Goal: Transaction & Acquisition: Purchase product/service

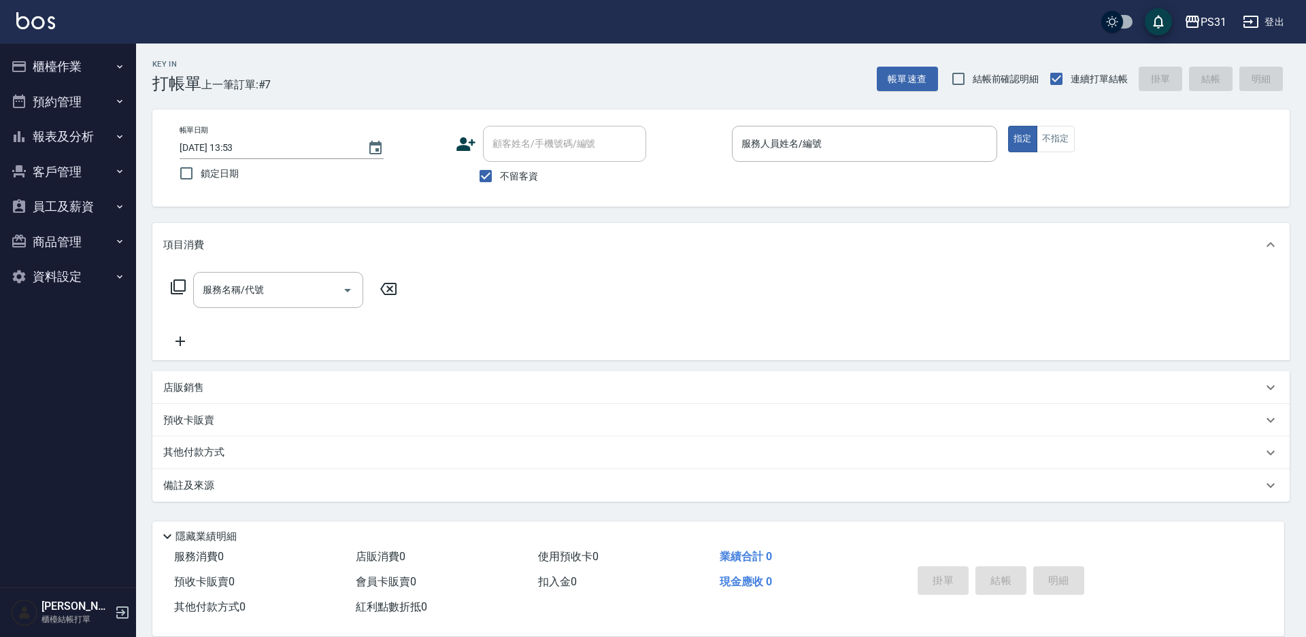
click at [39, 66] on button "櫃檯作業" at bounding box center [67, 66] width 125 height 35
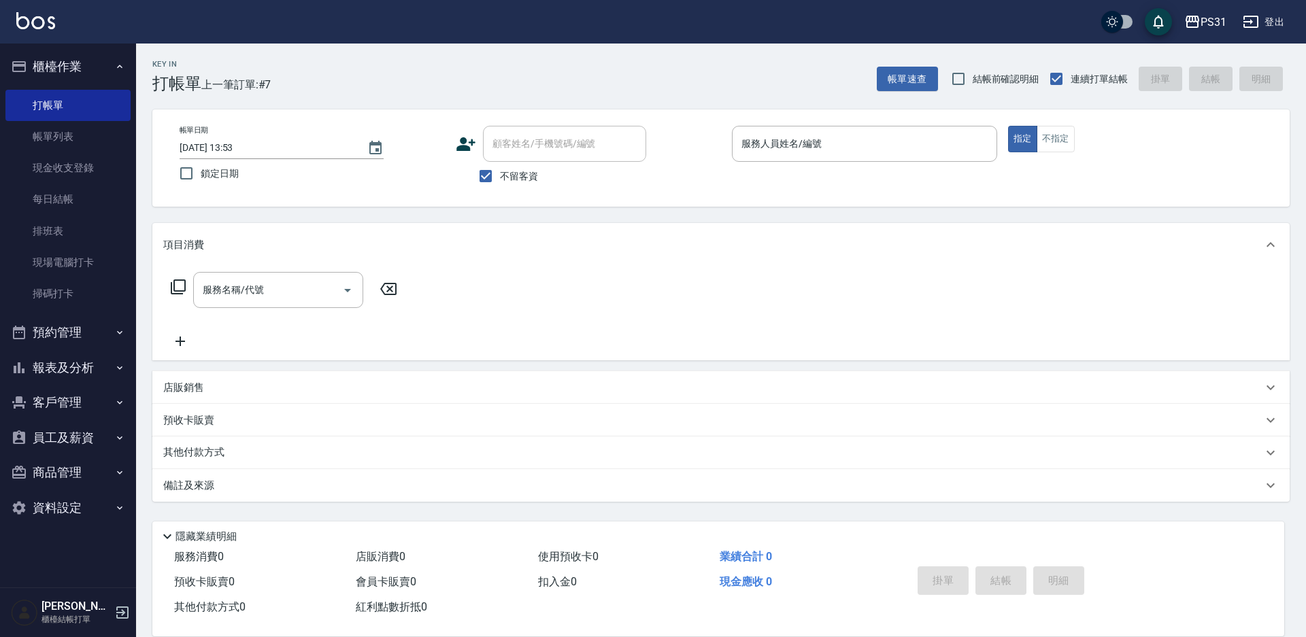
click at [74, 507] on button "資料設定" at bounding box center [67, 507] width 125 height 35
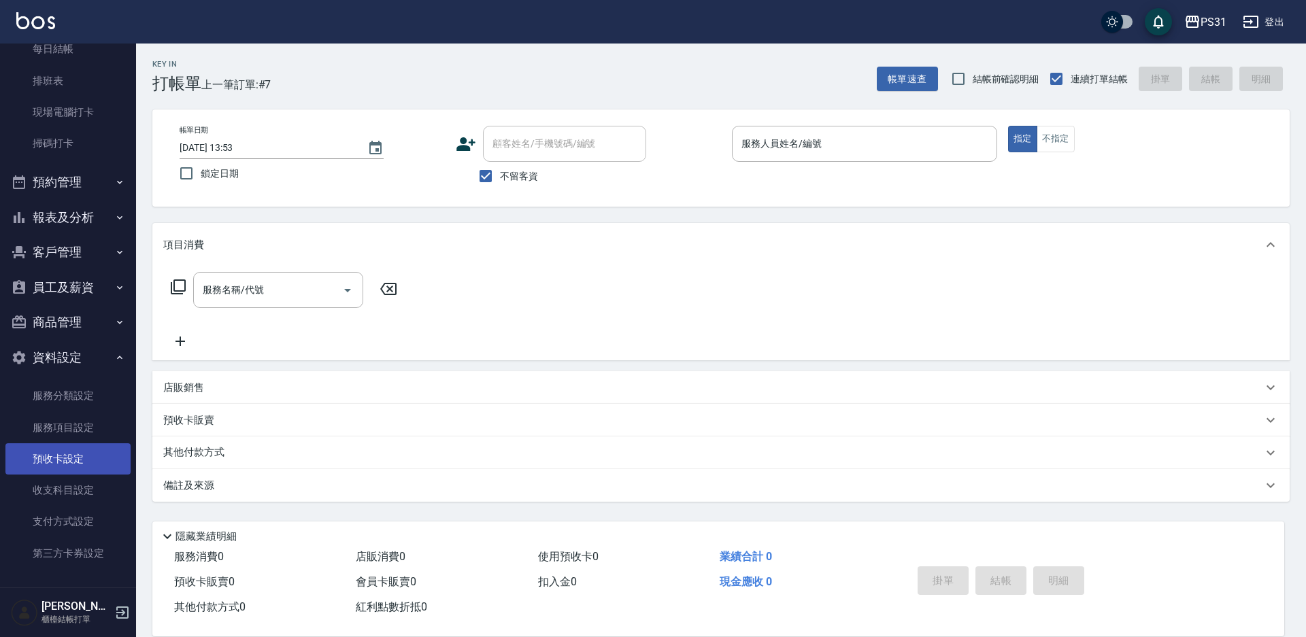
scroll to position [154, 0]
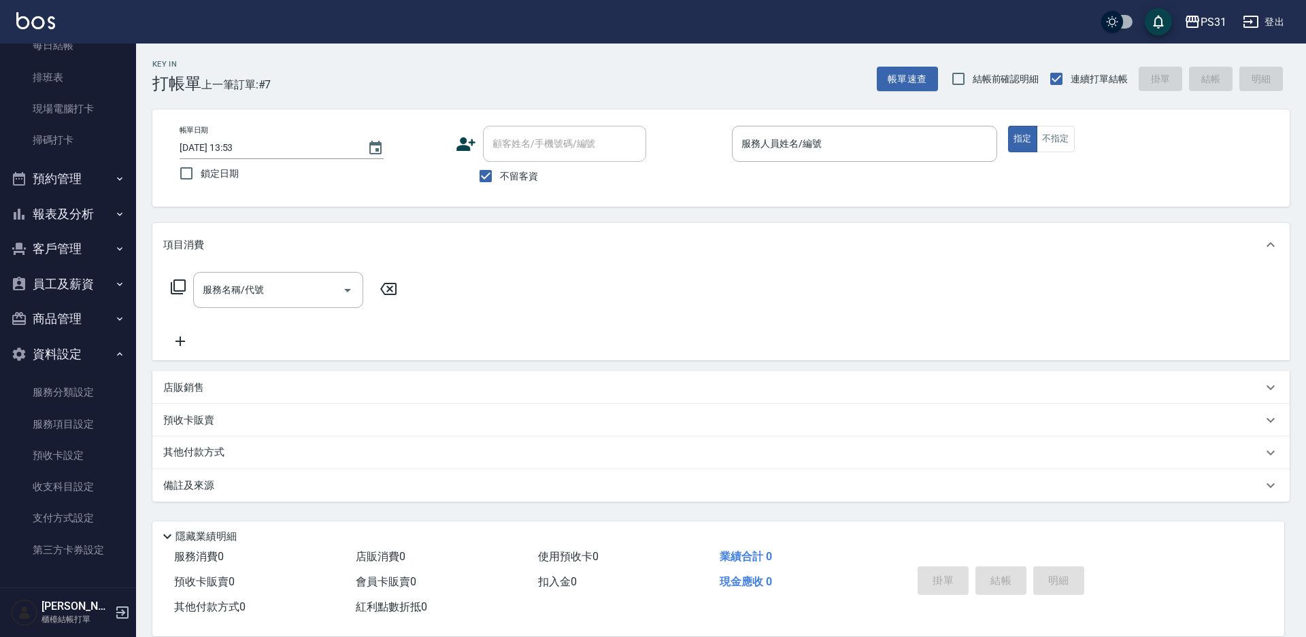
click at [38, 213] on button "報表及分析" at bounding box center [67, 214] width 125 height 35
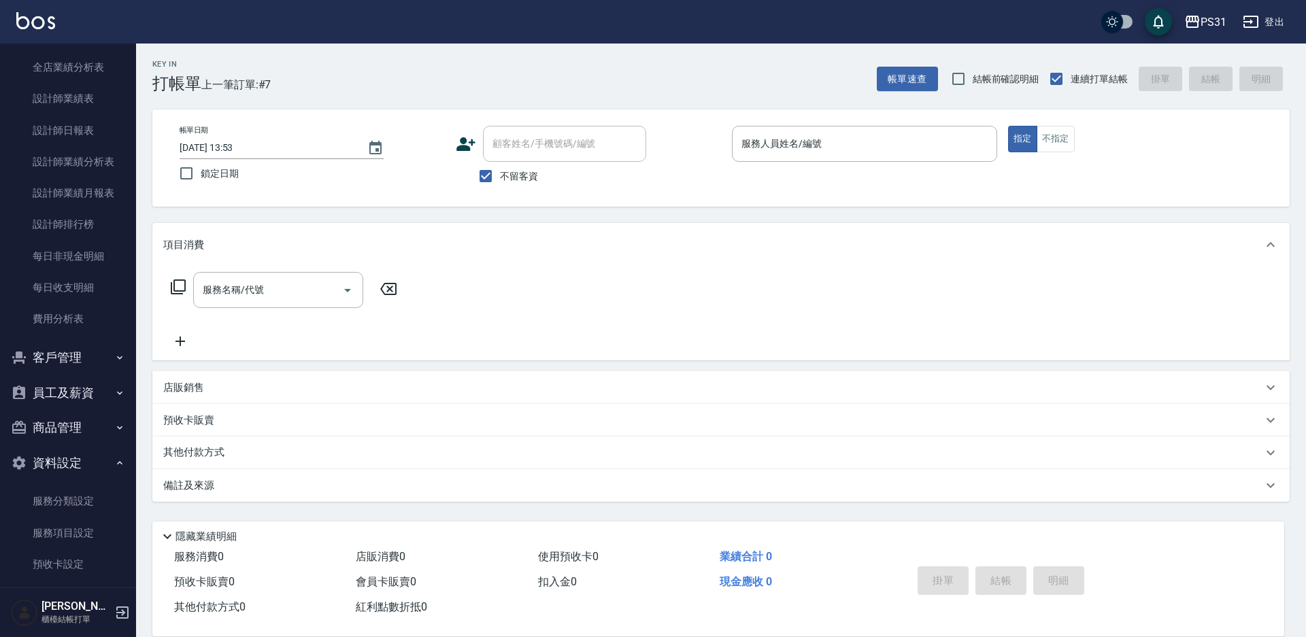
scroll to position [668, 0]
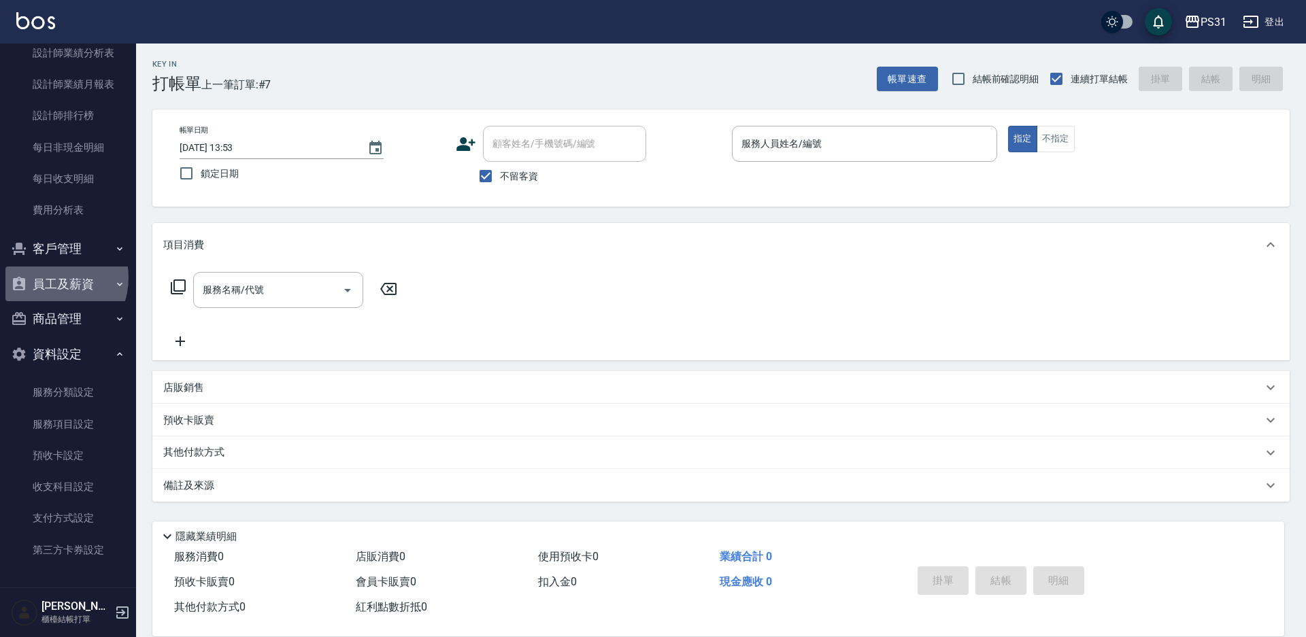
click at [48, 278] on button "員工及薪資" at bounding box center [67, 284] width 125 height 35
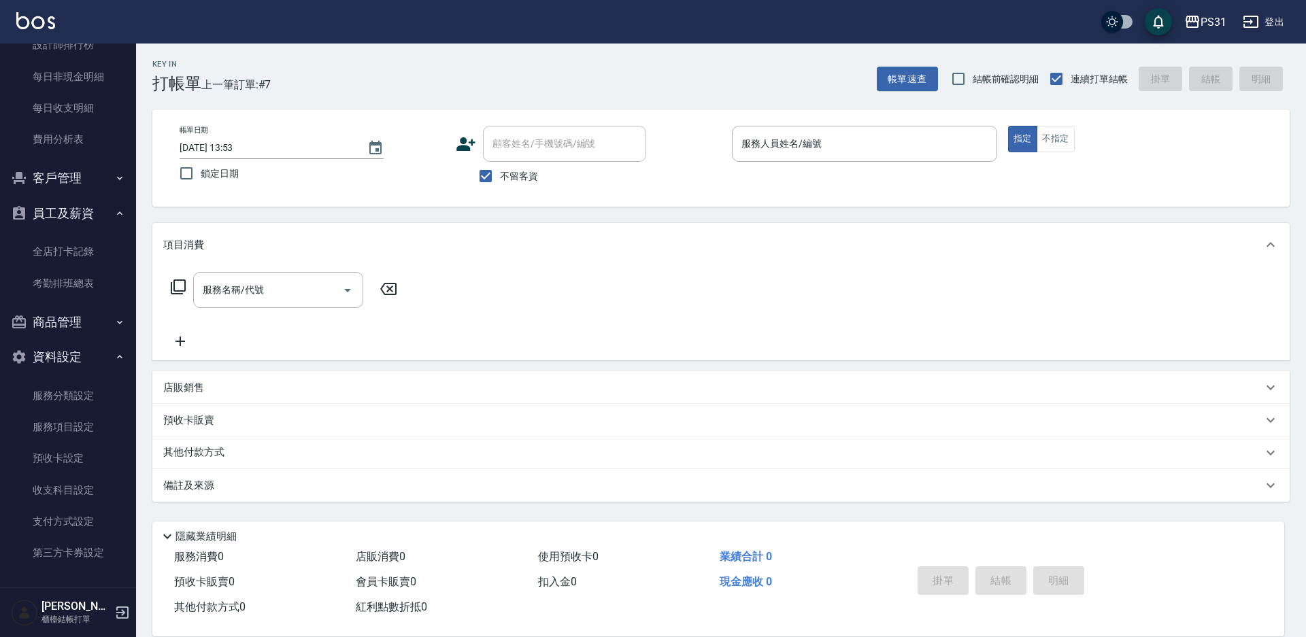
scroll to position [741, 0]
click at [80, 282] on link "考勤排班總表" at bounding box center [67, 280] width 125 height 31
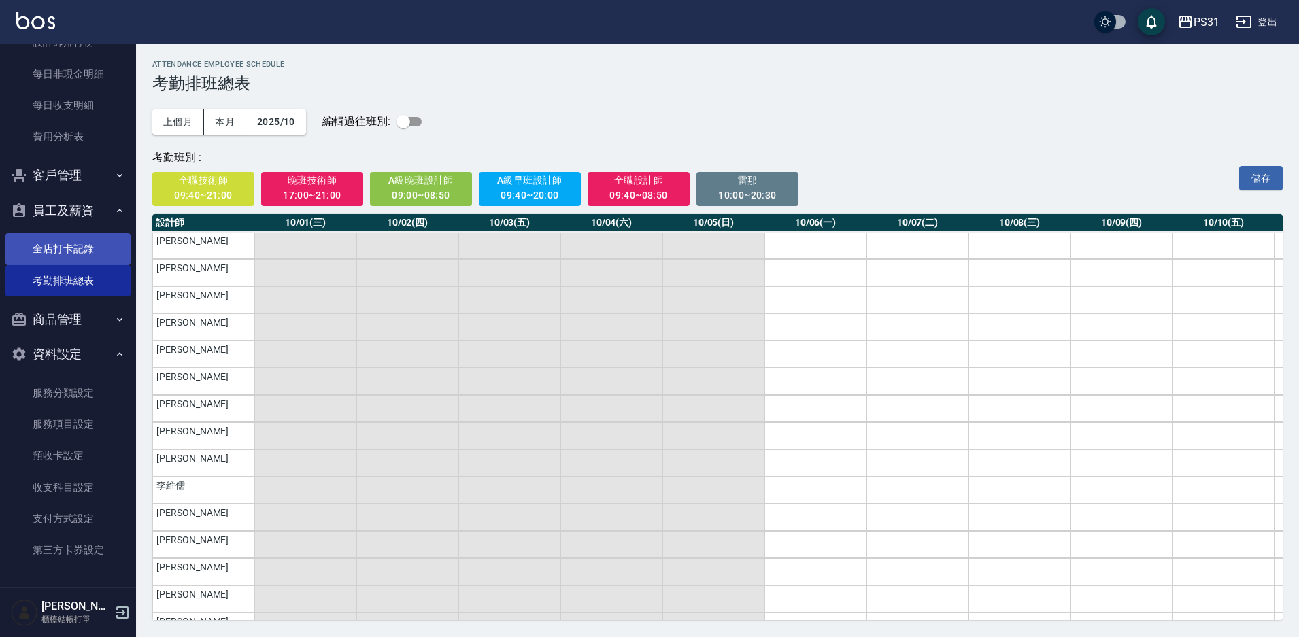
click at [71, 254] on link "全店打卡記錄" at bounding box center [67, 248] width 125 height 31
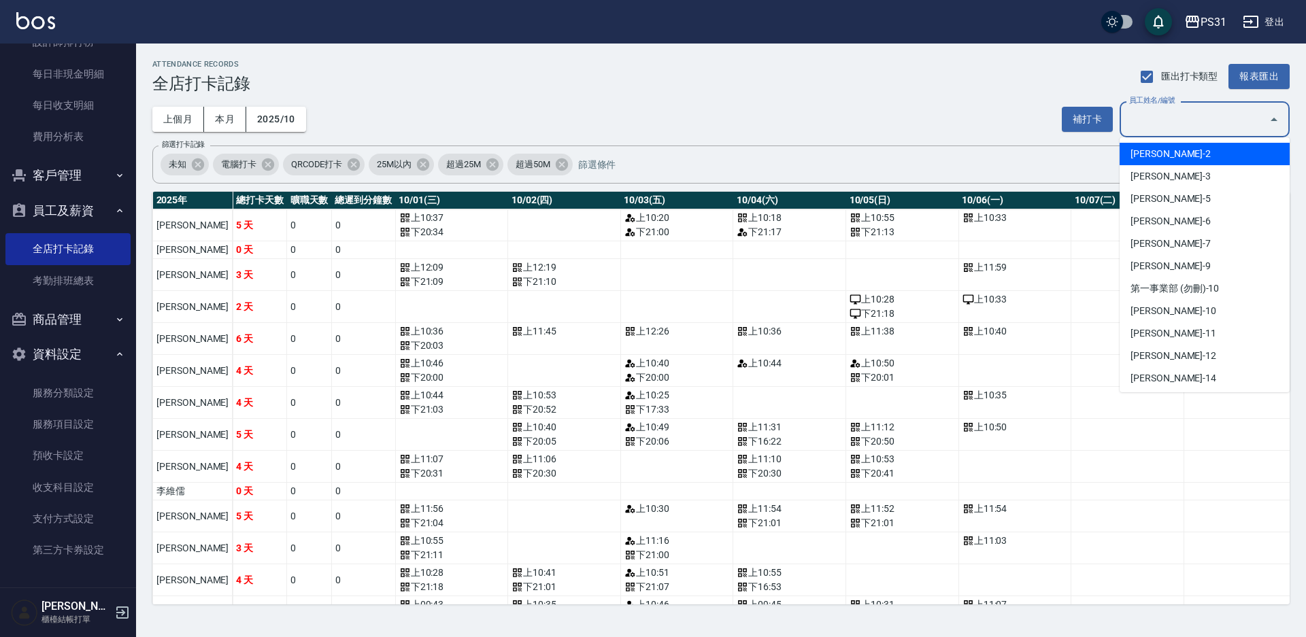
click at [1210, 120] on input "員工姓名/編號" at bounding box center [1193, 119] width 137 height 24
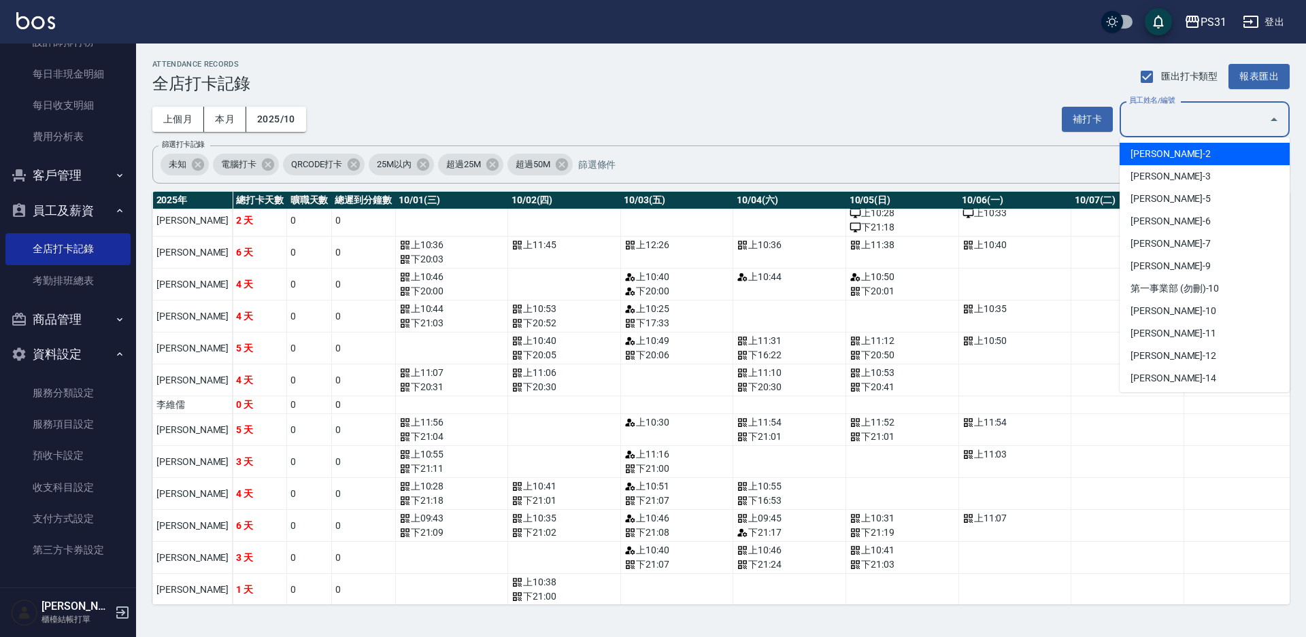
scroll to position [204, 0]
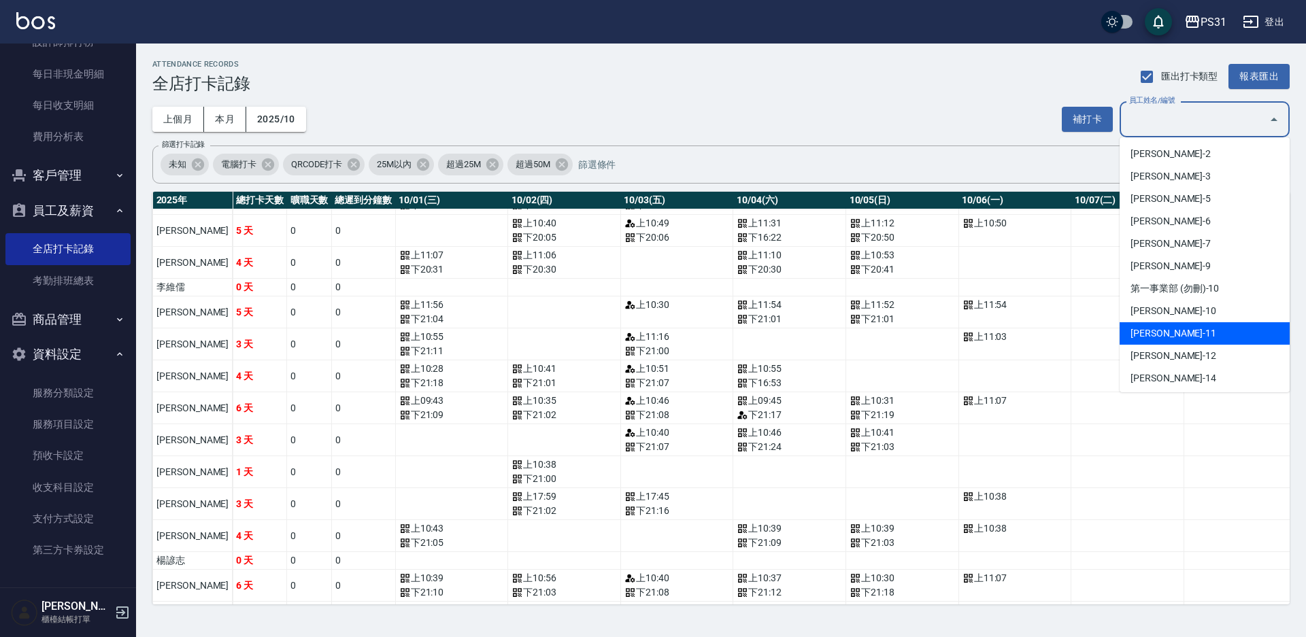
click at [566, 108] on div "上個月 本月 2025/10 補打卡 員工姓名/編號 員工姓名/編號" at bounding box center [720, 119] width 1137 height 36
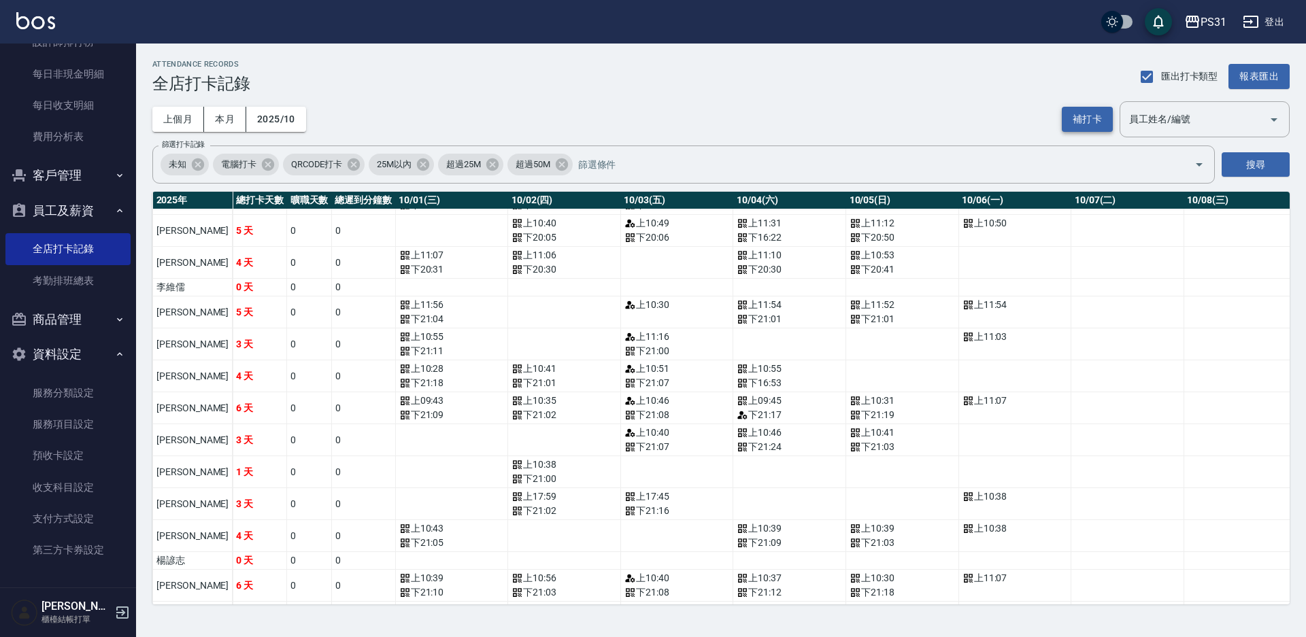
click at [1072, 119] on button "補打卡" at bounding box center [1086, 119] width 51 height 25
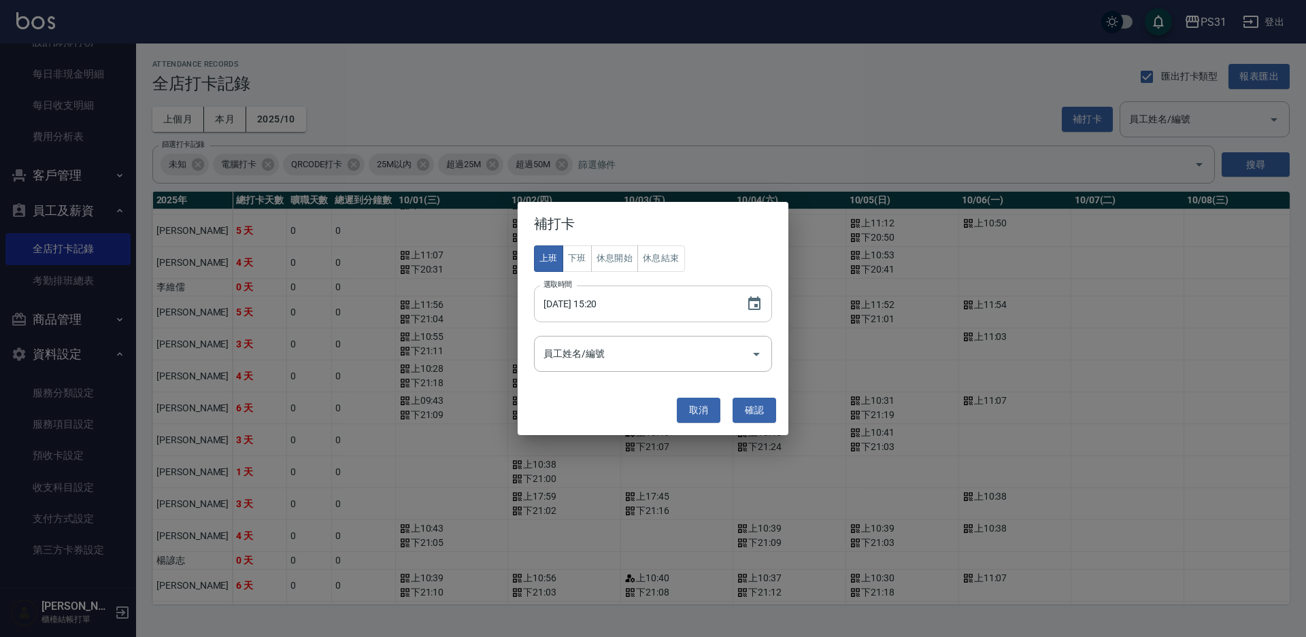
click at [598, 304] on input "2025/10/06 15:20" at bounding box center [633, 304] width 199 height 37
type input "2025/10/06 10:50"
click at [587, 354] on input "員工姓名/編號" at bounding box center [642, 354] width 205 height 24
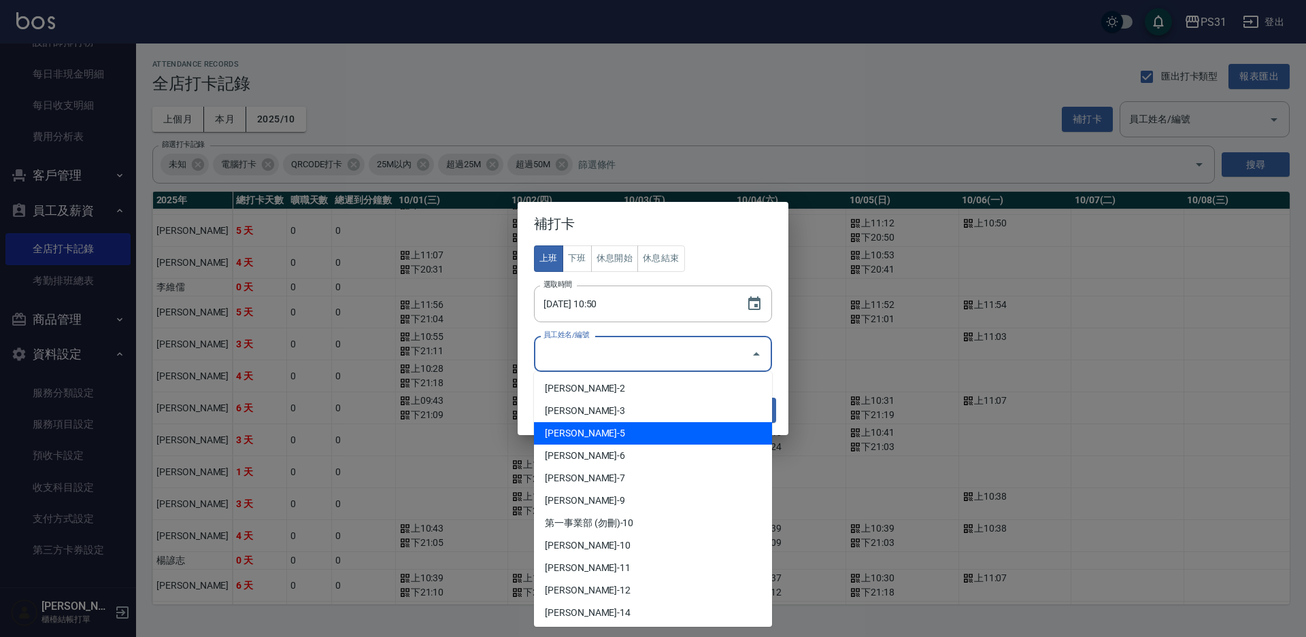
scroll to position [136, 0]
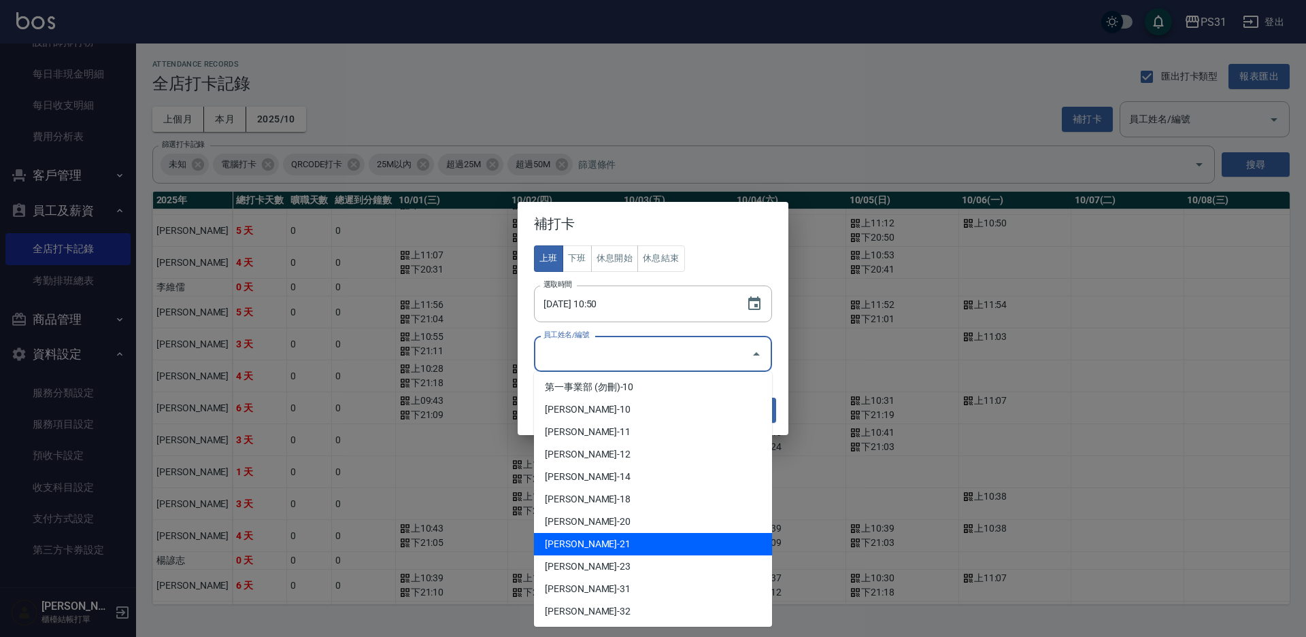
click at [615, 536] on li "王偉哲-21" at bounding box center [653, 544] width 238 height 22
type input "王偉哲"
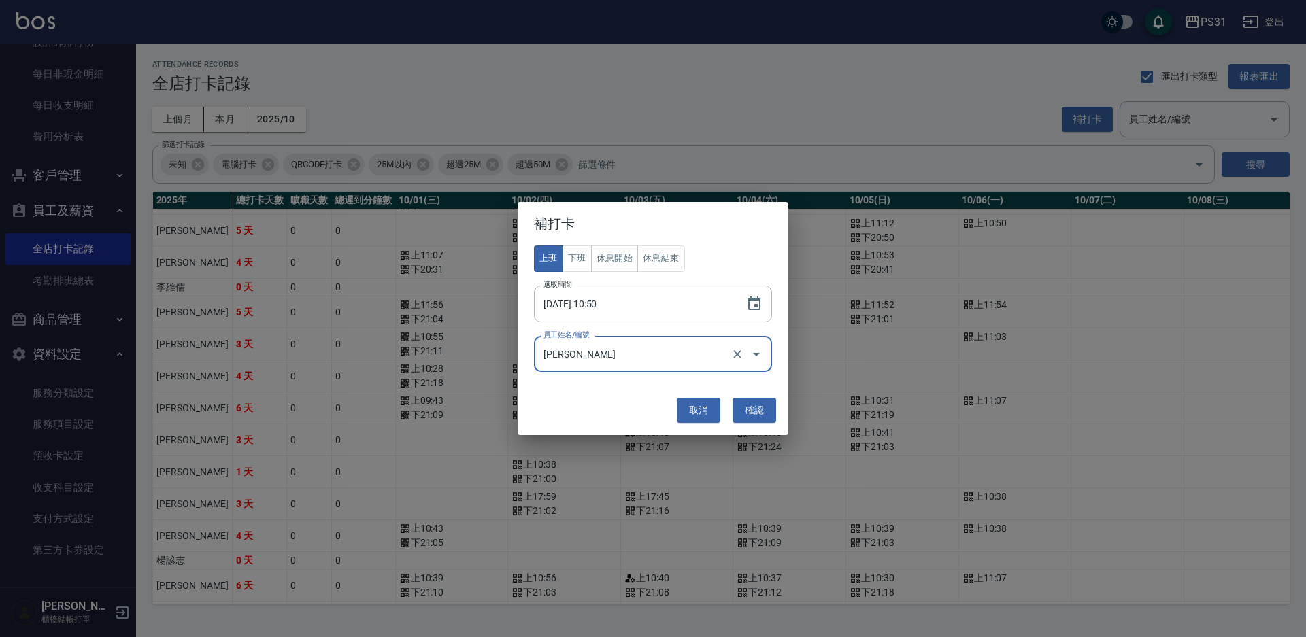
click at [762, 415] on button "確認" at bounding box center [754, 410] width 44 height 25
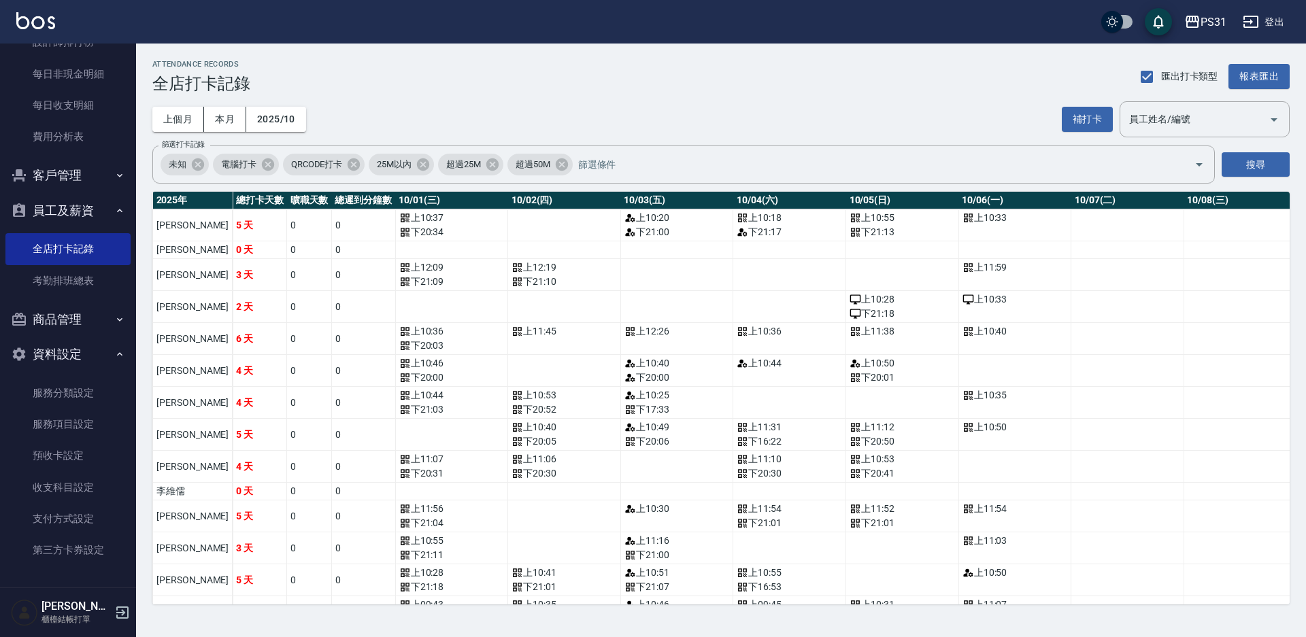
click at [1261, 24] on button "登出" at bounding box center [1263, 22] width 52 height 25
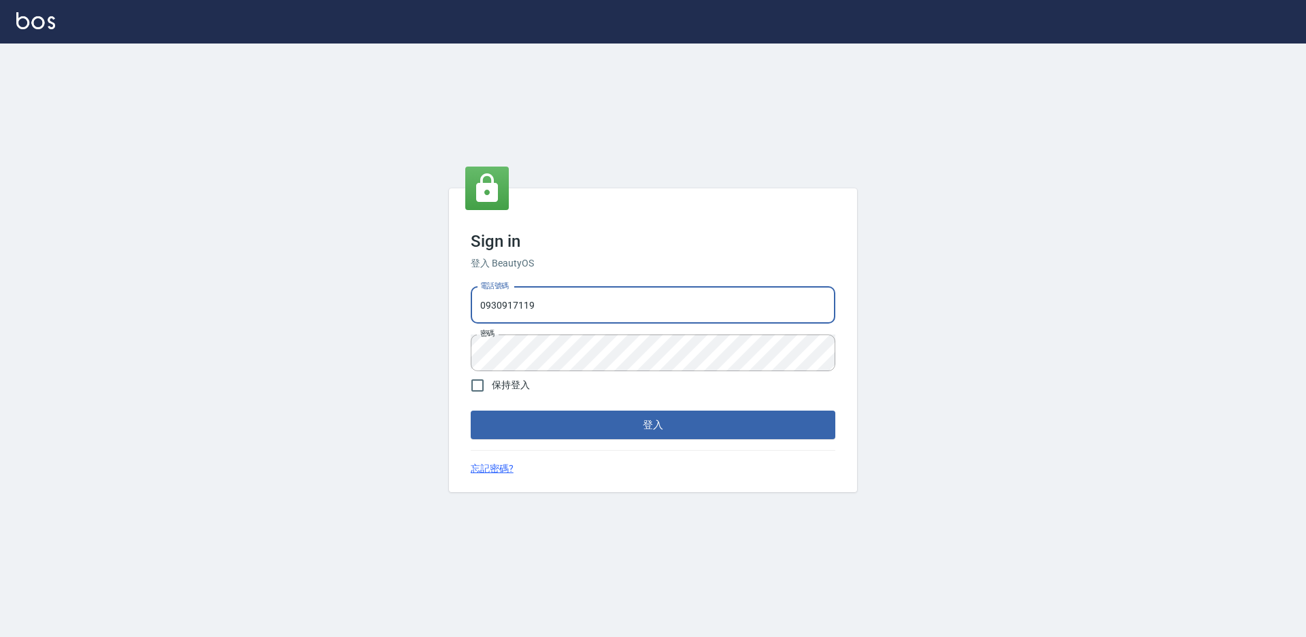
click at [544, 313] on input "0930917119" at bounding box center [653, 305] width 364 height 37
type input "0975556104"
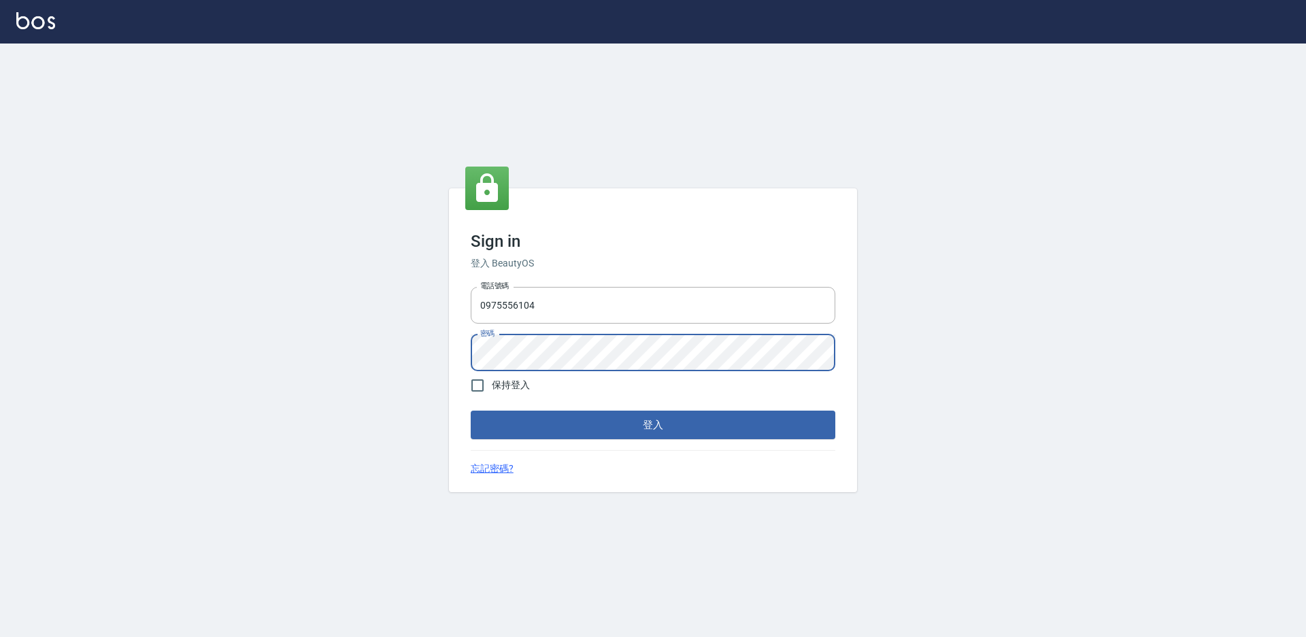
click at [471, 411] on button "登入" at bounding box center [653, 425] width 364 height 29
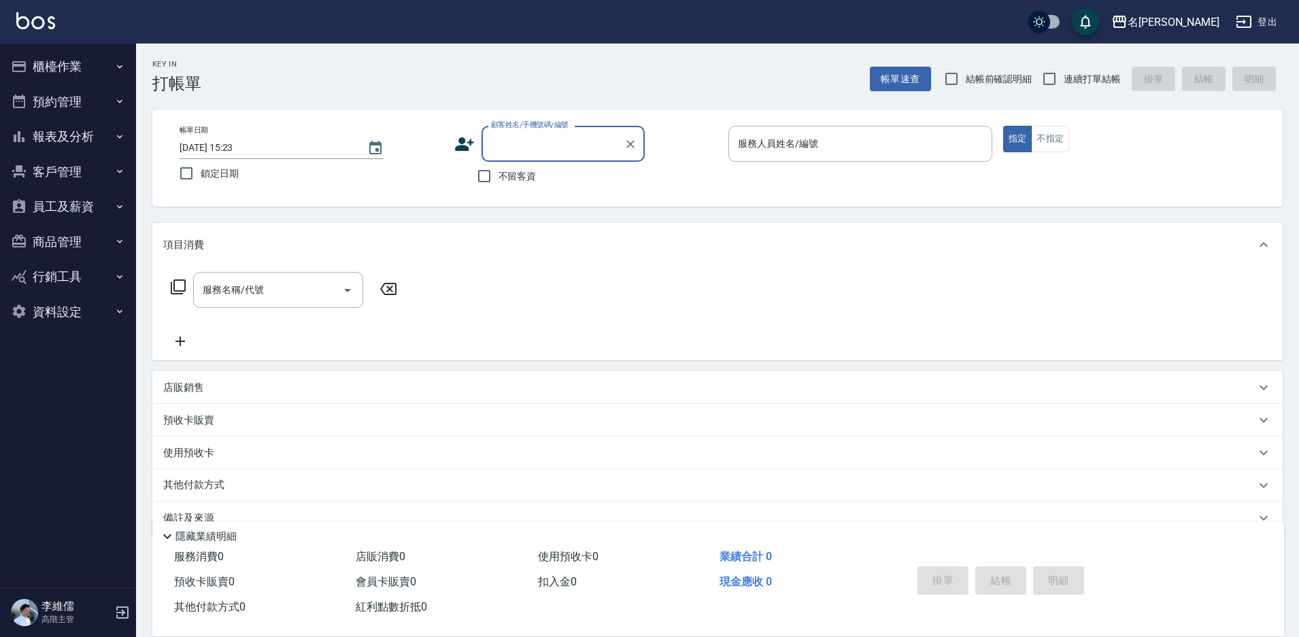
click at [1192, 14] on div "名留霧峰" at bounding box center [1173, 22] width 92 height 17
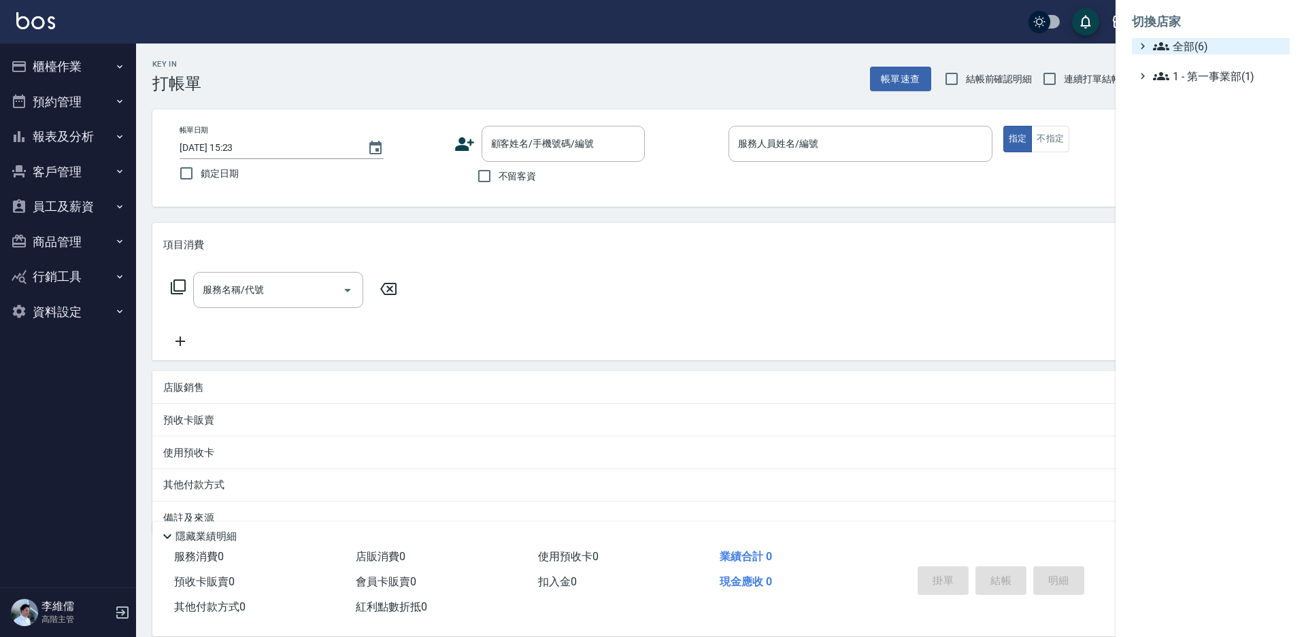
click at [1174, 41] on span "全部(6)" at bounding box center [1218, 46] width 131 height 16
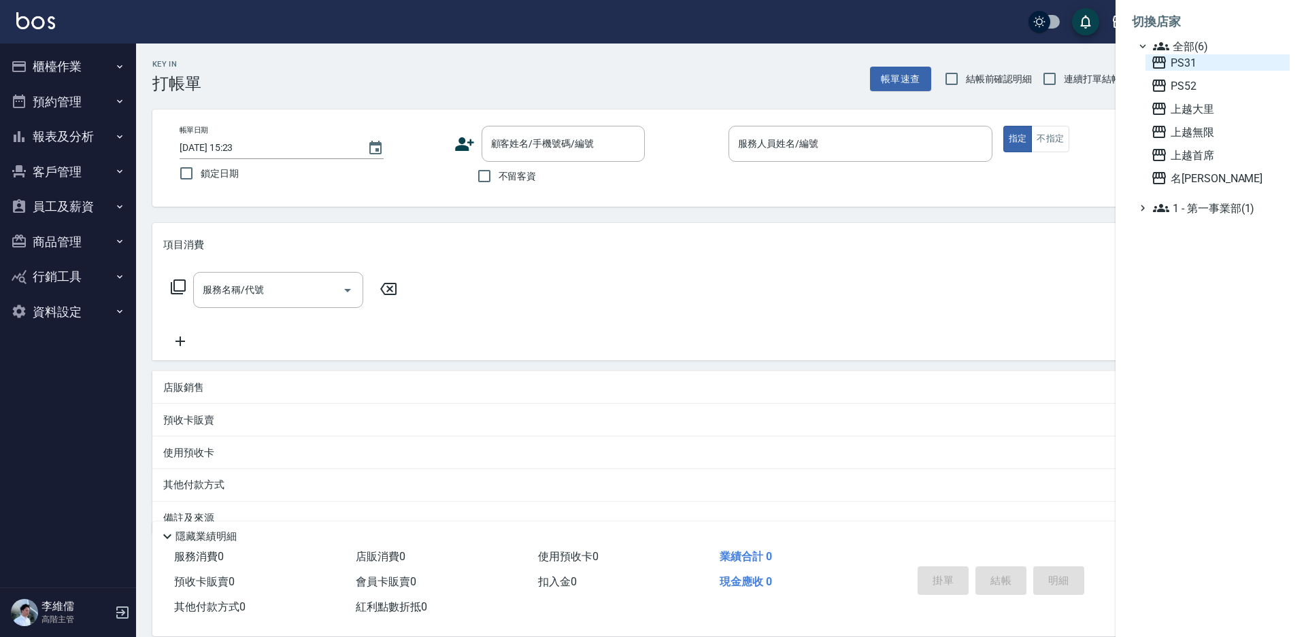
click at [1198, 55] on span "PS31" at bounding box center [1217, 62] width 133 height 16
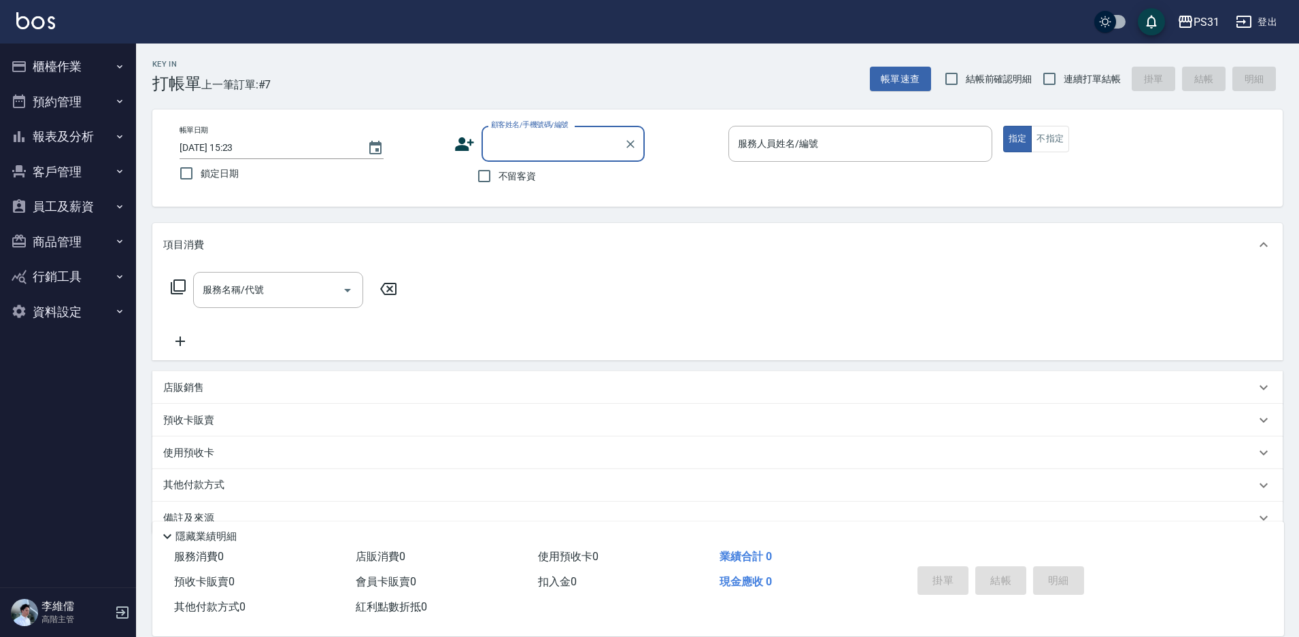
click at [31, 207] on button "員工及薪資" at bounding box center [67, 206] width 125 height 35
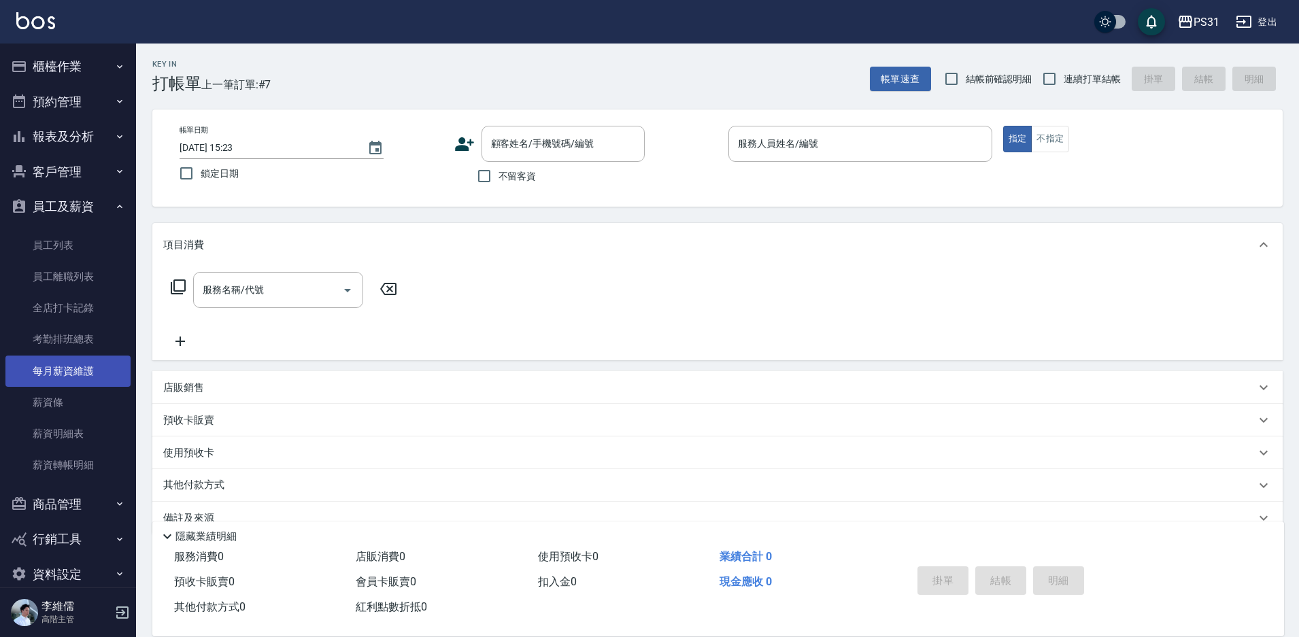
click at [50, 377] on link "每月薪資維護" at bounding box center [67, 371] width 125 height 31
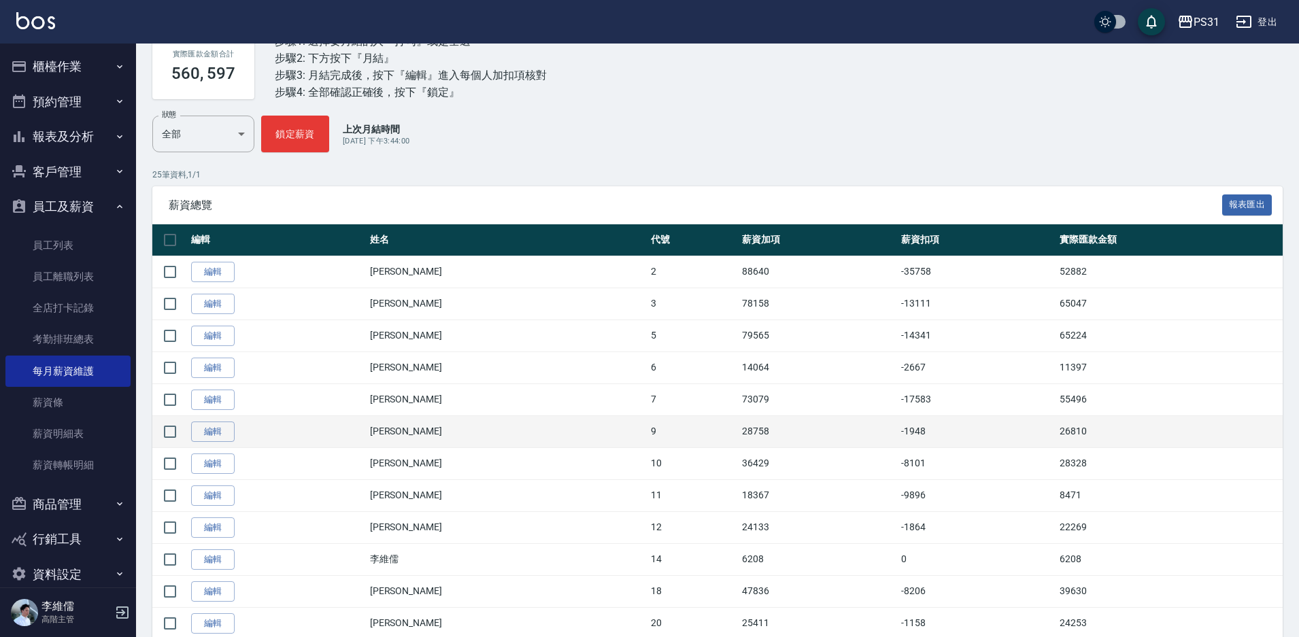
scroll to position [136, 0]
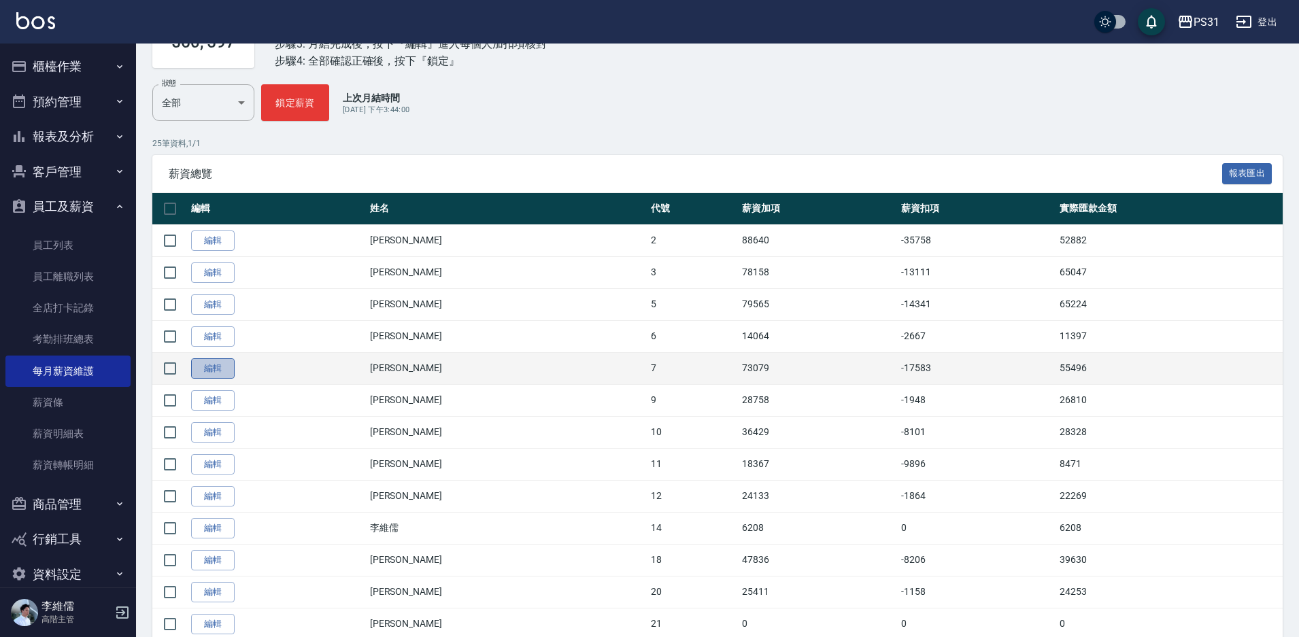
click at [225, 369] on link "編輯" at bounding box center [213, 368] width 44 height 21
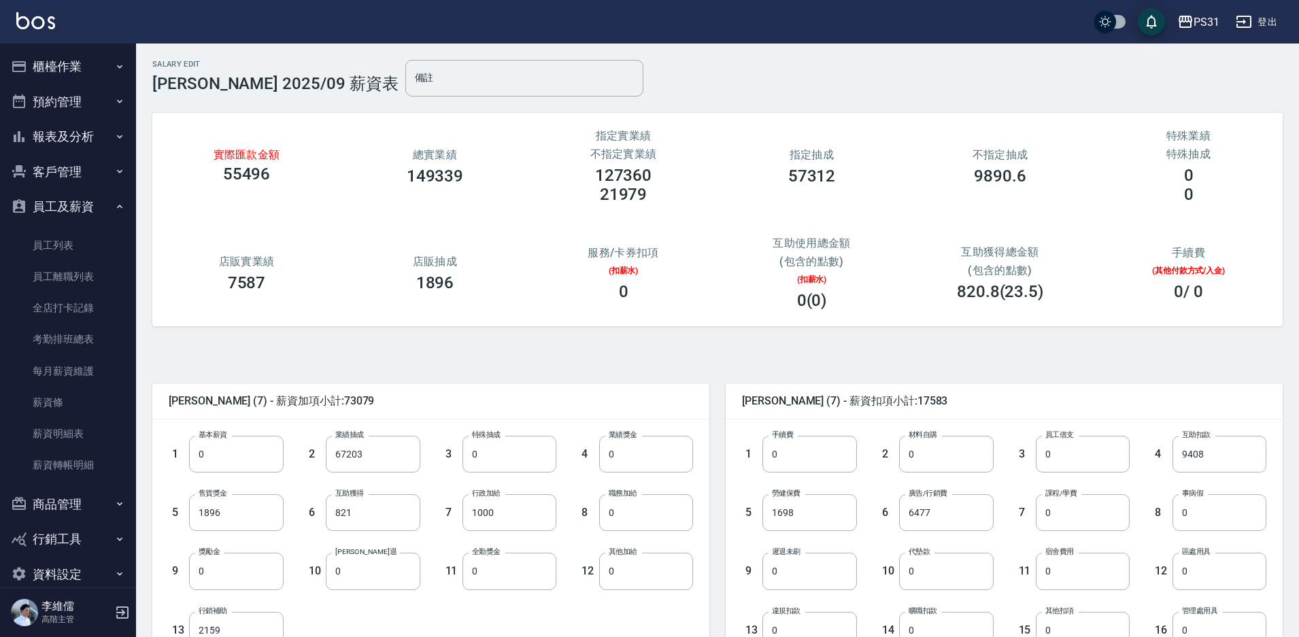
drag, startPoint x: 65, startPoint y: 74, endPoint x: 54, endPoint y: 84, distance: 14.5
click at [54, 84] on ul "櫃檯作業 打帳單 帳單列表 掛單列表 座位開單 營業儀表板 現金收支登錄 高階收支登錄 材料自購登錄 每日結帳 排班表 現場電腦打卡 掃碼打卡 預約管理 預約…" at bounding box center [67, 320] width 125 height 553
click at [61, 63] on button "櫃檯作業" at bounding box center [67, 66] width 125 height 35
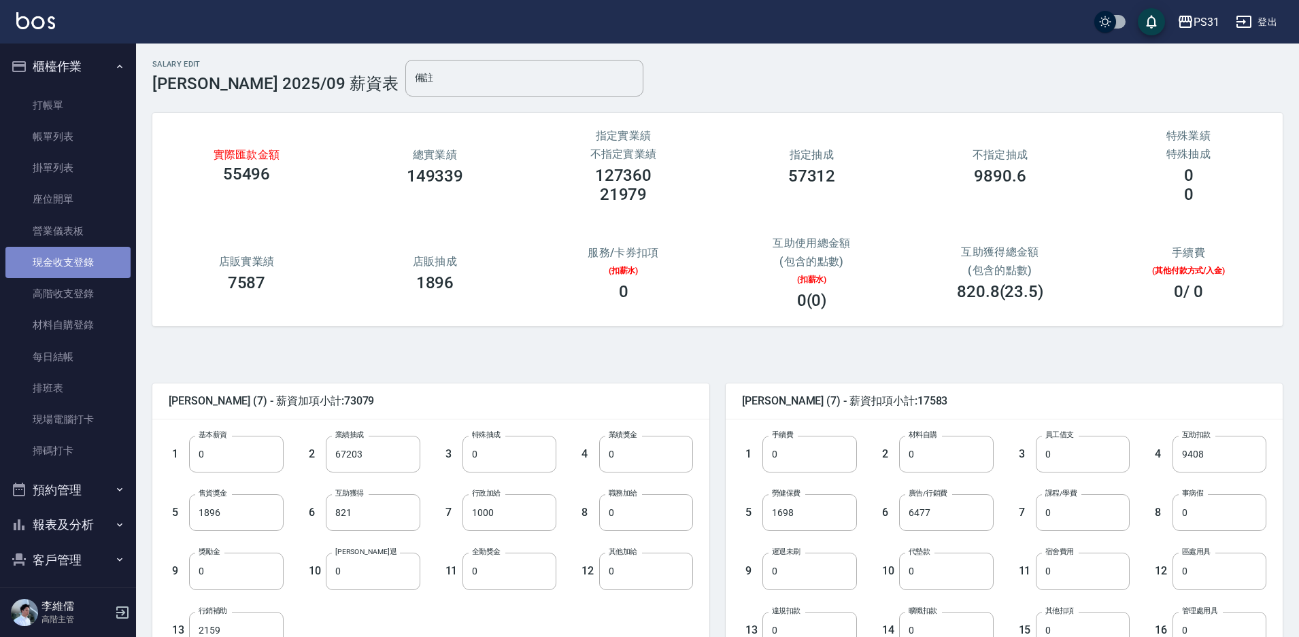
click at [84, 261] on link "現金收支登錄" at bounding box center [67, 262] width 125 height 31
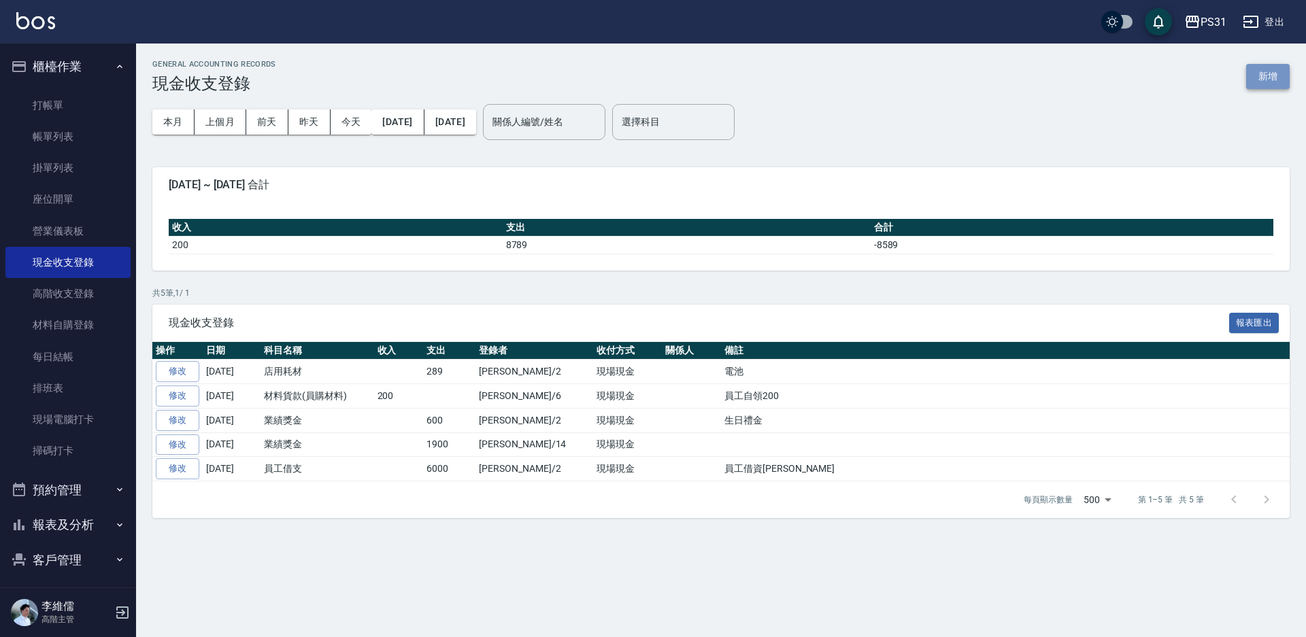
click at [1265, 75] on button "新增" at bounding box center [1268, 76] width 44 height 25
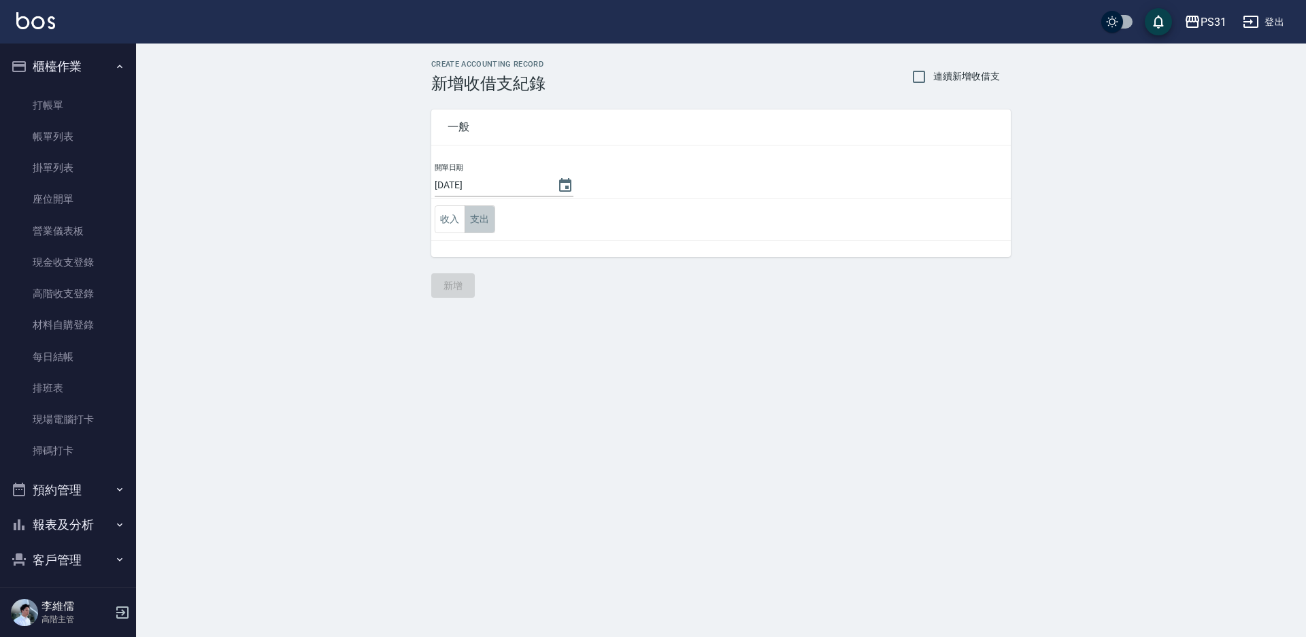
click at [481, 222] on button "支出" at bounding box center [479, 219] width 31 height 28
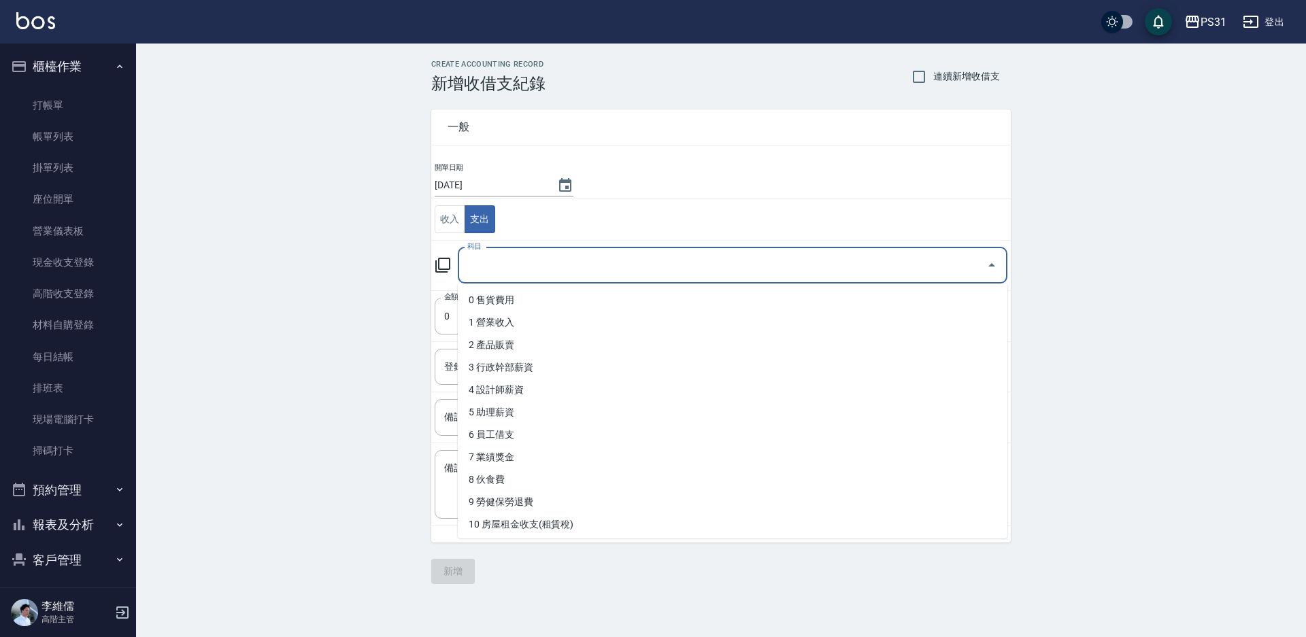
drag, startPoint x: 488, startPoint y: 264, endPoint x: 481, endPoint y: 266, distance: 7.8
click at [490, 264] on input "科目" at bounding box center [722, 266] width 517 height 24
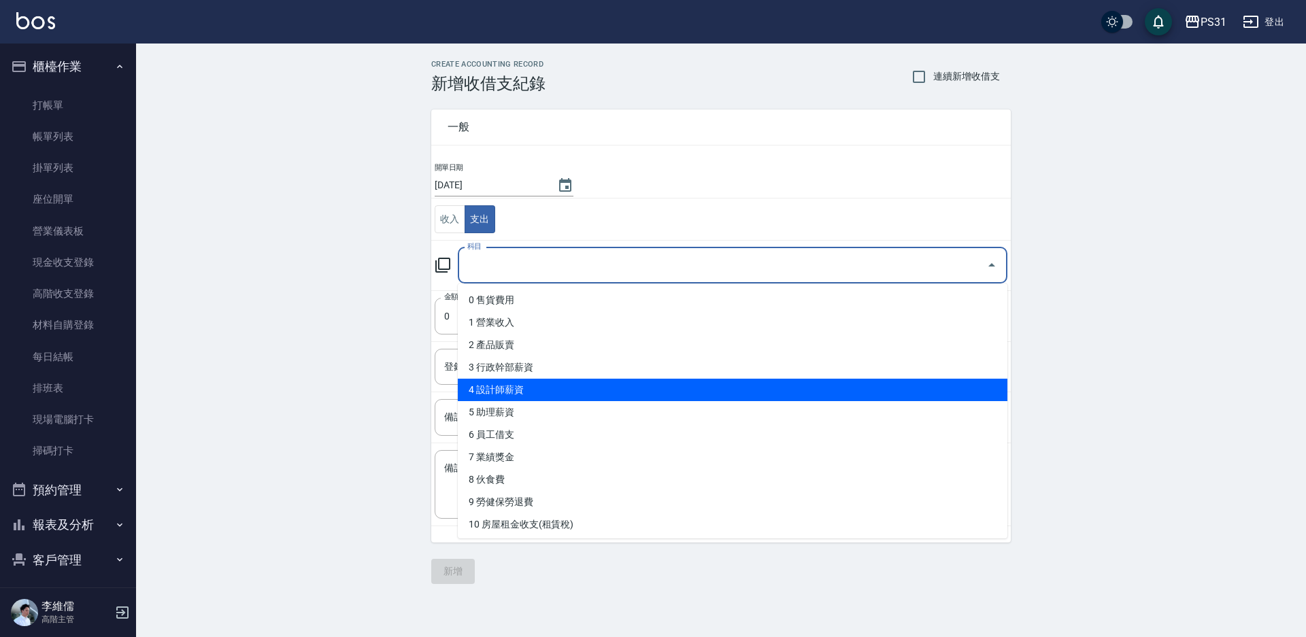
click at [574, 396] on li "4 設計師薪資" at bounding box center [732, 390] width 549 height 22
type input "4 設計師薪資"
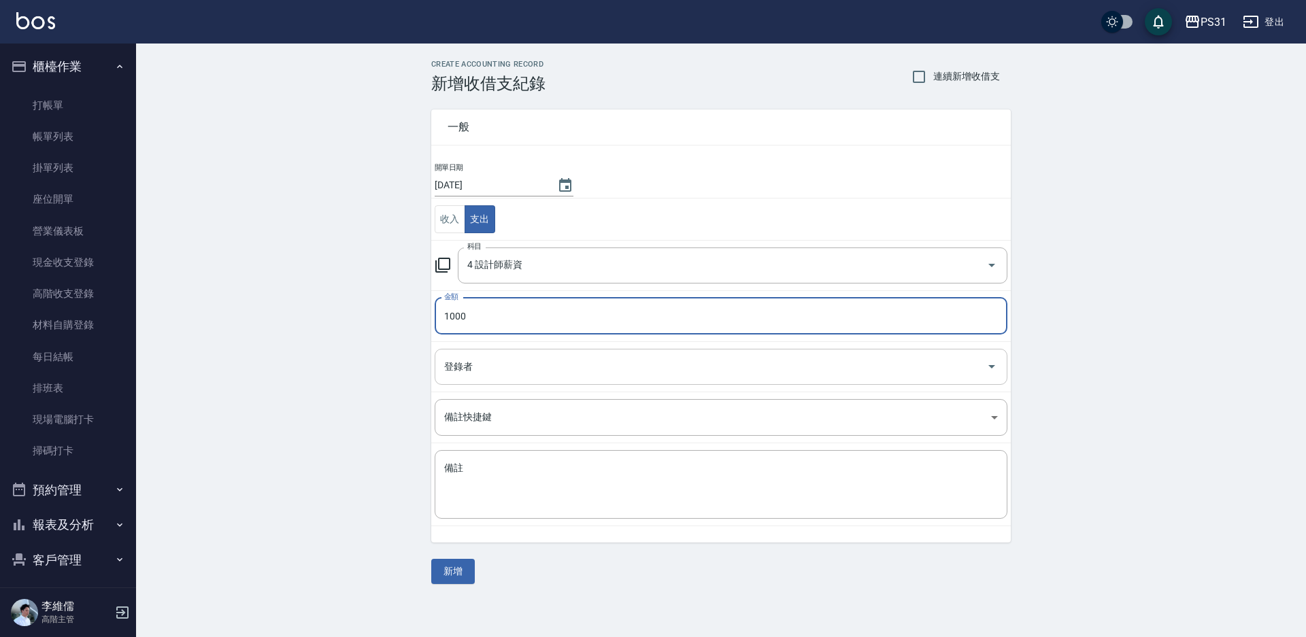
type input "1000"
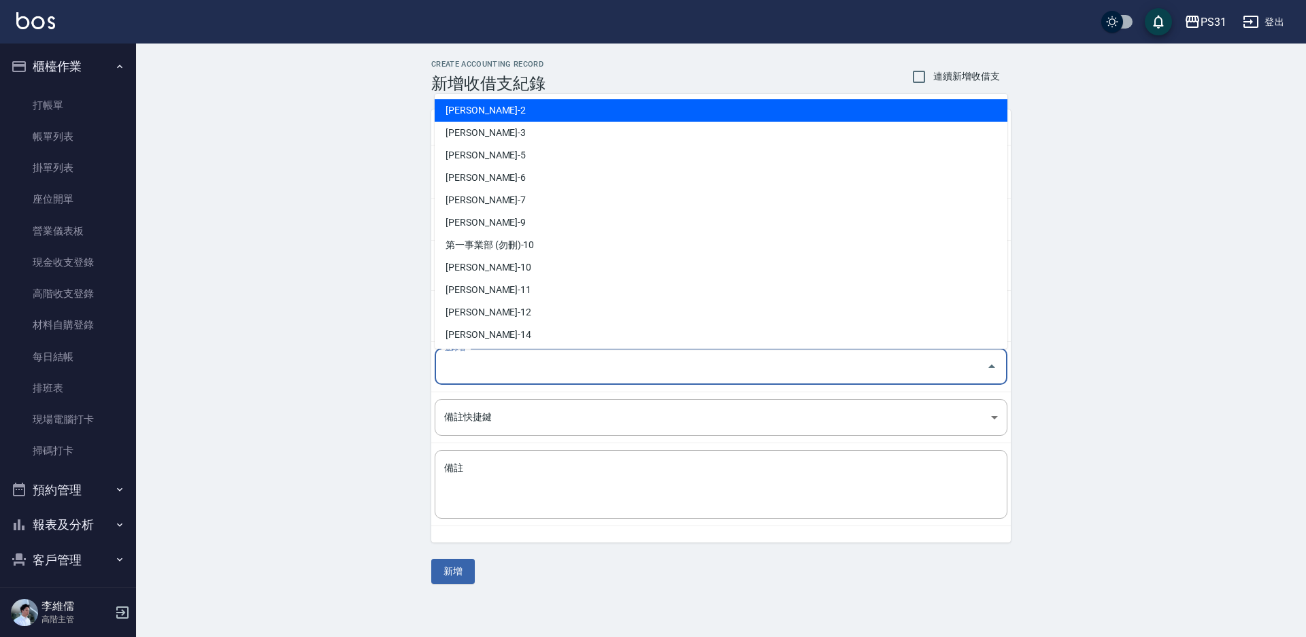
click at [642, 360] on input "登錄者" at bounding box center [711, 367] width 540 height 24
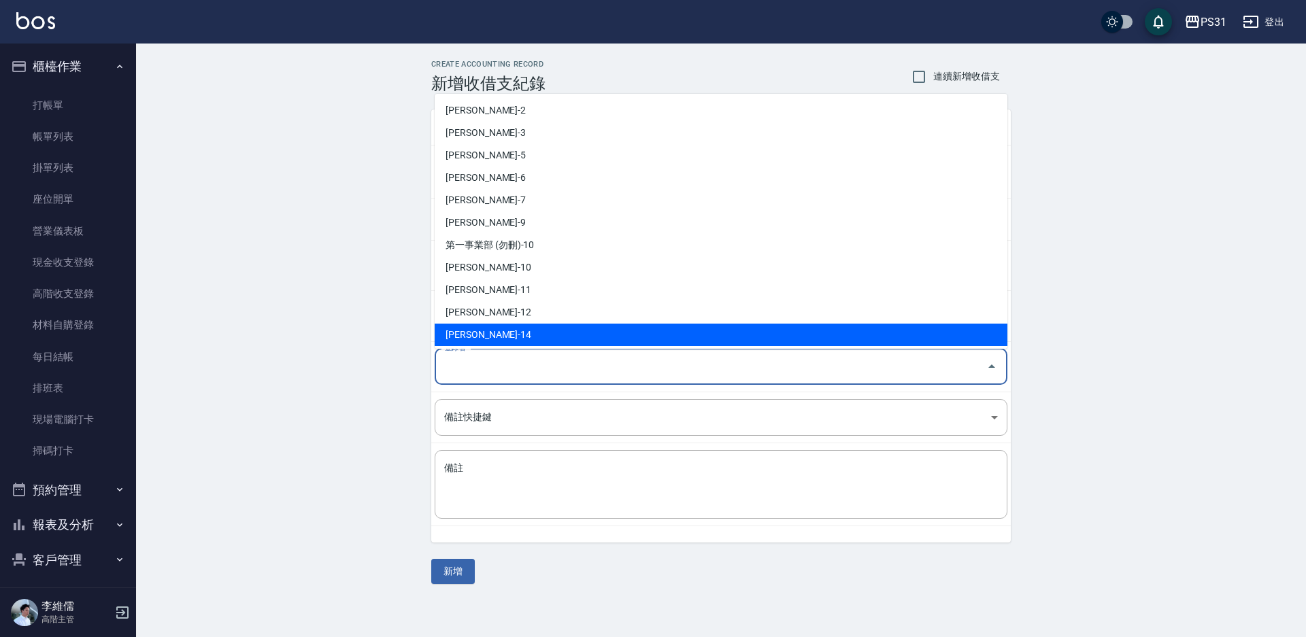
click at [519, 335] on li "李維儒-14" at bounding box center [721, 335] width 573 height 22
type input "李維儒-14"
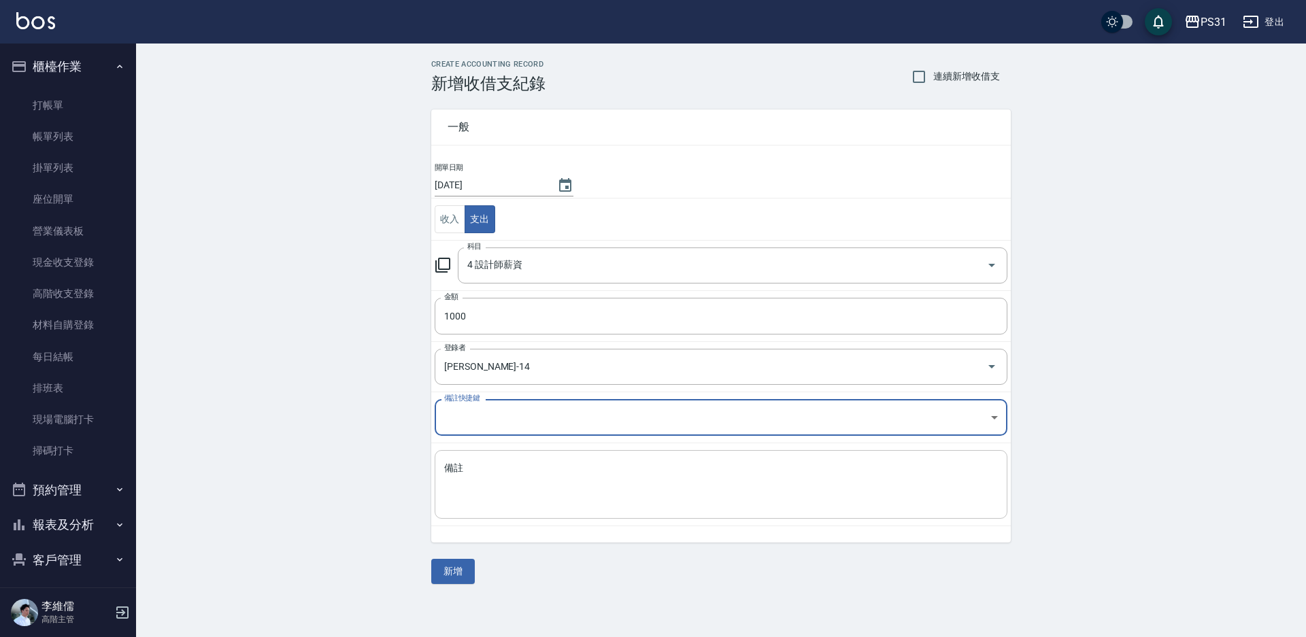
click at [522, 495] on textarea "備註" at bounding box center [720, 485] width 553 height 46
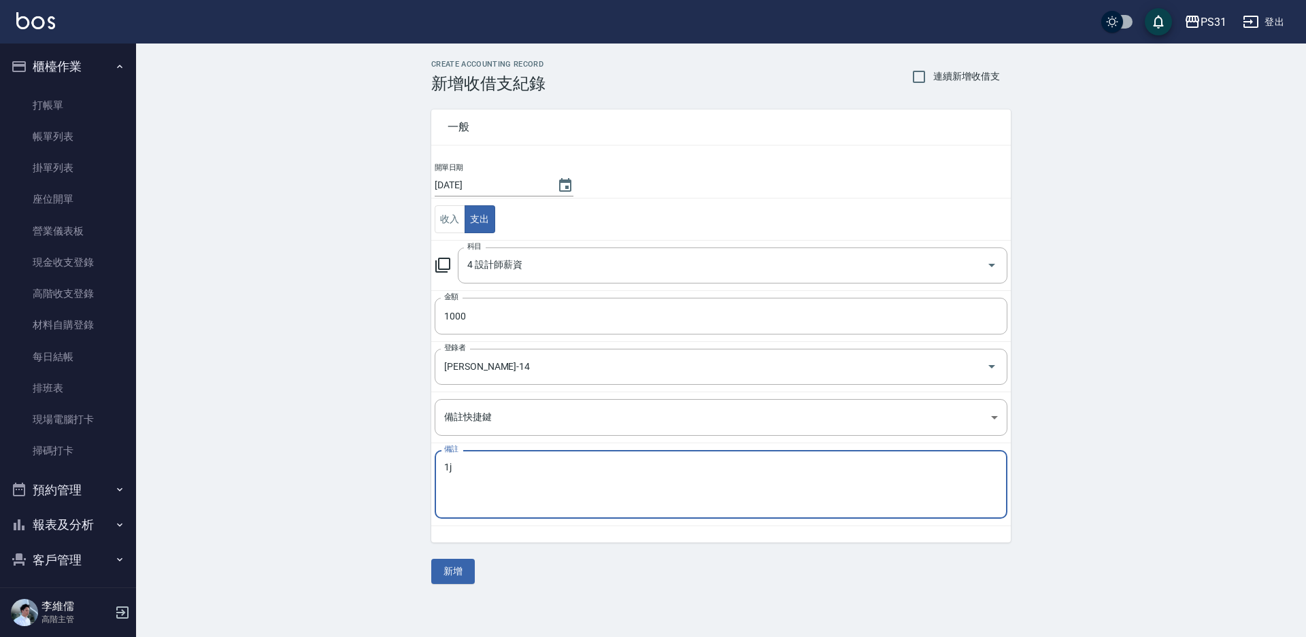
type textarea "1"
type textarea "＿"
type textarea "補NINI"
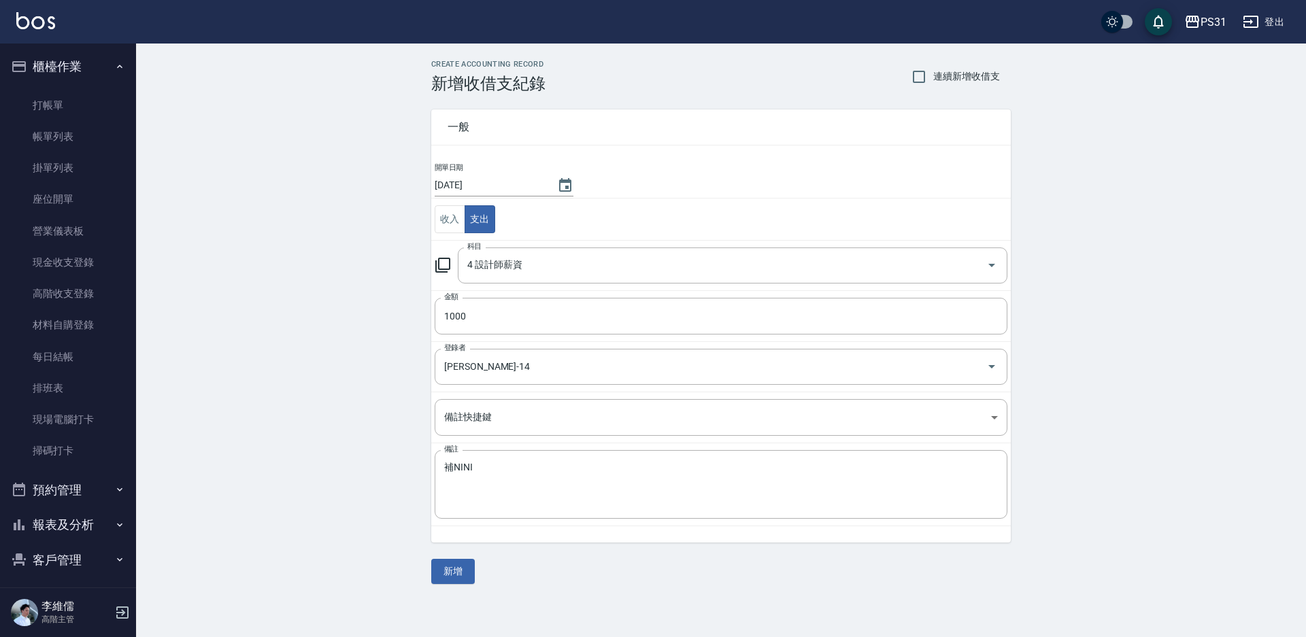
click at [477, 562] on div "一般 開單日期 2025/10/06 收入 支出 科目 4 設計師薪資 科目 金額 1000 金額 登錄者 李維儒-14 登錄者 備註快捷鍵 ​ 備註快捷鍵 …" at bounding box center [720, 338] width 579 height 491
click at [445, 570] on button "新增" at bounding box center [453, 571] width 44 height 25
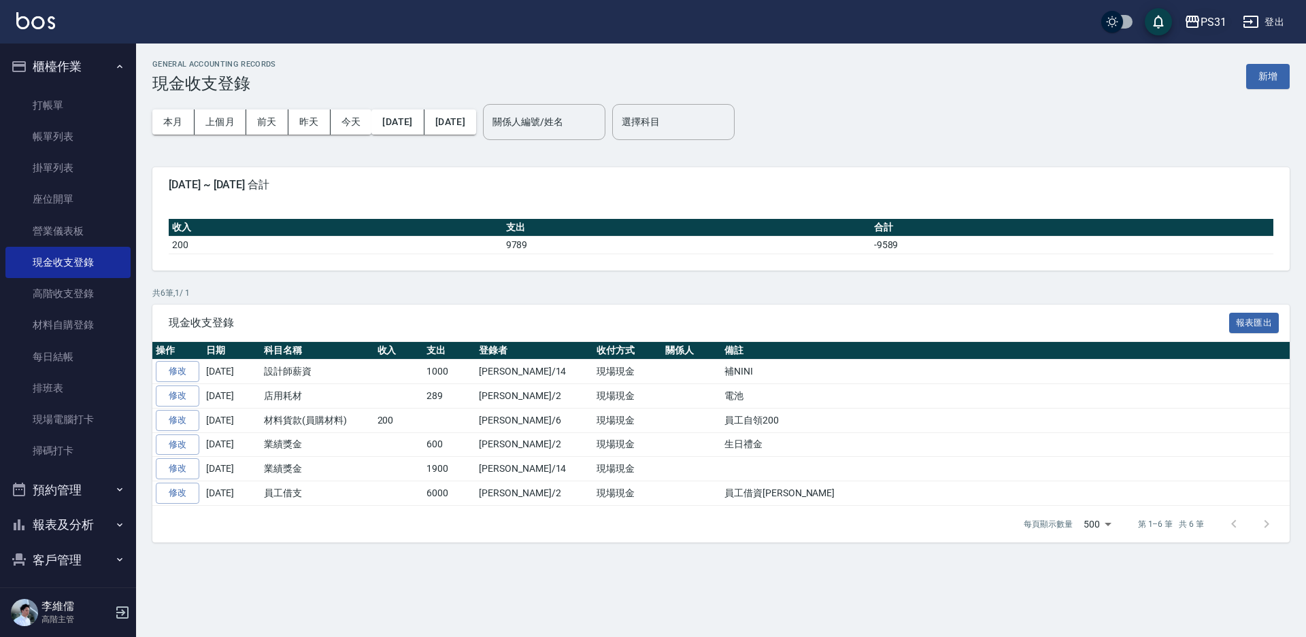
click at [1225, 16] on div "PS31" at bounding box center [1213, 22] width 26 height 17
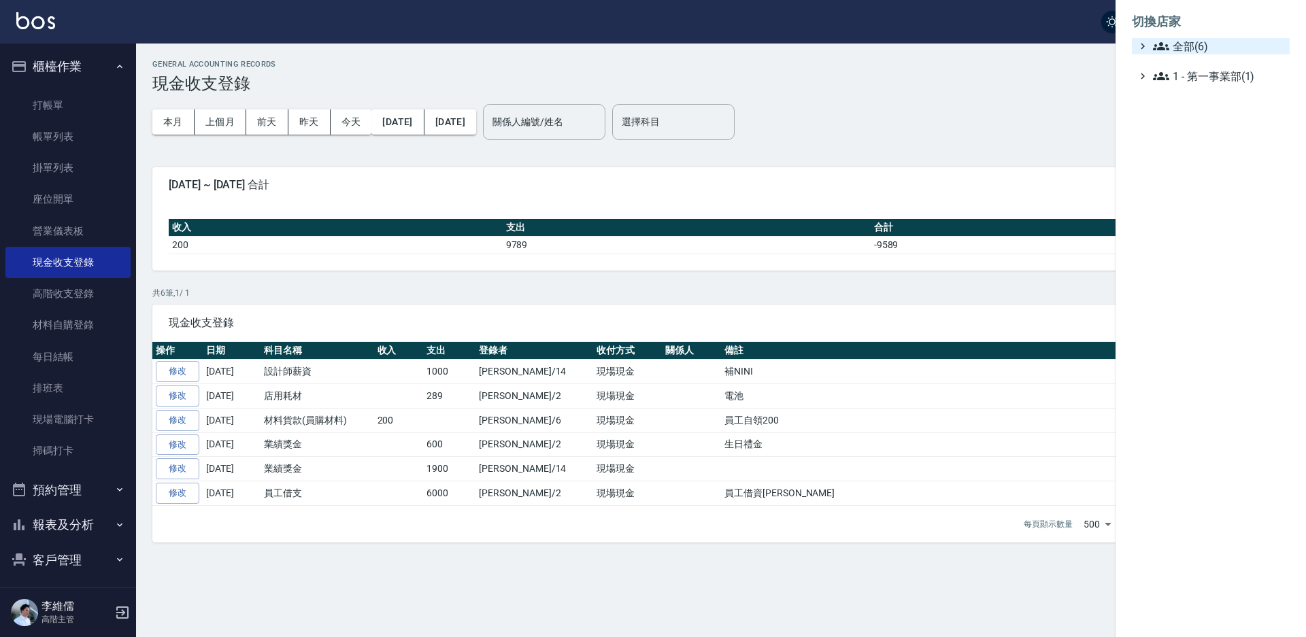
click at [1158, 48] on icon at bounding box center [1161, 46] width 16 height 8
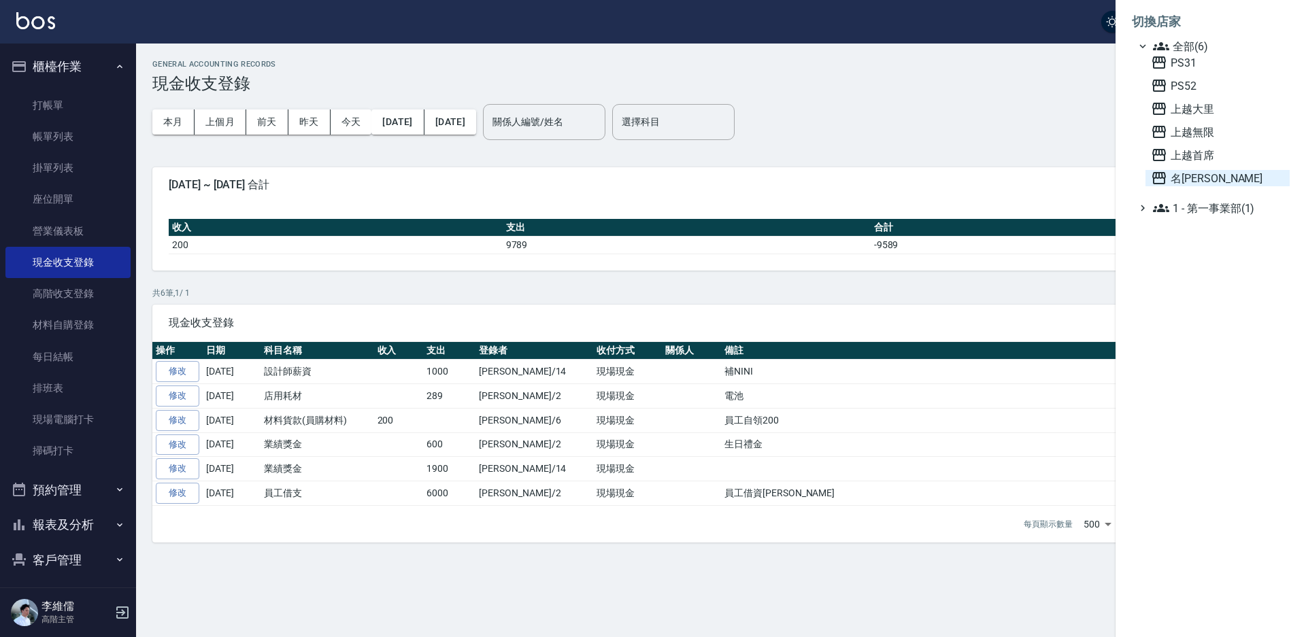
click at [1192, 176] on span "名留霧峰" at bounding box center [1217, 178] width 133 height 16
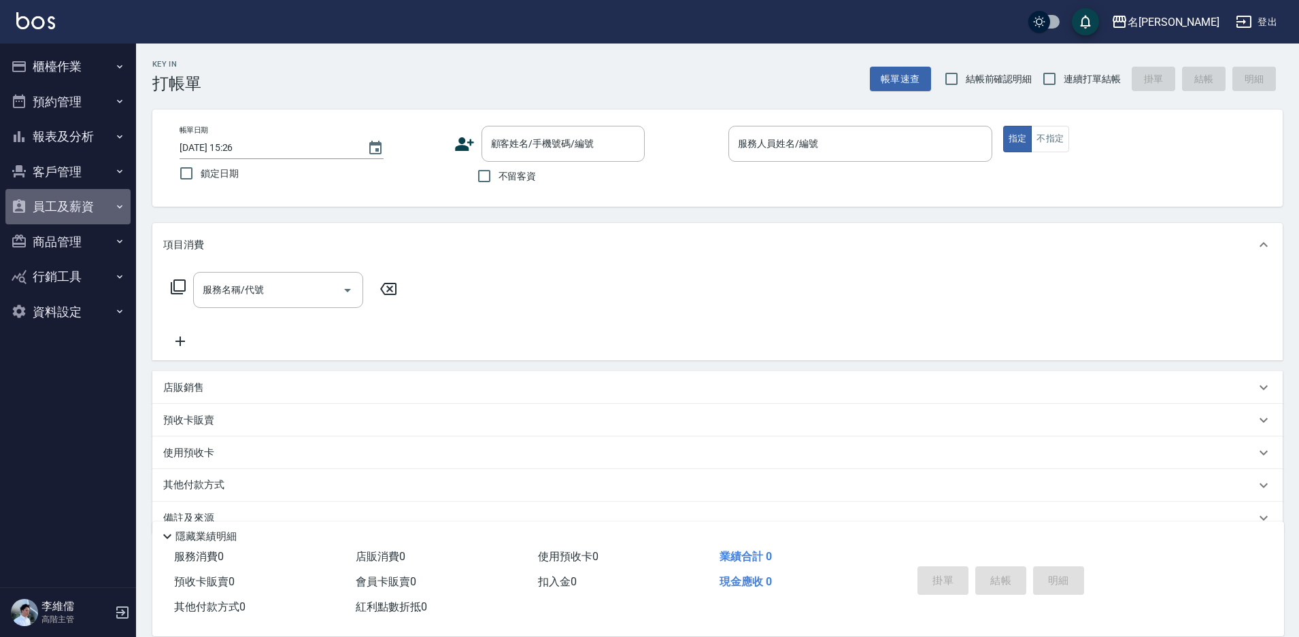
click at [65, 212] on button "員工及薪資" at bounding box center [67, 206] width 125 height 35
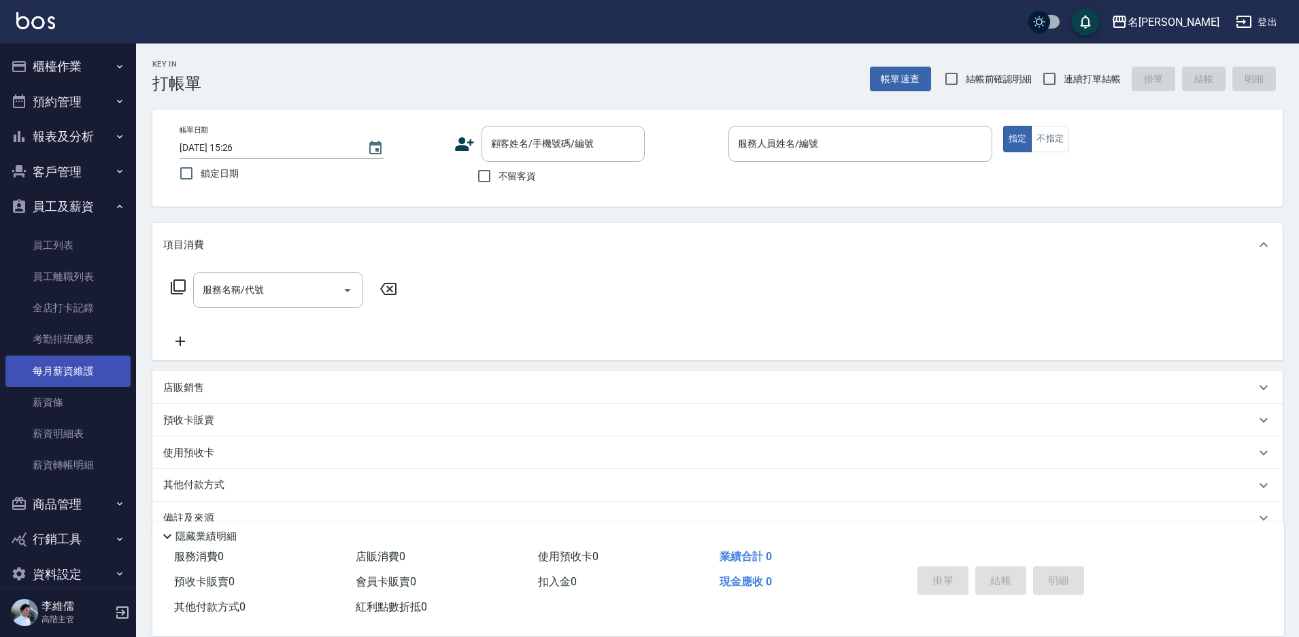
click at [78, 373] on link "每月薪資維護" at bounding box center [67, 371] width 125 height 31
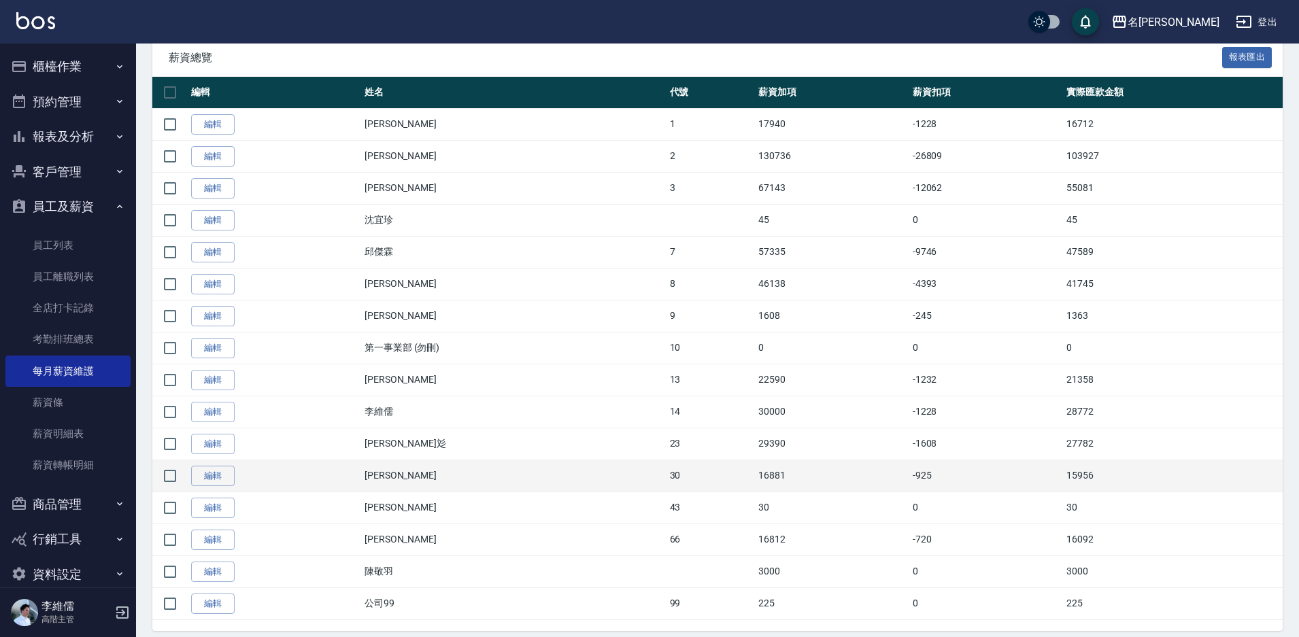
scroll to position [272, 0]
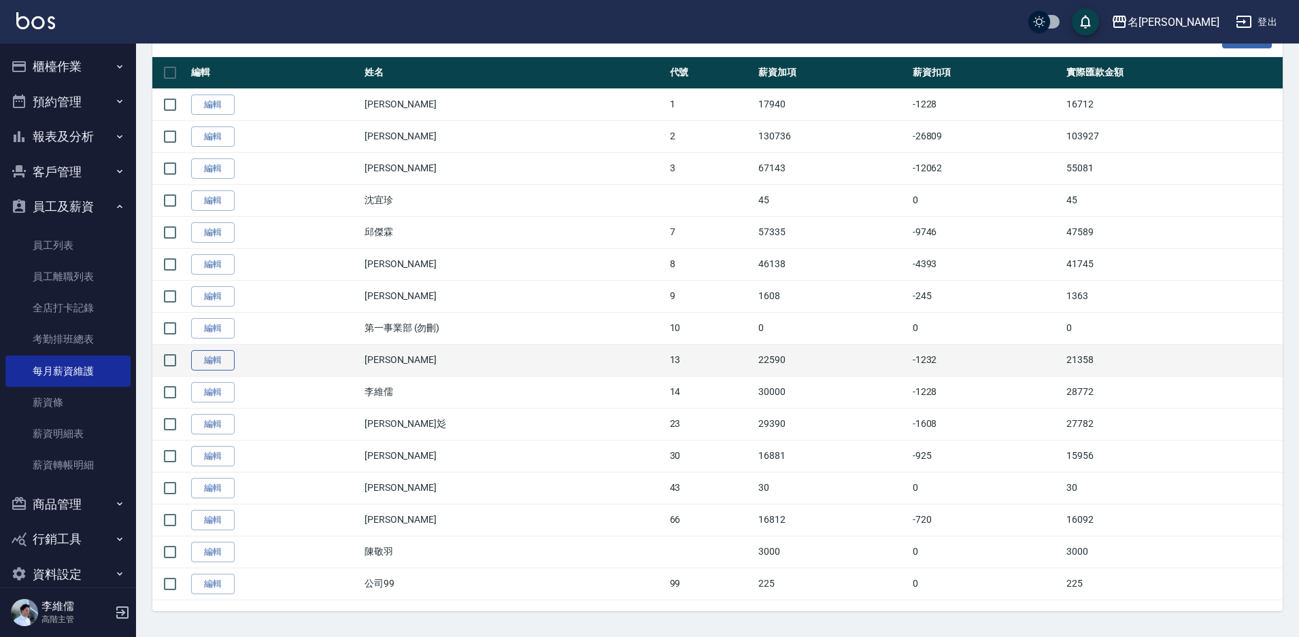
click at [216, 363] on link "編輯" at bounding box center [213, 360] width 44 height 21
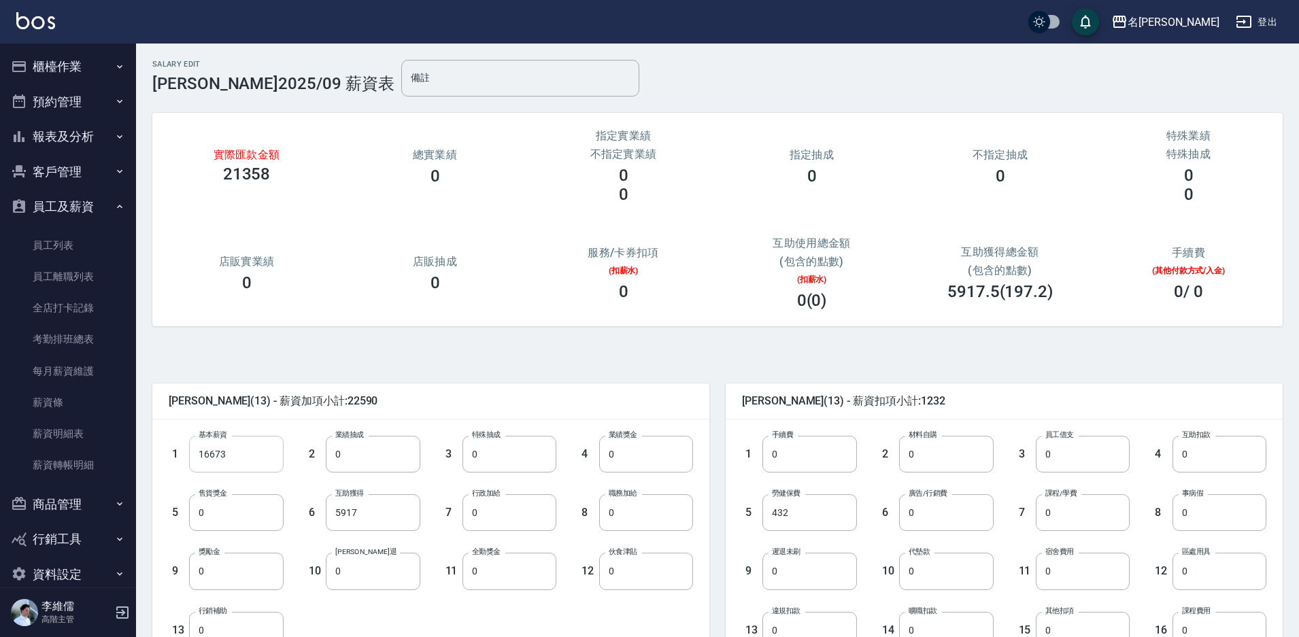
click at [243, 457] on input "16673" at bounding box center [236, 454] width 94 height 37
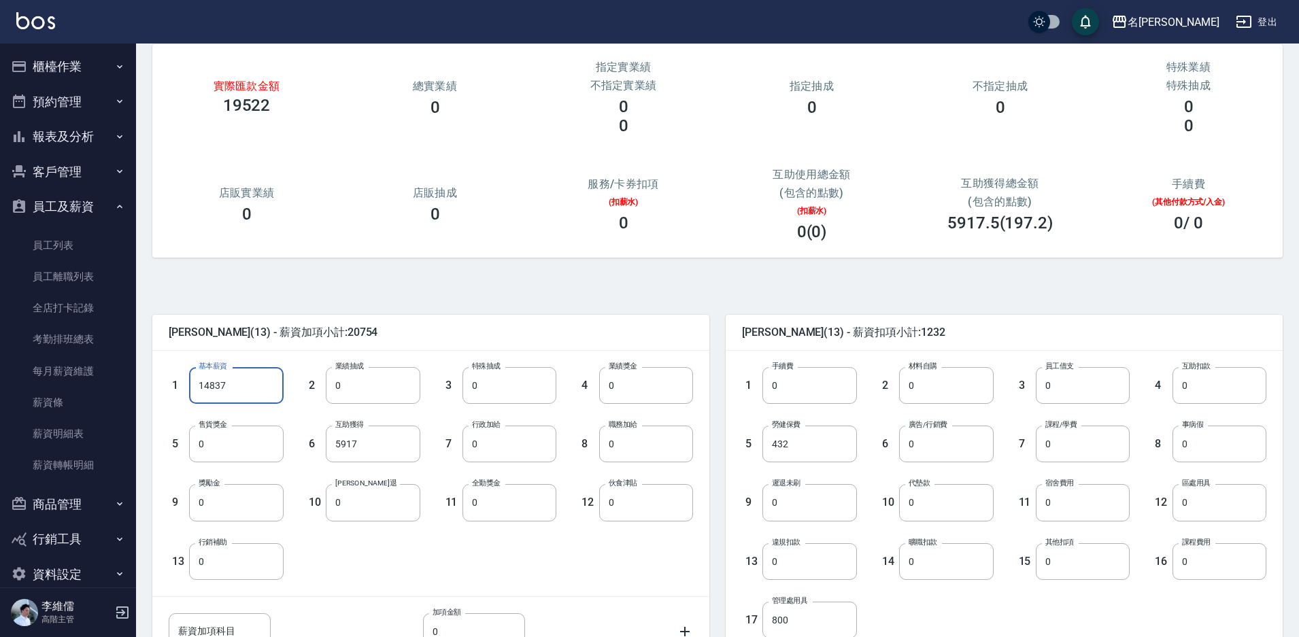
scroll to position [246, 0]
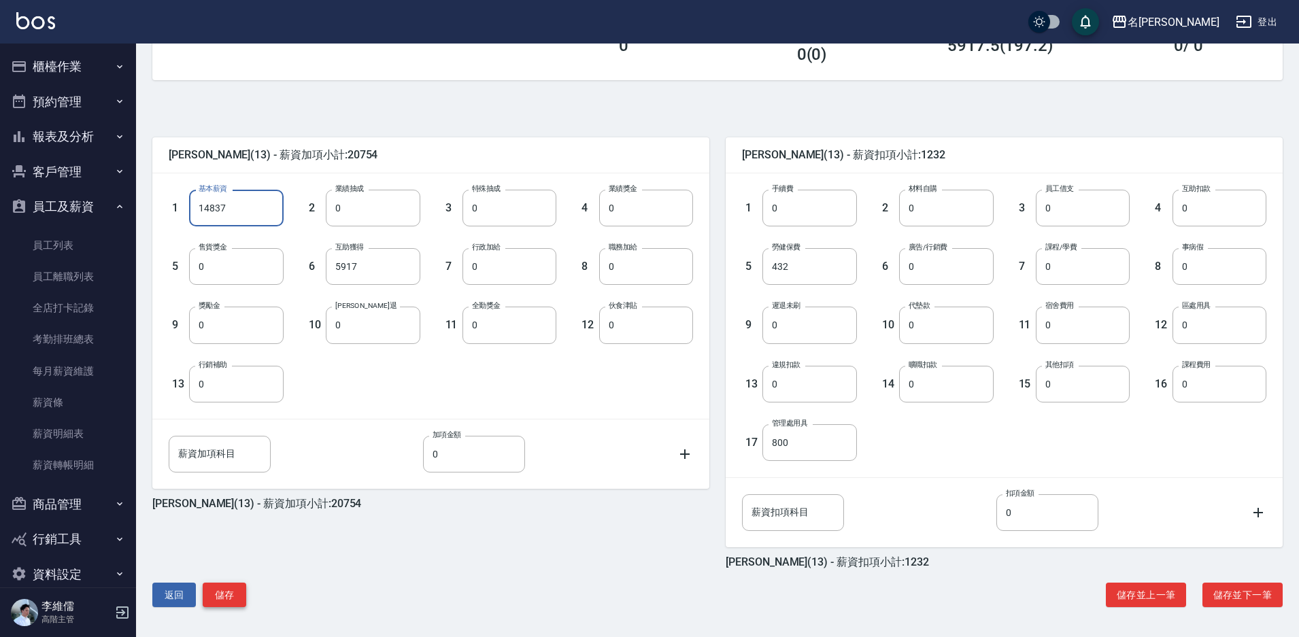
type input "14837"
click at [226, 592] on button "儲存" at bounding box center [225, 595] width 44 height 25
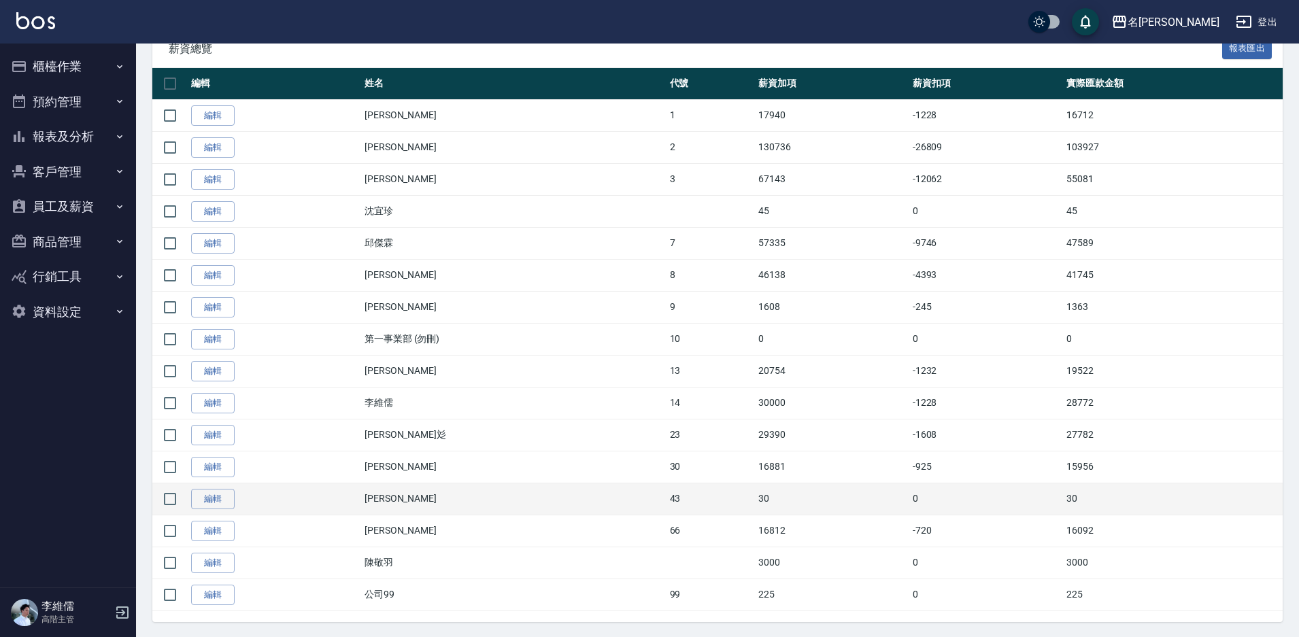
scroll to position [272, 0]
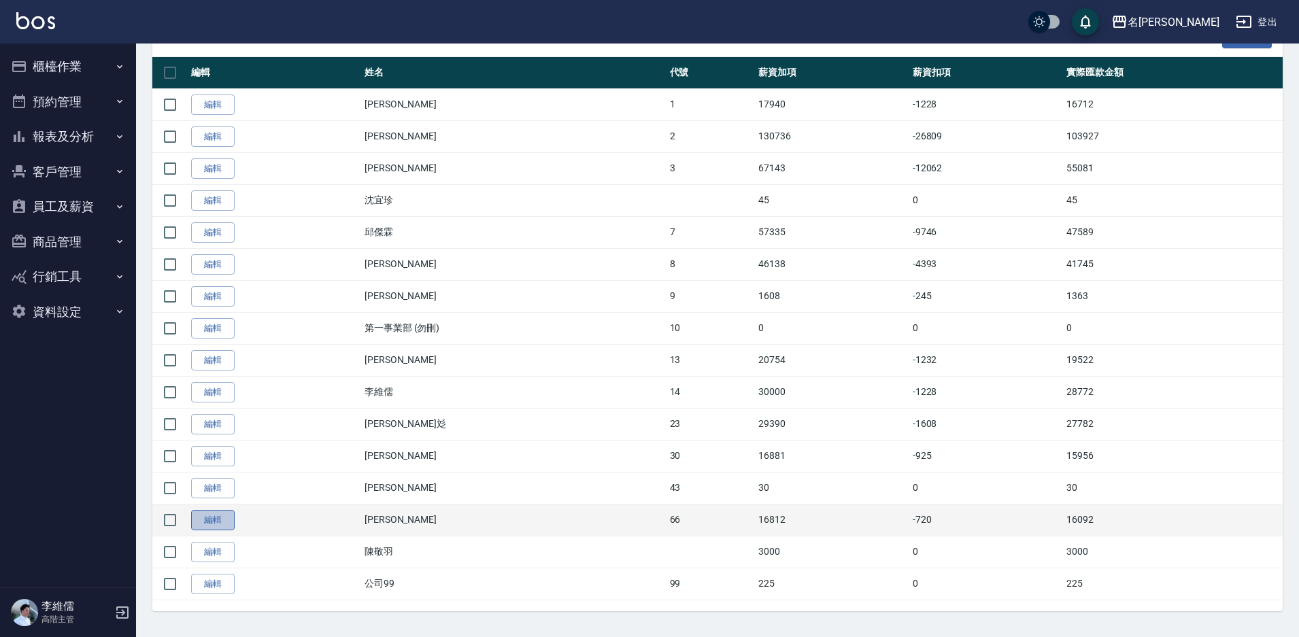
click at [207, 526] on link "編輯" at bounding box center [213, 520] width 44 height 21
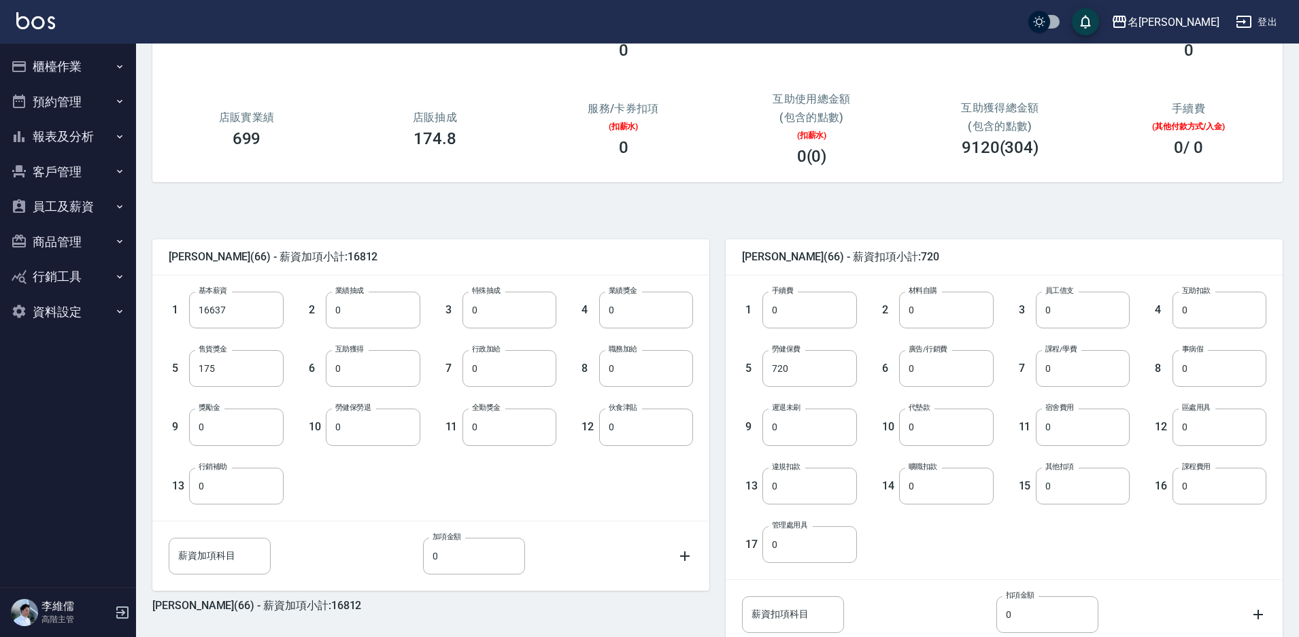
scroll to position [246, 0]
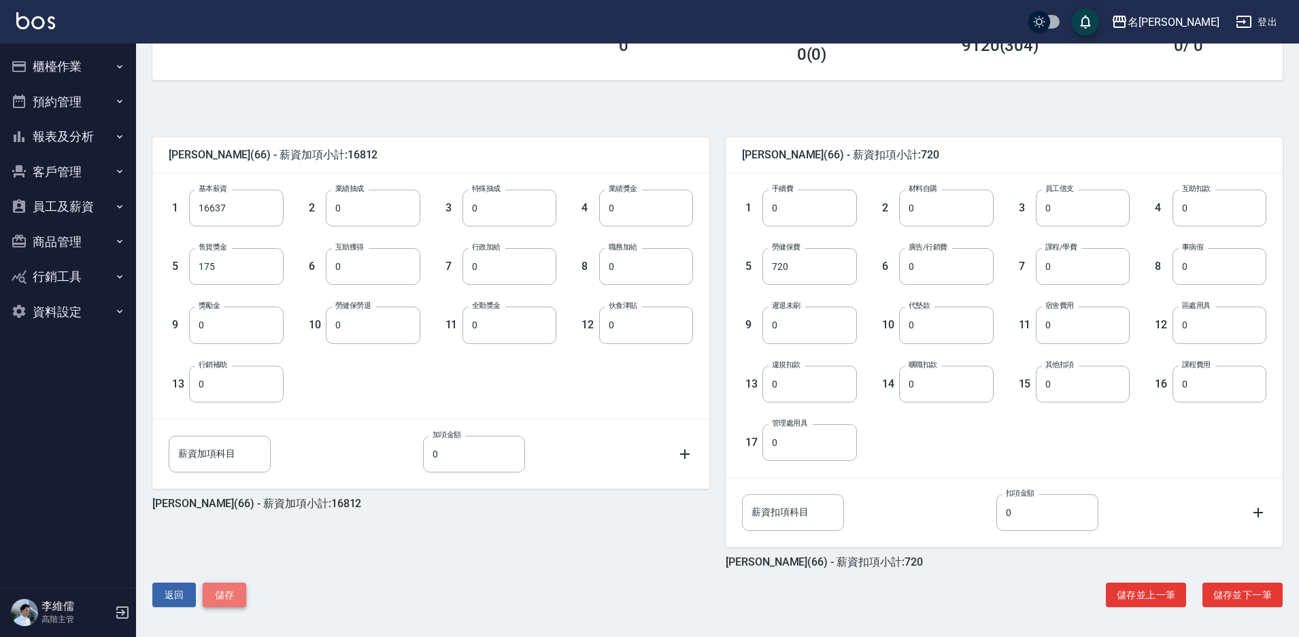
click at [220, 593] on button "儲存" at bounding box center [225, 595] width 44 height 25
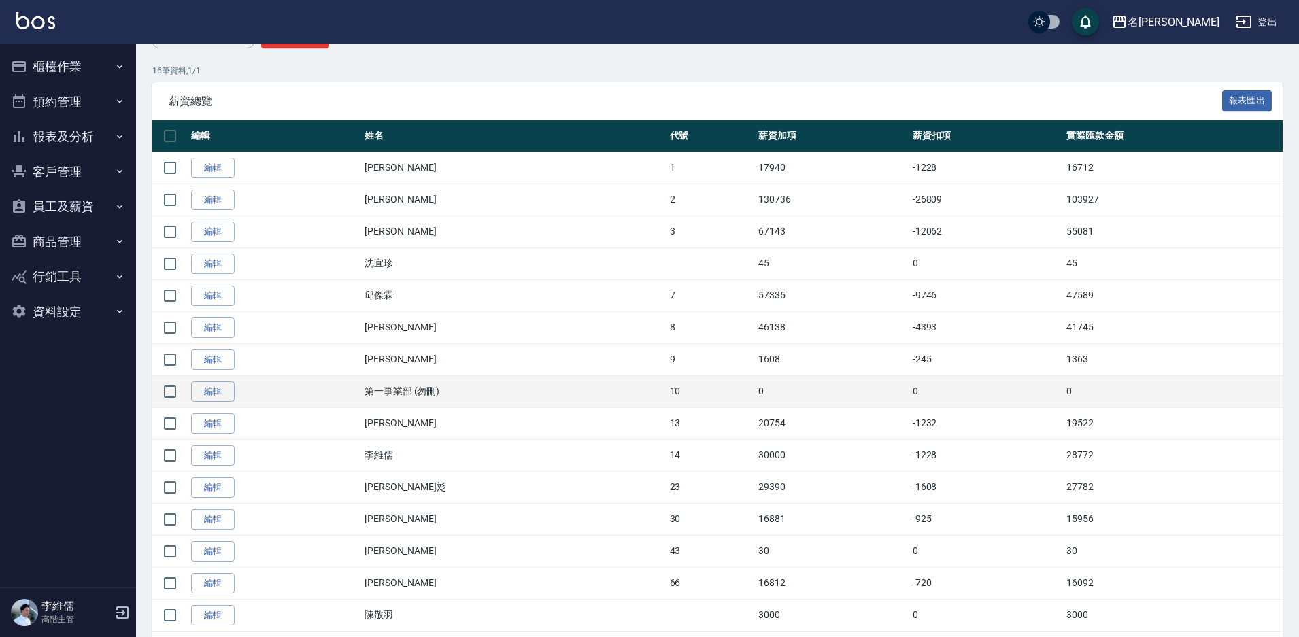
scroll to position [272, 0]
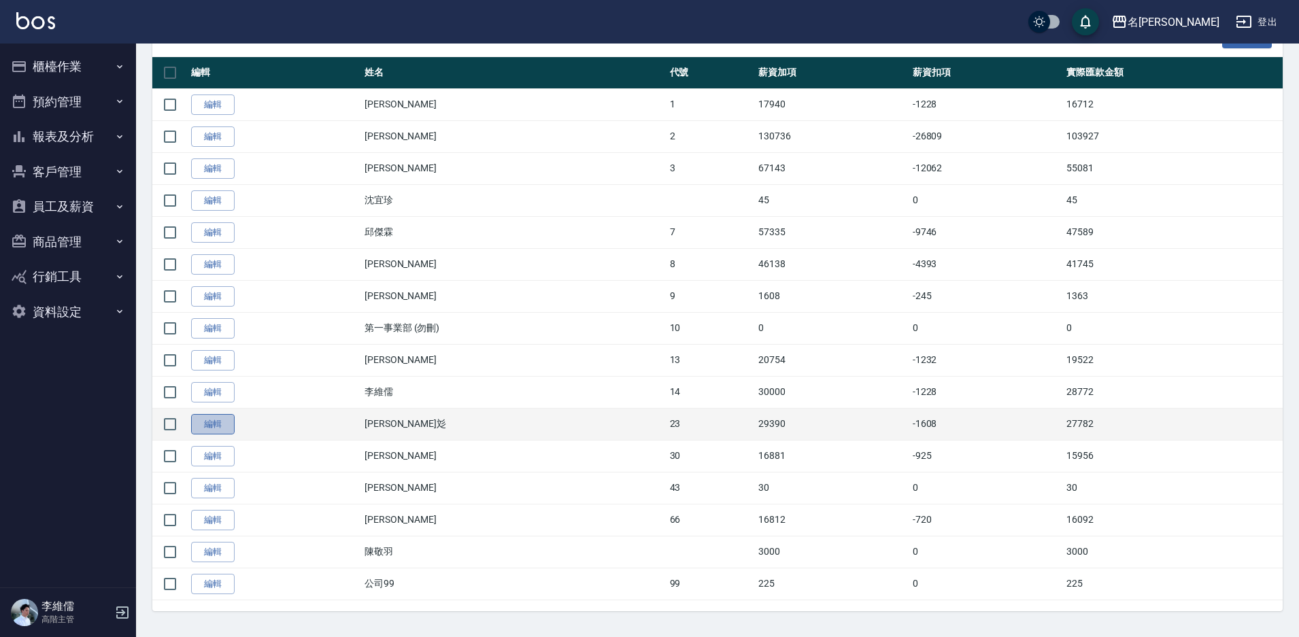
click at [205, 432] on link "編輯" at bounding box center [213, 424] width 44 height 21
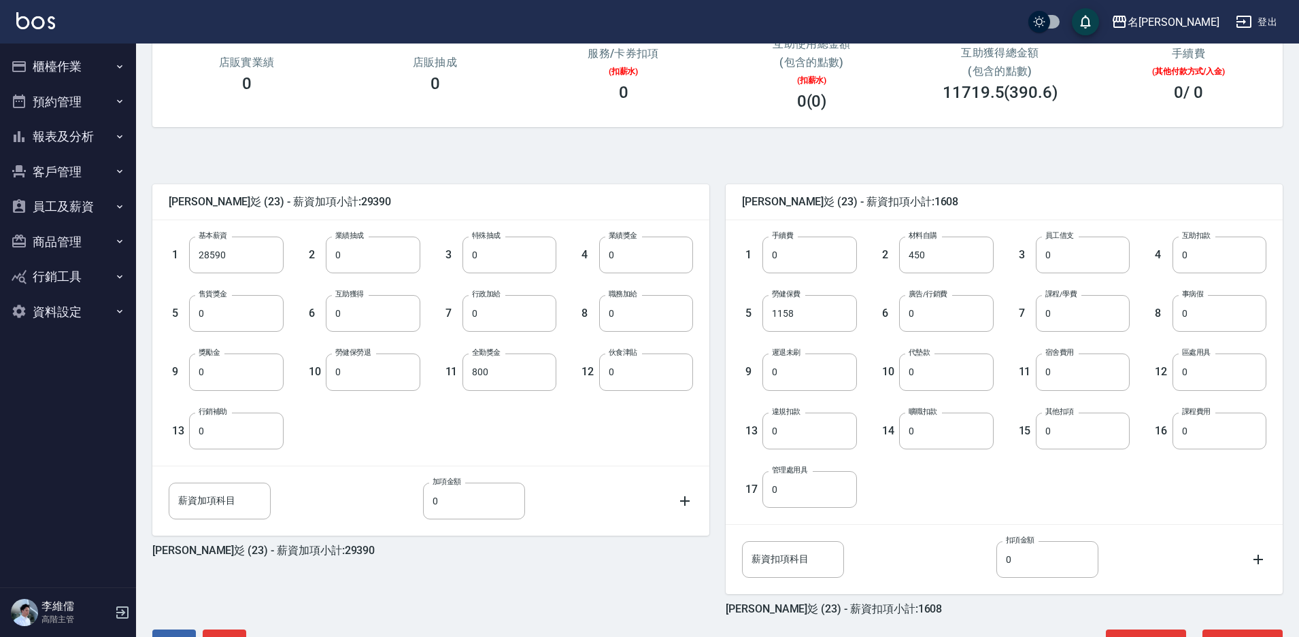
scroll to position [204, 0]
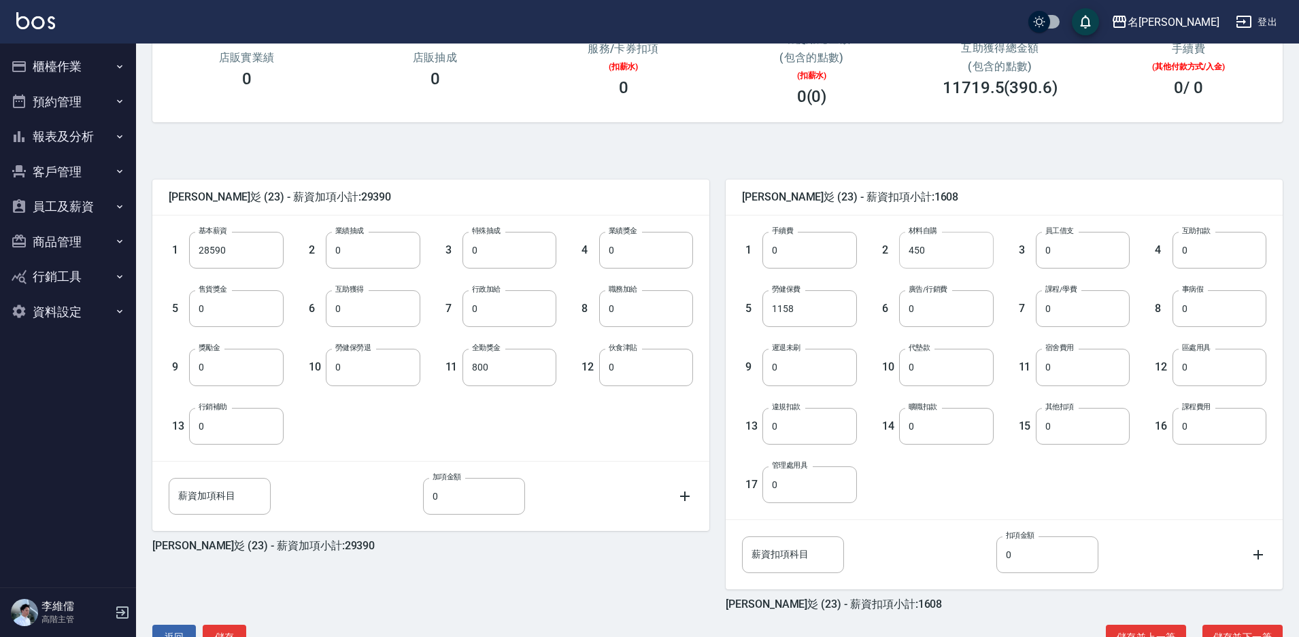
click at [974, 249] on input "450" at bounding box center [946, 250] width 94 height 37
type input "4450"
click at [239, 630] on button "儲存" at bounding box center [225, 637] width 44 height 25
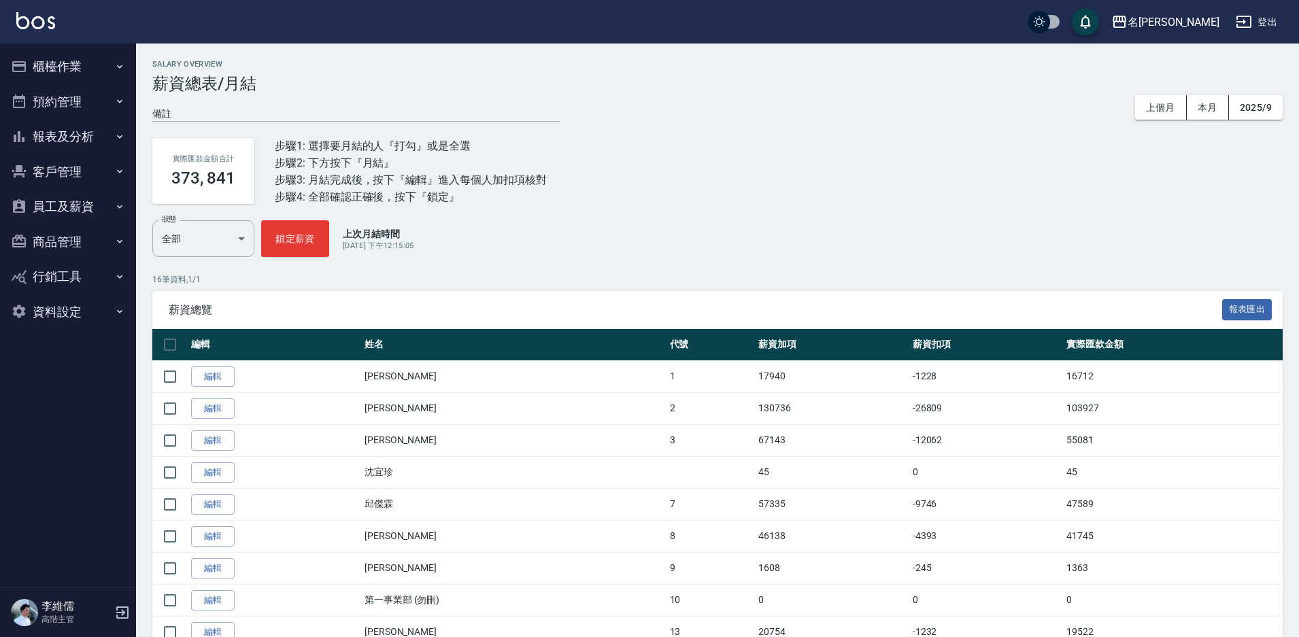
click at [1187, 25] on div "名[PERSON_NAME]" at bounding box center [1173, 22] width 92 height 17
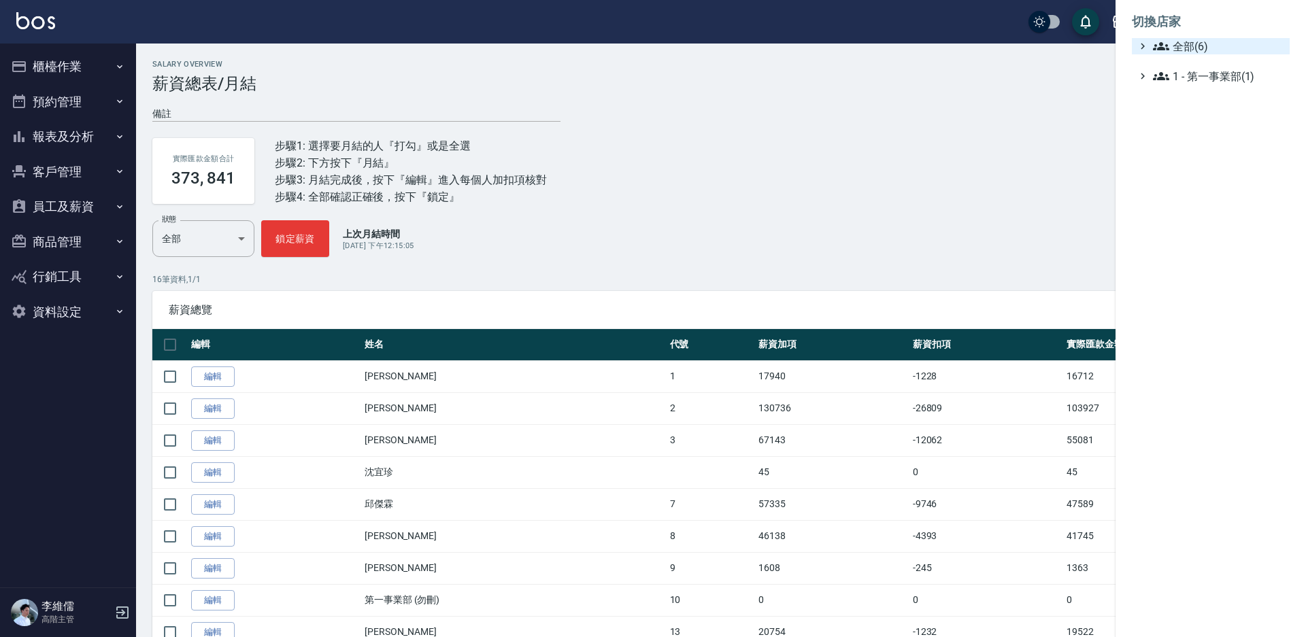
click at [1174, 38] on span "全部(6)" at bounding box center [1218, 46] width 131 height 16
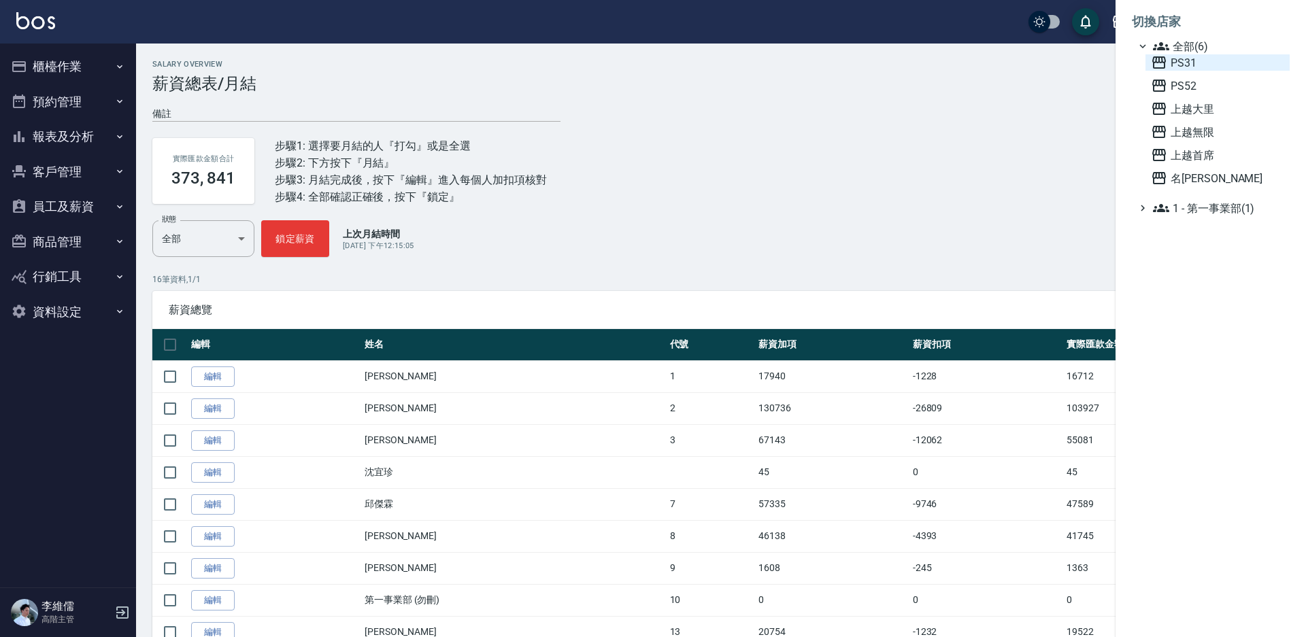
click at [1178, 63] on span "PS31" at bounding box center [1217, 62] width 133 height 16
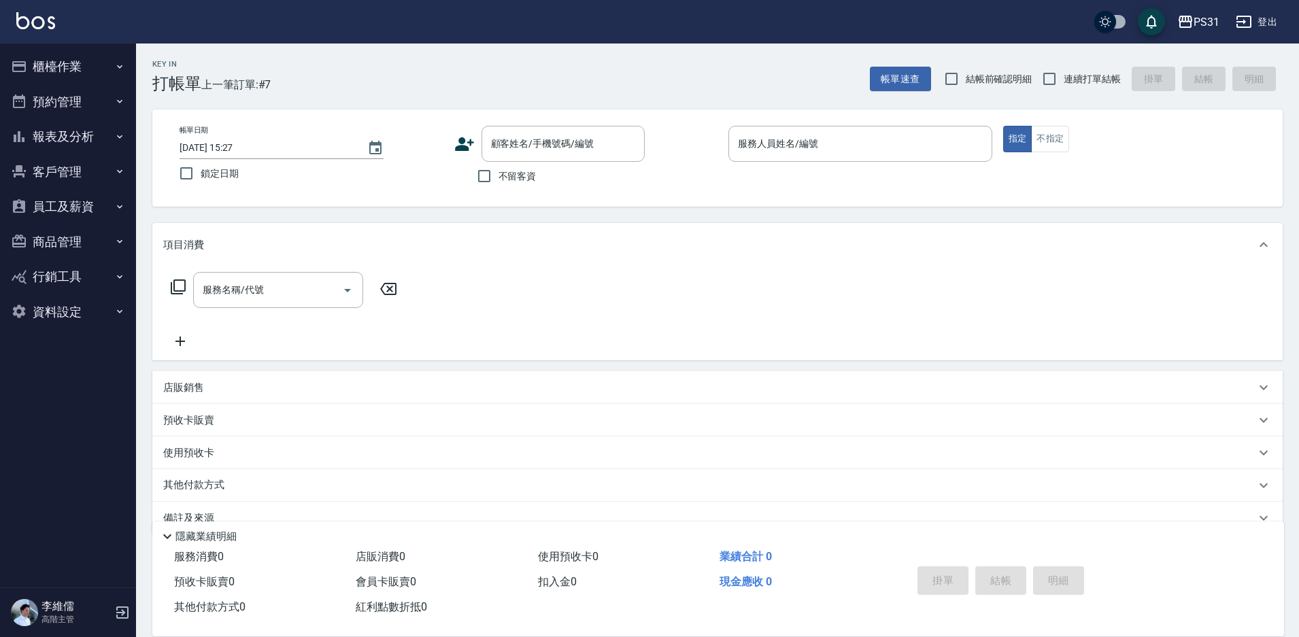
click at [1263, 24] on button "登出" at bounding box center [1256, 22] width 52 height 25
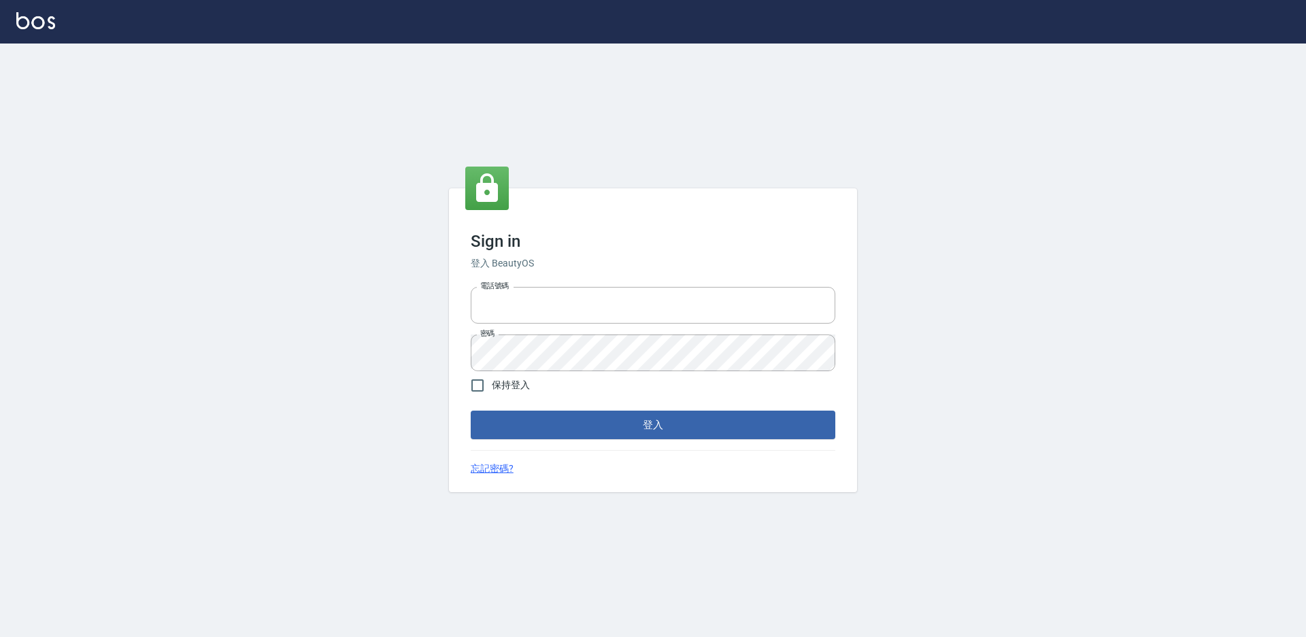
type input "0930917119"
click at [560, 410] on form "電話號碼 [PHONE_NUMBER] 電話號碼 密碼 密碼 保持登入 登入" at bounding box center [653, 361] width 364 height 158
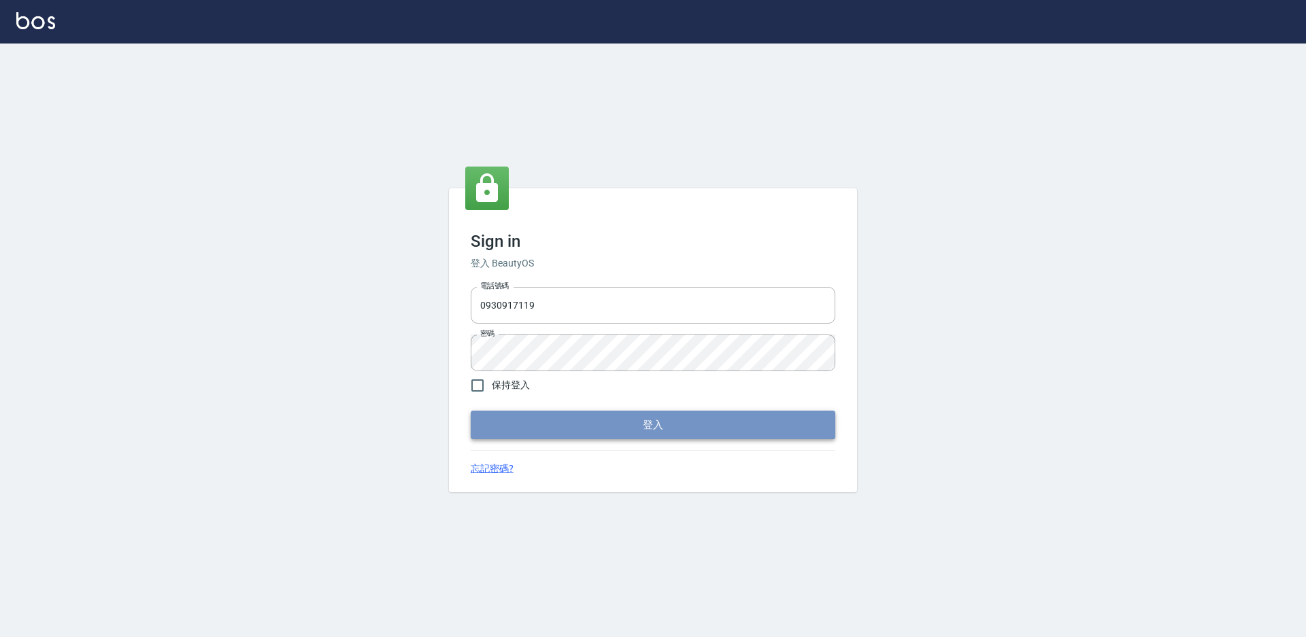
click at [553, 418] on button "登入" at bounding box center [653, 425] width 364 height 29
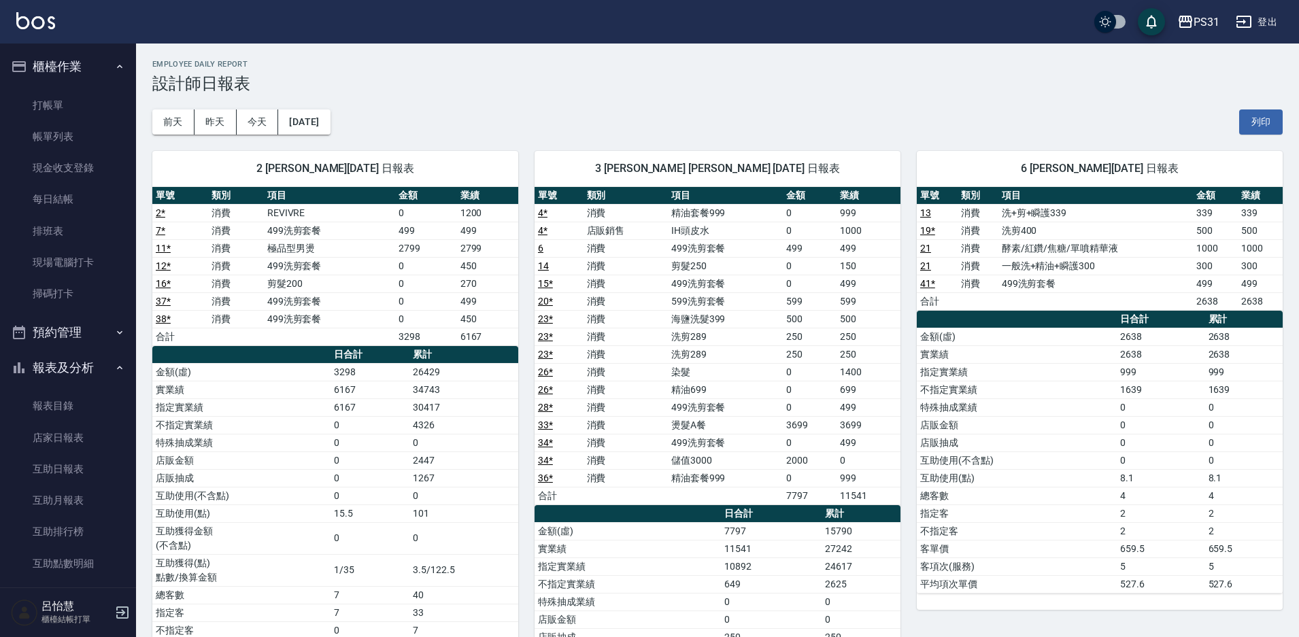
scroll to position [204, 0]
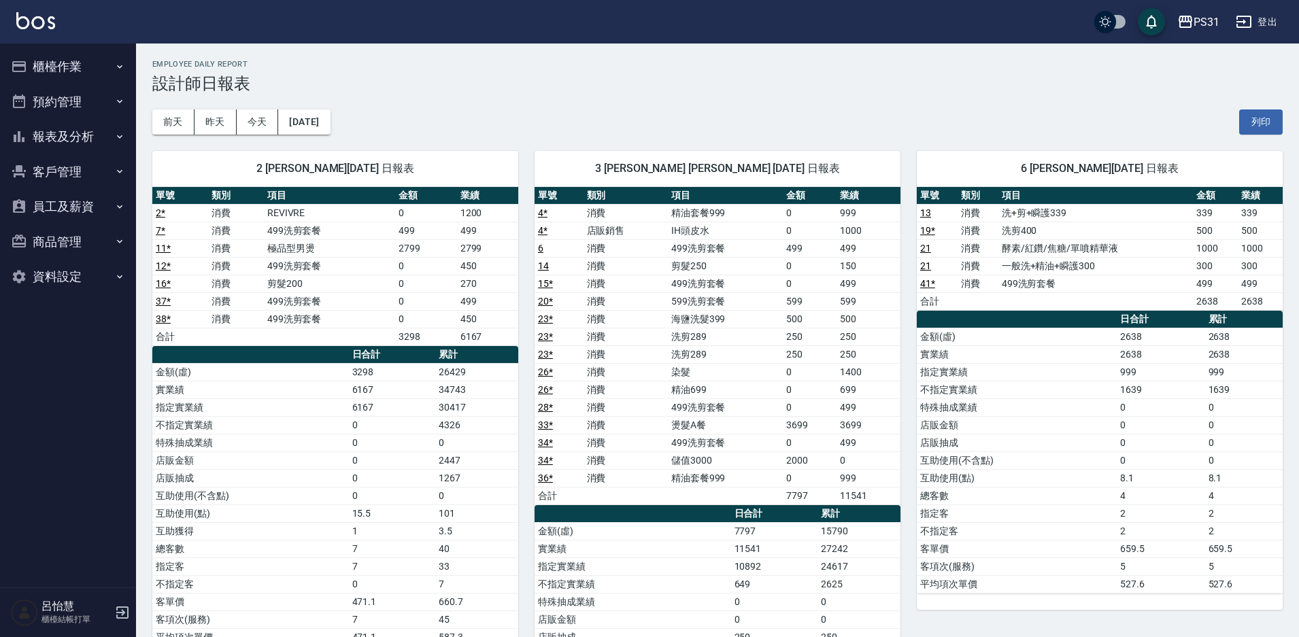
drag, startPoint x: 75, startPoint y: 68, endPoint x: 44, endPoint y: 78, distance: 32.7
click at [44, 78] on button "櫃檯作業" at bounding box center [67, 66] width 125 height 35
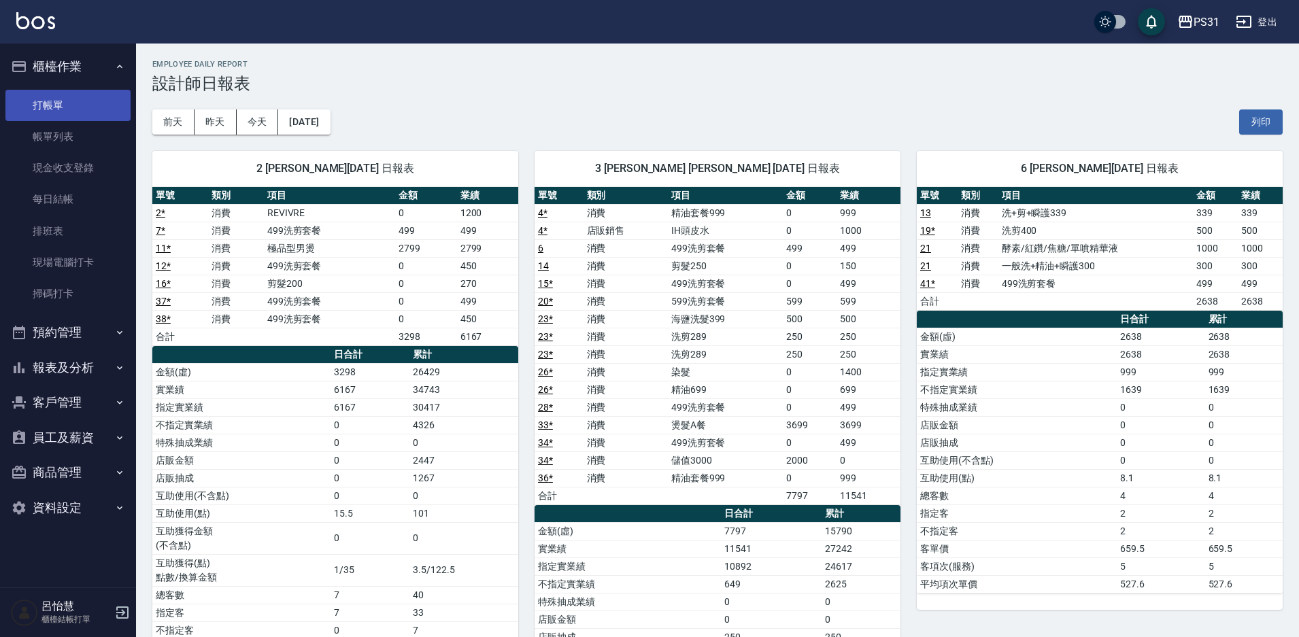
click at [75, 108] on link "打帳單" at bounding box center [67, 105] width 125 height 31
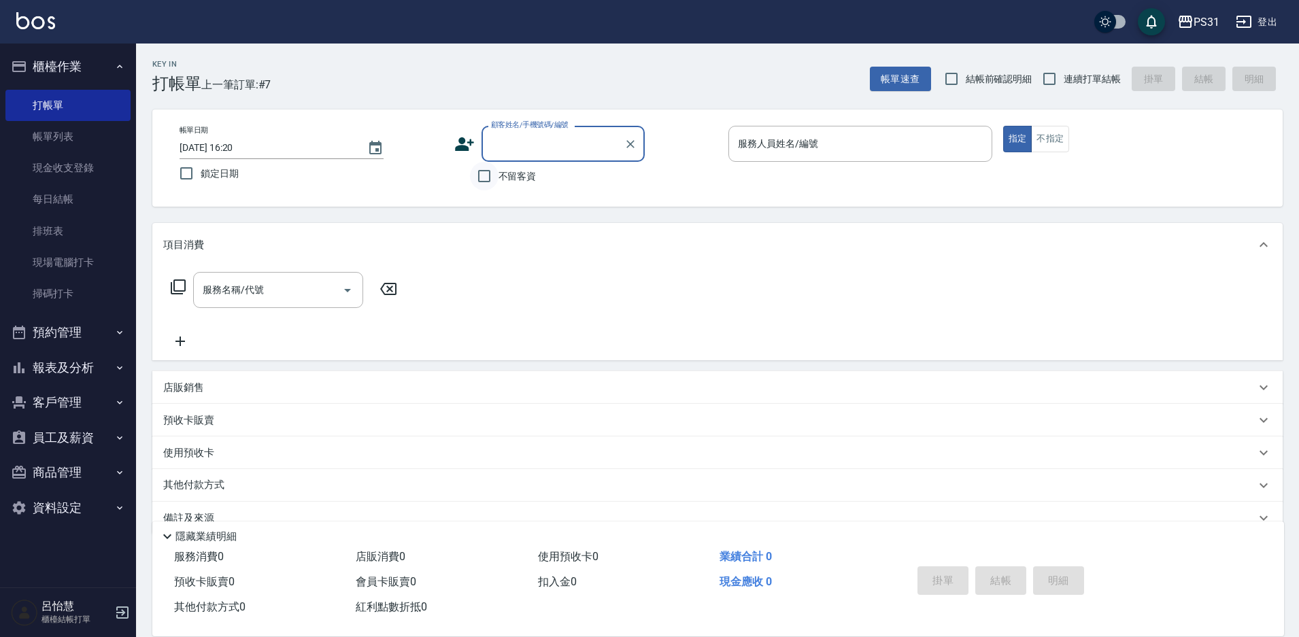
click at [490, 178] on input "不留客資" at bounding box center [484, 176] width 29 height 29
checkbox input "true"
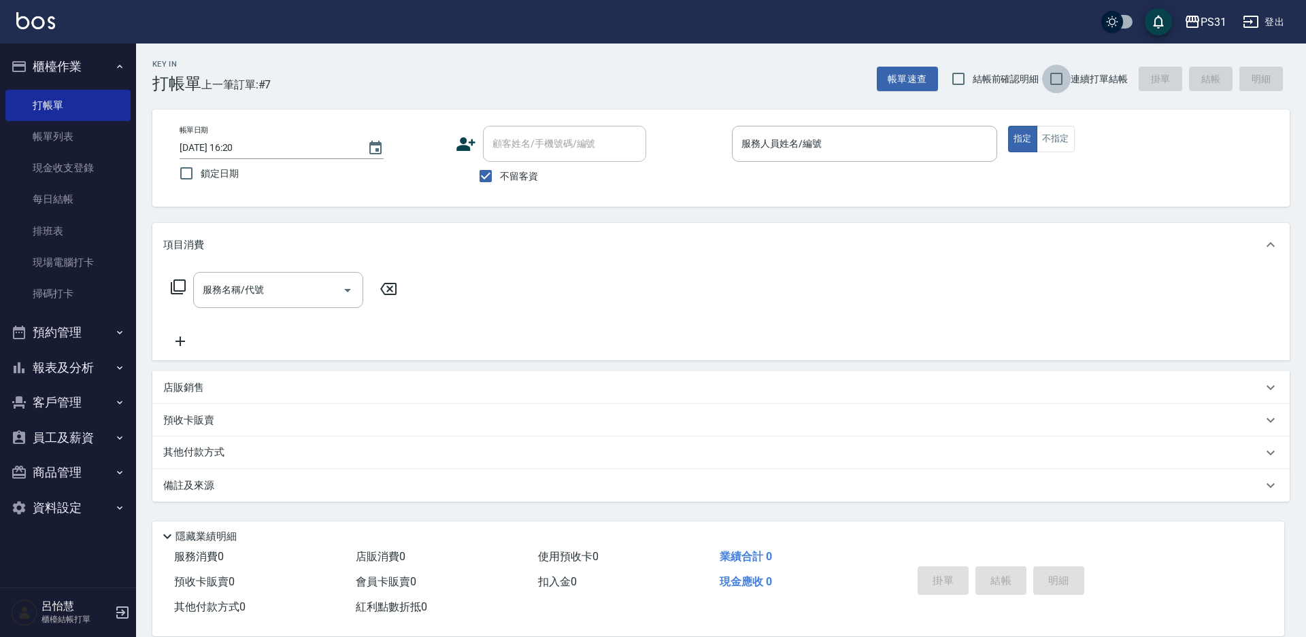
click at [1057, 77] on input "連續打單結帳" at bounding box center [1056, 79] width 29 height 29
checkbox input "true"
click at [956, 133] on input "服務人員姓名/編號" at bounding box center [864, 144] width 253 height 24
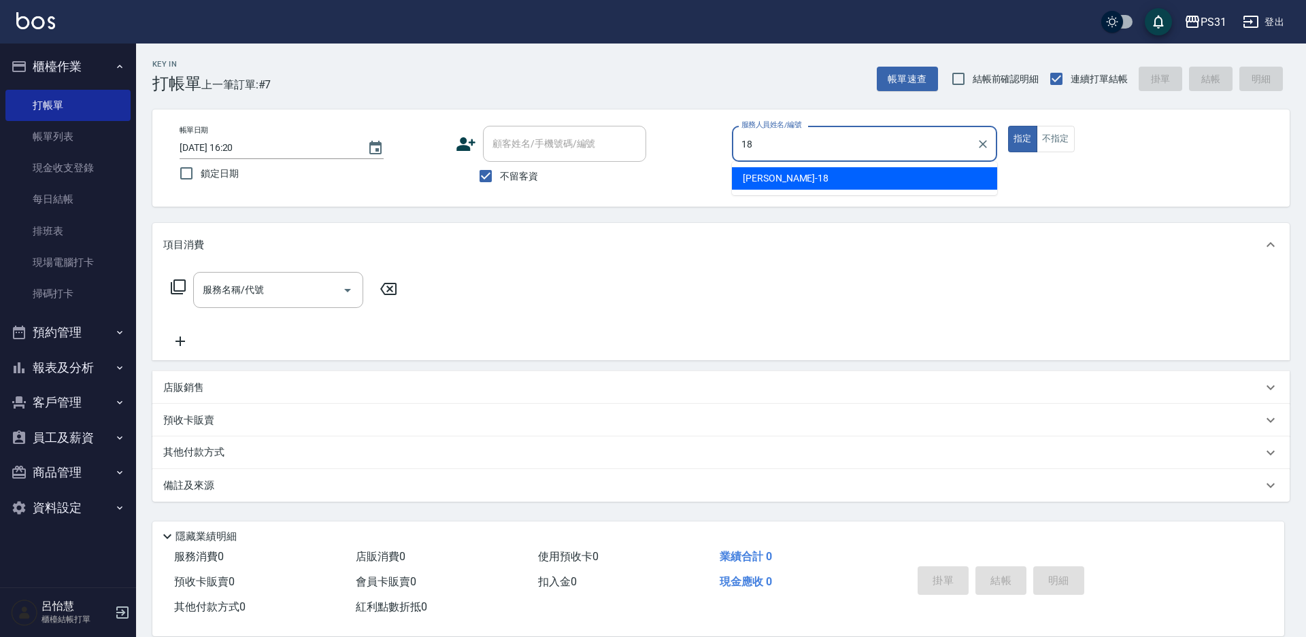
type input "[PERSON_NAME]-18"
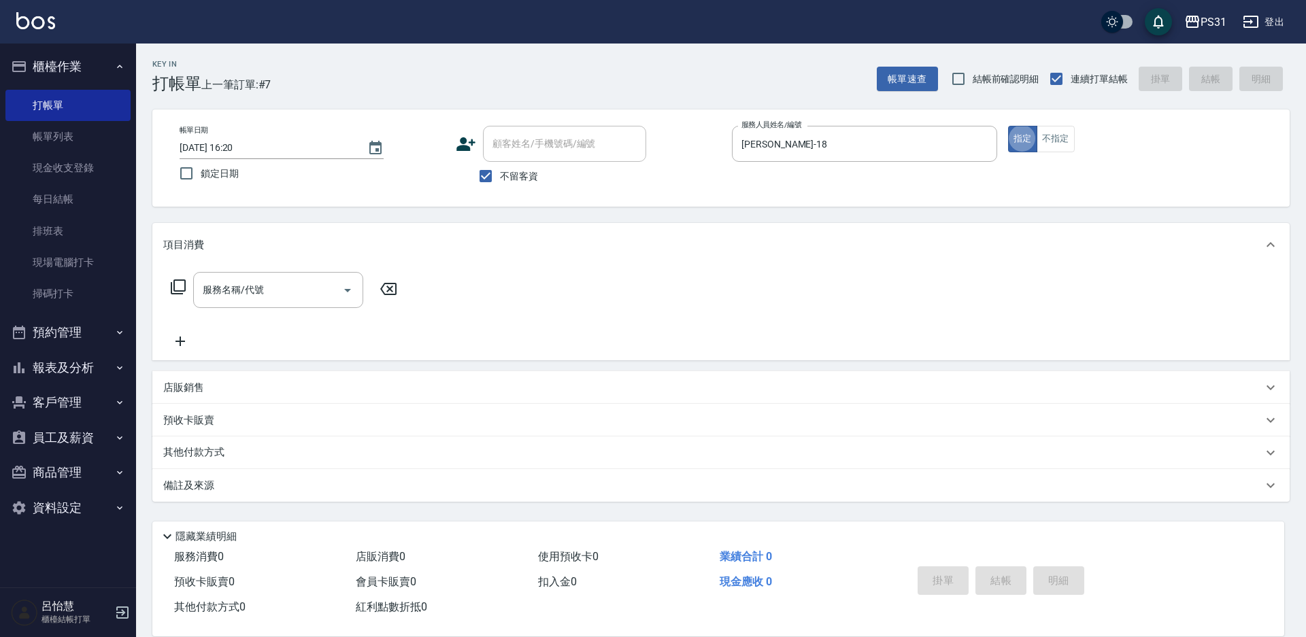
type button "true"
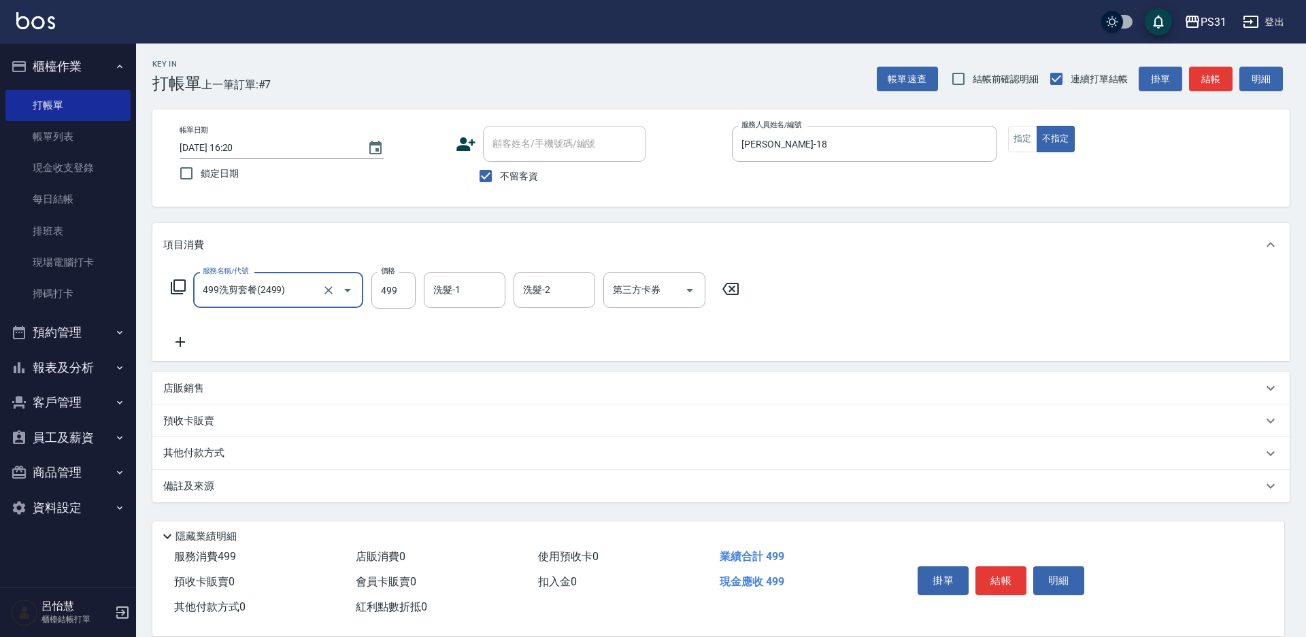
type input "499洗剪套餐(2499)"
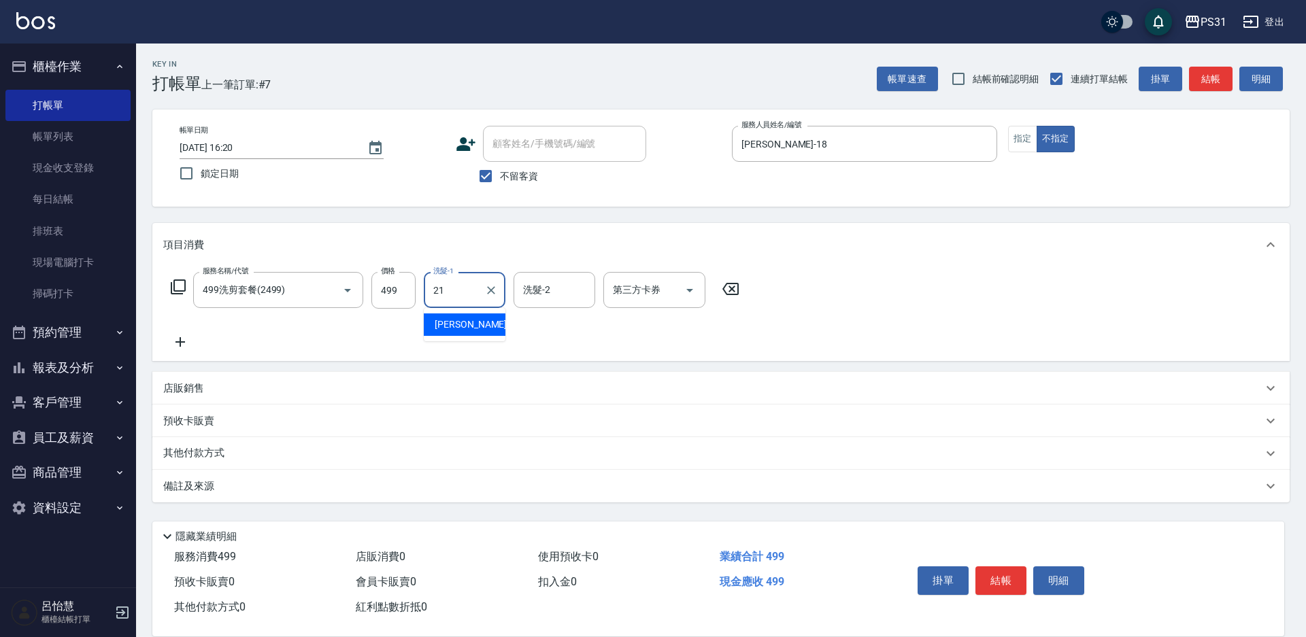
type input "王偉哲-21"
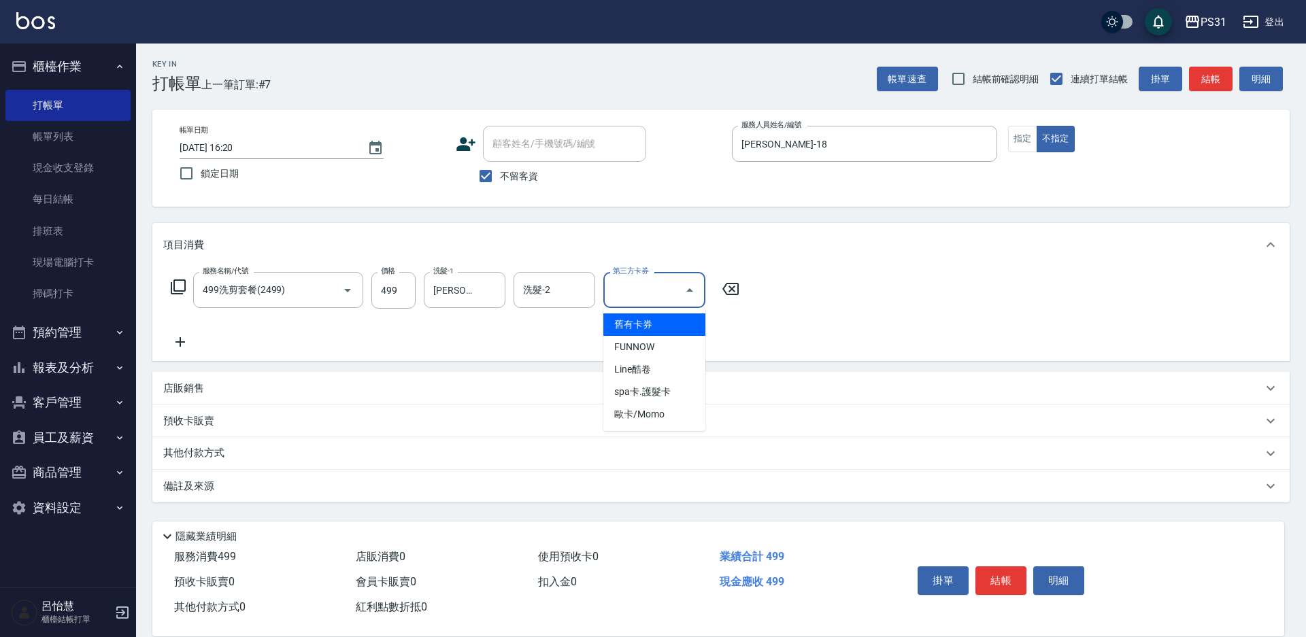
type input "舊有卡券"
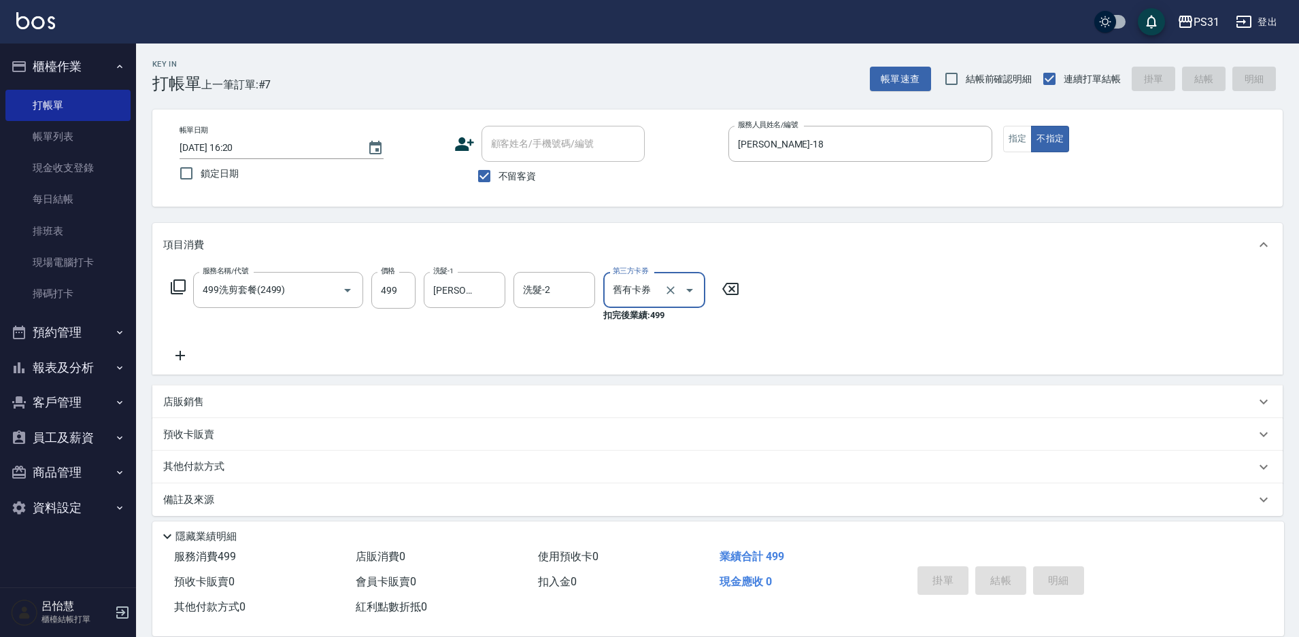
type input "2025/10/06 16:23"
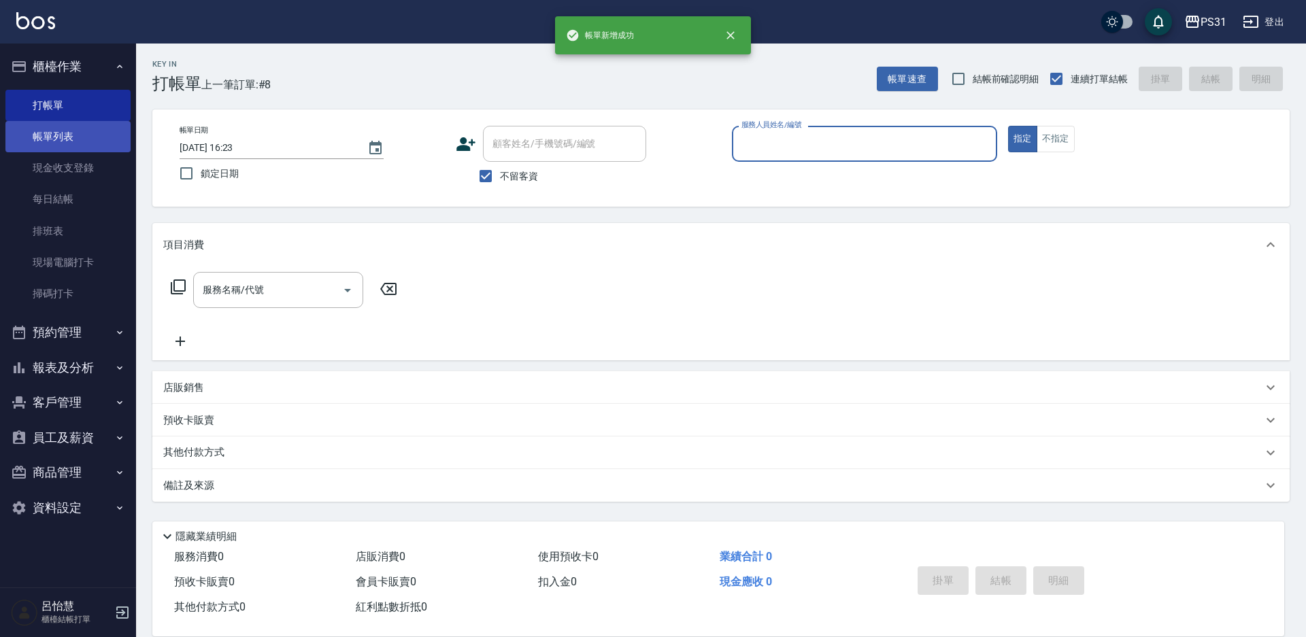
click at [95, 132] on link "帳單列表" at bounding box center [67, 136] width 125 height 31
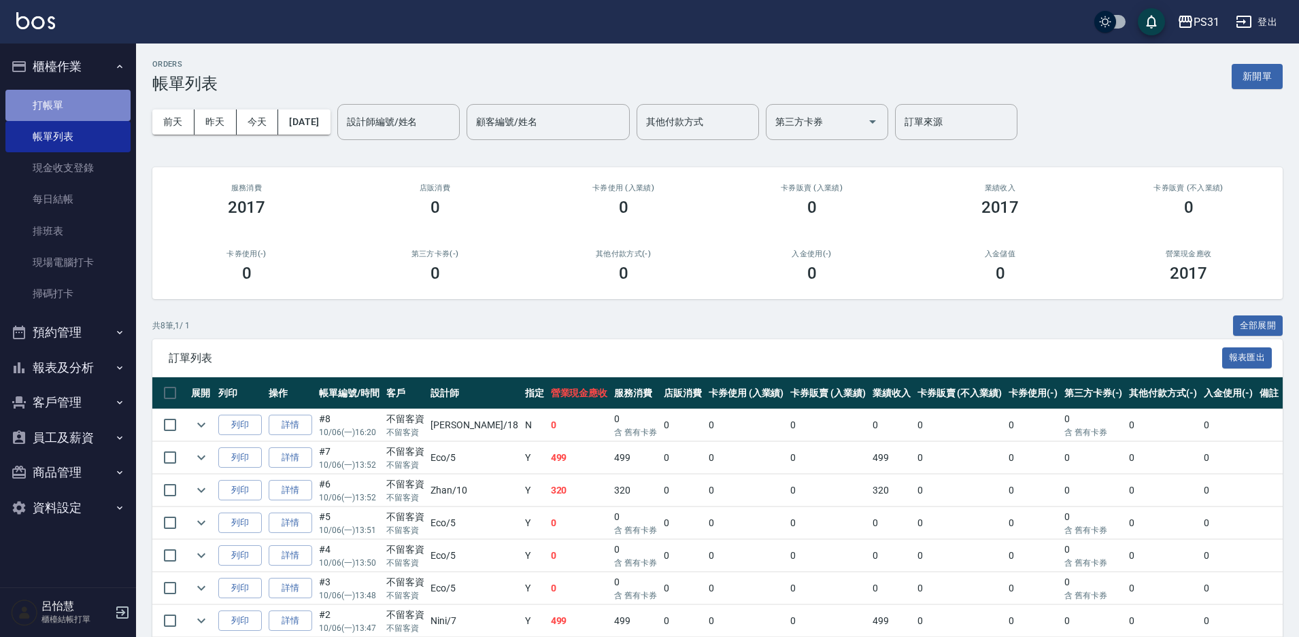
click at [95, 104] on link "打帳單" at bounding box center [67, 105] width 125 height 31
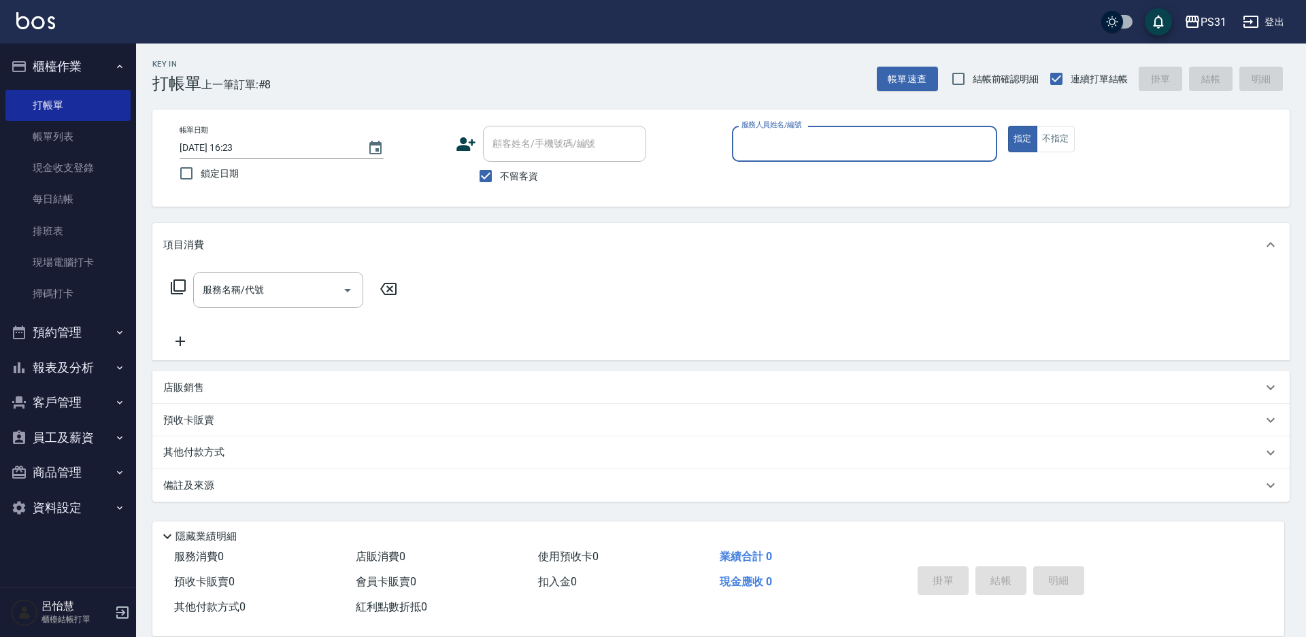
click at [781, 144] on div "服務人員姓名/編號 服務人員姓名/編號" at bounding box center [864, 144] width 265 height 36
type input "6"
type button "true"
type input "Aki-6"
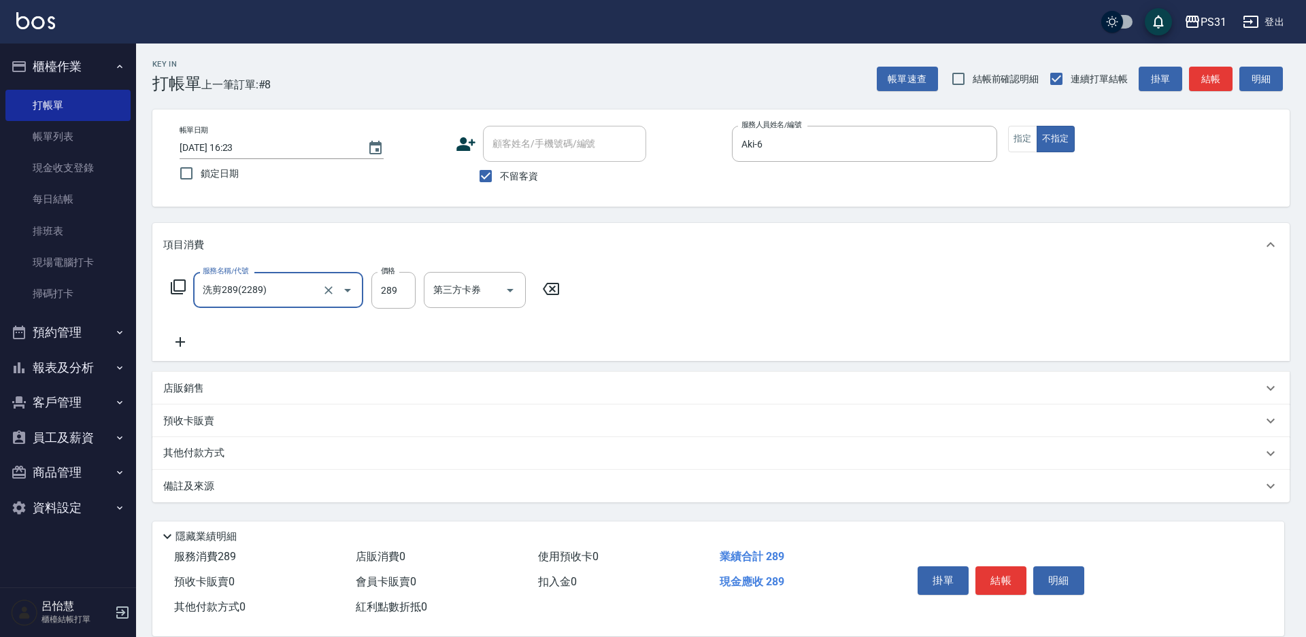
type input "洗剪289(2289)"
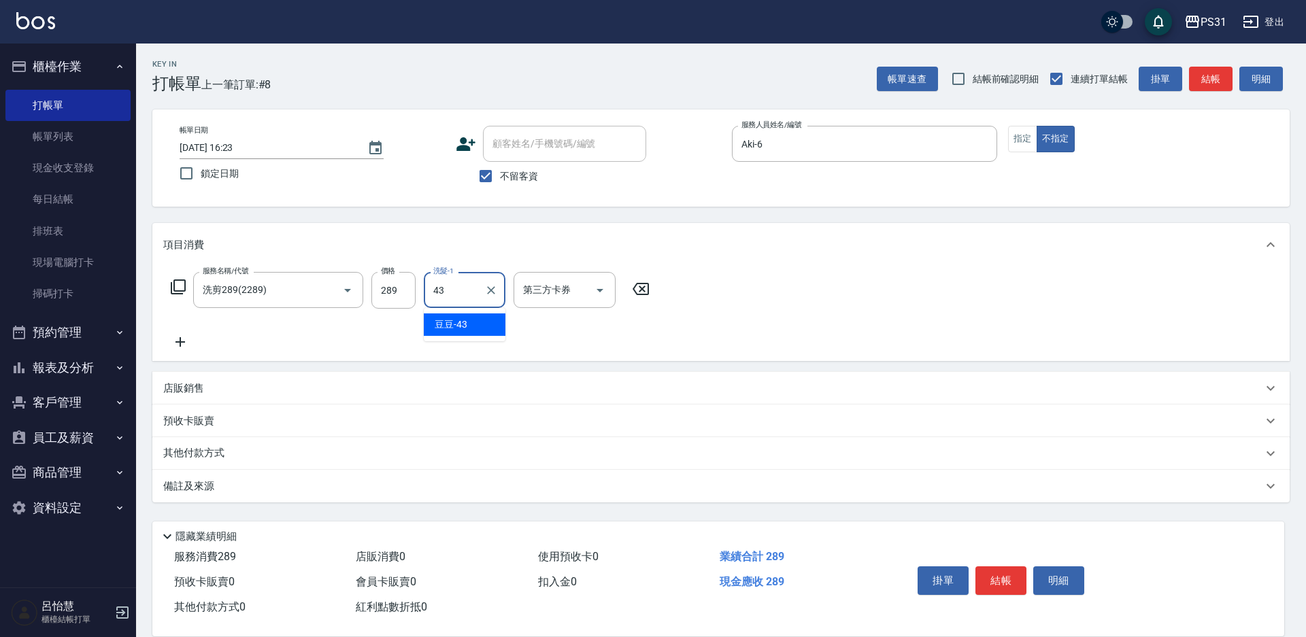
type input "豆豆-43"
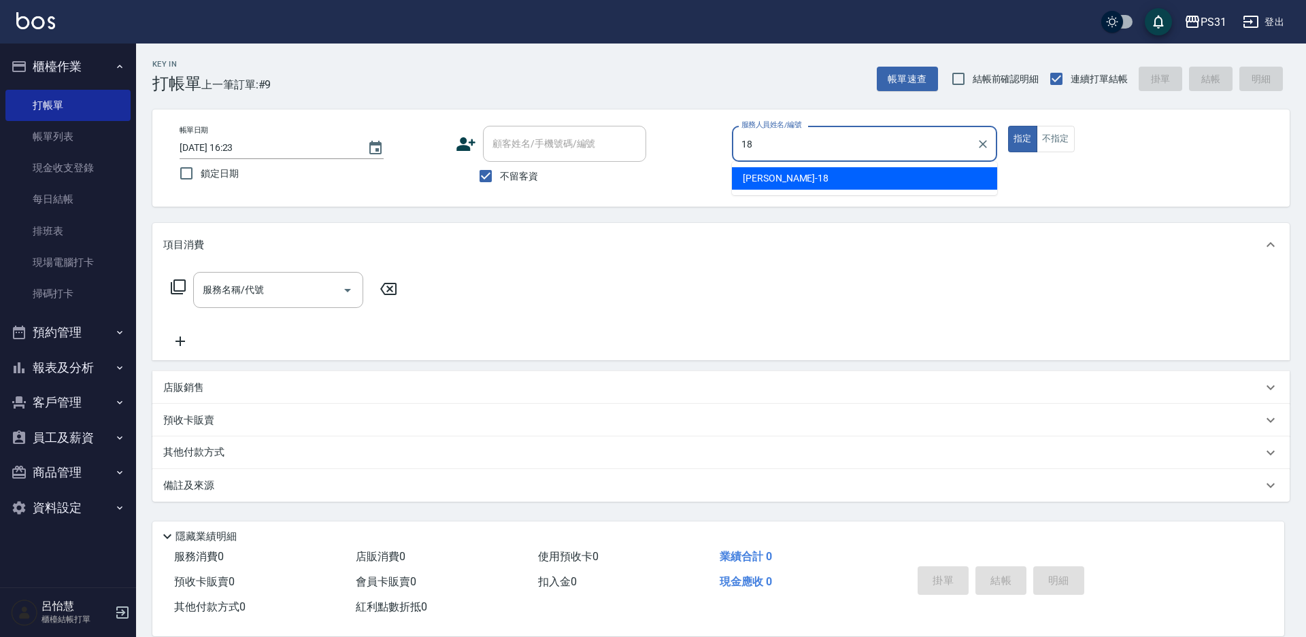
type input "[PERSON_NAME]-18"
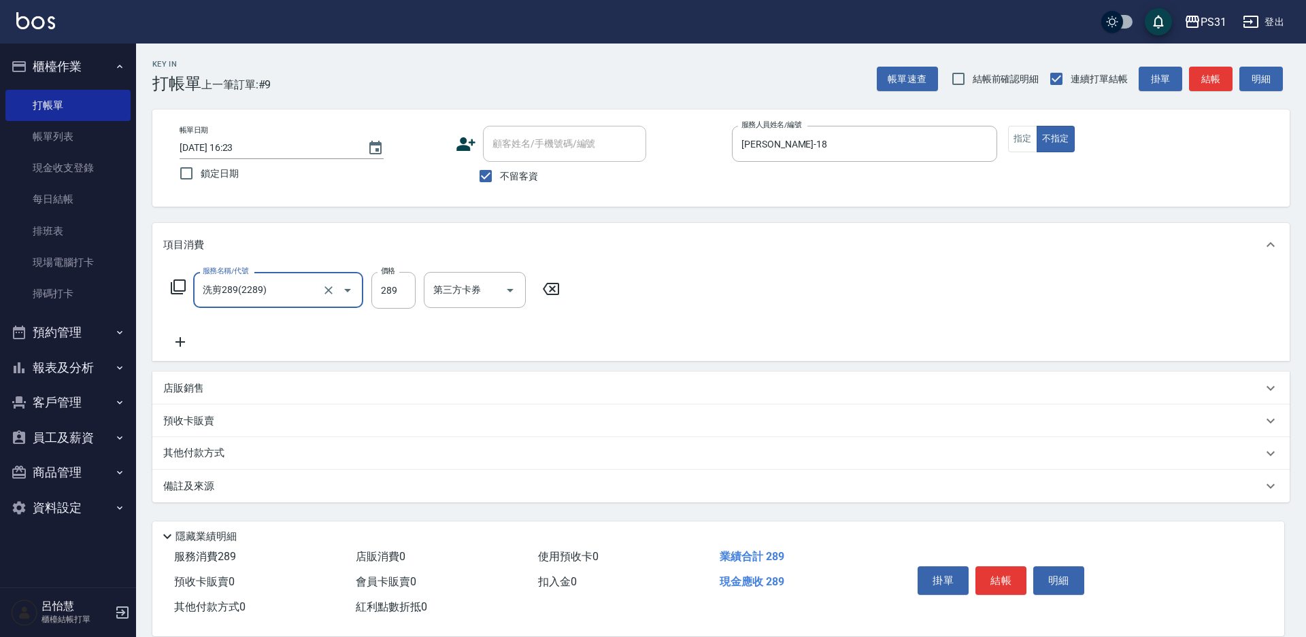
type input "洗剪289(2289)"
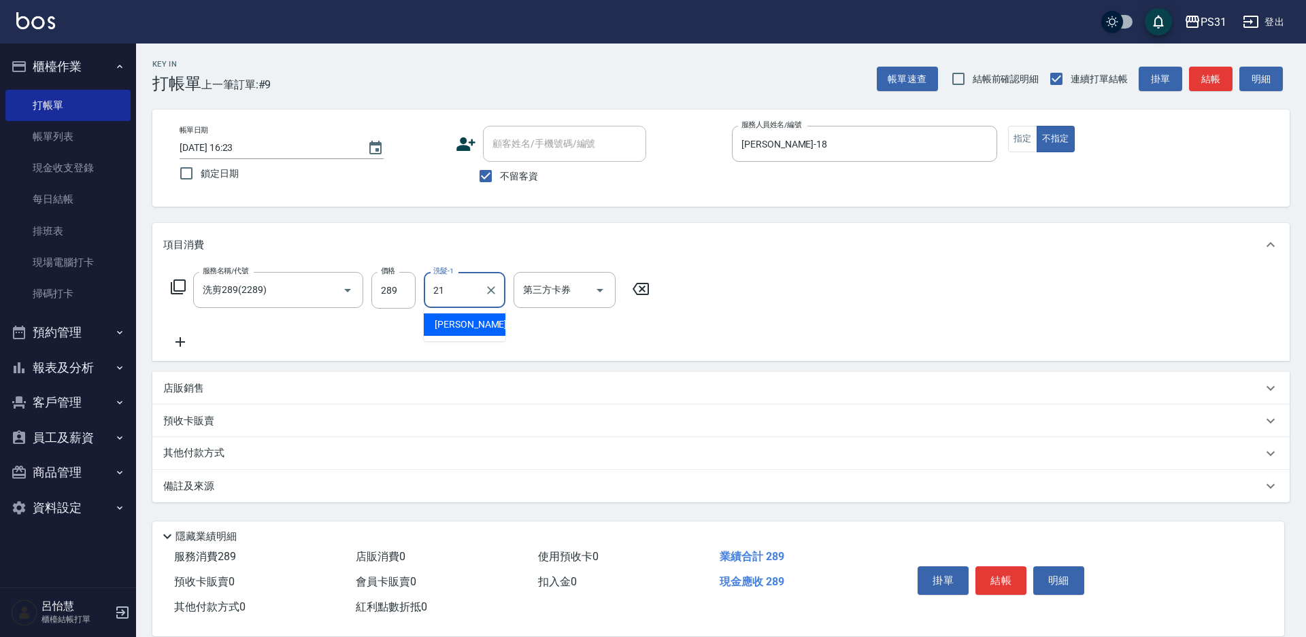
type input "王偉哲-21"
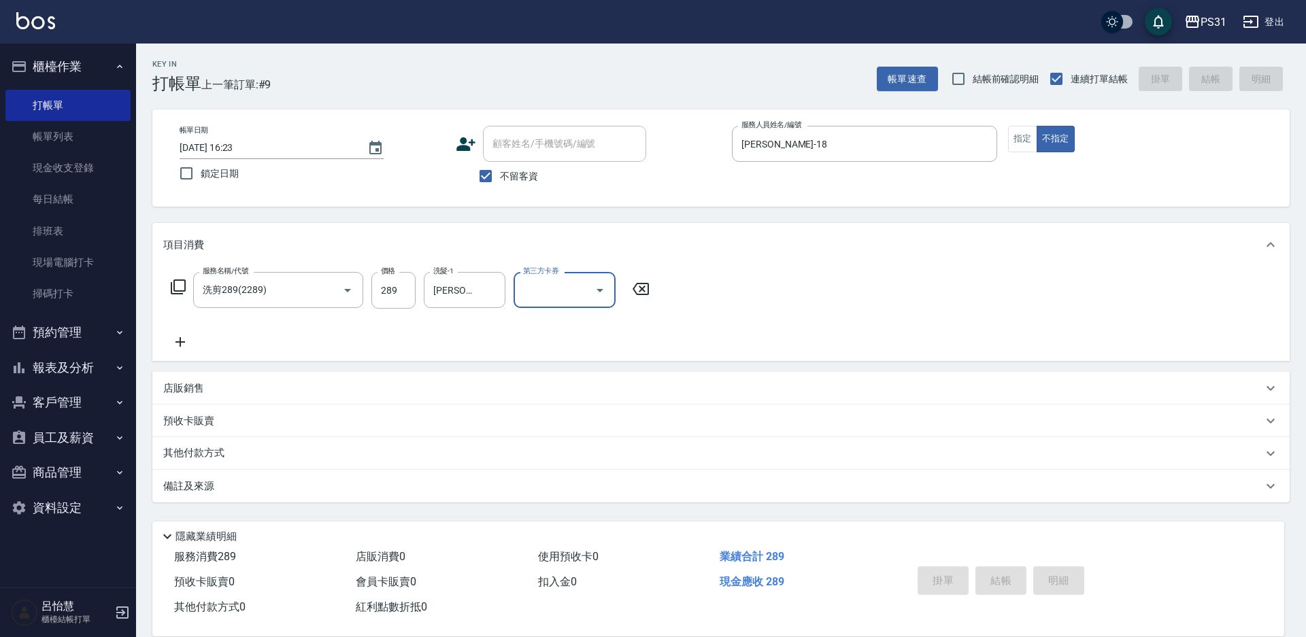
type input "2025/10/06 16:24"
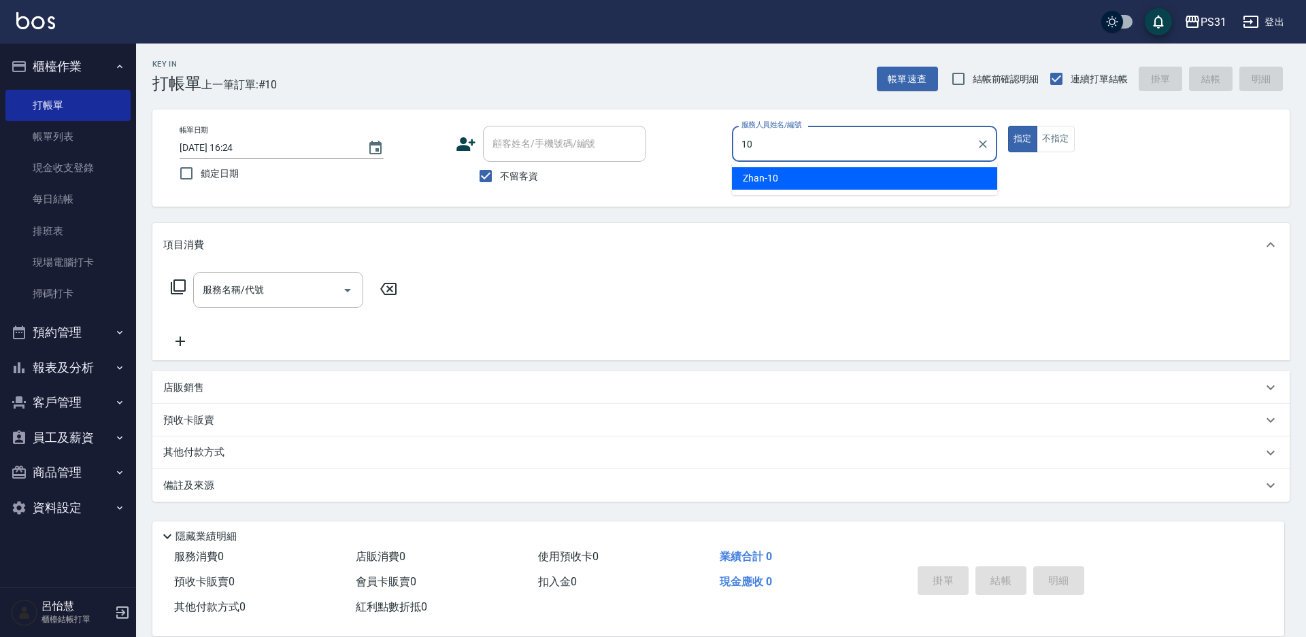
type input "Zhan-10"
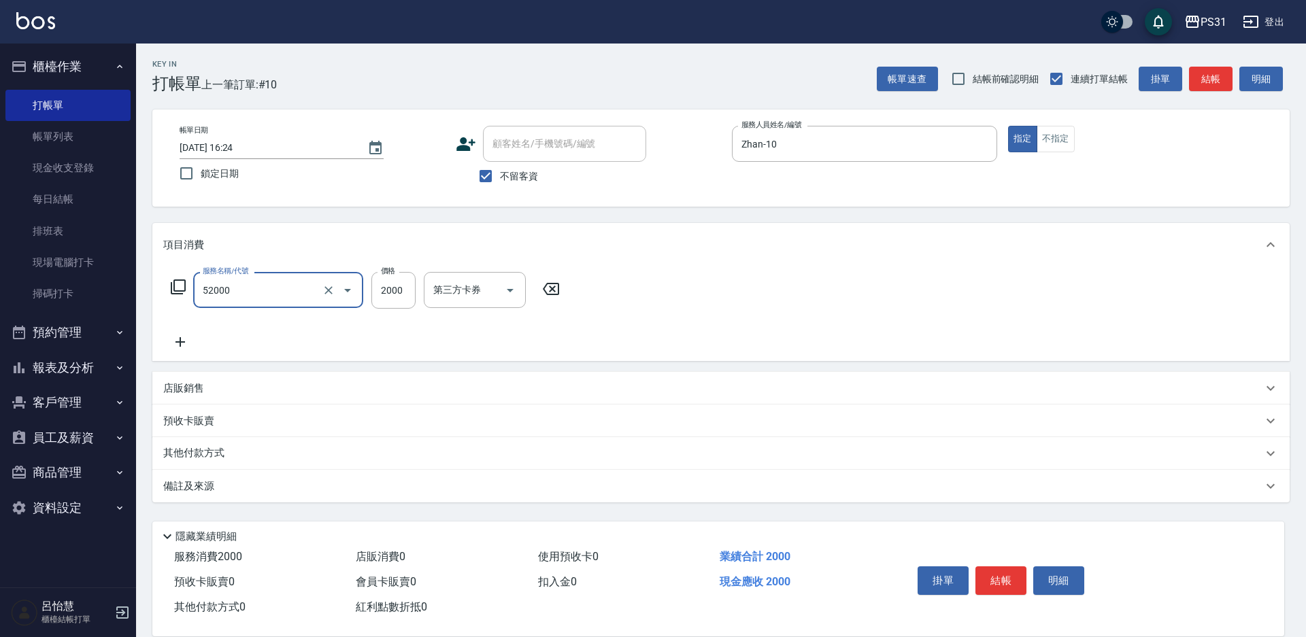
type input "黑曜光護髮(52000)"
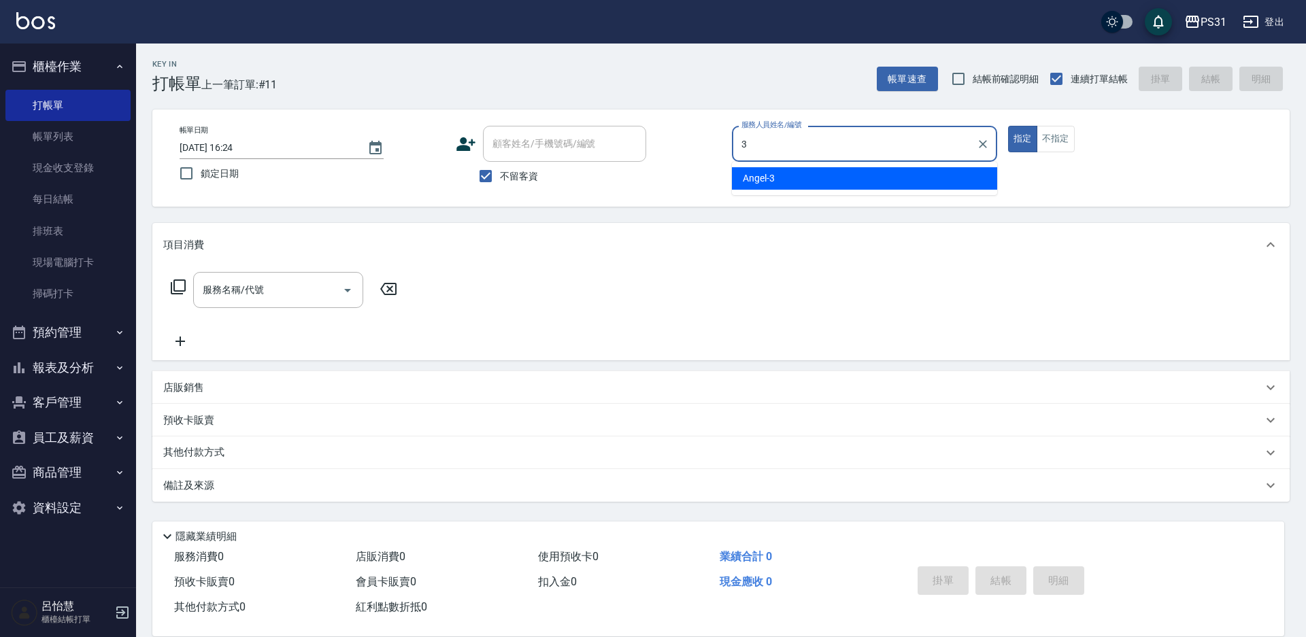
type input "Angel-3"
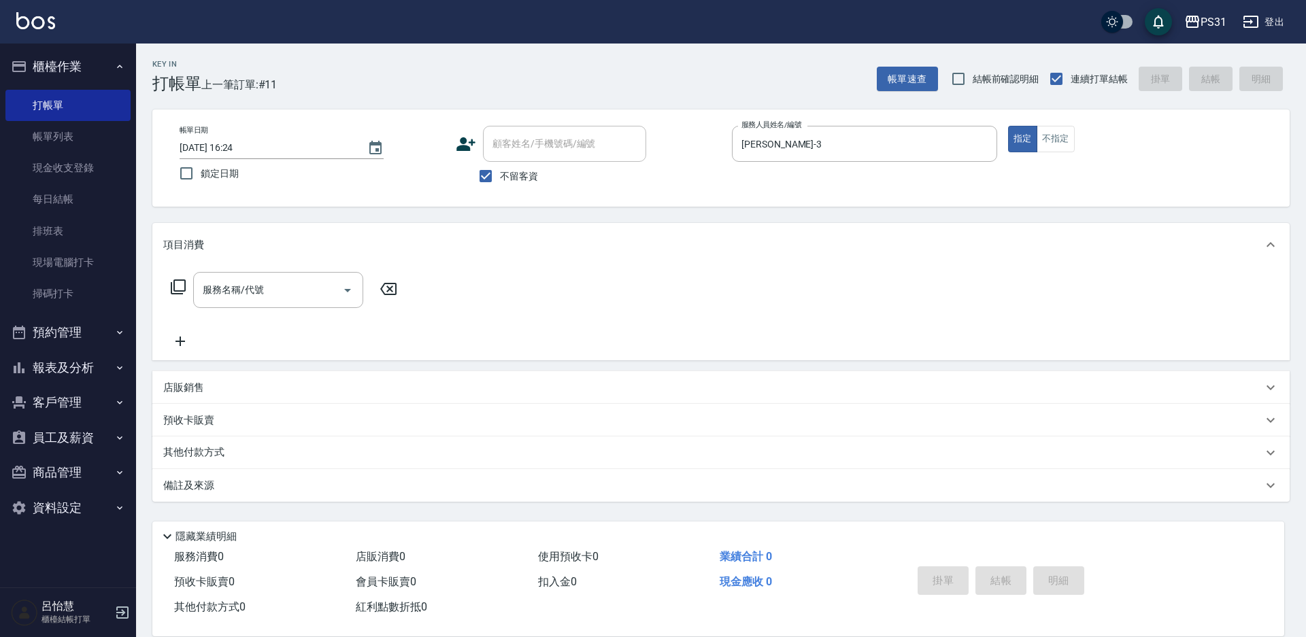
click at [179, 285] on icon at bounding box center [178, 287] width 16 height 16
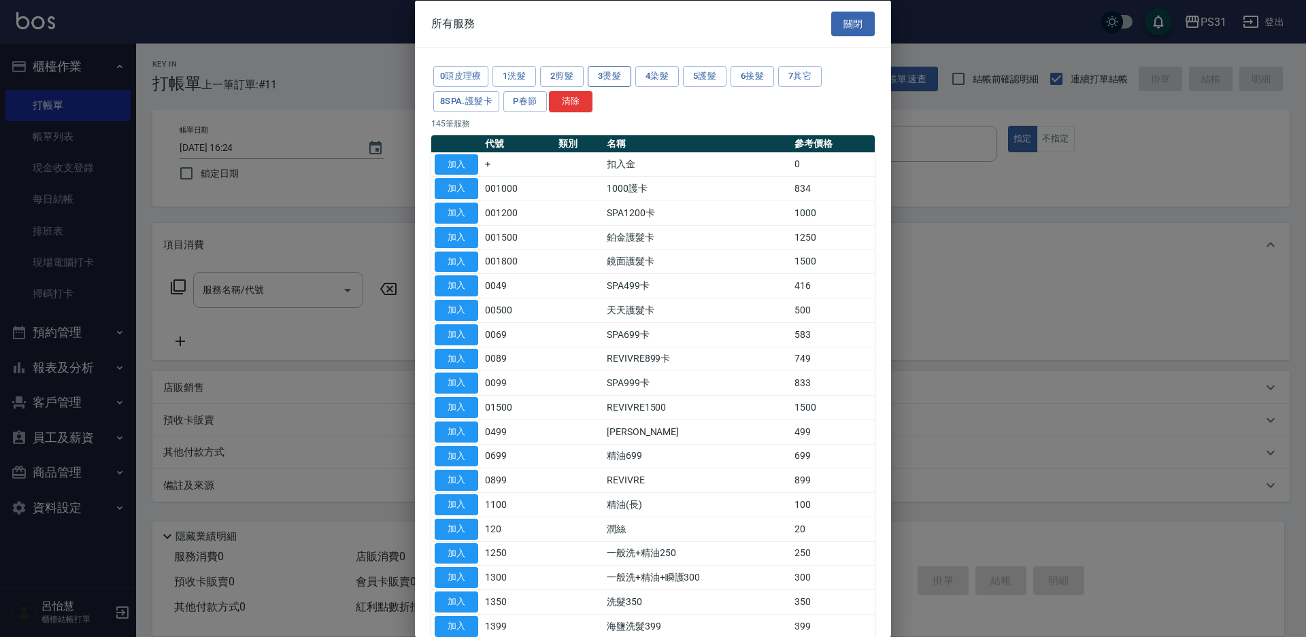
click at [616, 74] on button "3燙髮" at bounding box center [609, 76] width 44 height 21
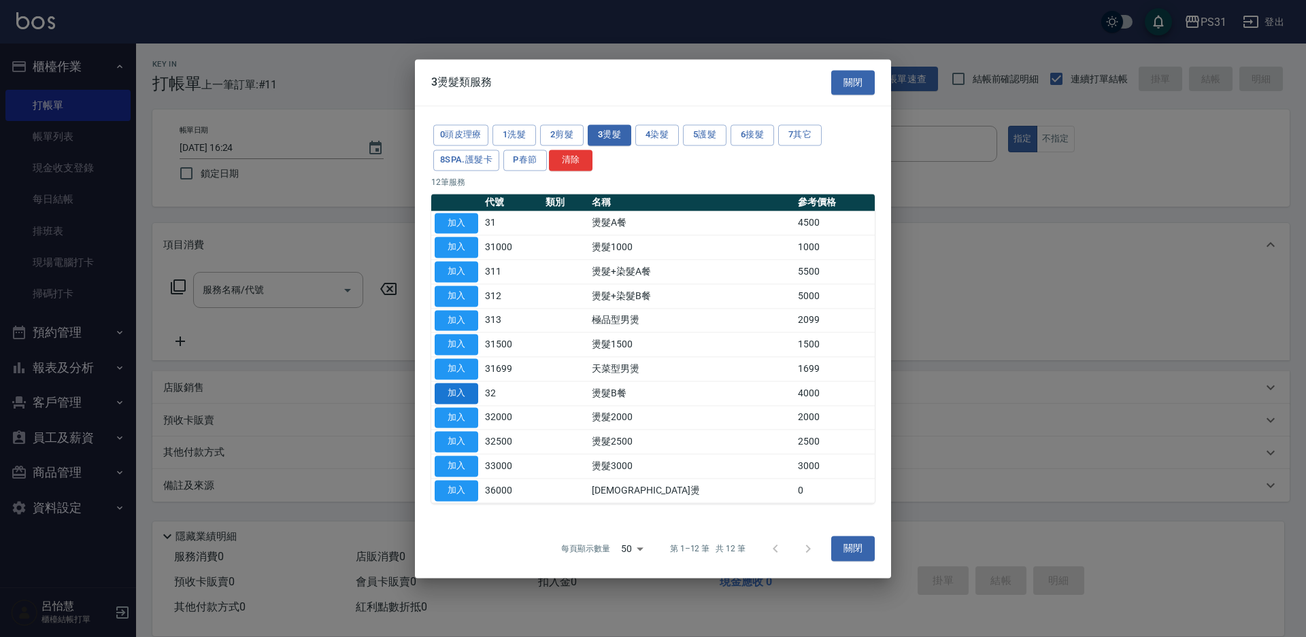
click at [458, 390] on button "加入" at bounding box center [457, 393] width 44 height 21
type input "燙髮B餐(32)"
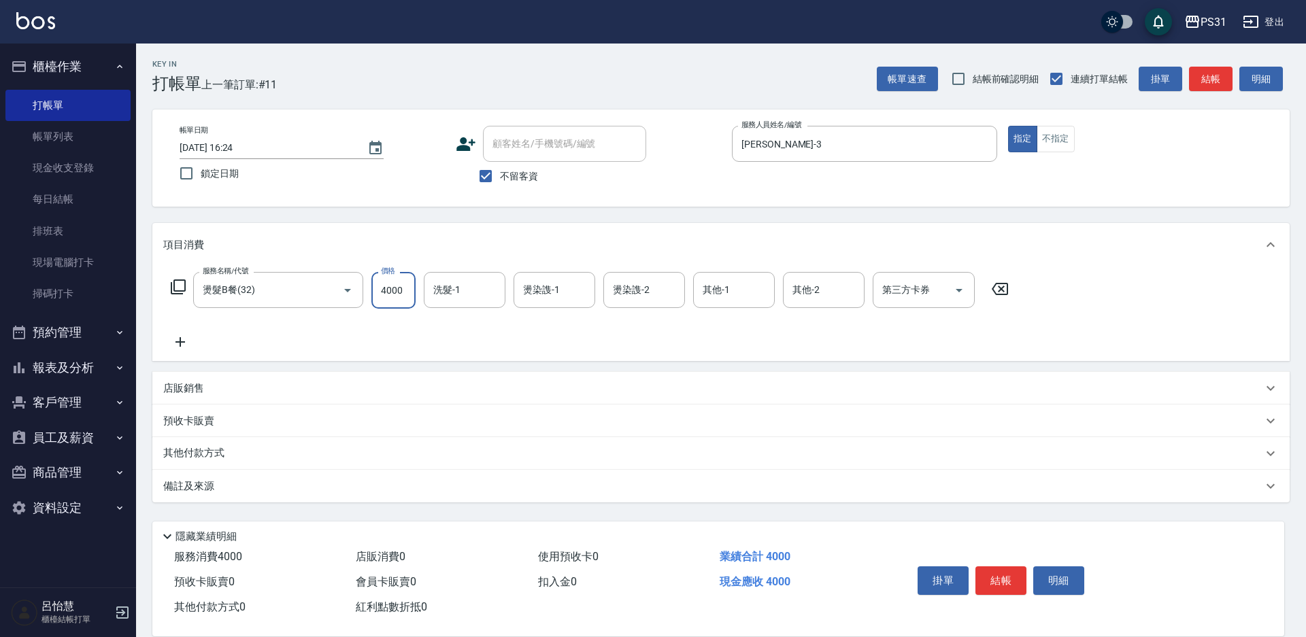
click at [398, 298] on input "4000" at bounding box center [393, 290] width 44 height 37
type input "3699"
type input "羊羊-23"
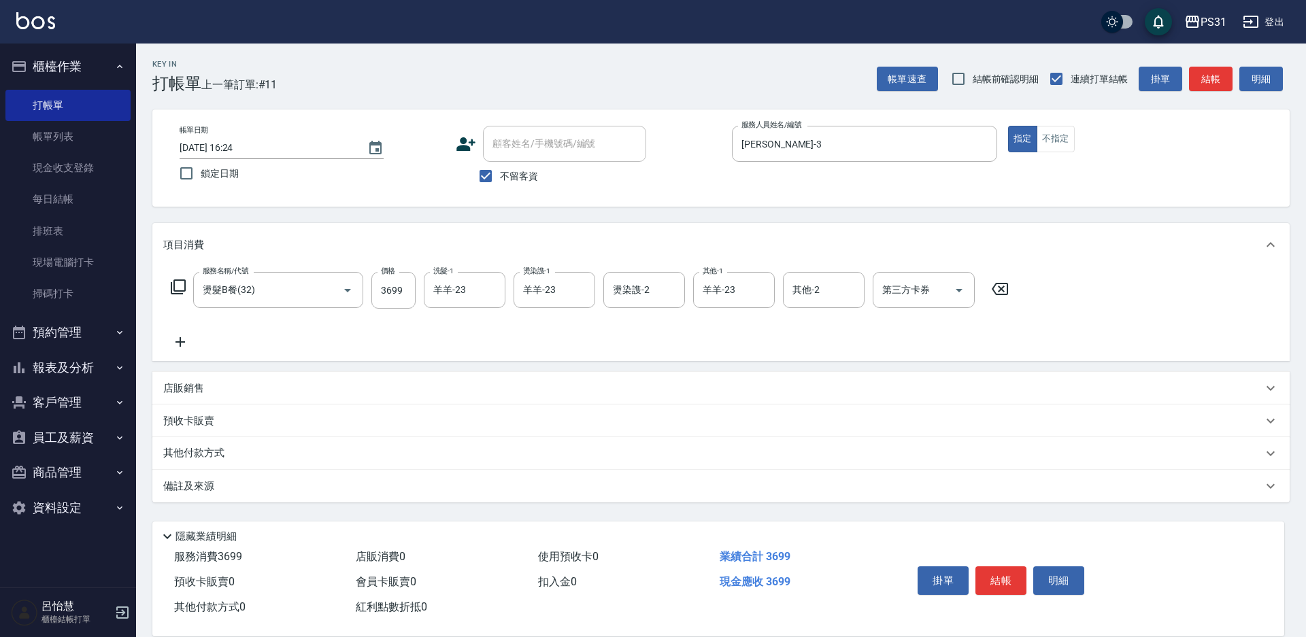
click at [199, 451] on p "其他付款方式" at bounding box center [197, 453] width 68 height 15
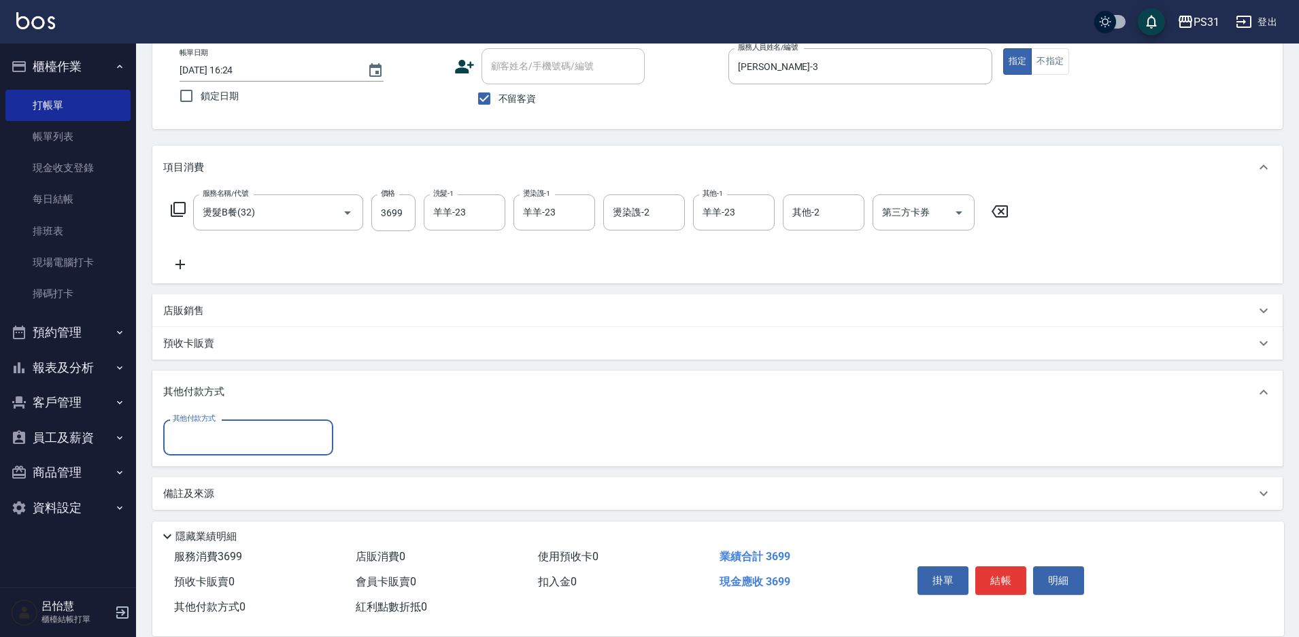
scroll to position [81, 0]
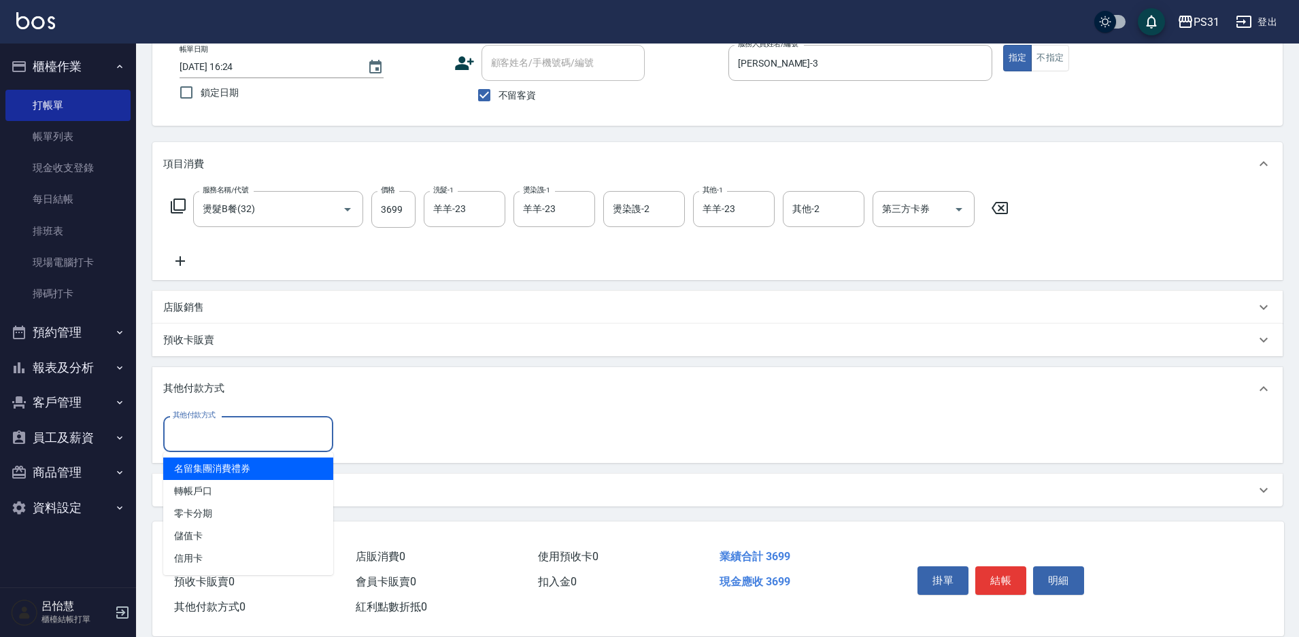
drag, startPoint x: 265, startPoint y: 442, endPoint x: 303, endPoint y: 435, distance: 38.1
click at [265, 443] on input "其他付款方式" at bounding box center [248, 434] width 158 height 24
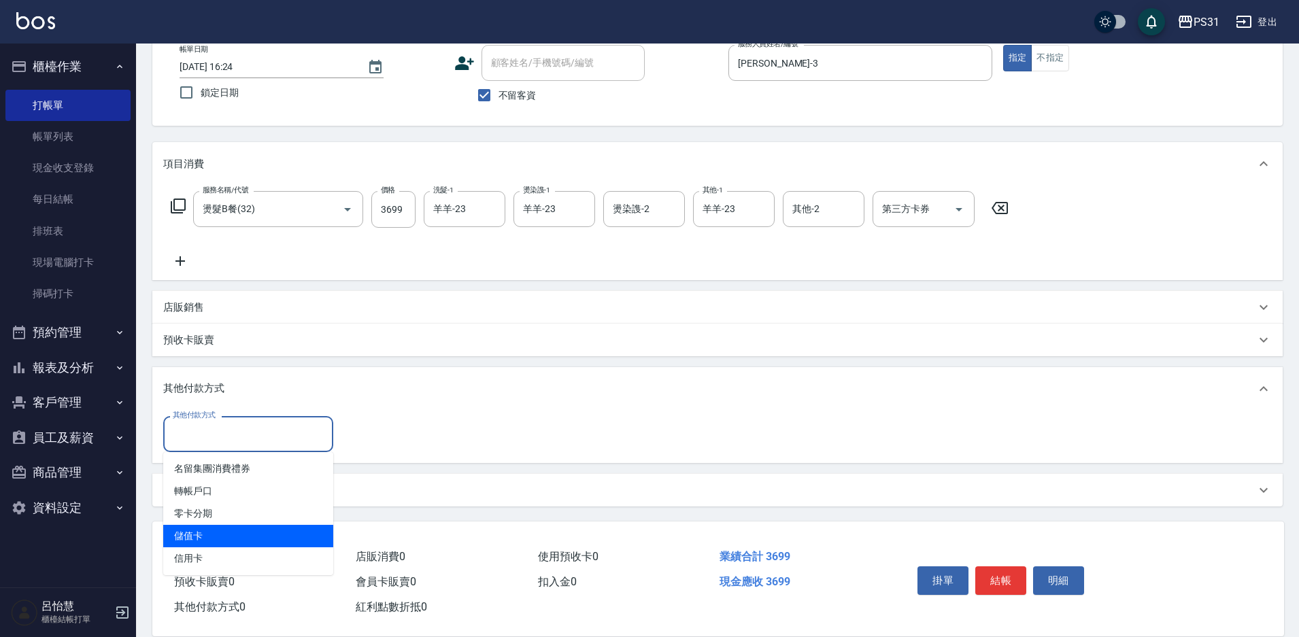
click at [251, 539] on span "儲值卡" at bounding box center [248, 536] width 170 height 22
type input "儲值卡"
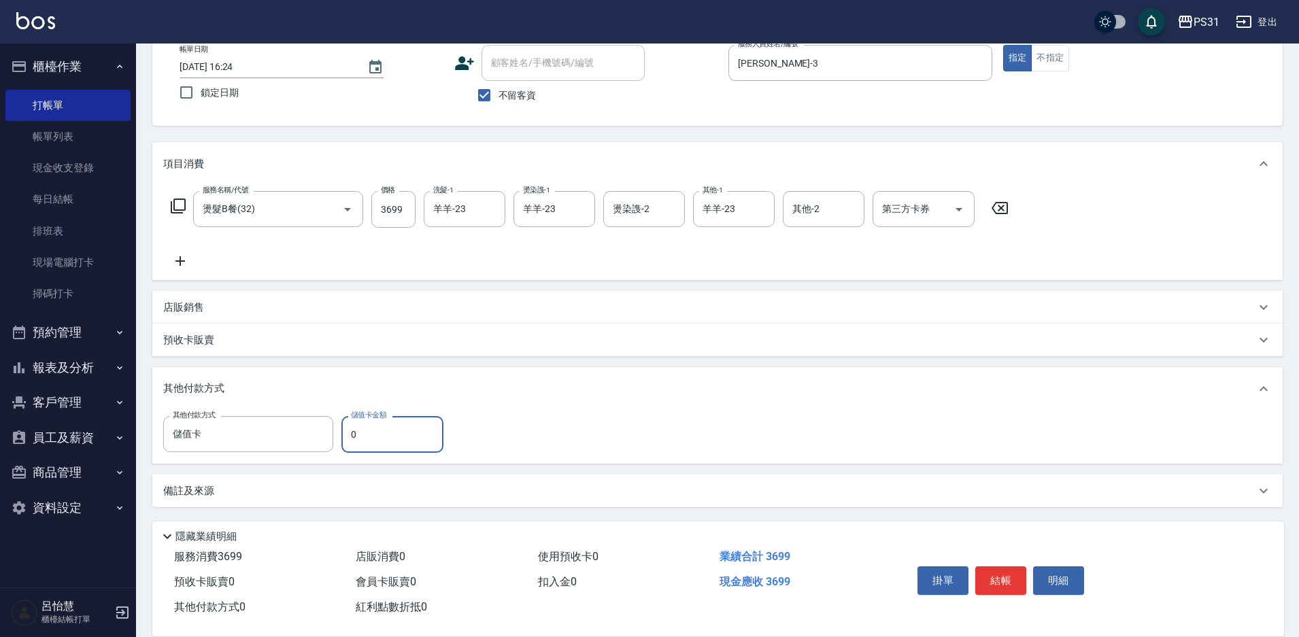
drag, startPoint x: 358, startPoint y: 432, endPoint x: 341, endPoint y: 432, distance: 16.3
click at [341, 432] on input "0" at bounding box center [392, 434] width 102 height 37
type input "1766"
type input "2025/10/06 16:25"
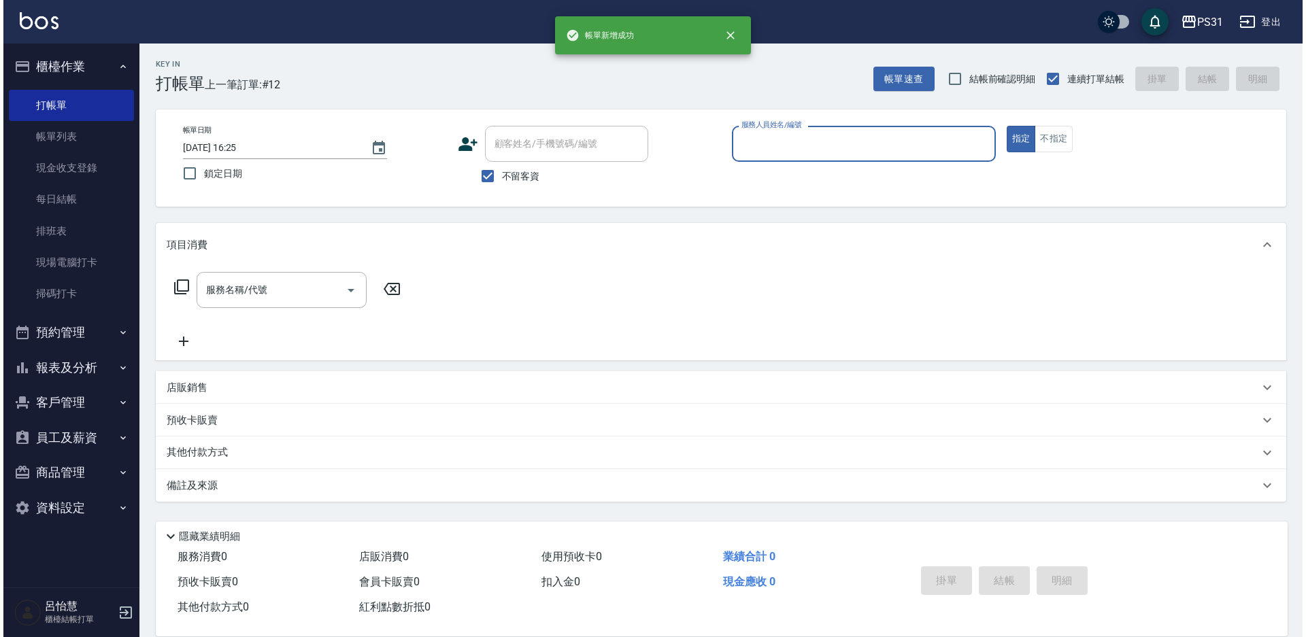
scroll to position [0, 0]
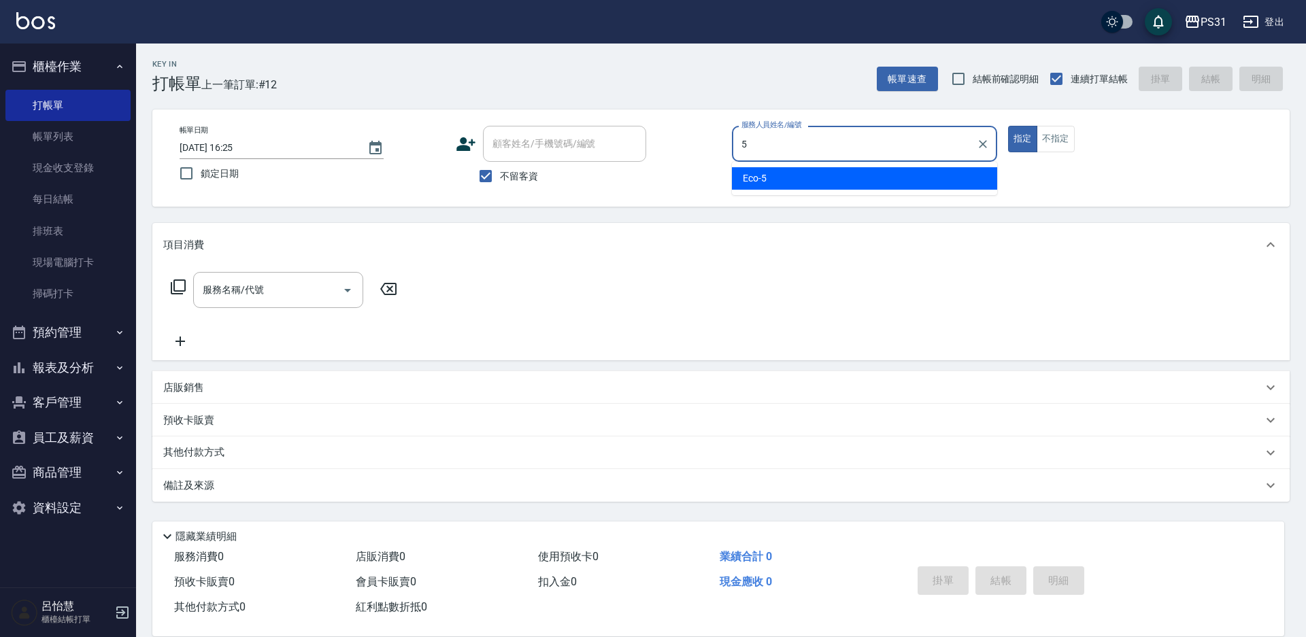
type input "Eco-5"
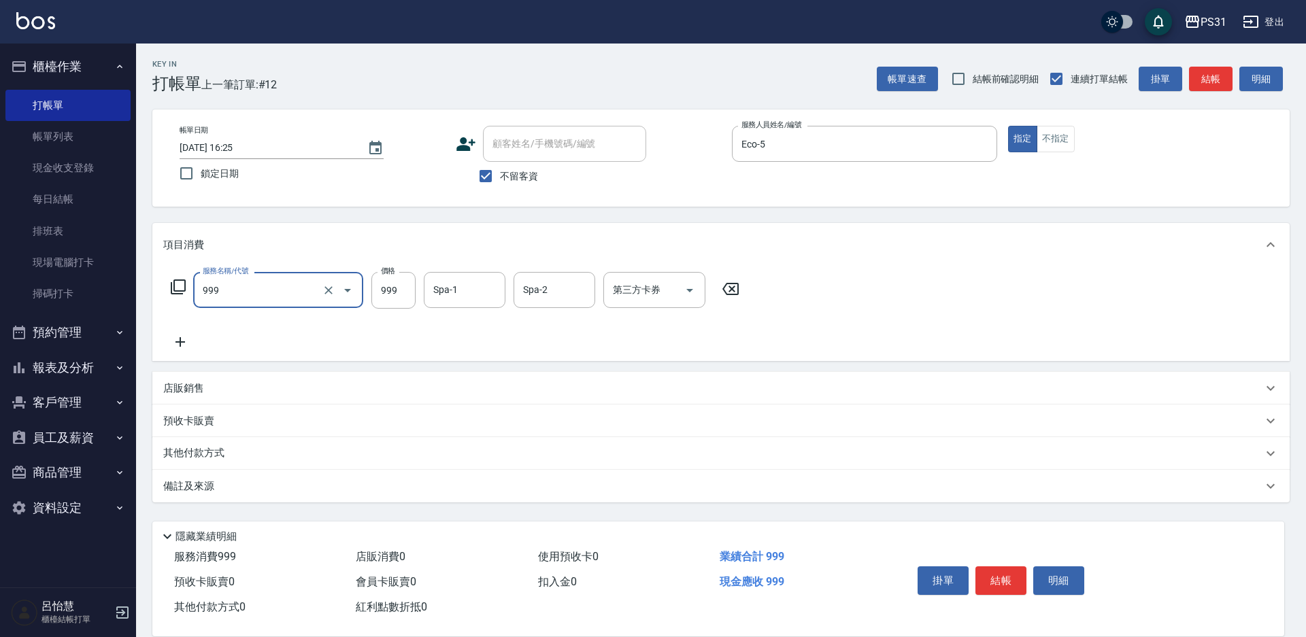
type input "精油套餐999(999)"
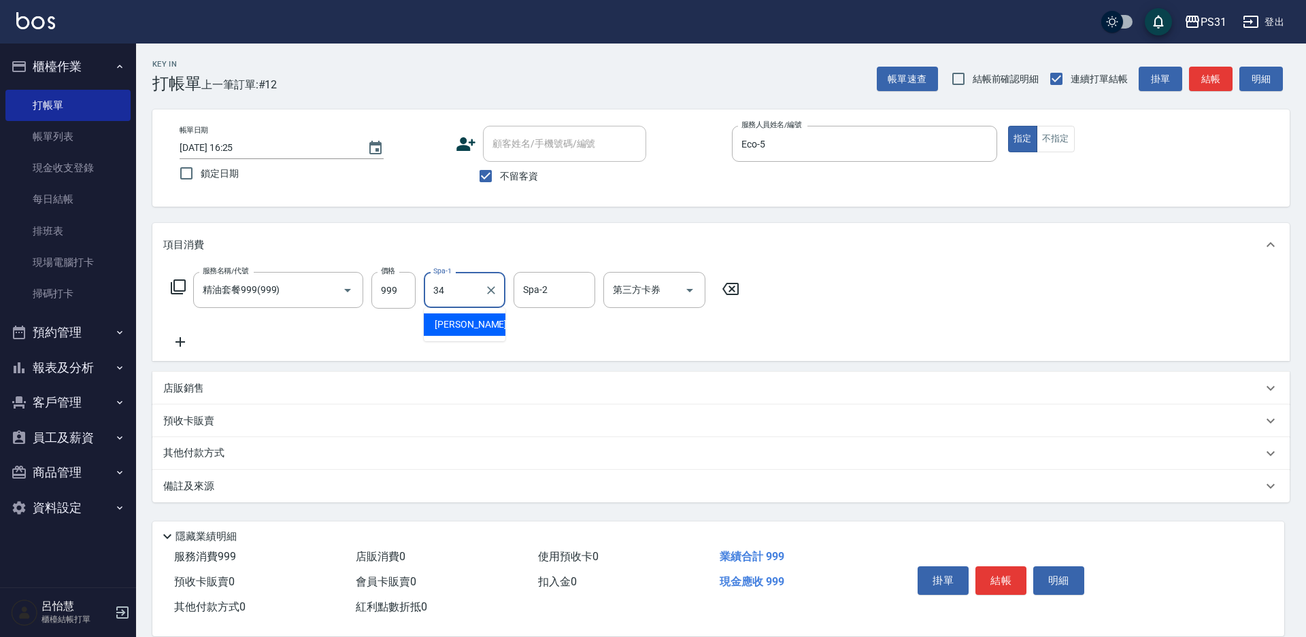
type input "鈺欣-34"
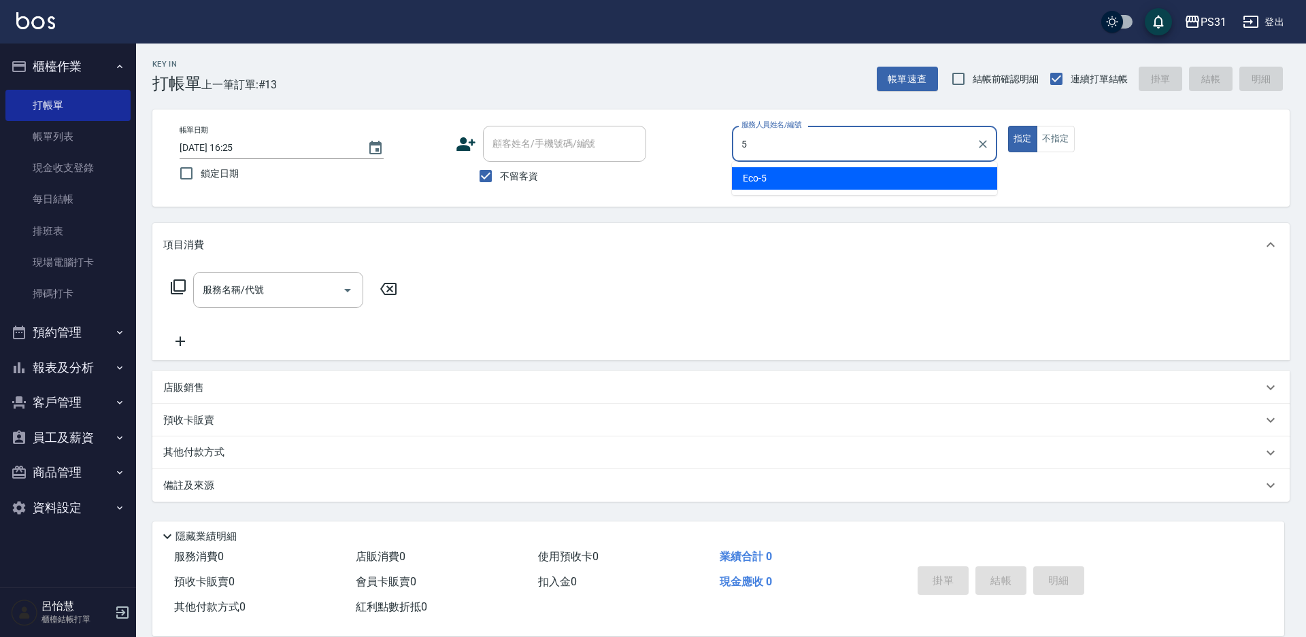
type input "Eco-5"
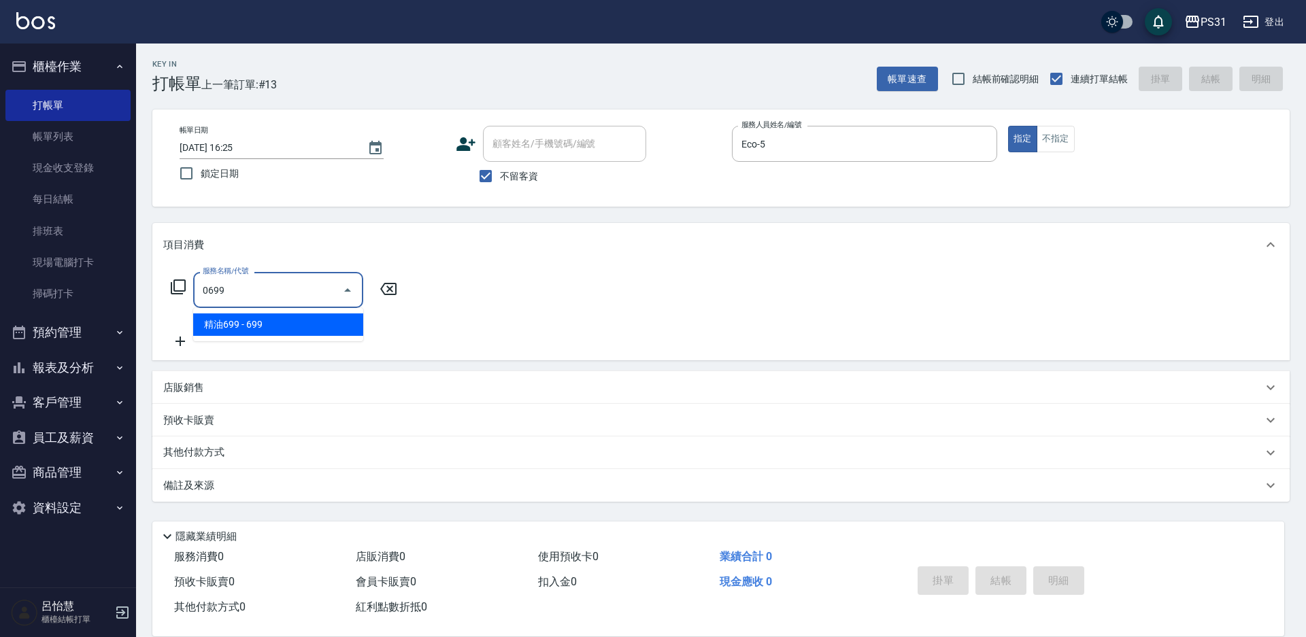
type input "精油699(0699)"
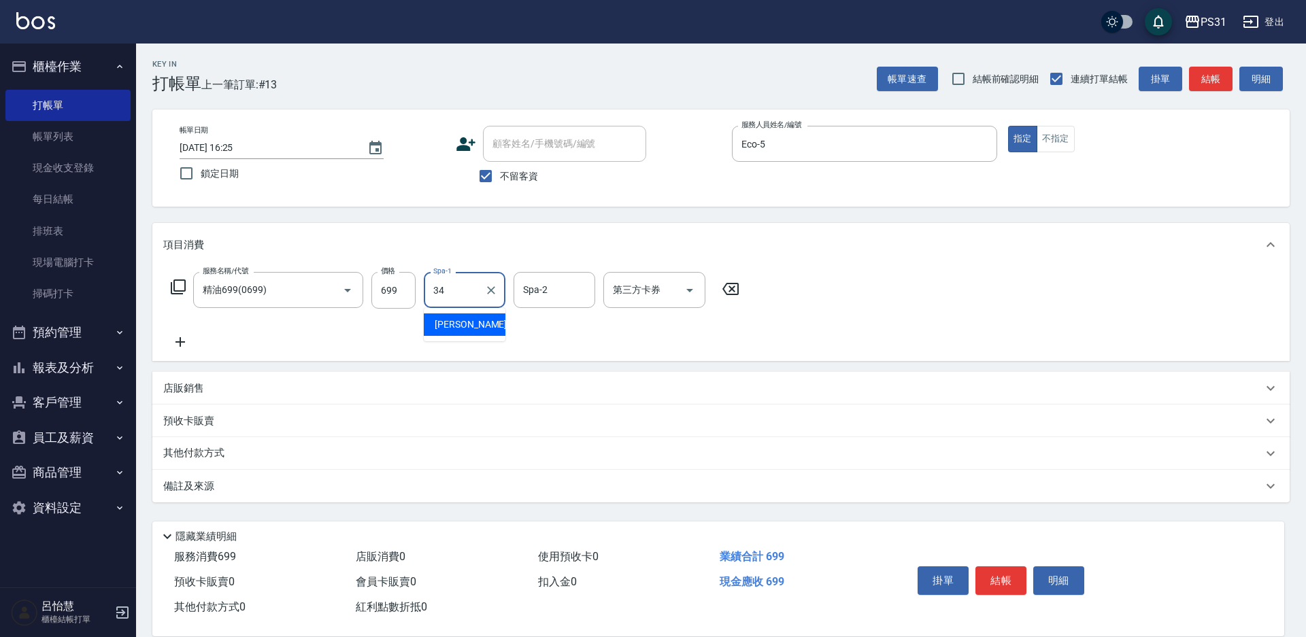
type input "鈺欣-34"
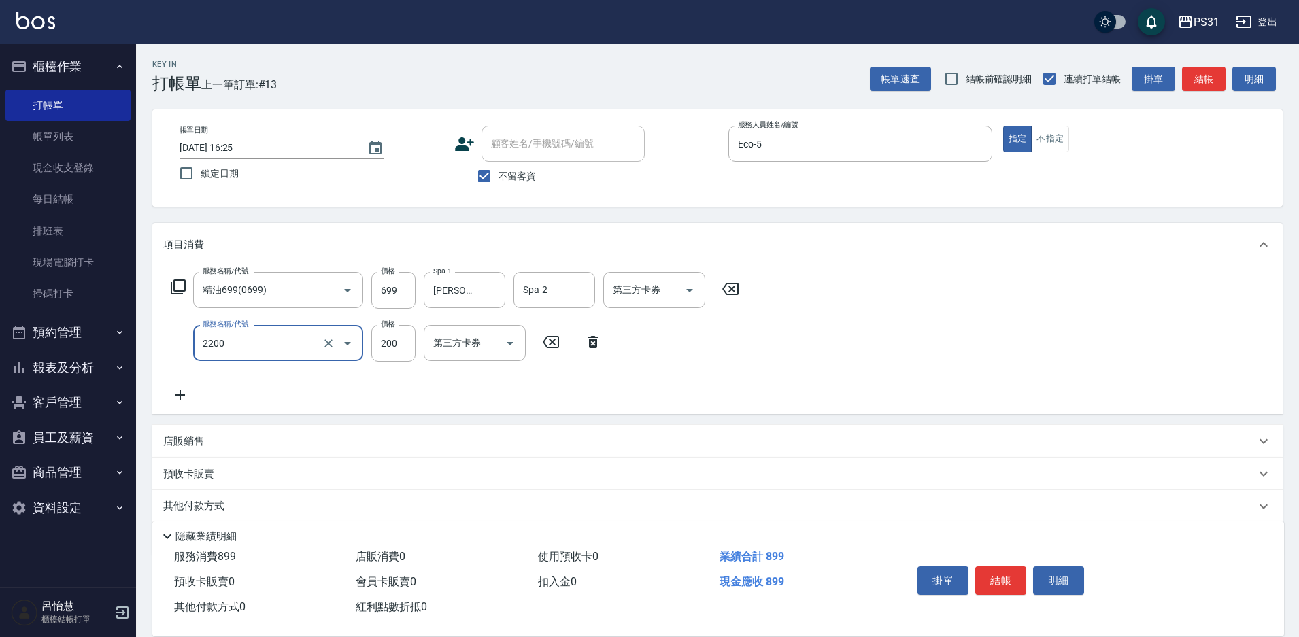
type input "剪髮200(2200)"
type input "300"
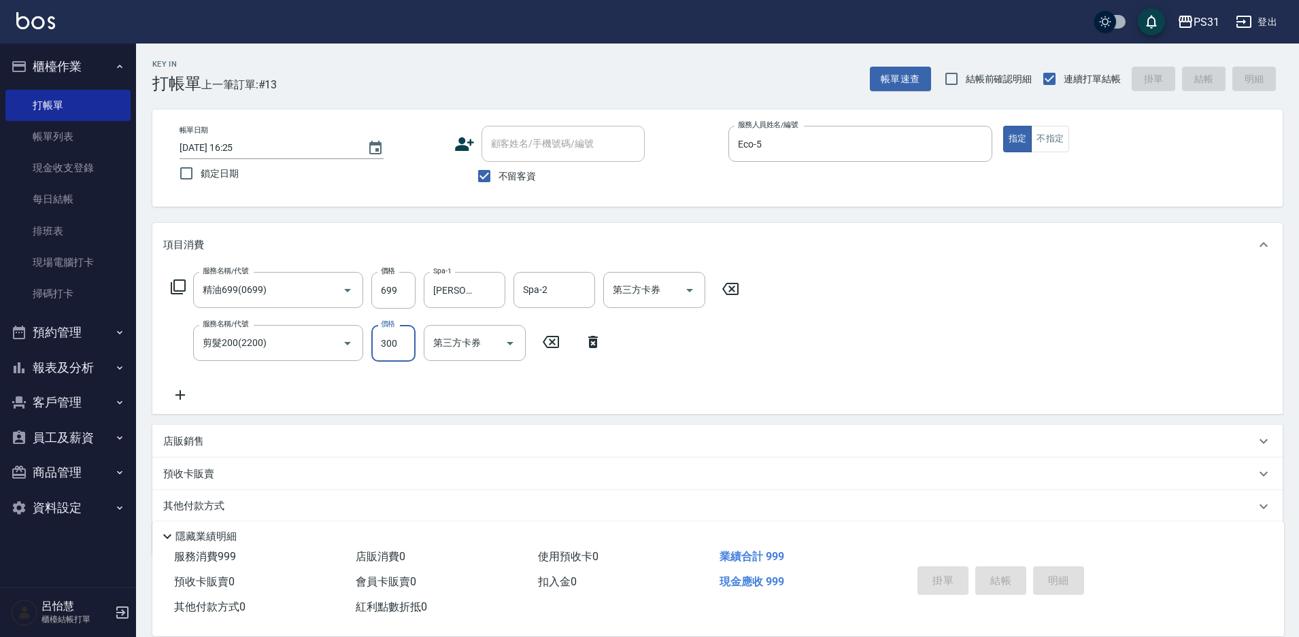
type input "2025/10/06 16:26"
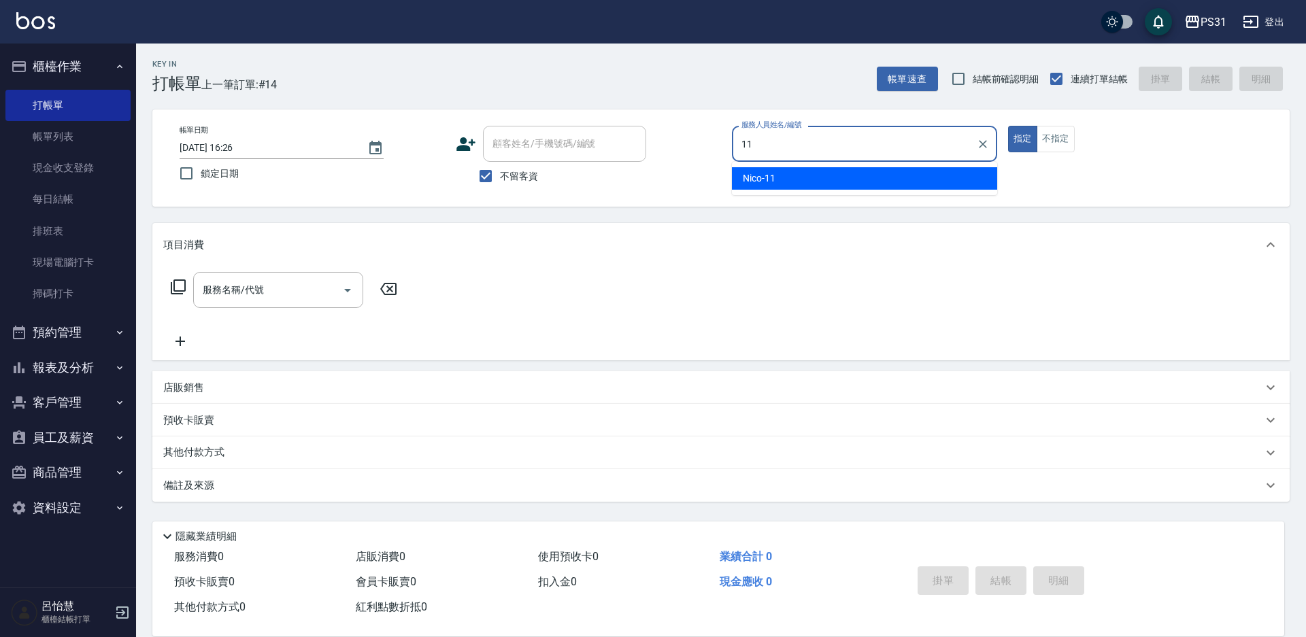
type input "Nico-11"
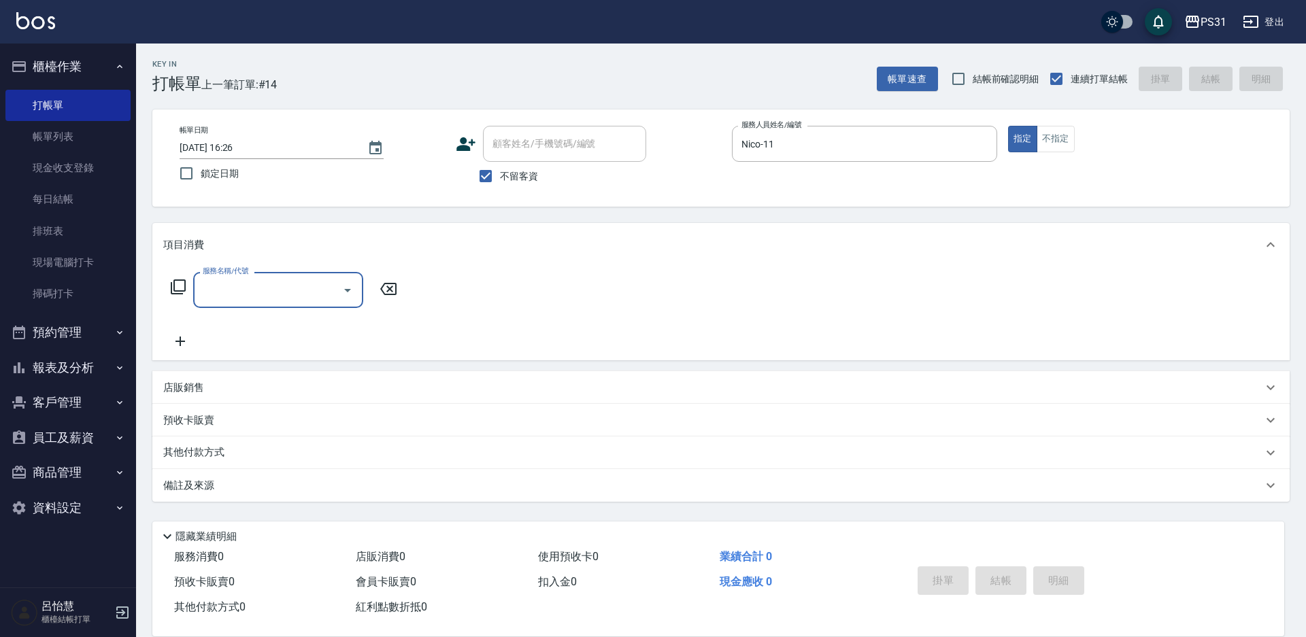
click at [181, 279] on icon at bounding box center [178, 287] width 16 height 16
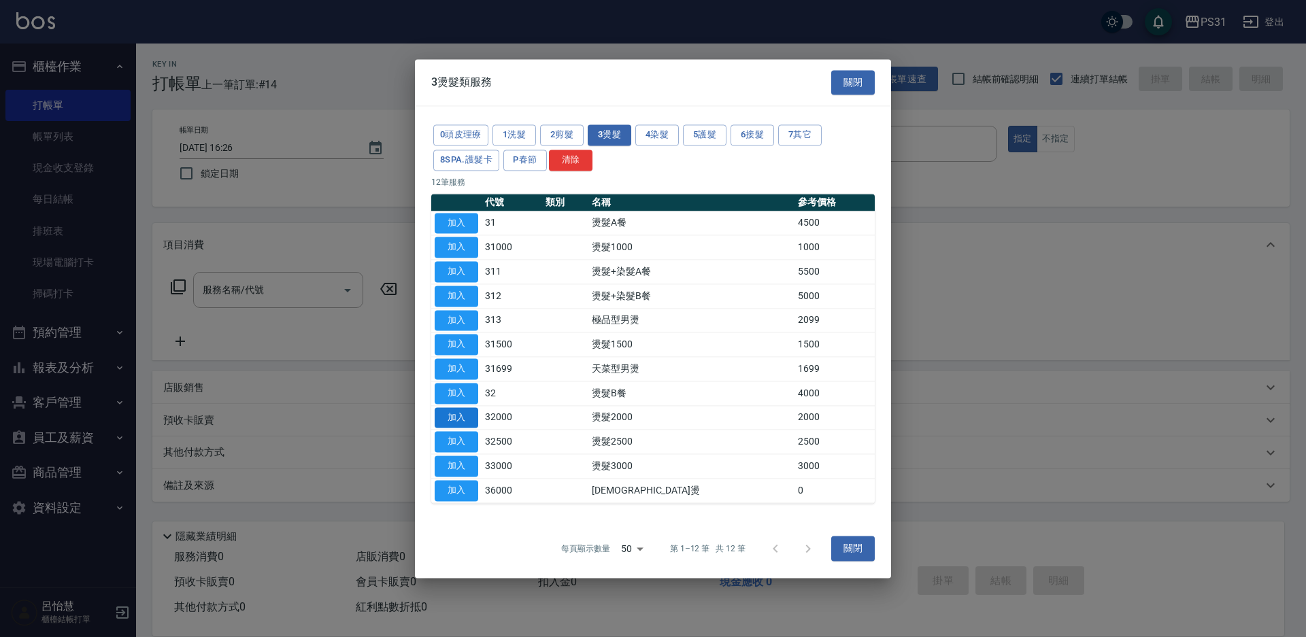
click at [470, 422] on button "加入" at bounding box center [457, 417] width 44 height 21
type input "燙髮2000(32000)"
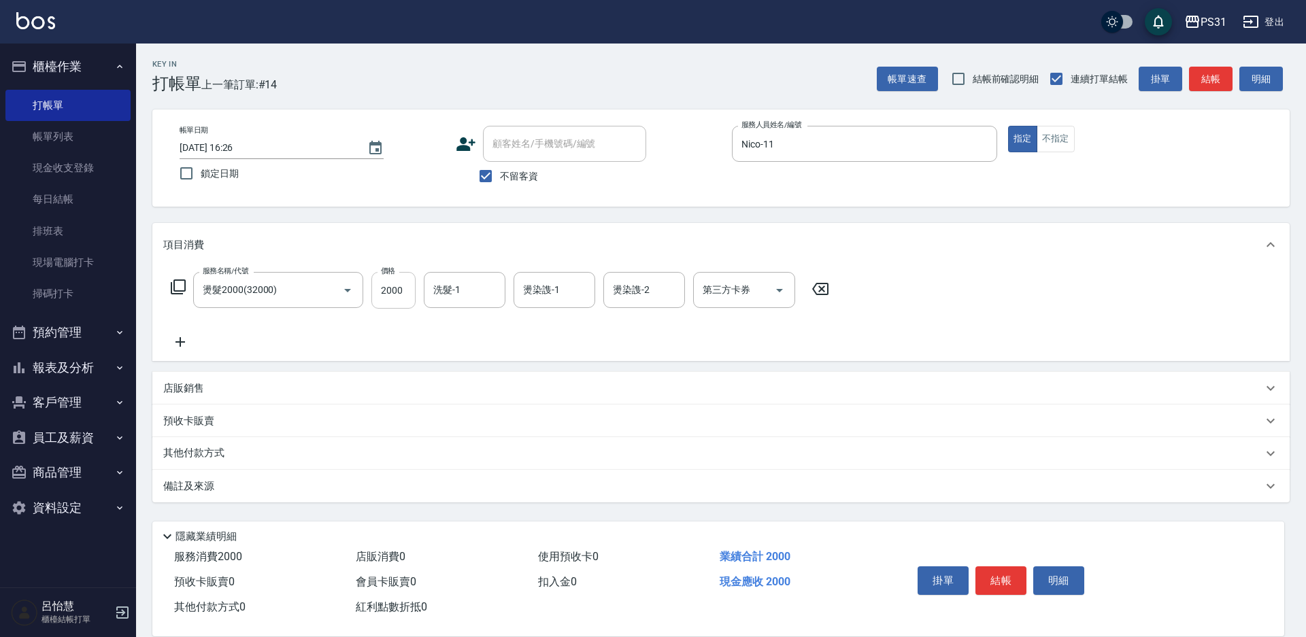
click at [403, 303] on input "2000" at bounding box center [393, 290] width 44 height 37
type input "2300"
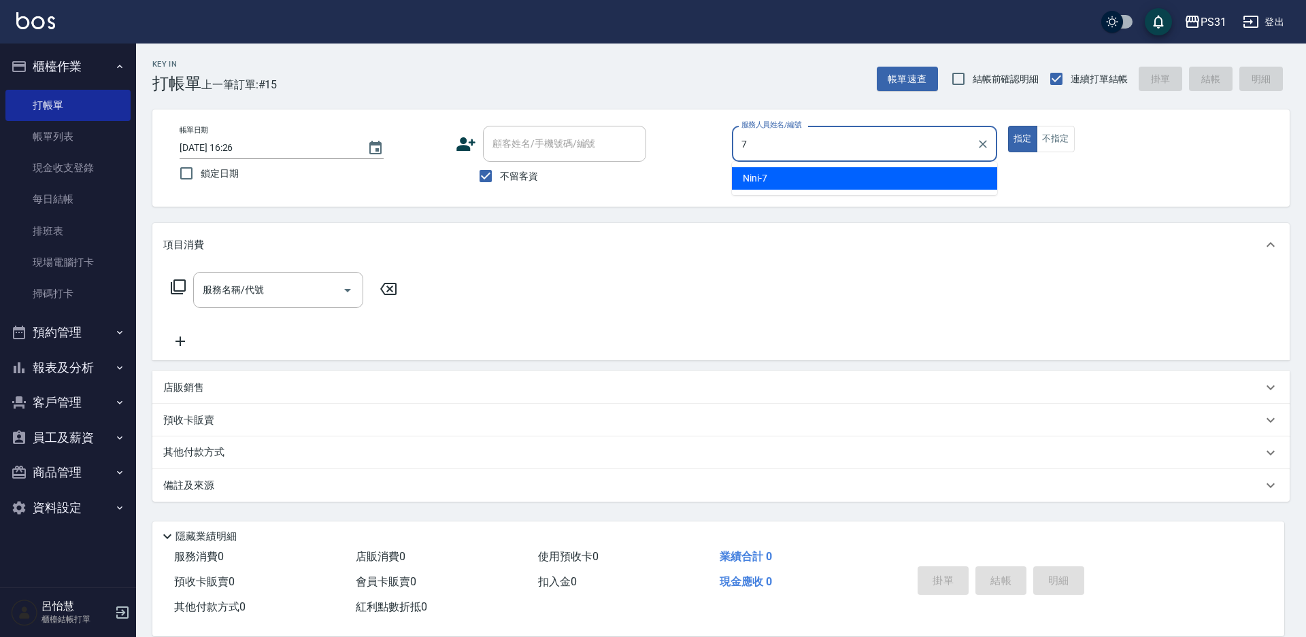
type input "Nini-7"
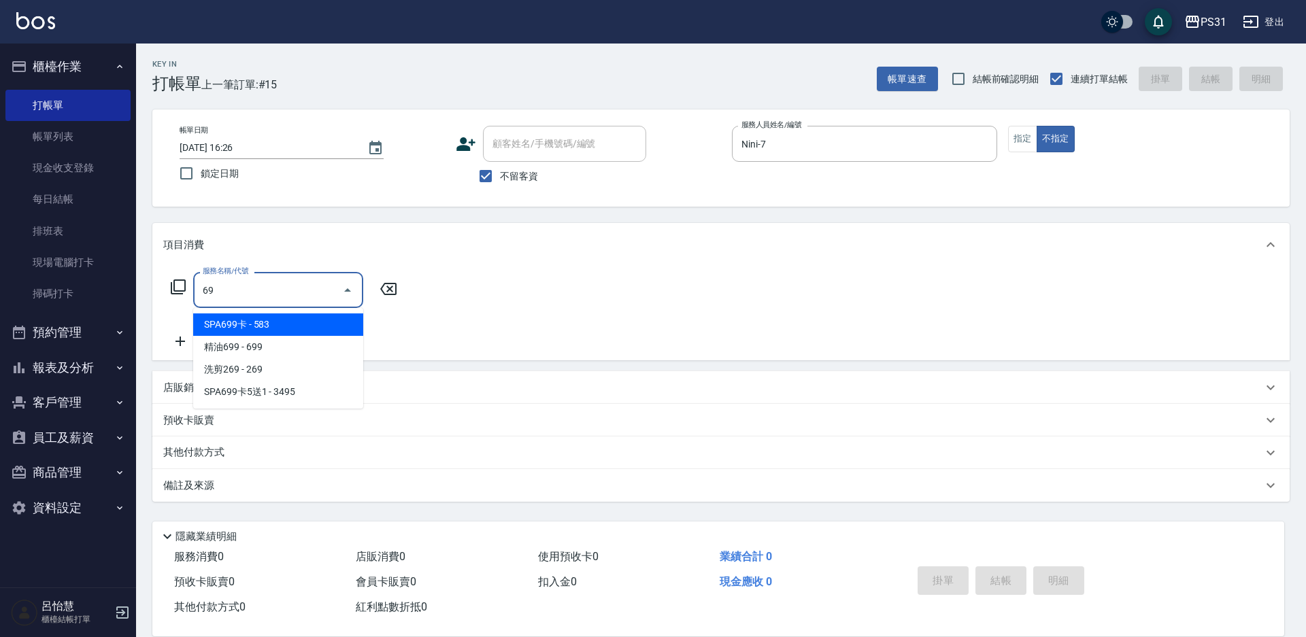
type input "6"
type input "2"
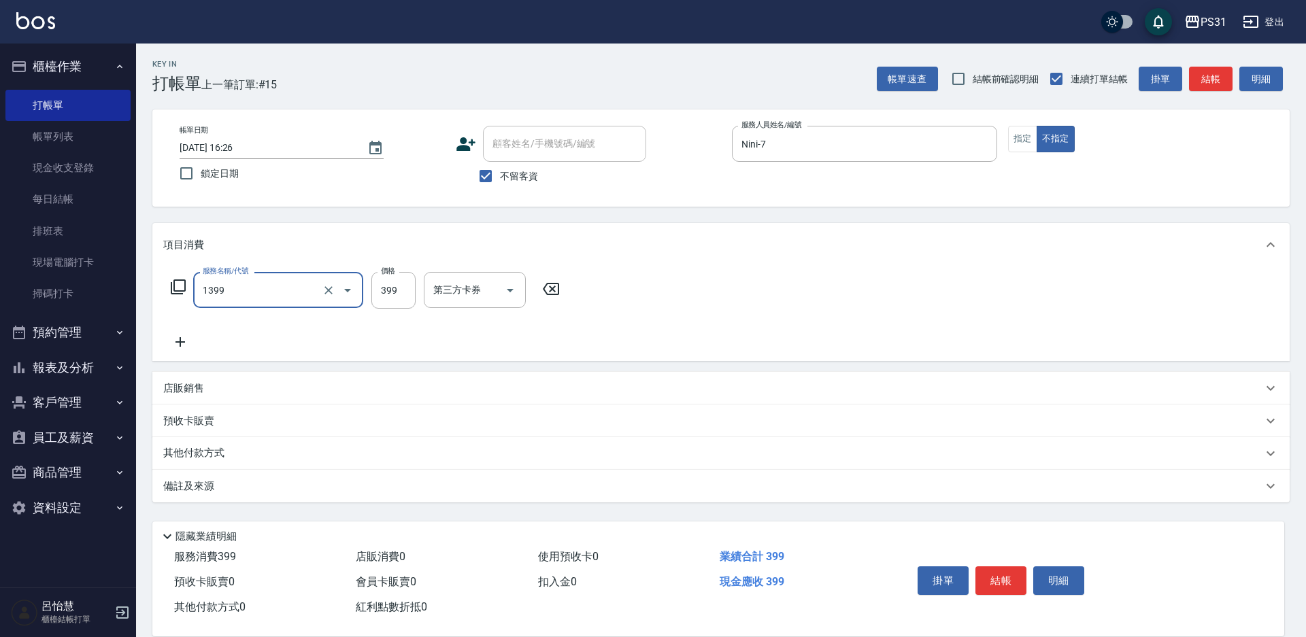
type input "海鹽洗髮399(1399)"
type input "699"
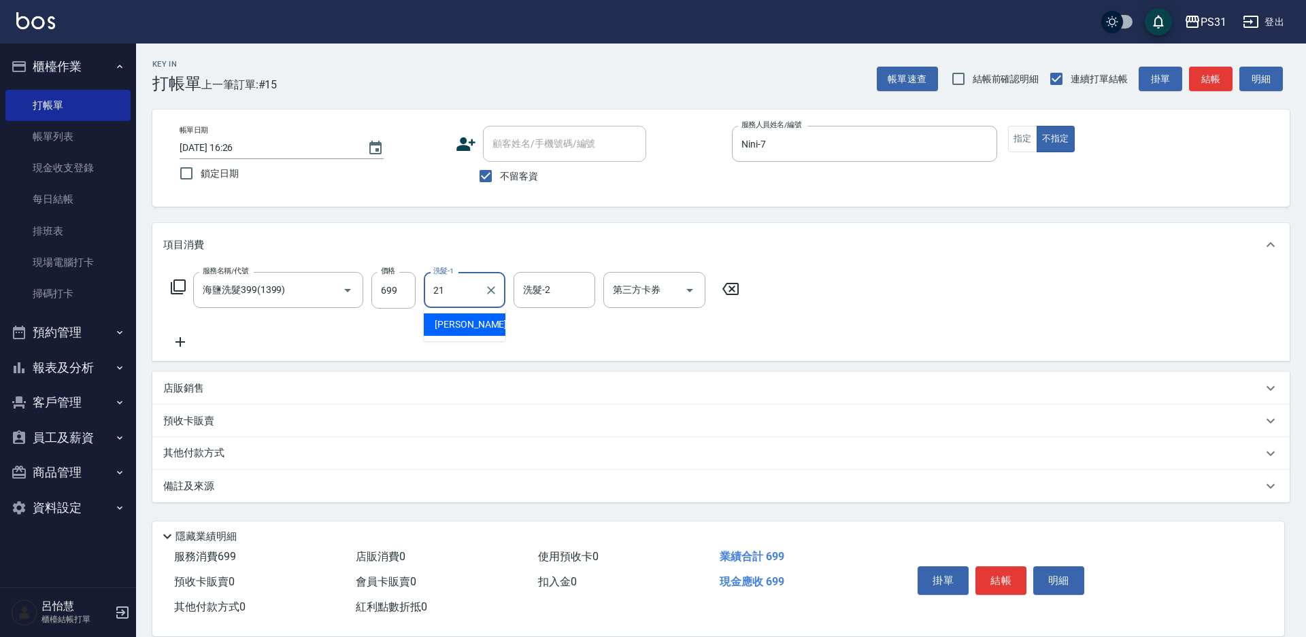
type input "王偉哲-21"
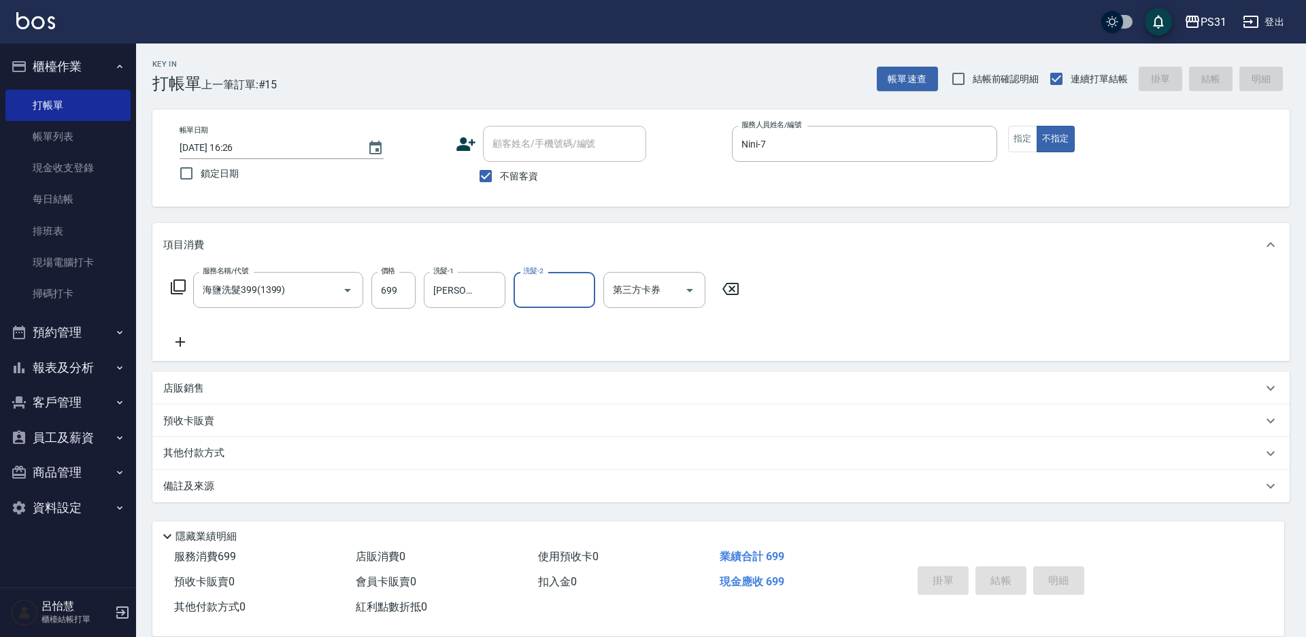
type input "2025/10/06 16:27"
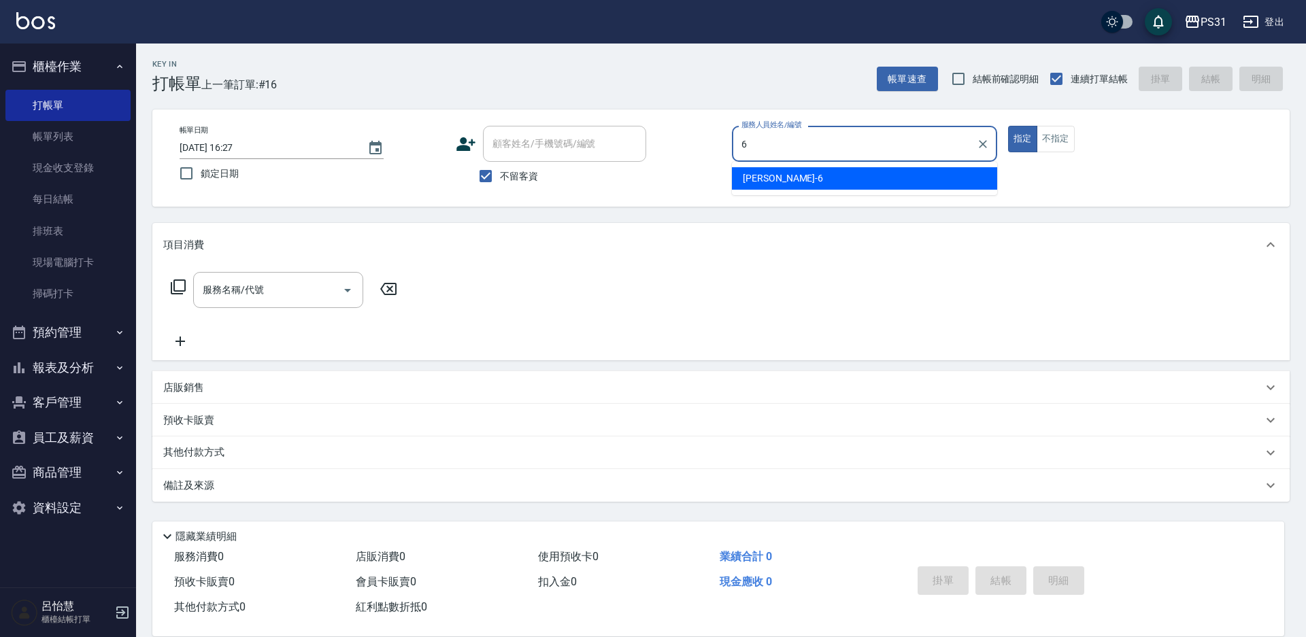
type input "Aki-6"
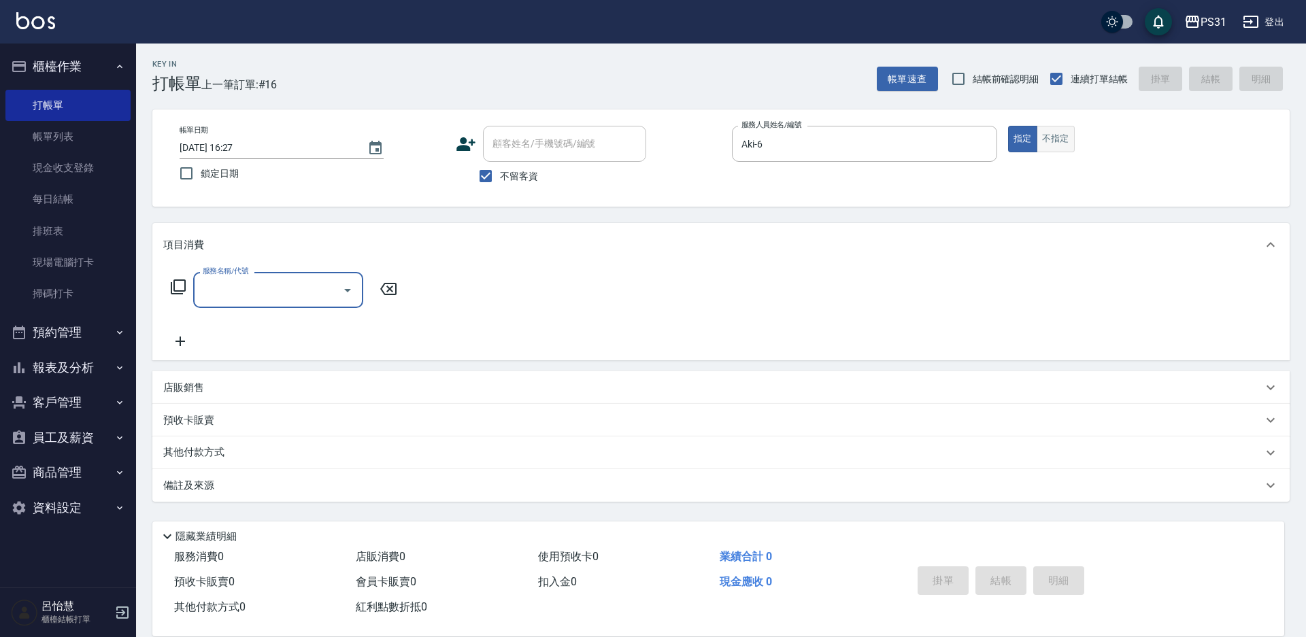
click at [1054, 144] on button "不指定" at bounding box center [1055, 139] width 38 height 27
type button "false"
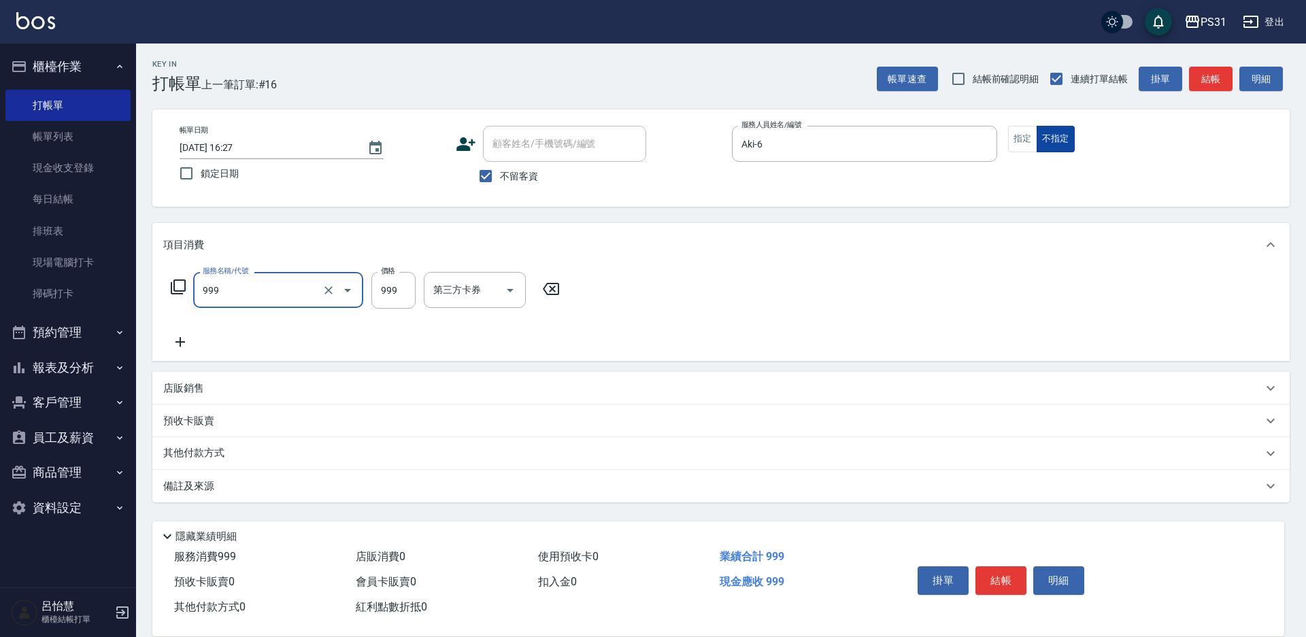
type input "精油套餐999(999)"
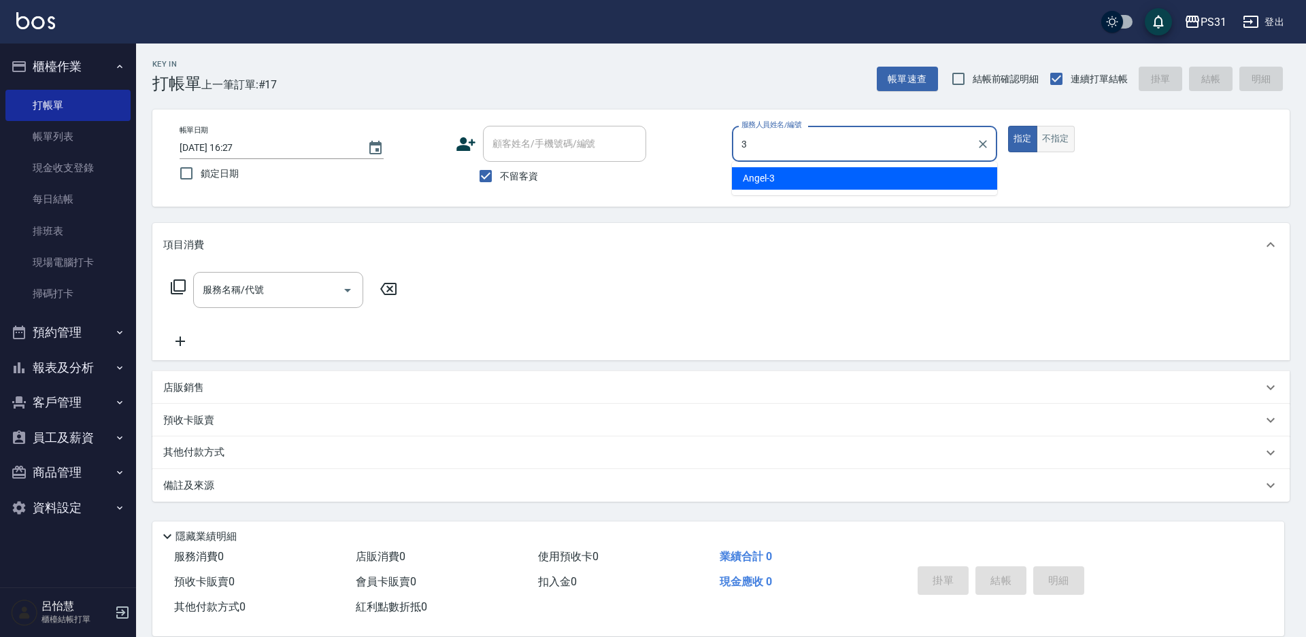
type input "Angel-3"
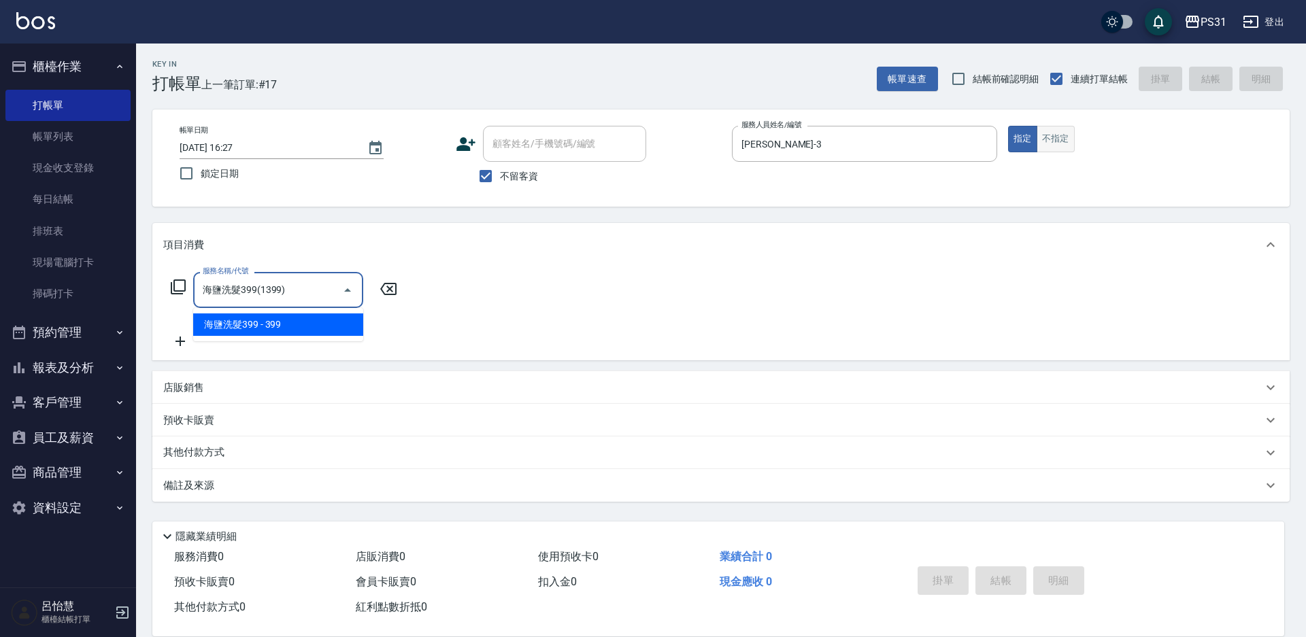
type input "海鹽洗髮399(1399)"
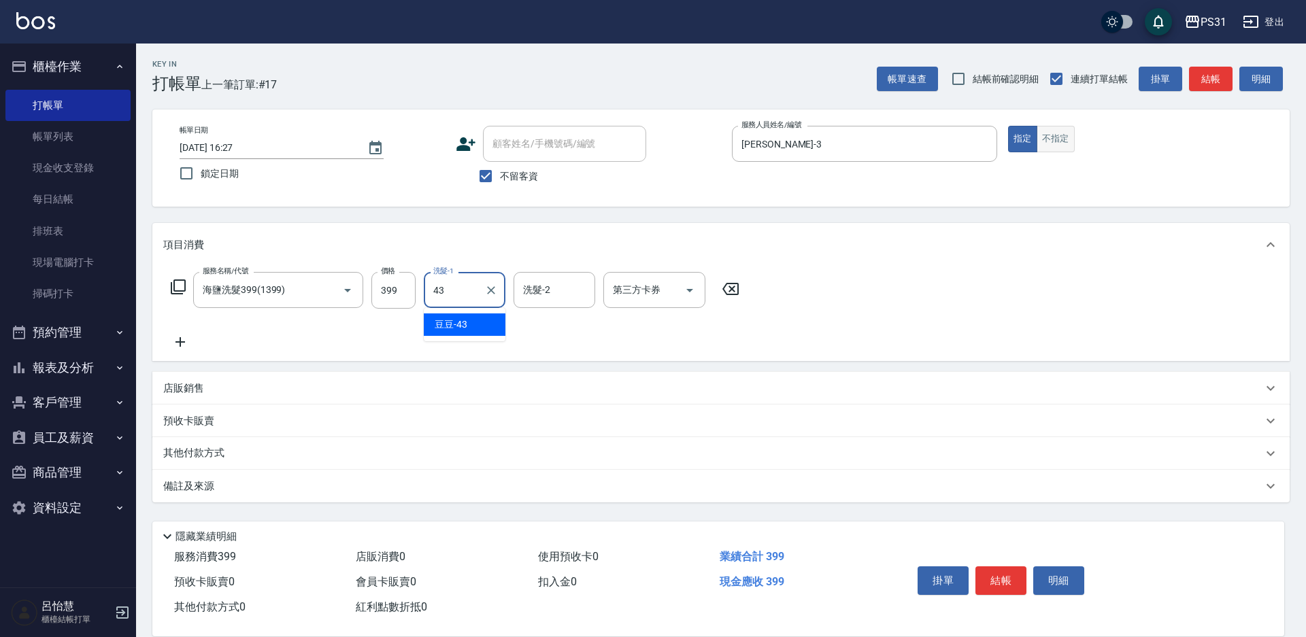
type input "豆豆-43"
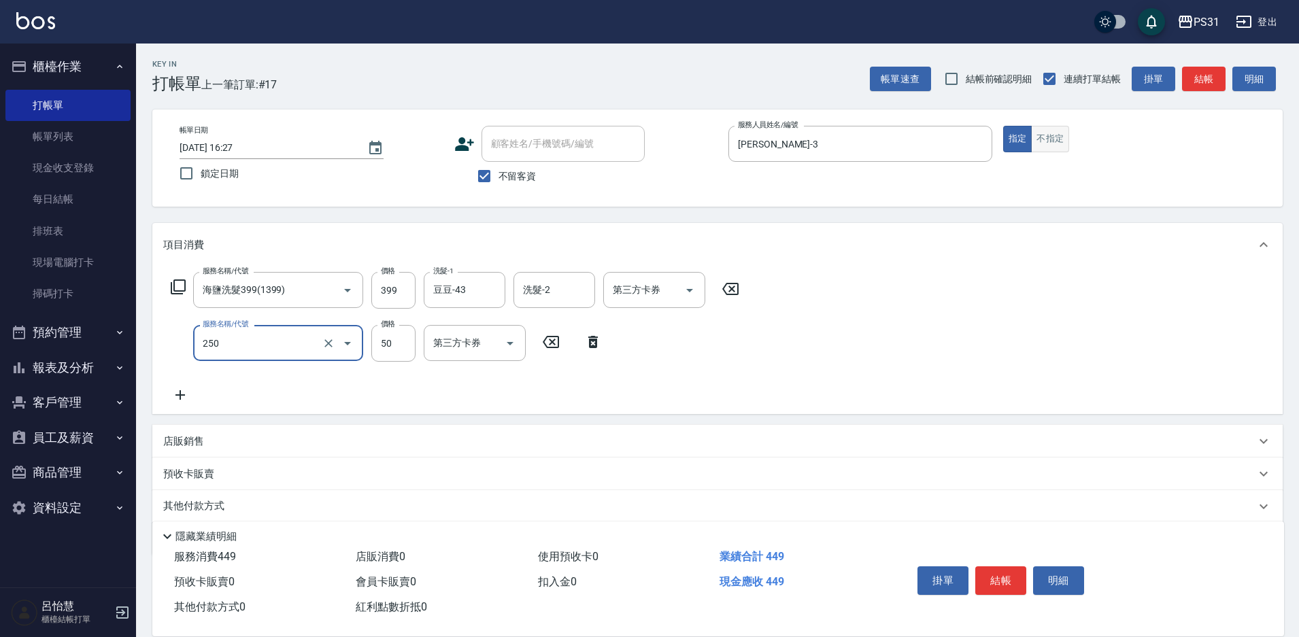
type input "剪瀏海(250)"
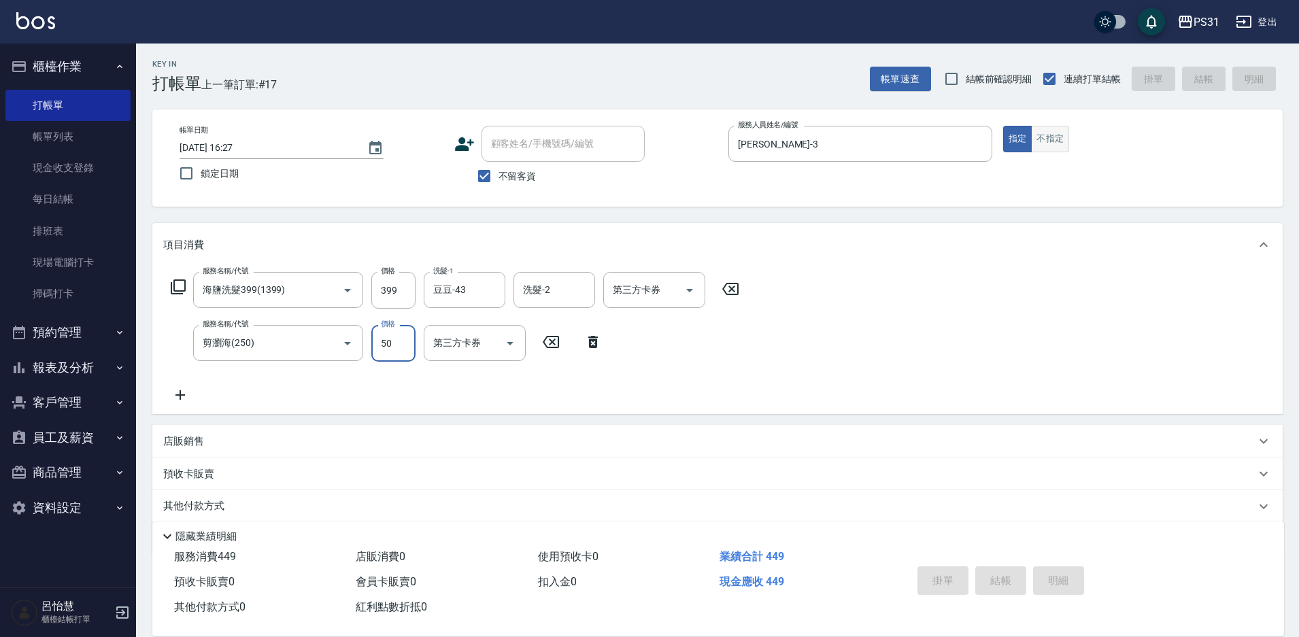
type input "2025/10/06 16:28"
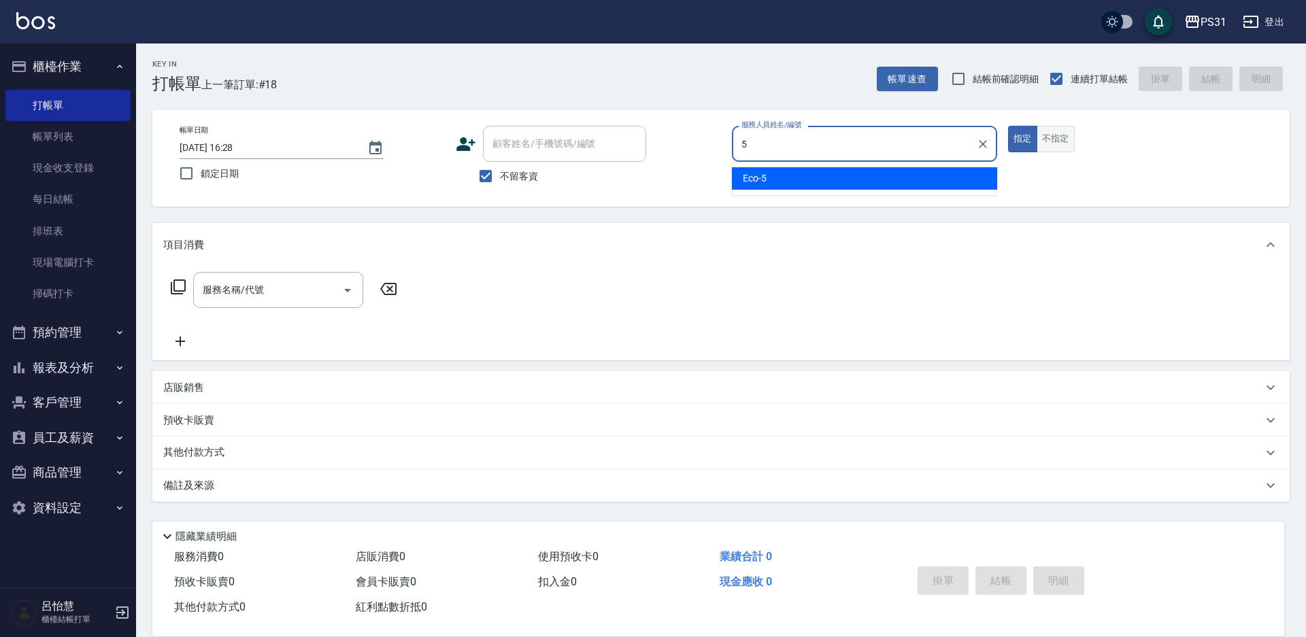
type input "Eco-5"
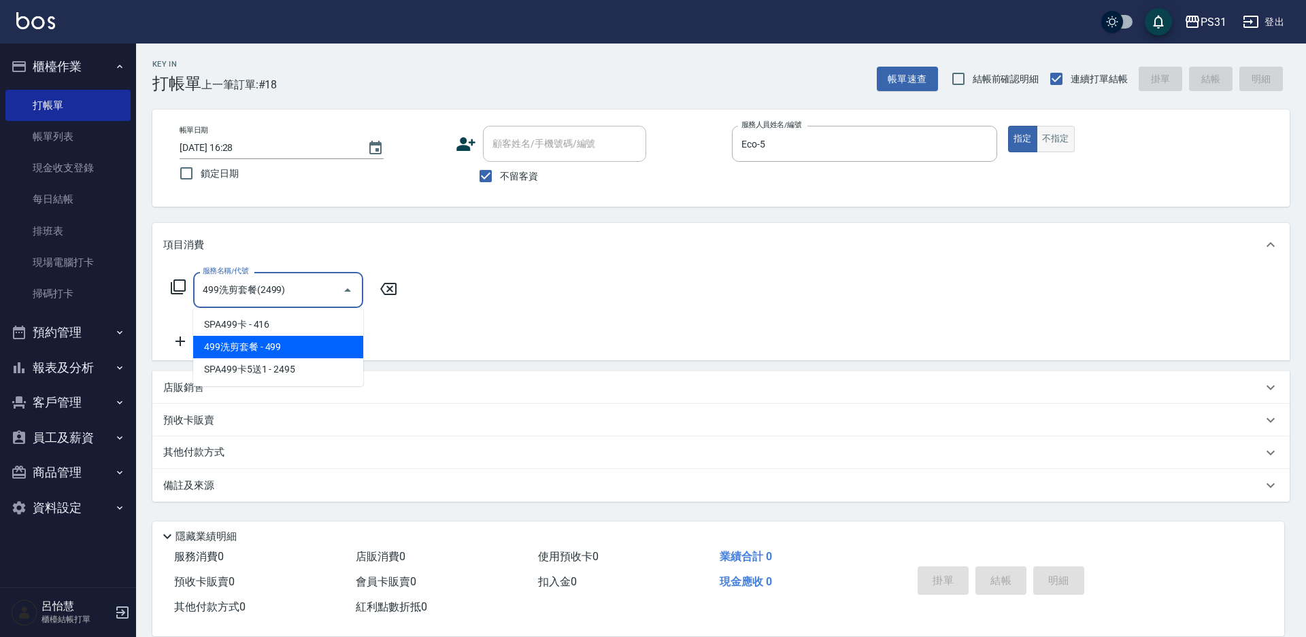
type input "499洗剪套餐(2499)"
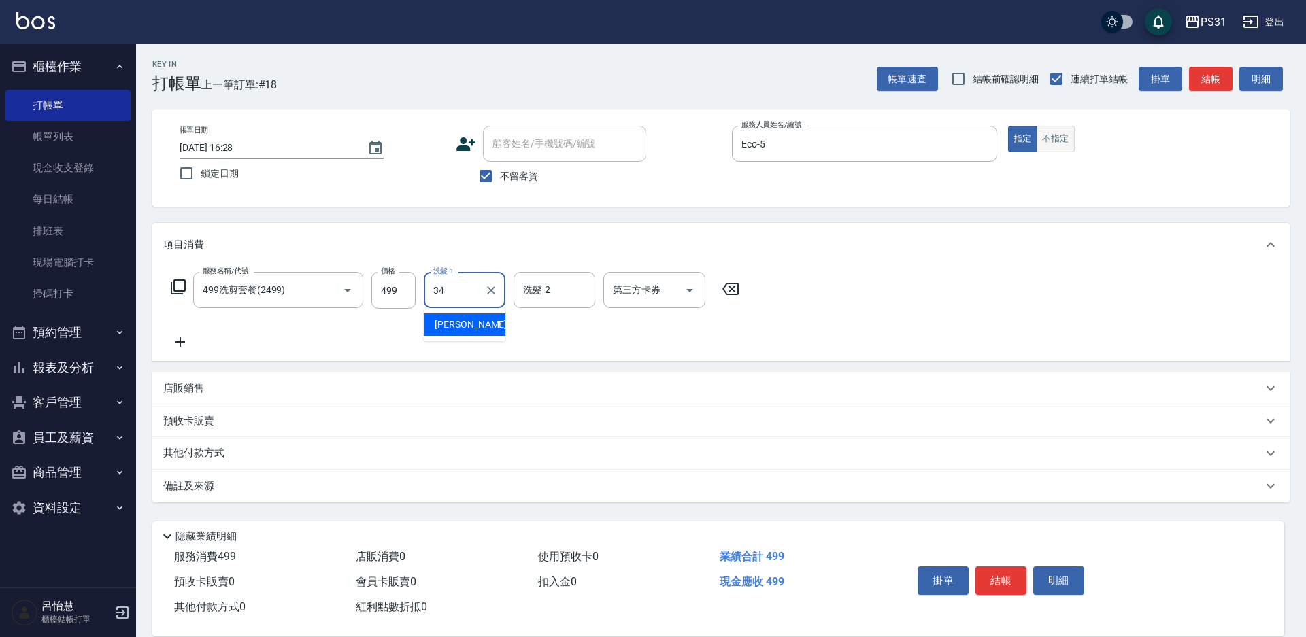
type input "鈺欣-34"
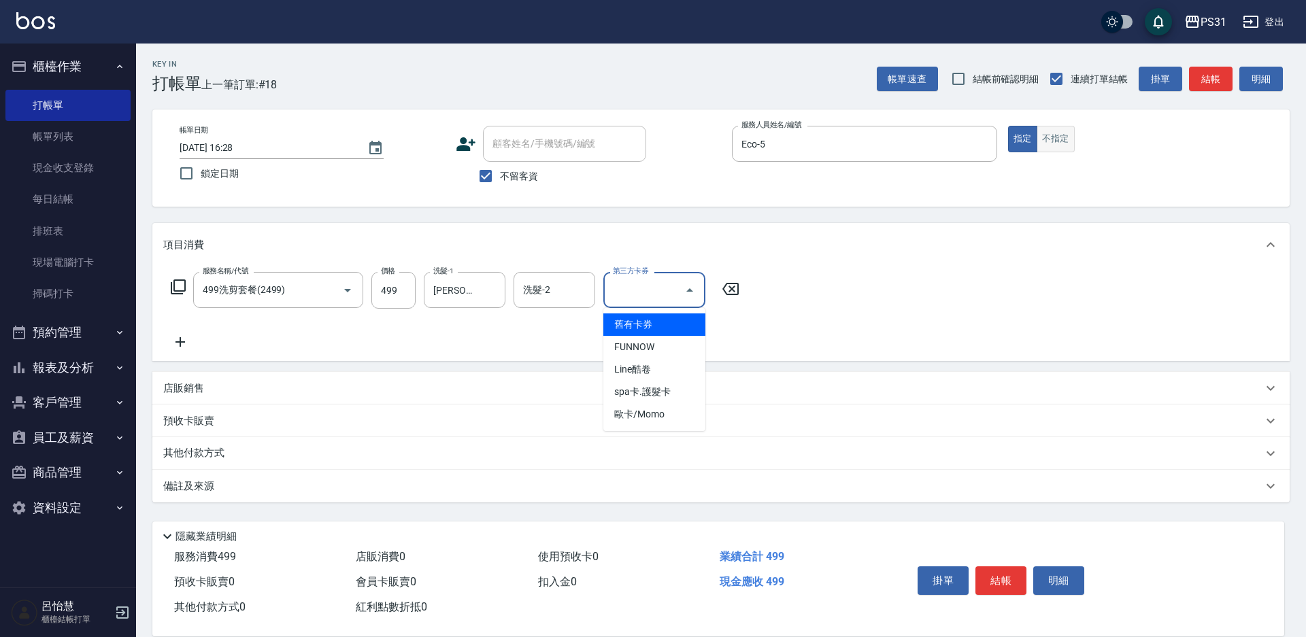
type input "舊有卡券"
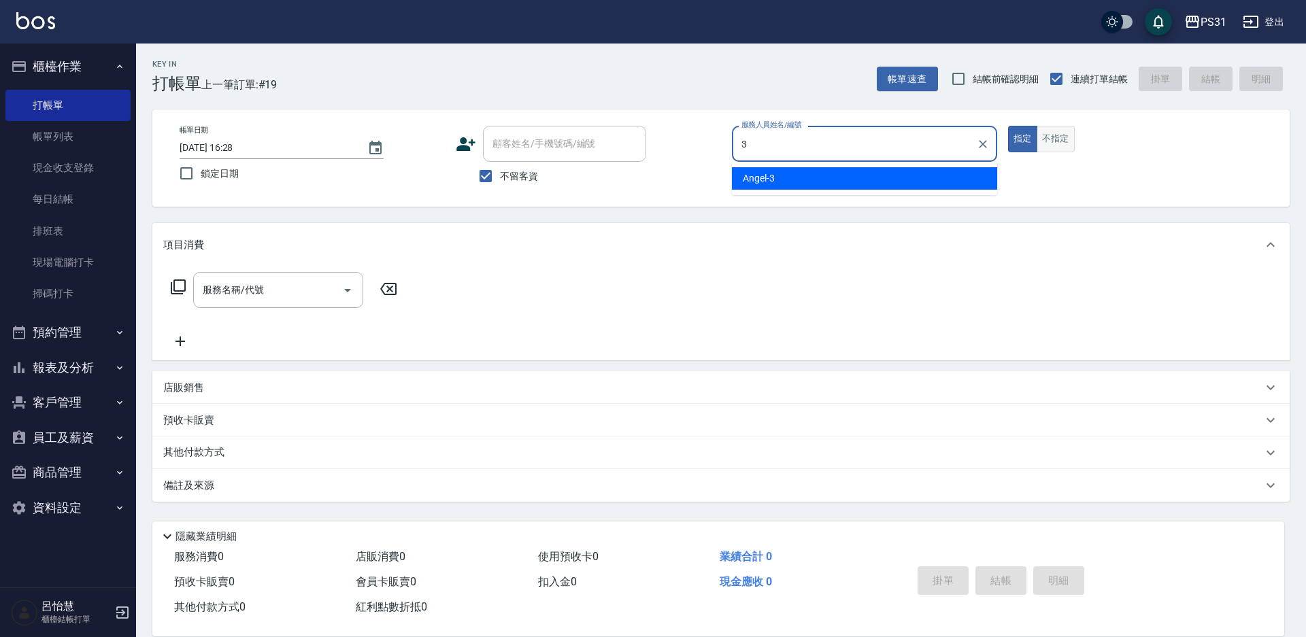
type input "Angel-3"
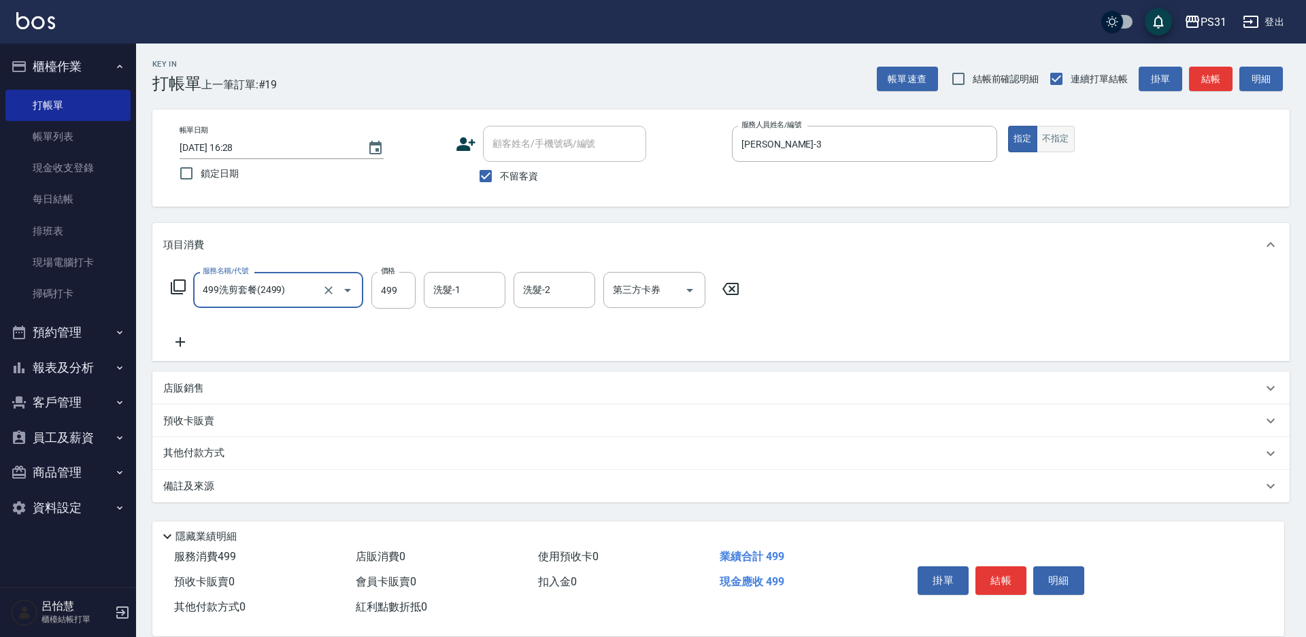
type input "499洗剪套餐(2499)"
type input "599"
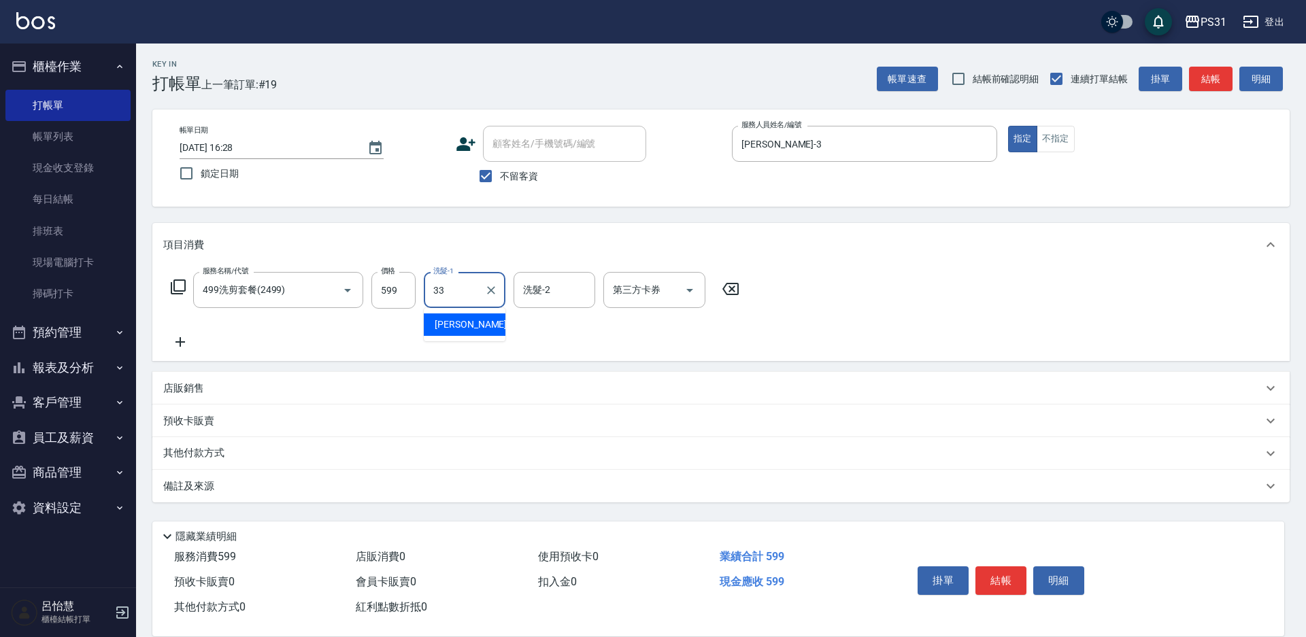
type input "高彗珊-33"
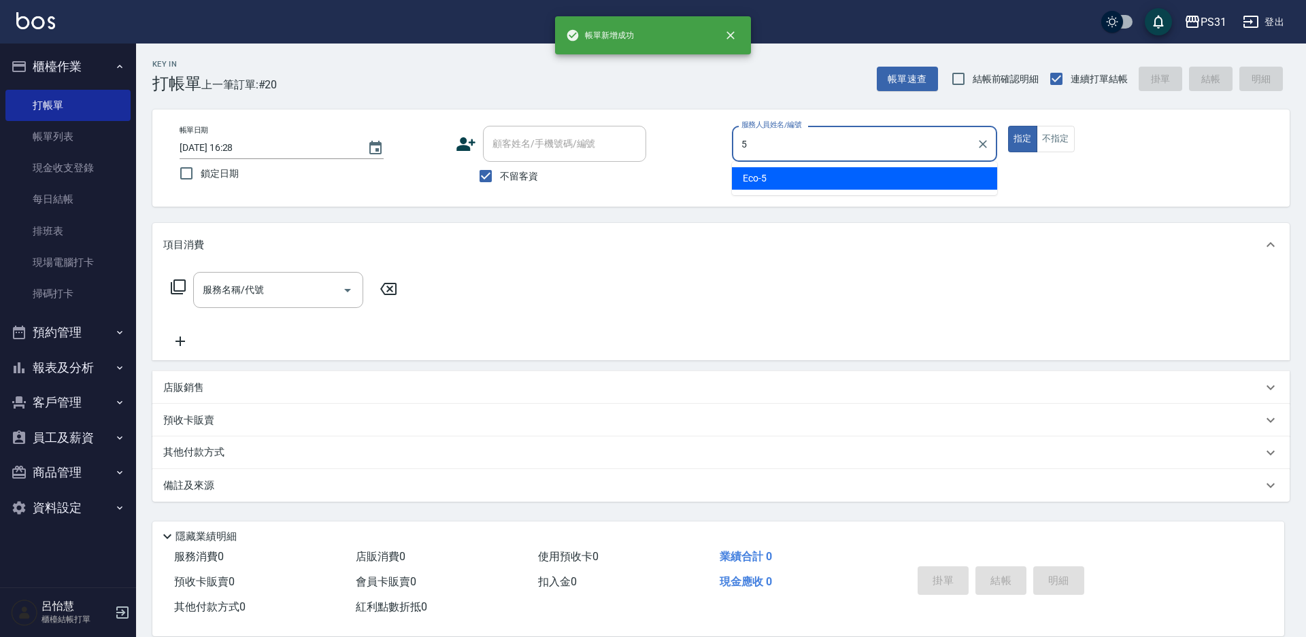
type input "Eco-5"
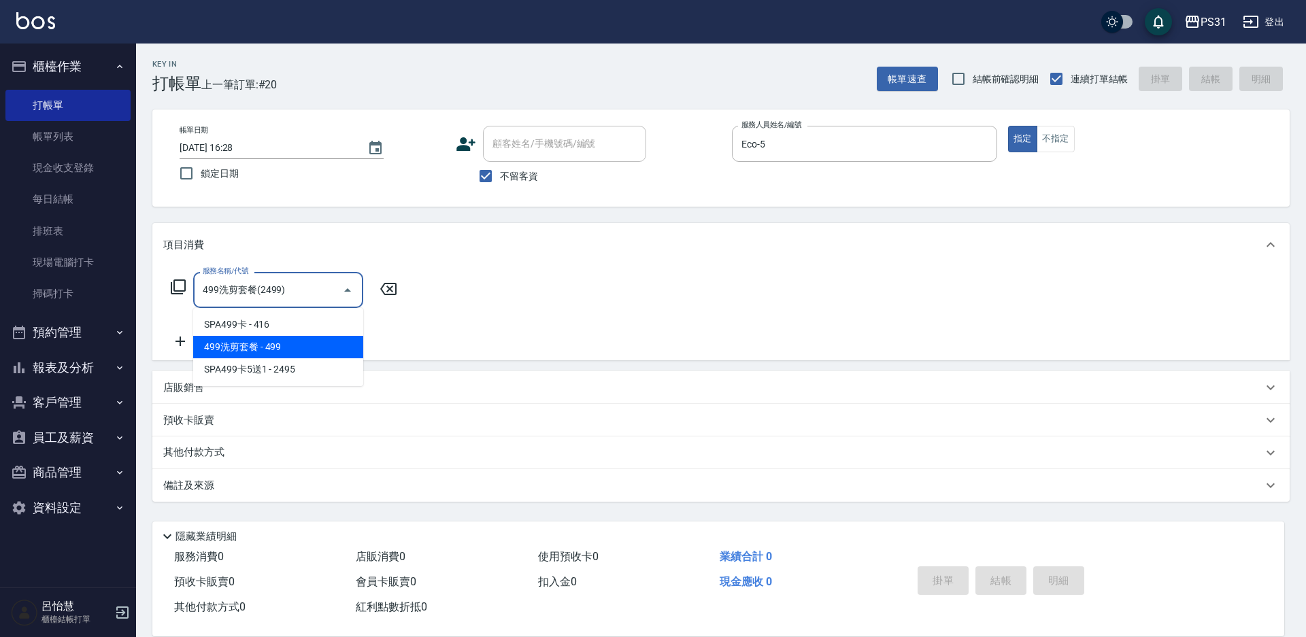
type input "499洗剪套餐(2499)"
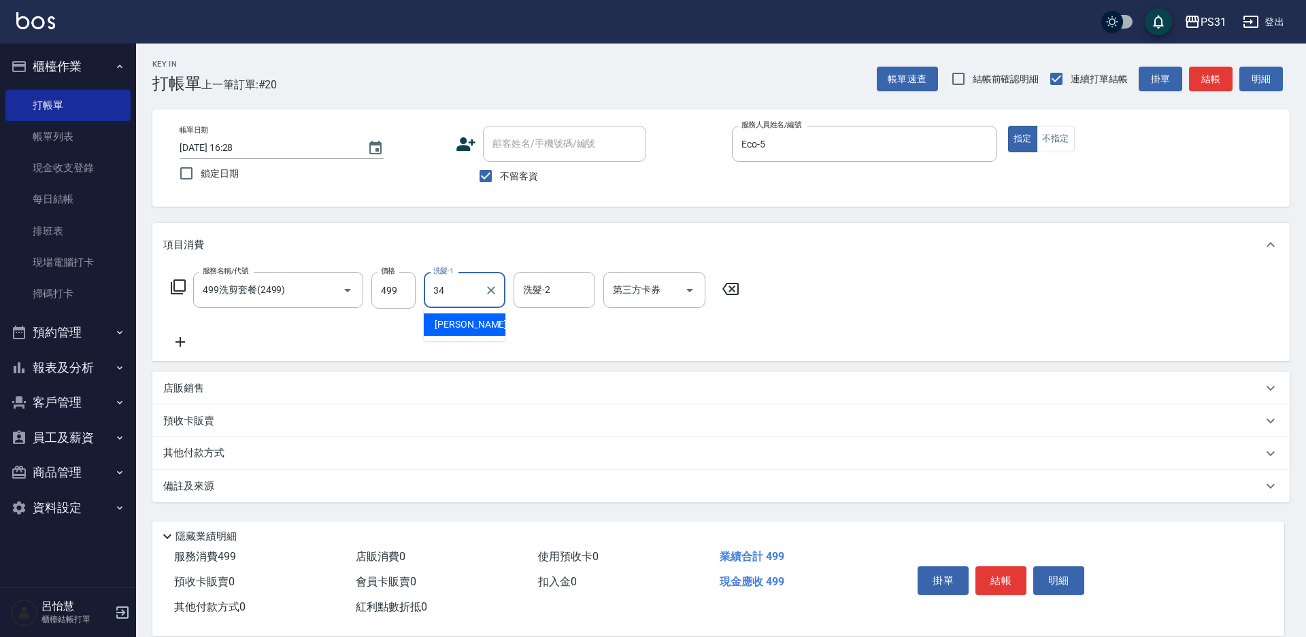
type input "鈺欣-34"
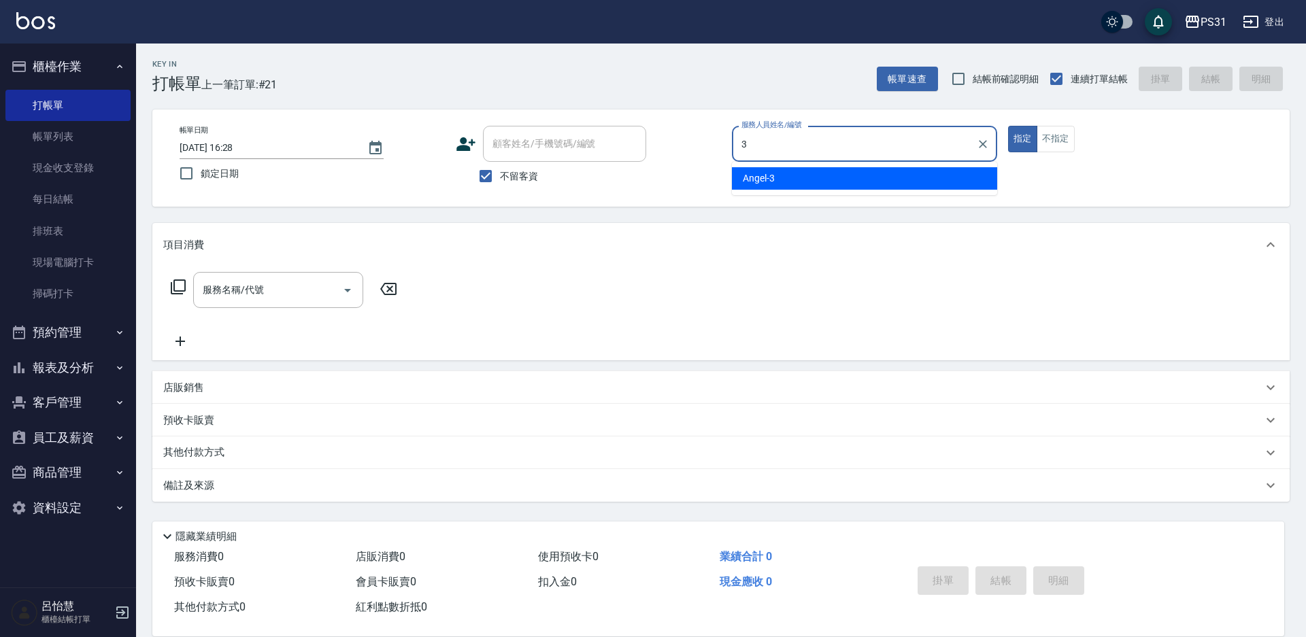
type input "Angel-3"
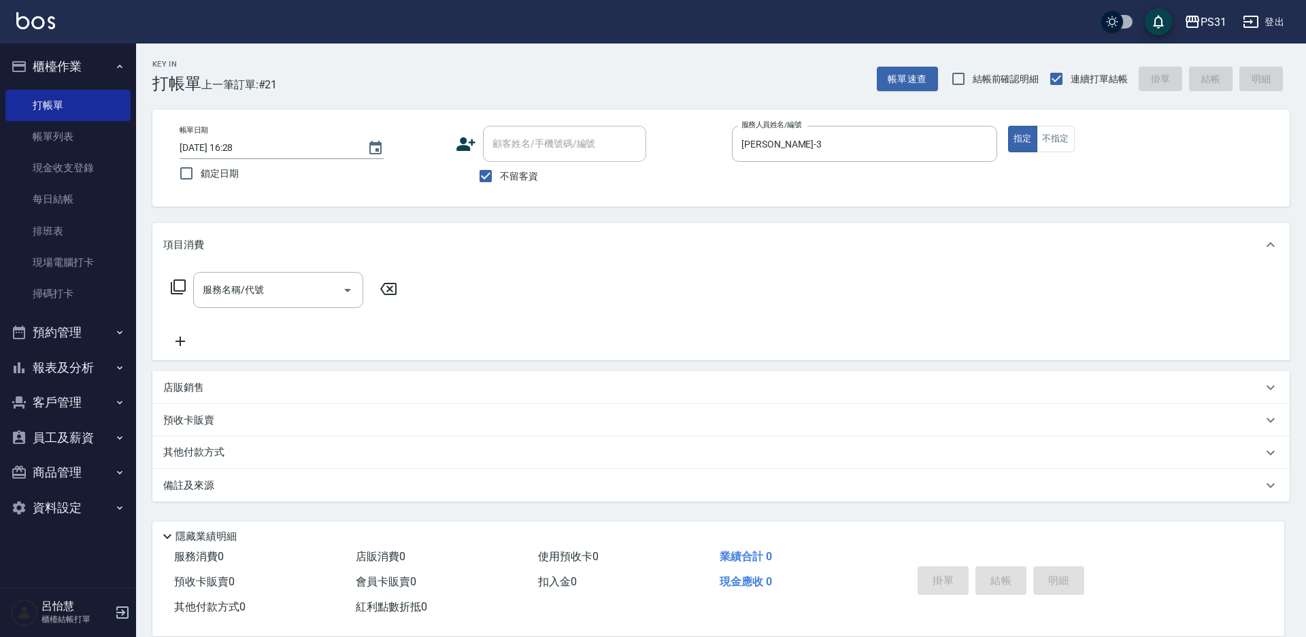
click at [168, 288] on div "服務名稱/代號 服務名稱/代號" at bounding box center [284, 290] width 242 height 36
click at [170, 287] on icon at bounding box center [178, 287] width 16 height 16
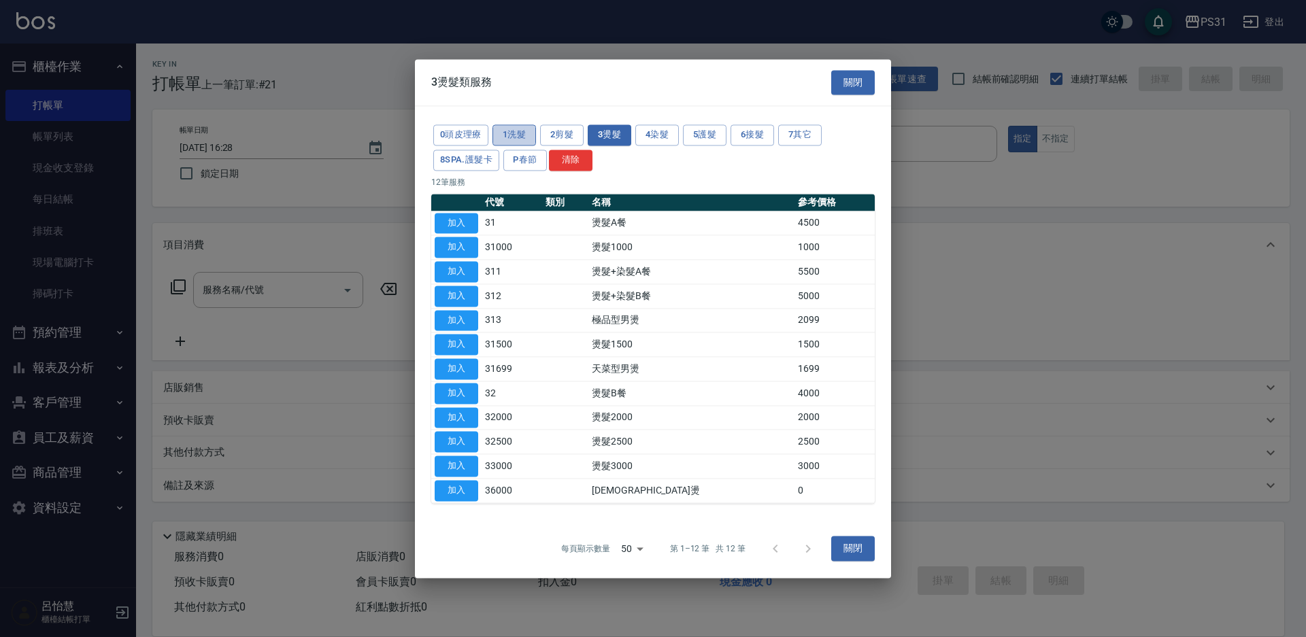
click at [517, 135] on button "1洗髮" at bounding box center [514, 134] width 44 height 21
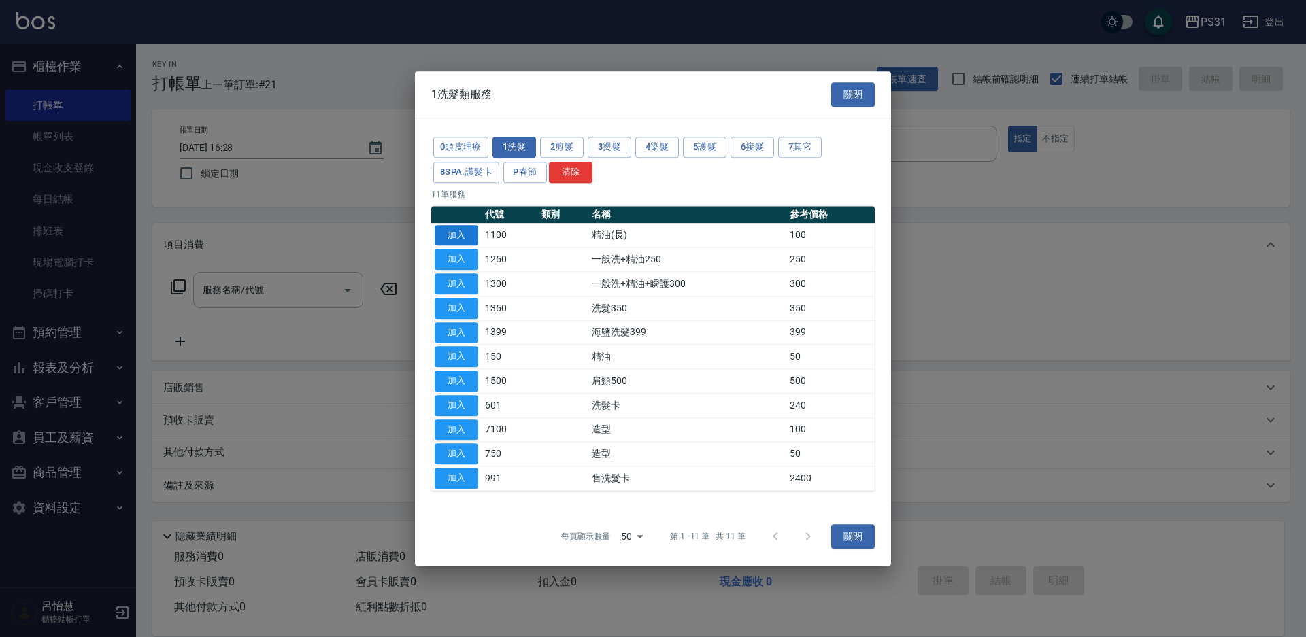
click at [462, 232] on button "加入" at bounding box center [457, 235] width 44 height 21
type input "精油(長)(1100)"
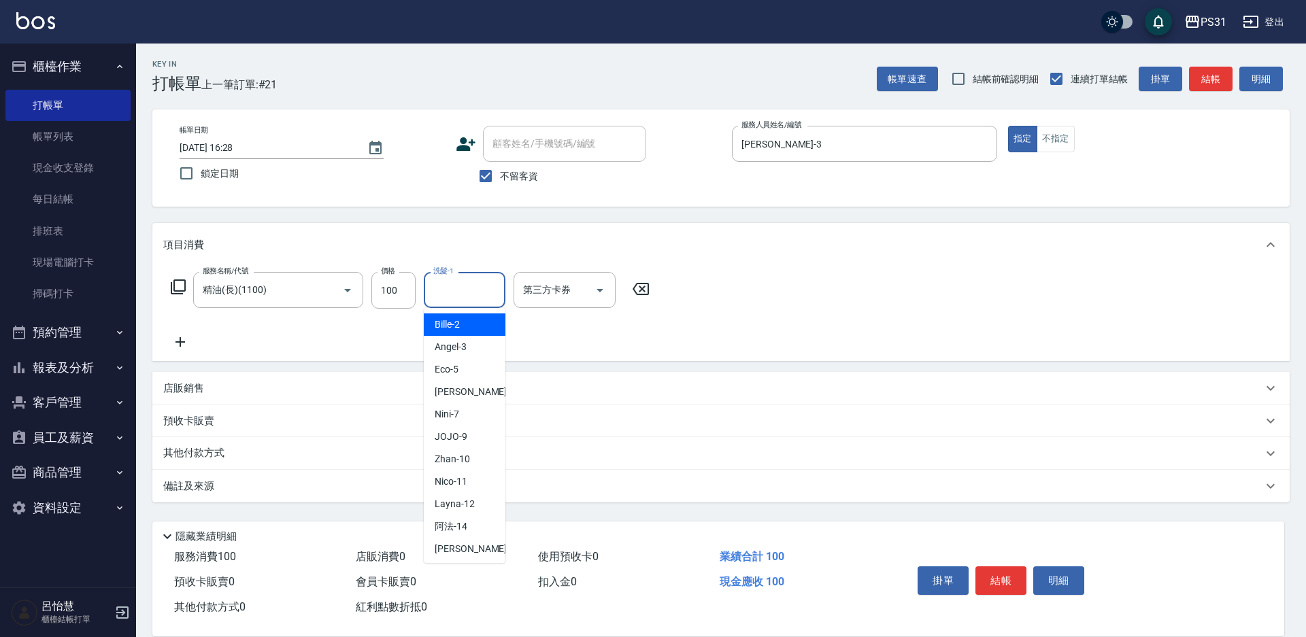
click at [479, 299] on input "洗髮-1" at bounding box center [464, 290] width 69 height 24
type input "[PERSON_NAME]-20"
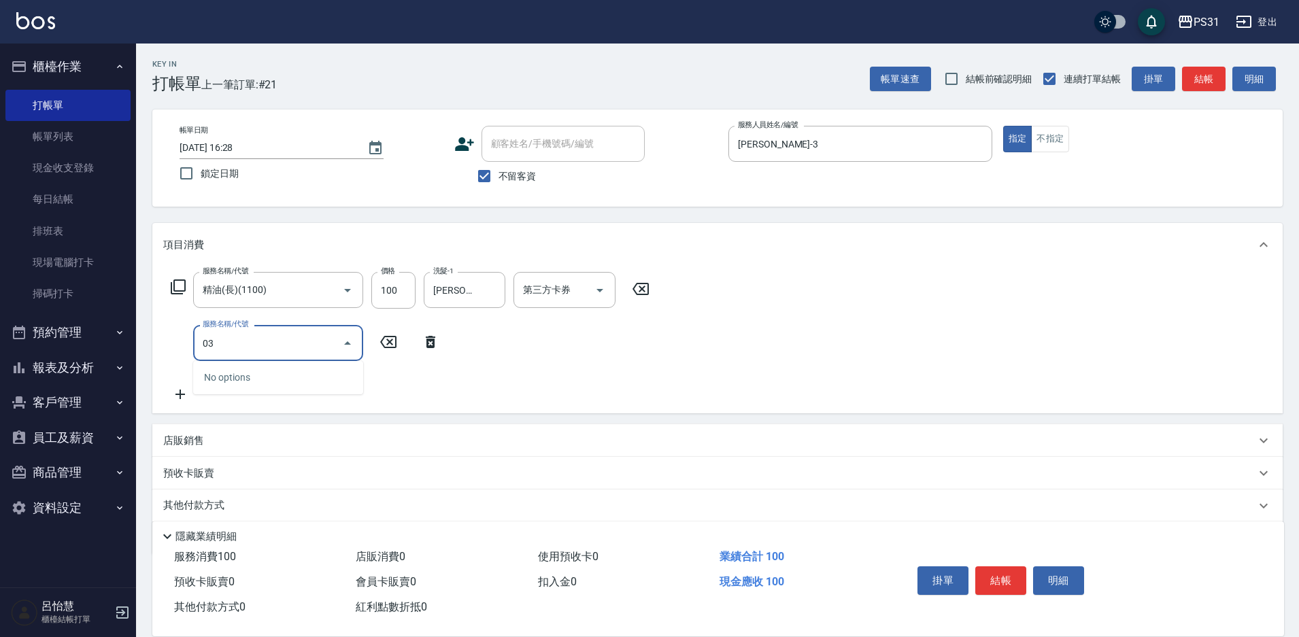
type input "0"
type input "海鹽洗髮399(1399)"
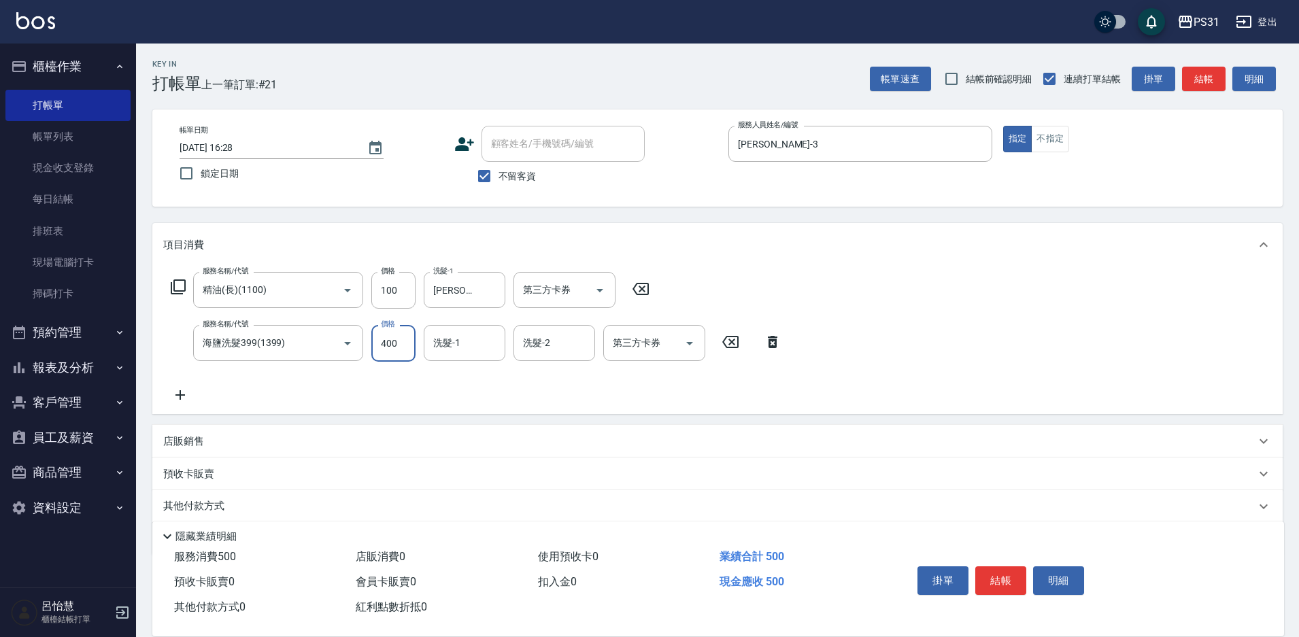
type input "400"
type input "[PERSON_NAME]-20"
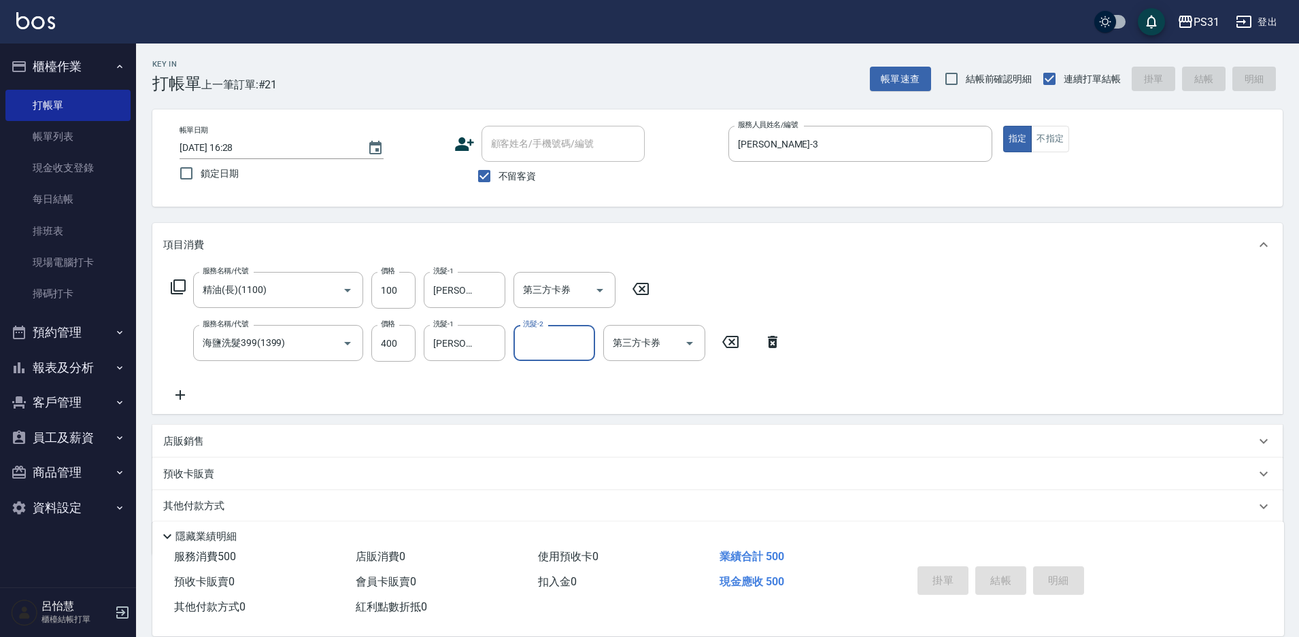
type input "2025/10/06 16:39"
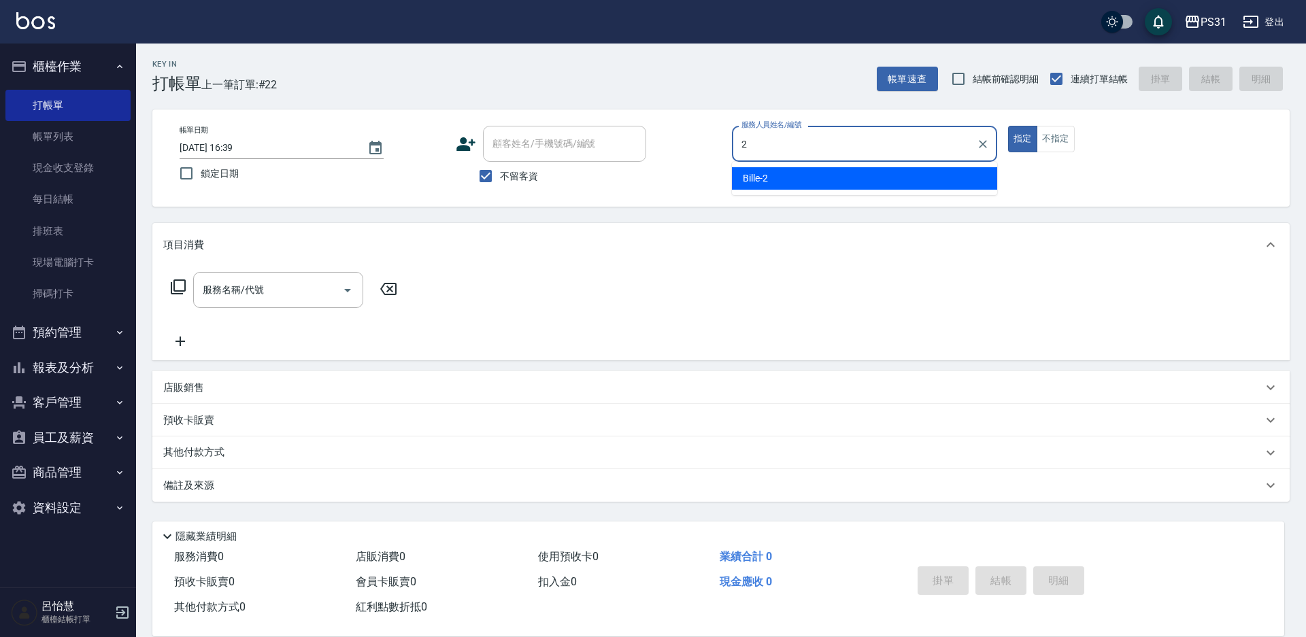
type input "Bille-2"
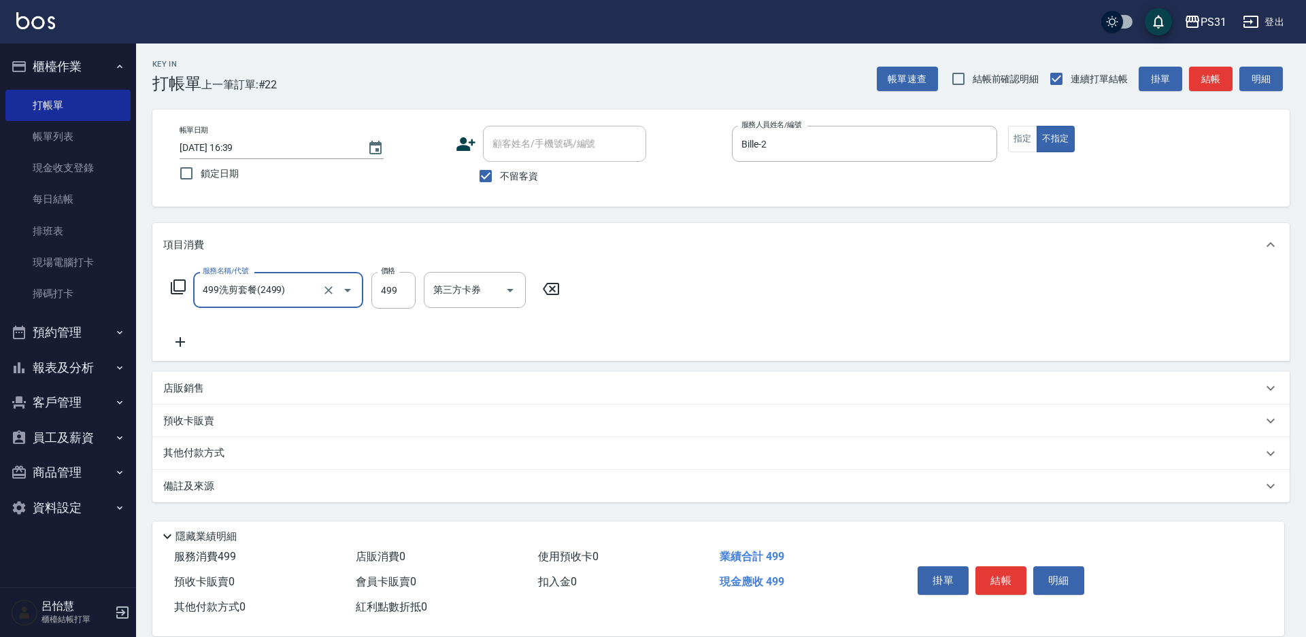
type input "499洗剪套餐(2499)"
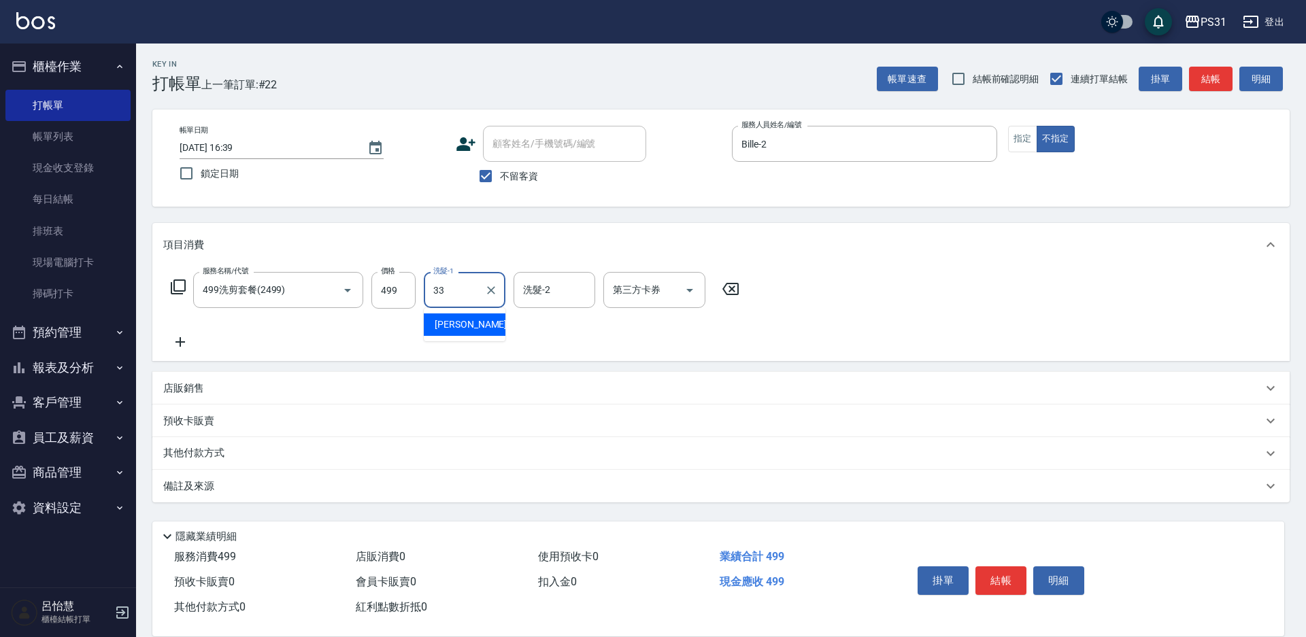
type input "高彗珊-33"
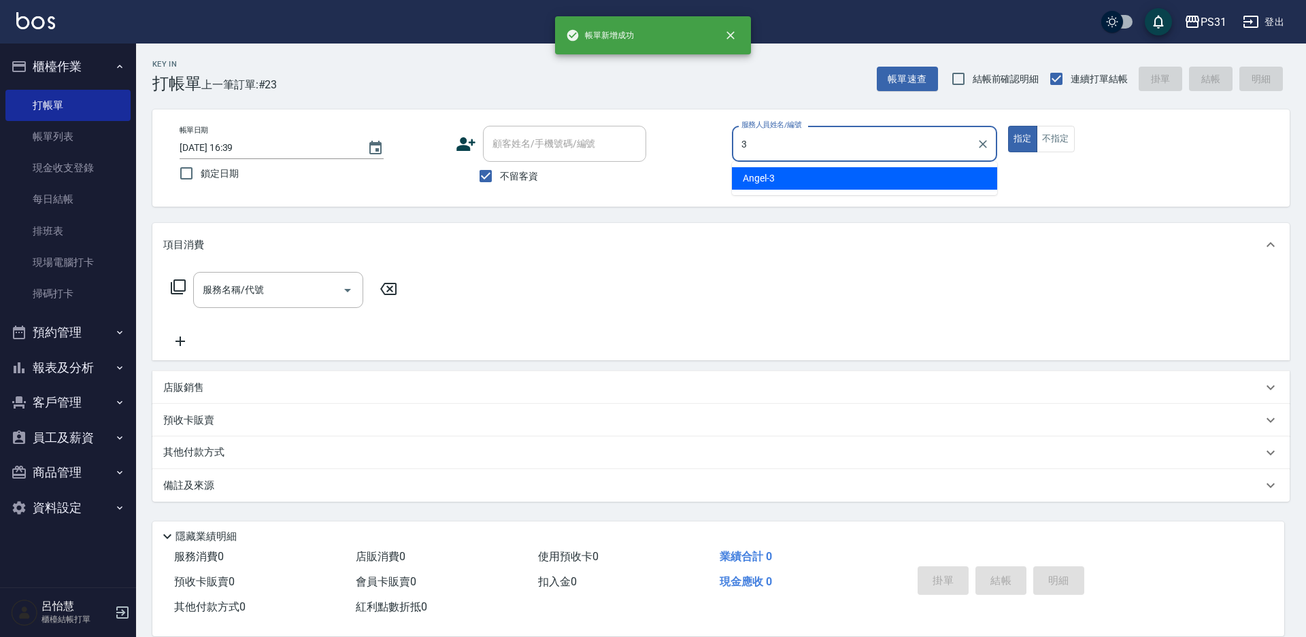
type input "Angel-3"
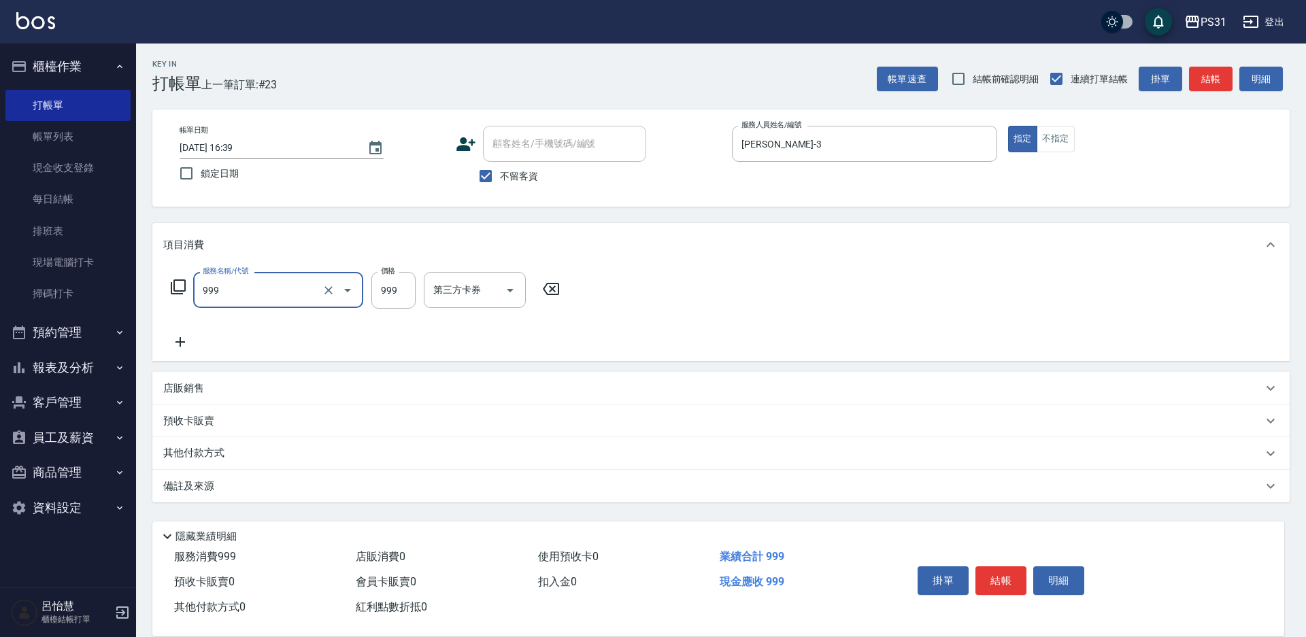
type input "精油套餐999(999)"
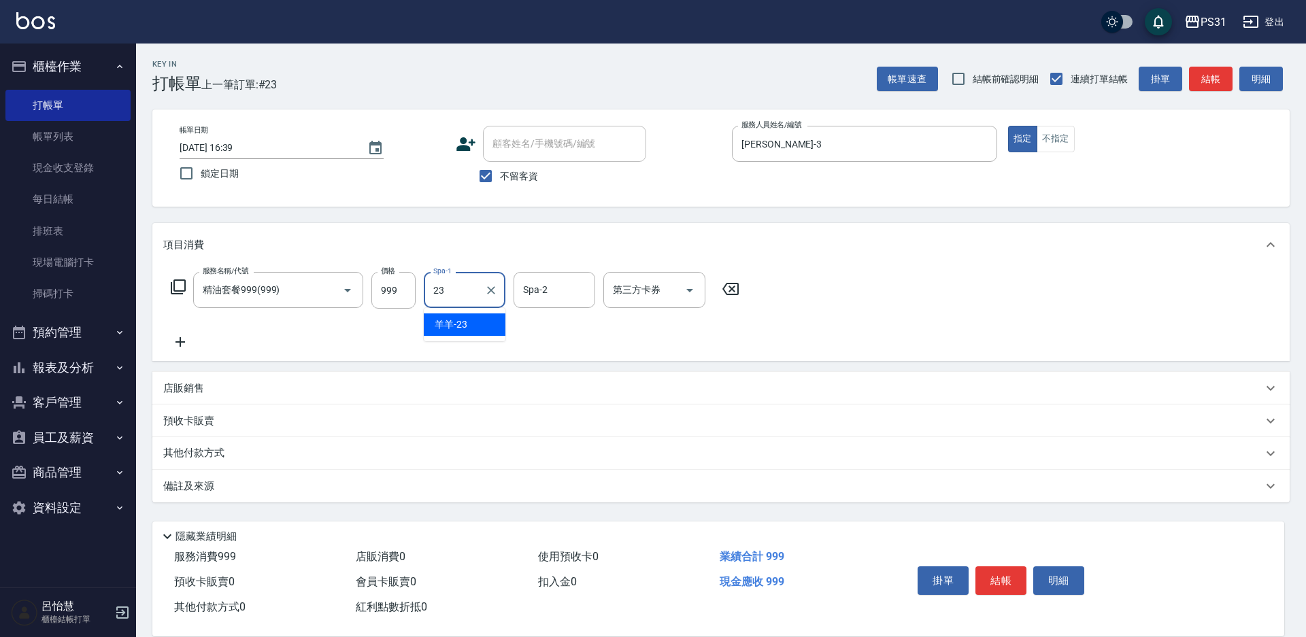
type input "羊羊-23"
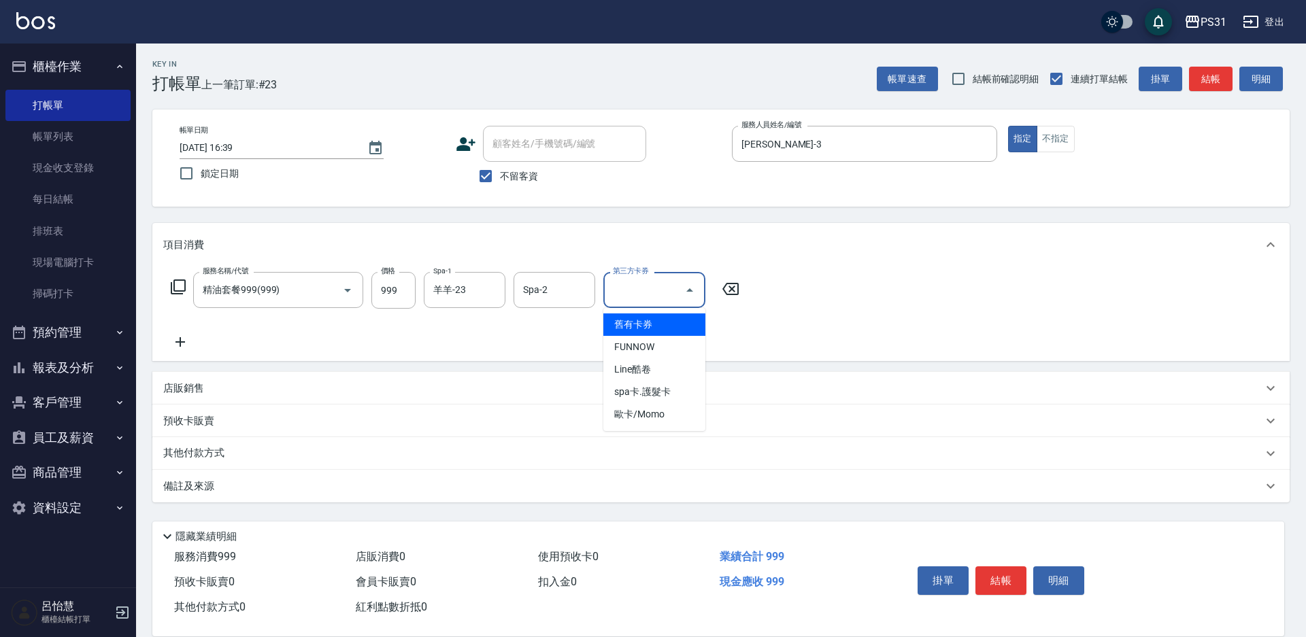
type input "舊有卡券"
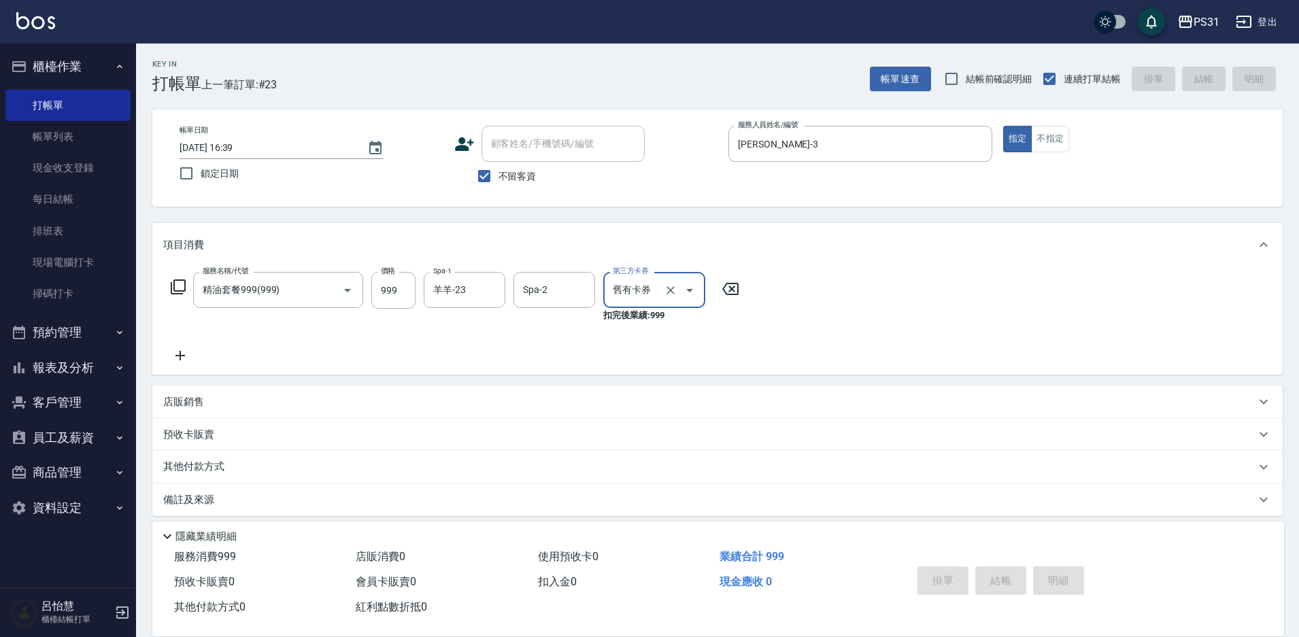
type input "2025/10/06 16:40"
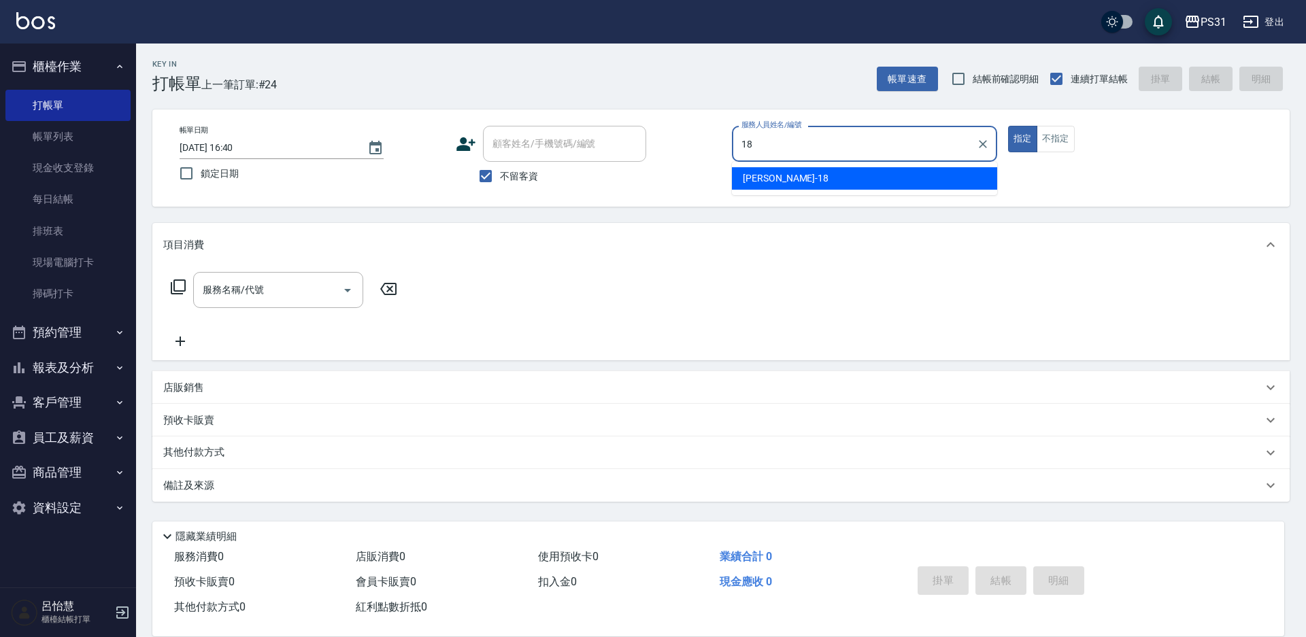
type input "[PERSON_NAME]-18"
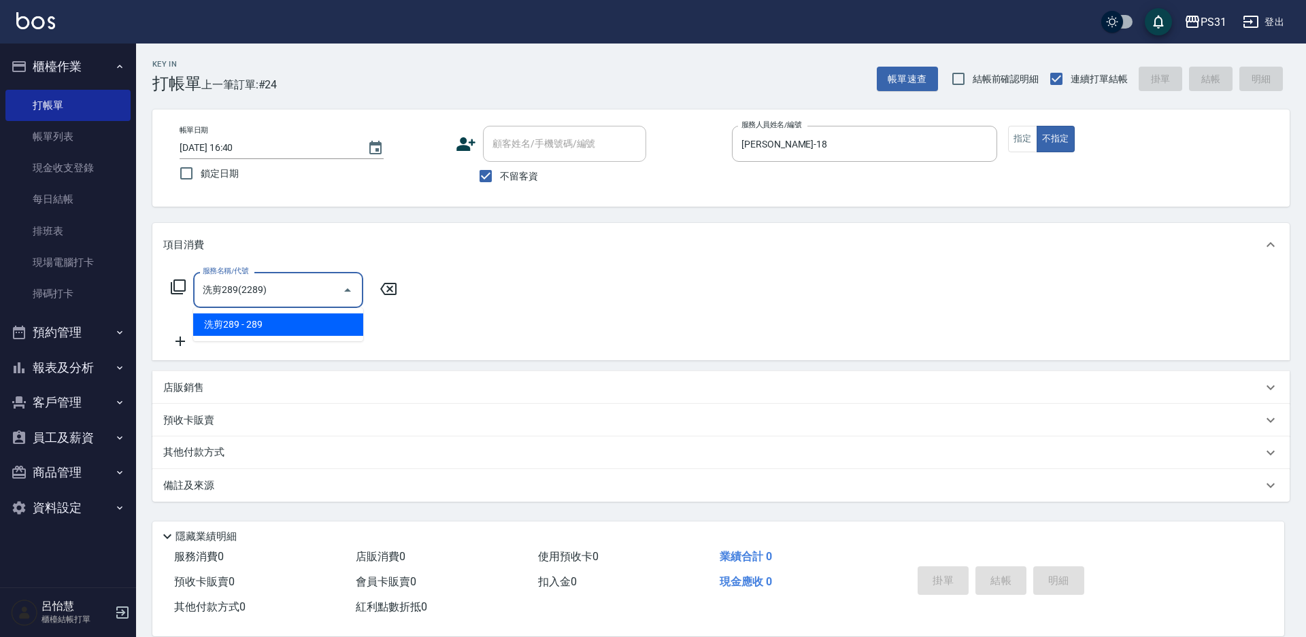
type input "洗剪289(2289)"
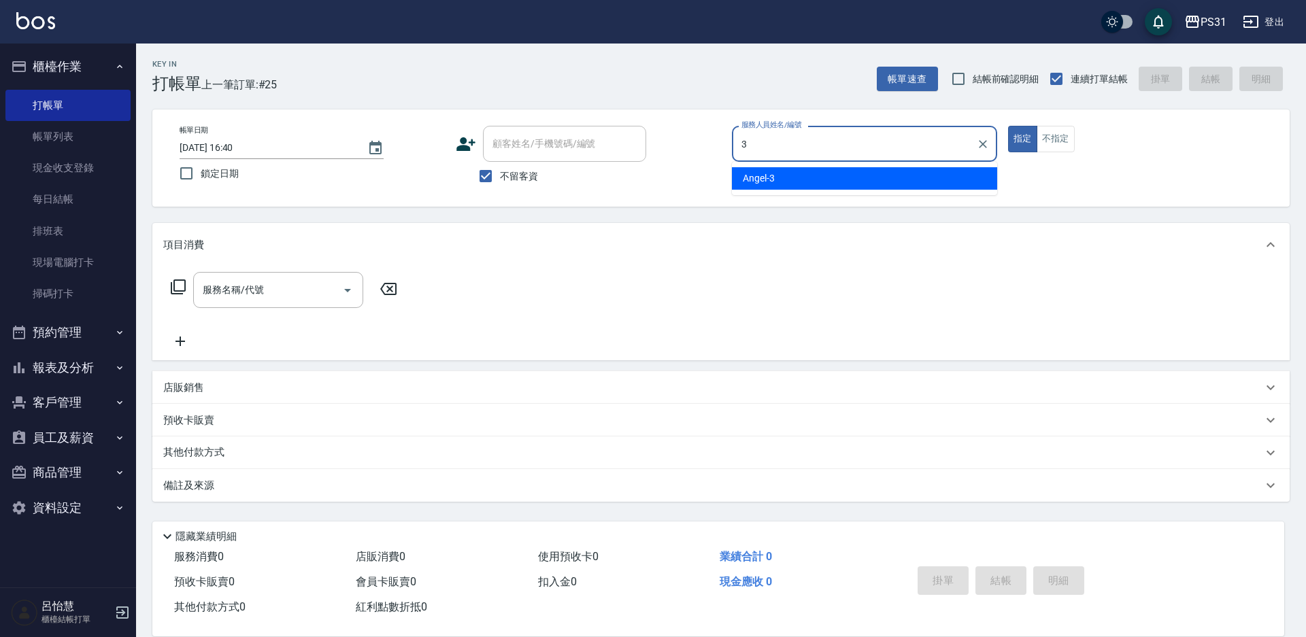
type input "Angel-3"
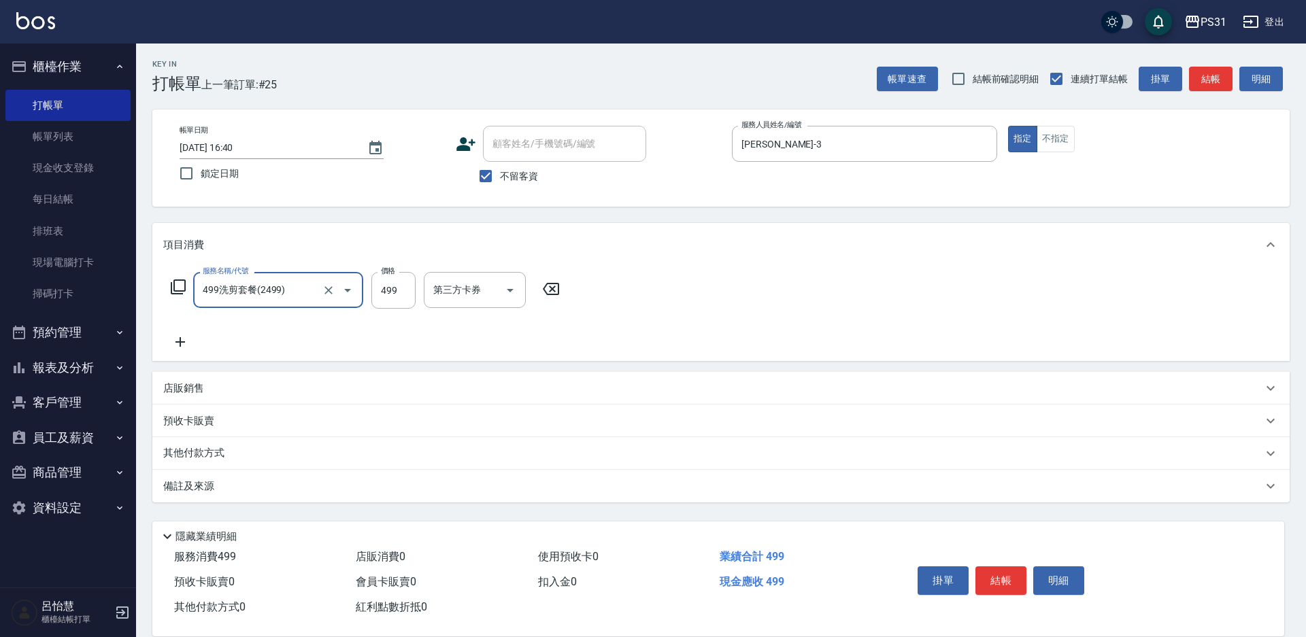
type input "499洗剪套餐(2499)"
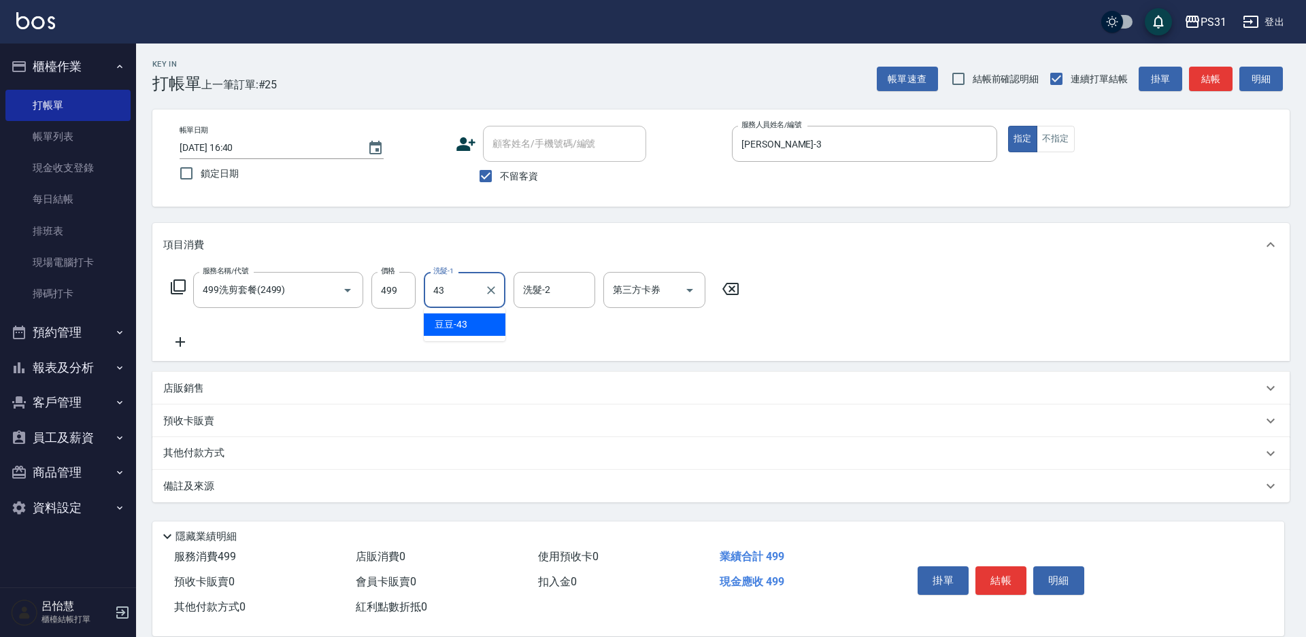
type input "豆豆-43"
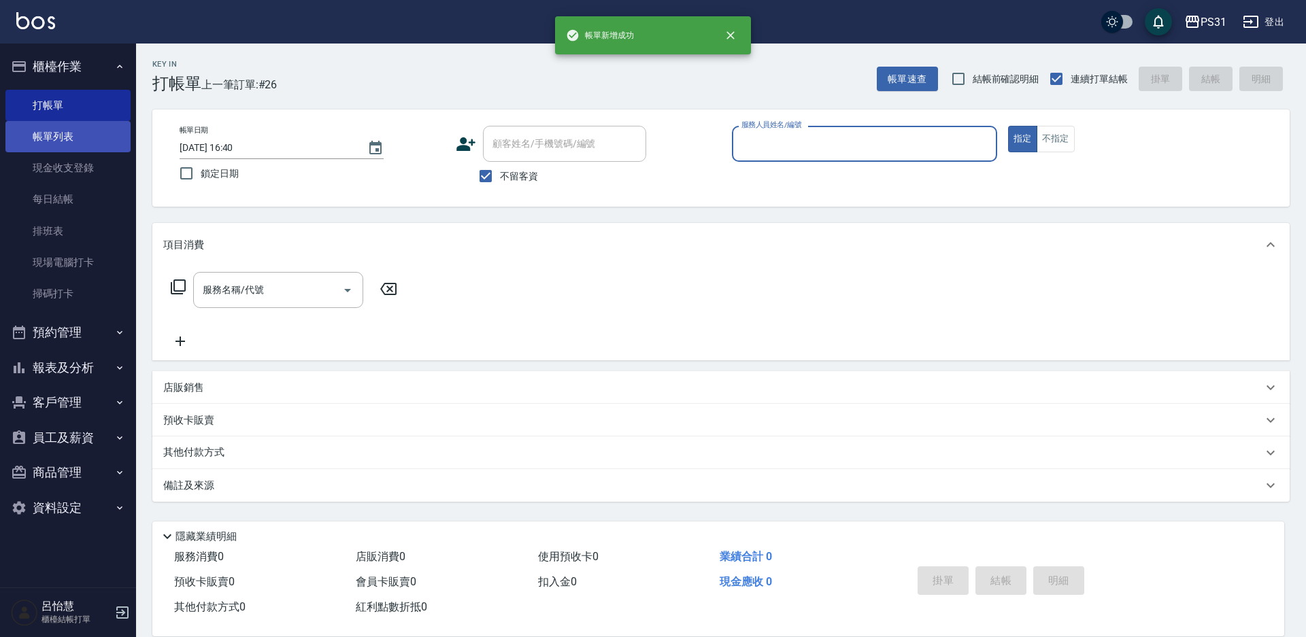
click at [75, 150] on link "帳單列表" at bounding box center [67, 136] width 125 height 31
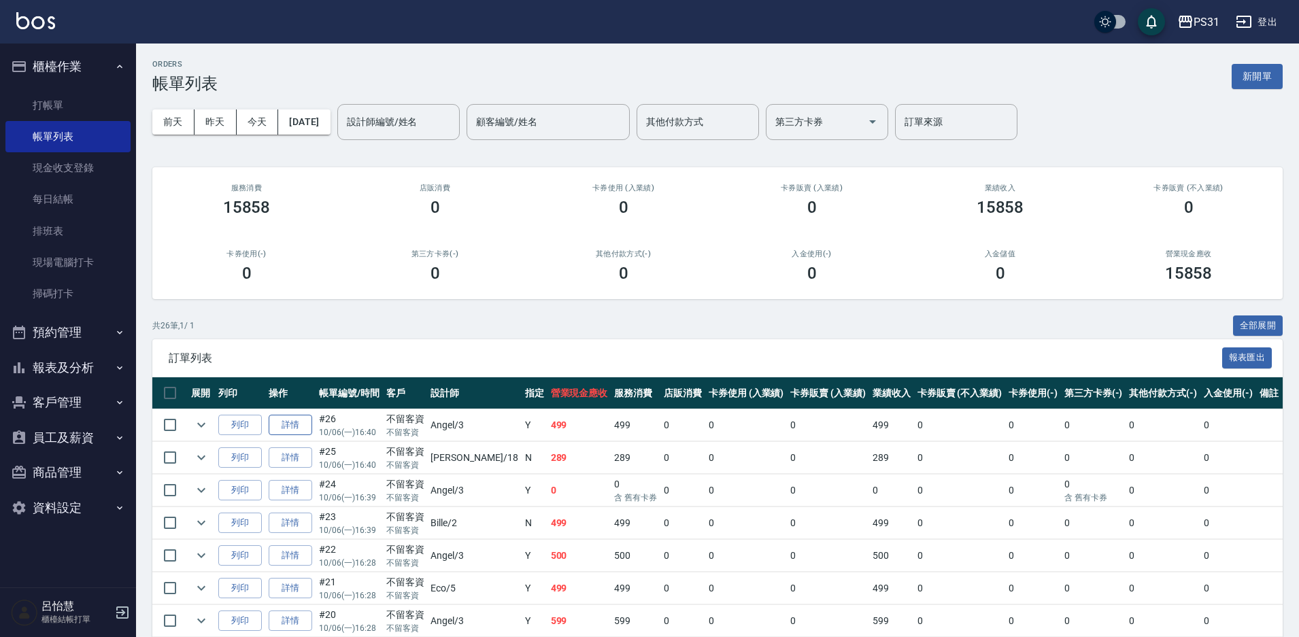
click at [299, 430] on link "詳情" at bounding box center [291, 425] width 44 height 21
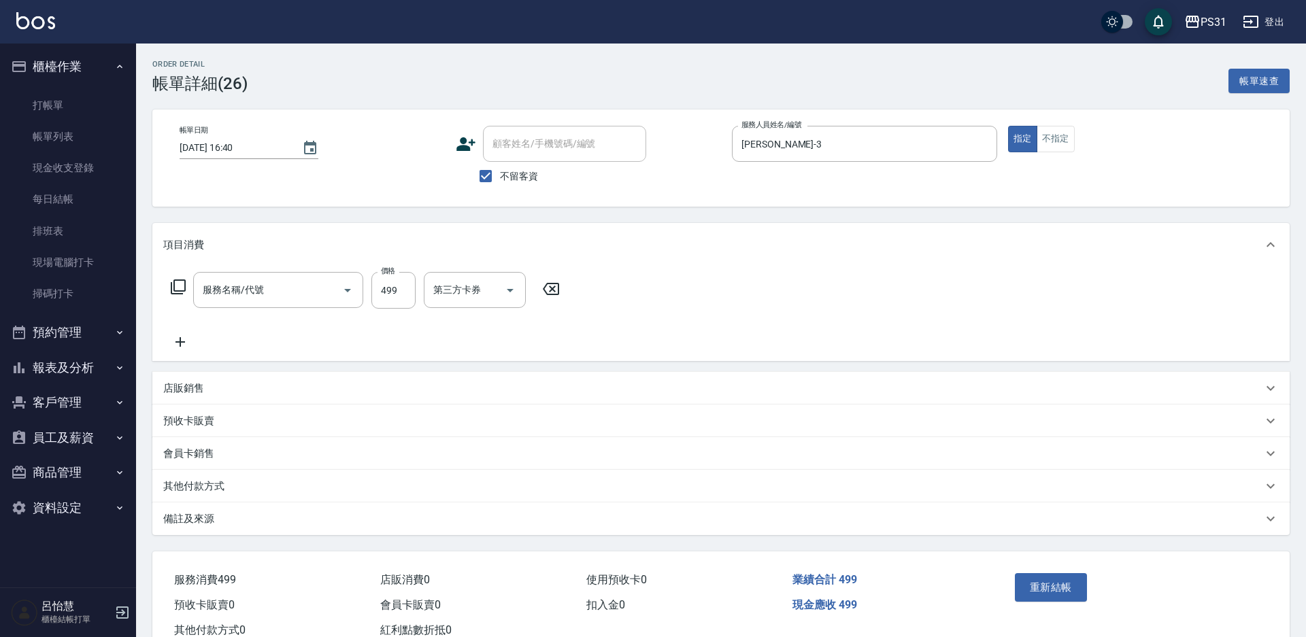
checkbox input "true"
type input "Angel-3"
type input "499洗剪套餐(2499)"
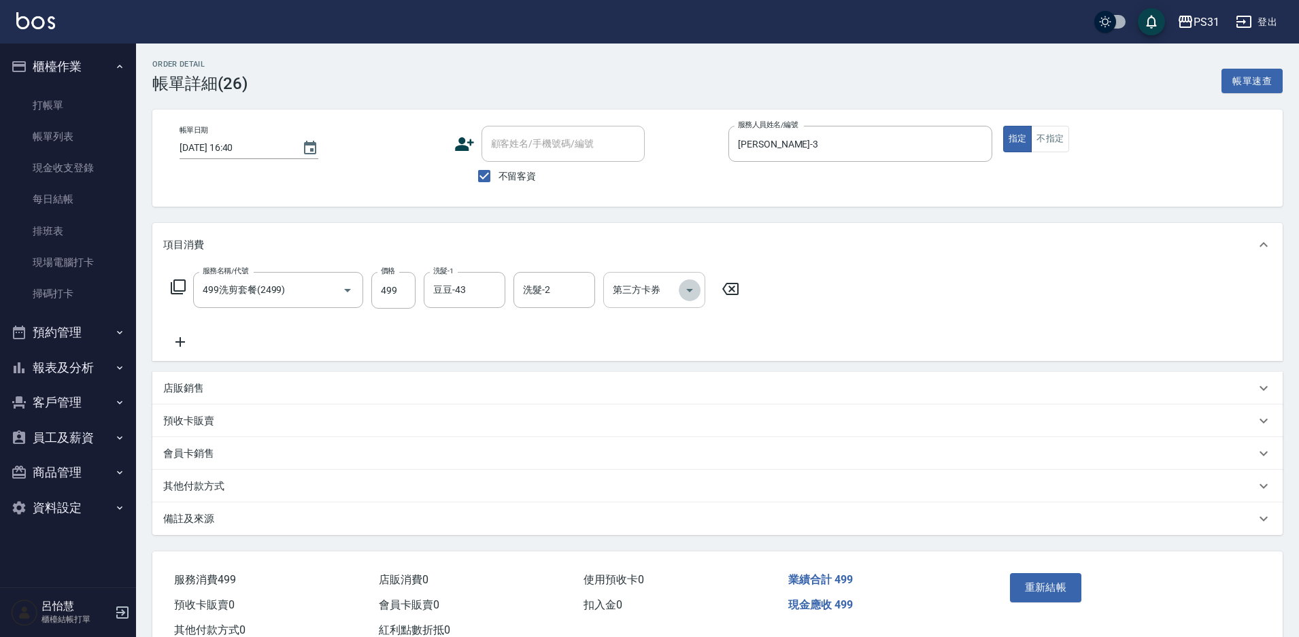
click at [687, 288] on icon "Open" at bounding box center [689, 290] width 16 height 16
click at [668, 323] on span "舊有卡券" at bounding box center [654, 324] width 102 height 22
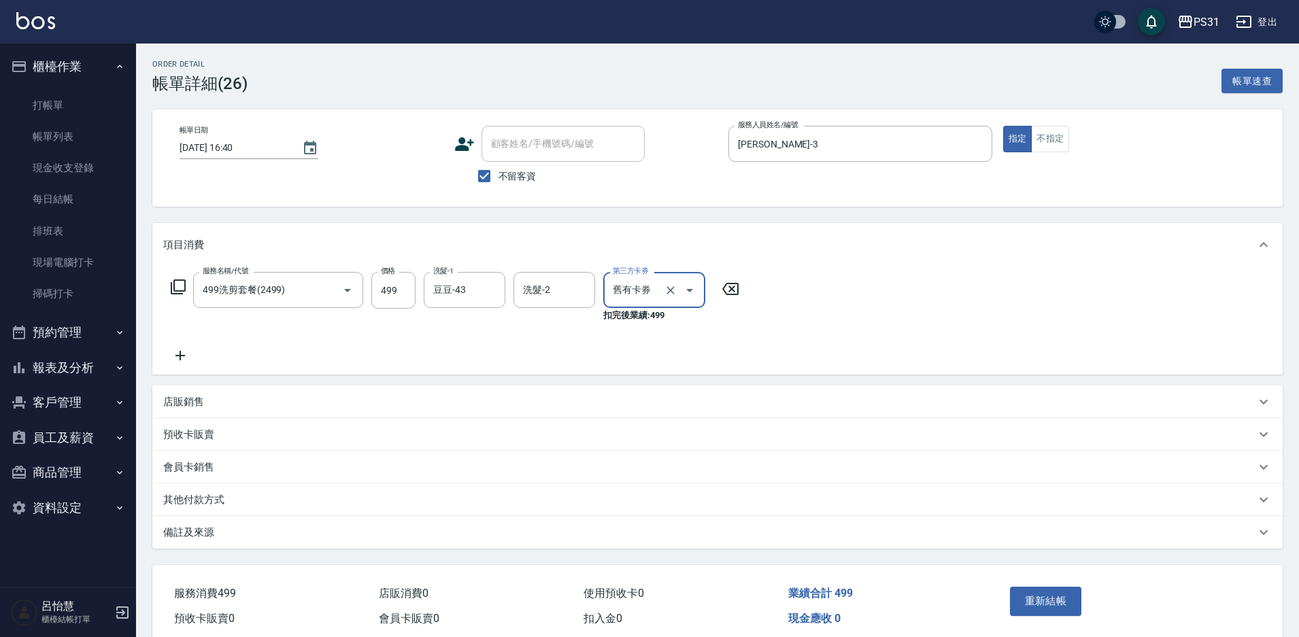
type input "舊有卡券"
click at [1045, 599] on button "重新結帳" at bounding box center [1046, 601] width 72 height 29
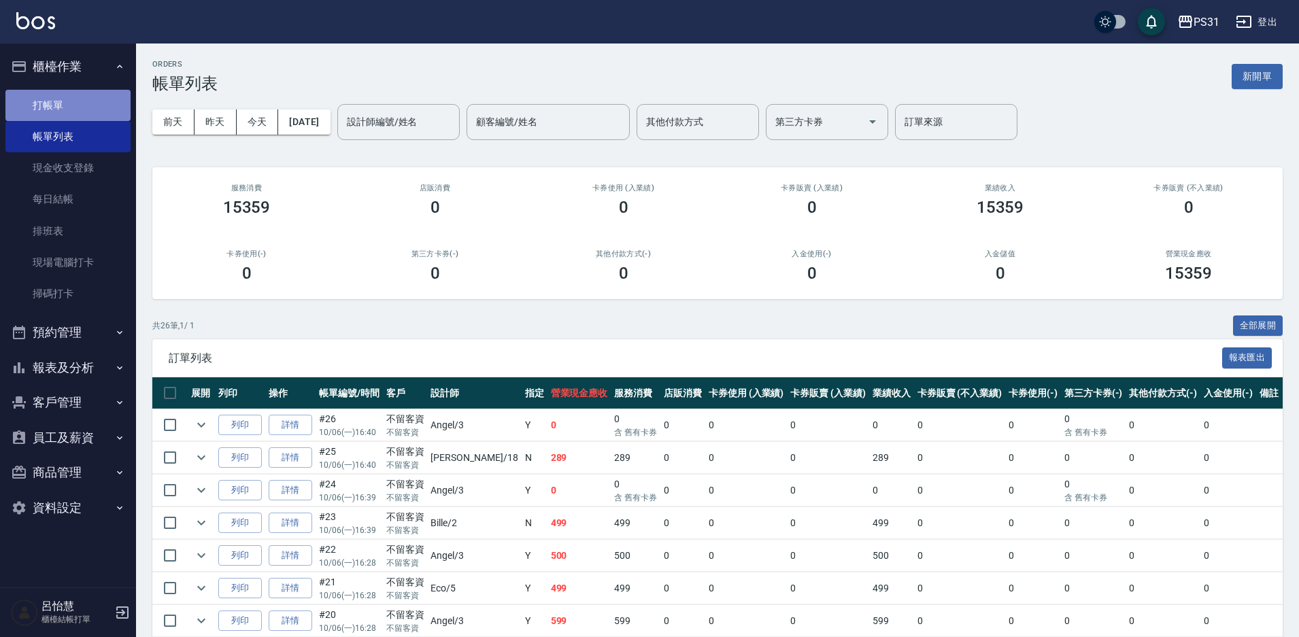
click at [69, 100] on link "打帳單" at bounding box center [67, 105] width 125 height 31
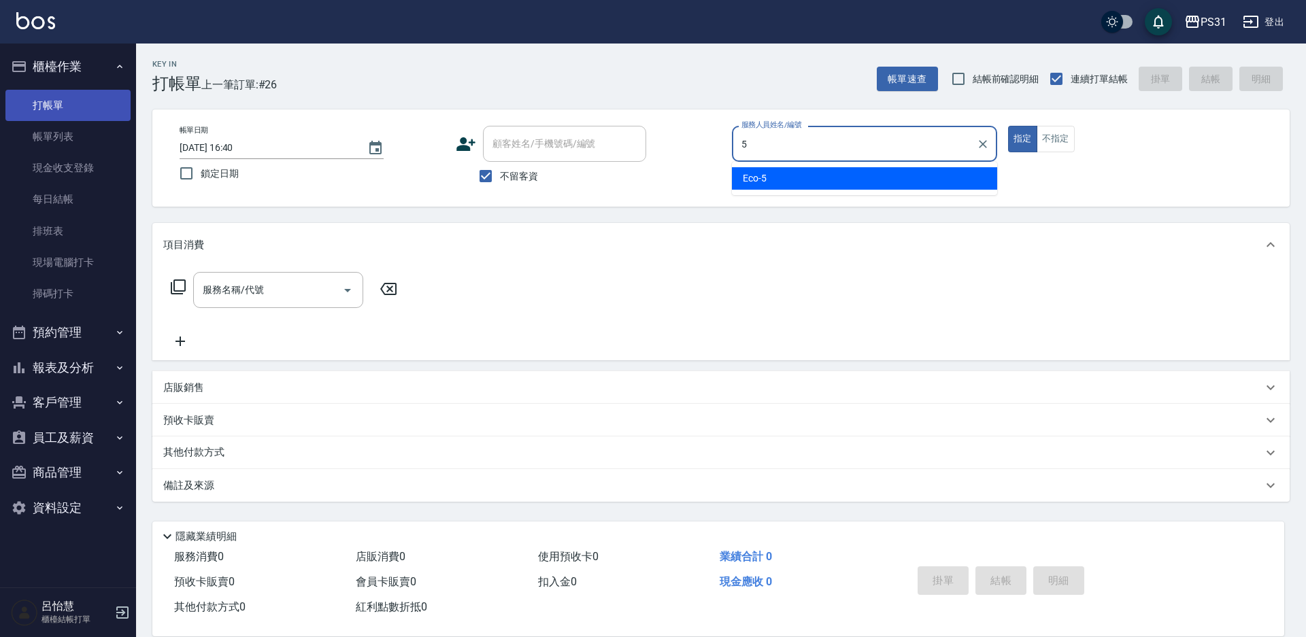
type input "Eco-5"
type button "true"
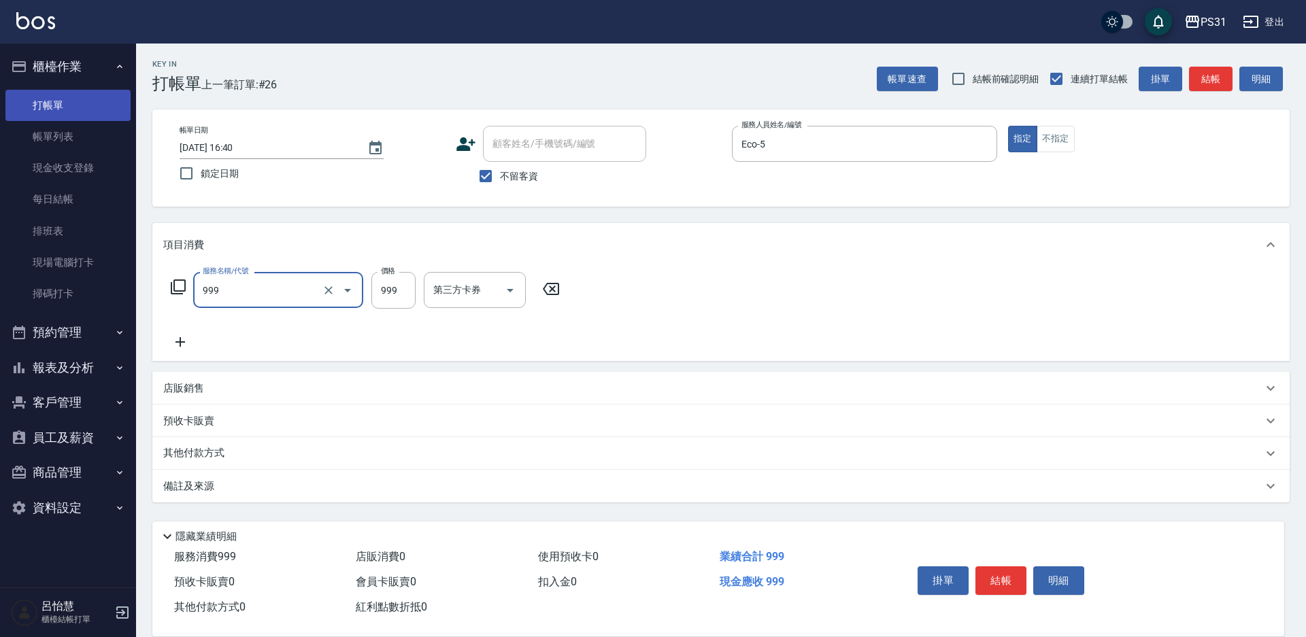
type input "精油套餐999(999)"
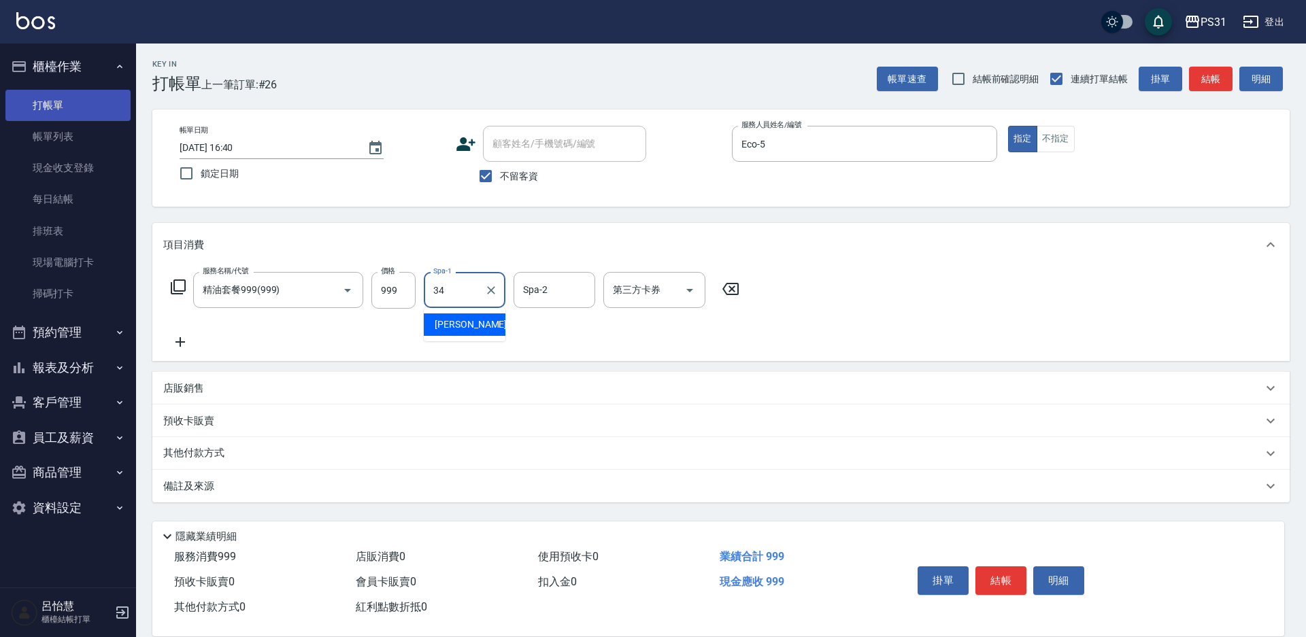
type input "鈺欣-34"
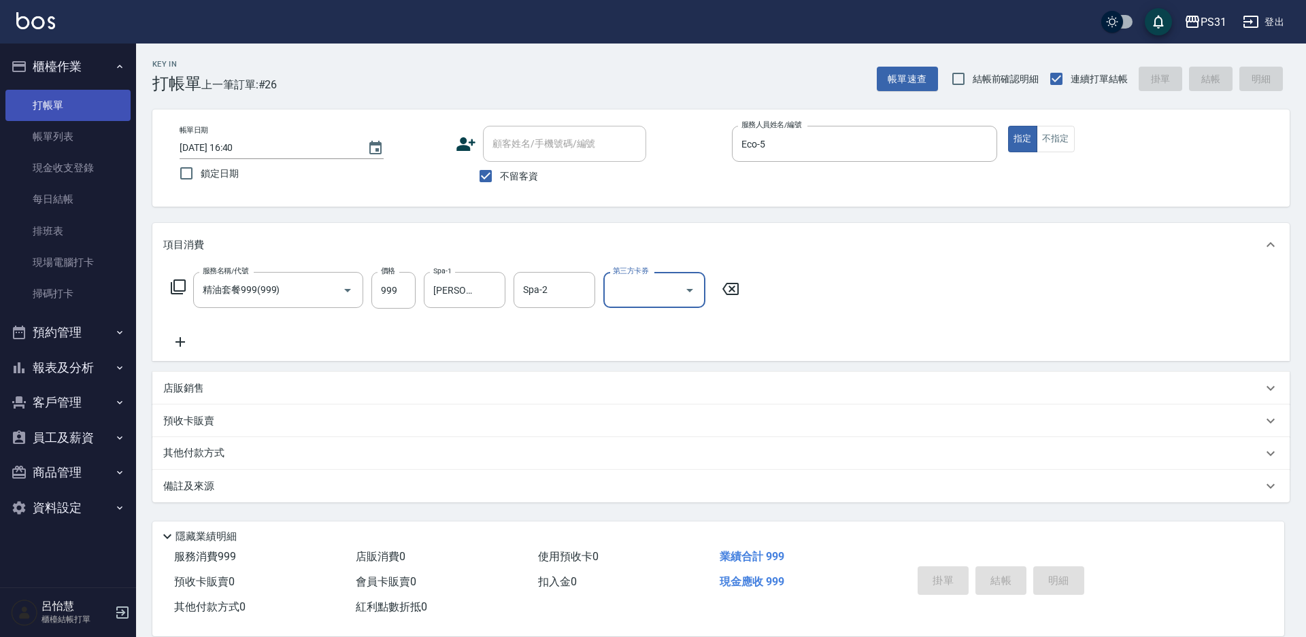
type input "2025/10/06 16:41"
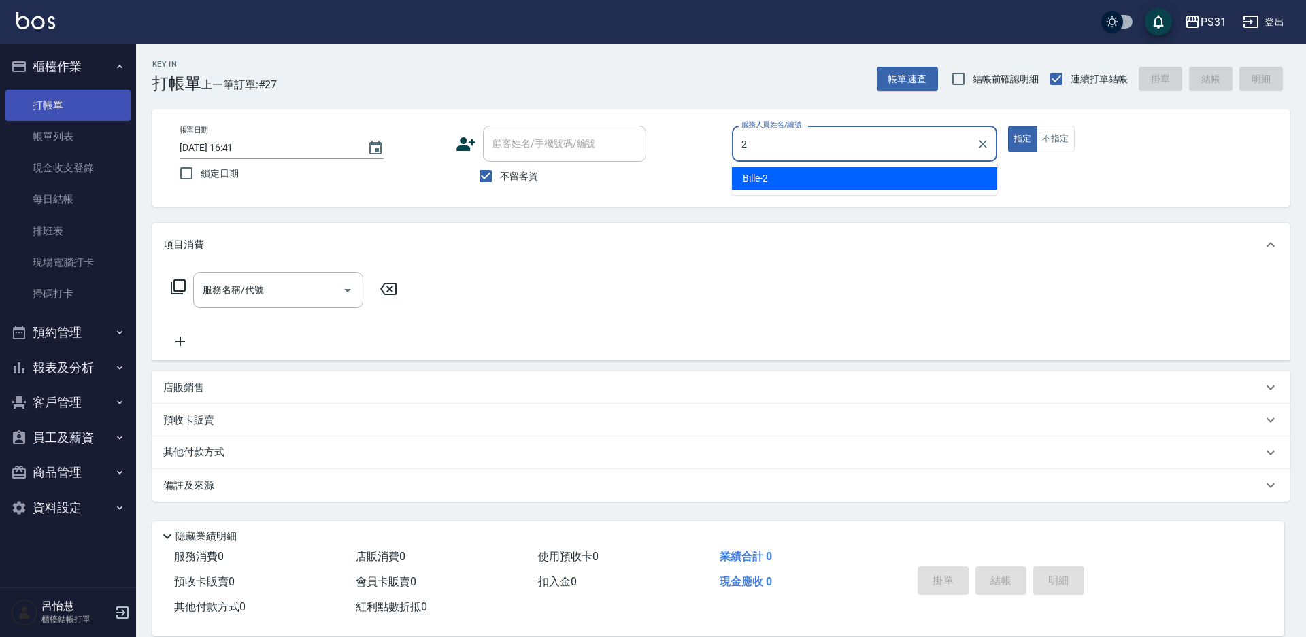
type input "Bille-2"
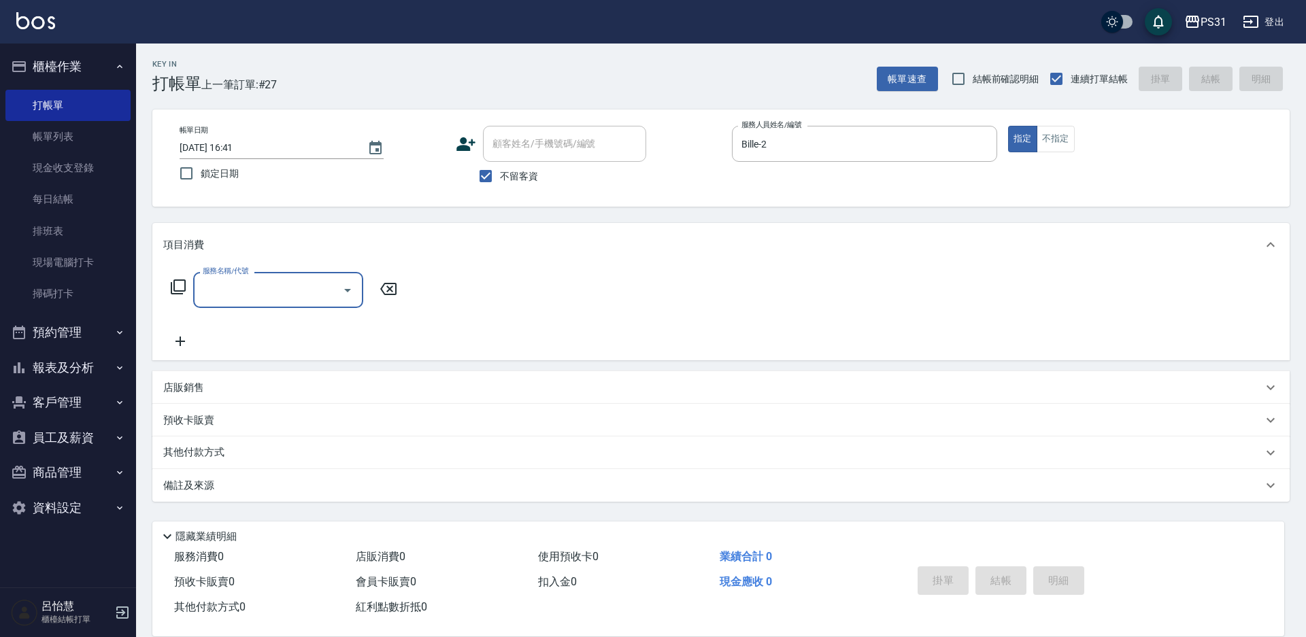
click at [191, 393] on p "店販銷售" at bounding box center [183, 388] width 41 height 14
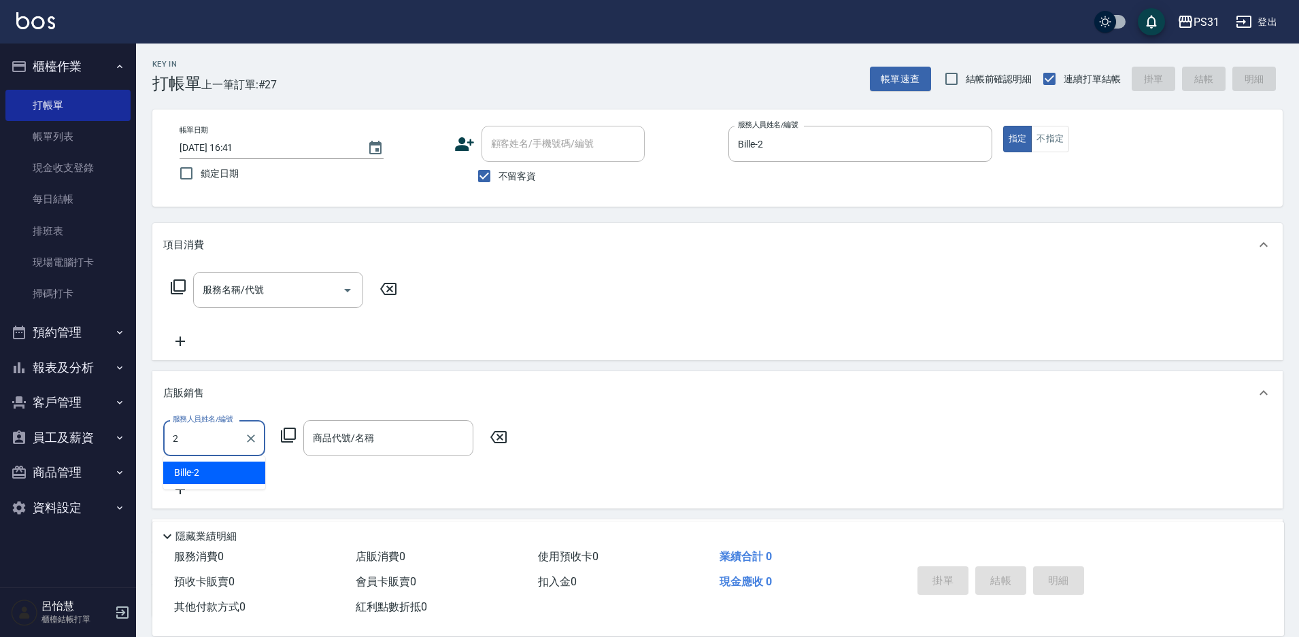
type input "Bille-2"
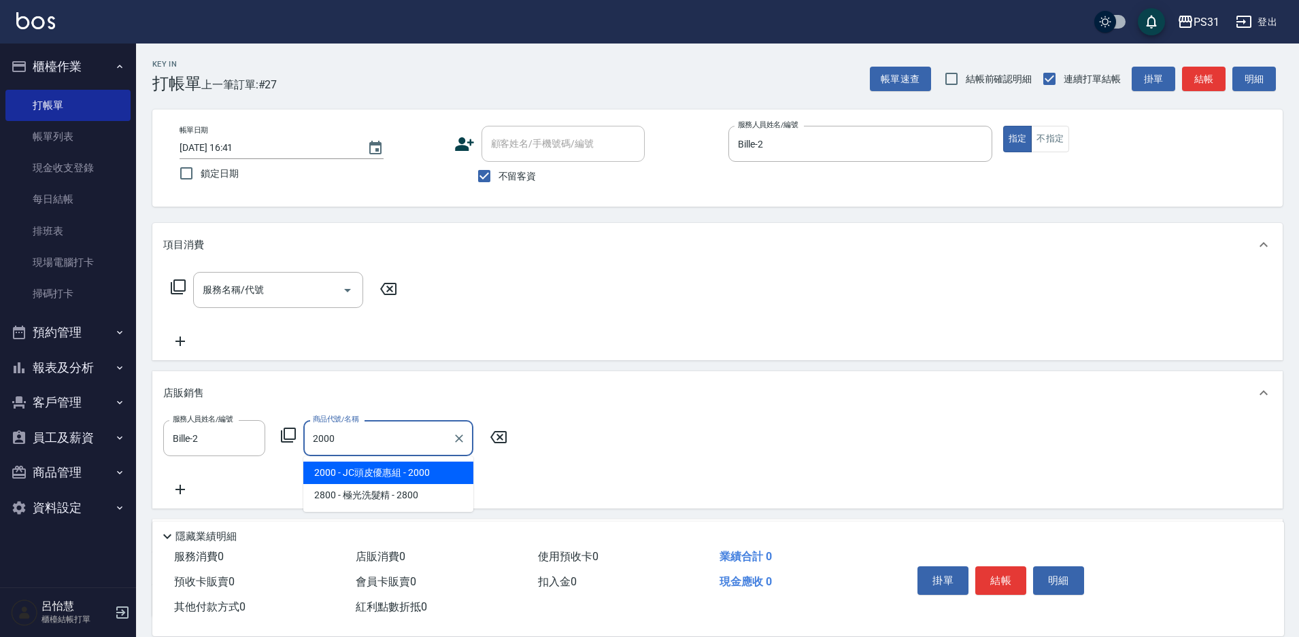
type input "JC頭皮優惠組"
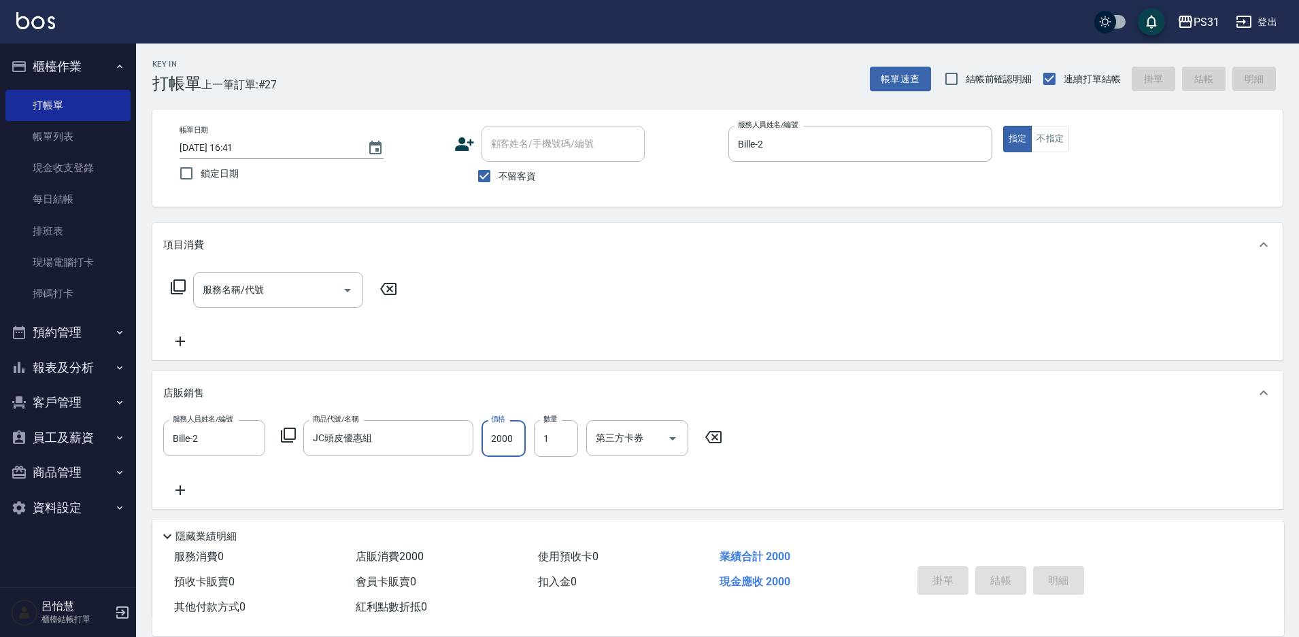
type input "2025/10/06 16:42"
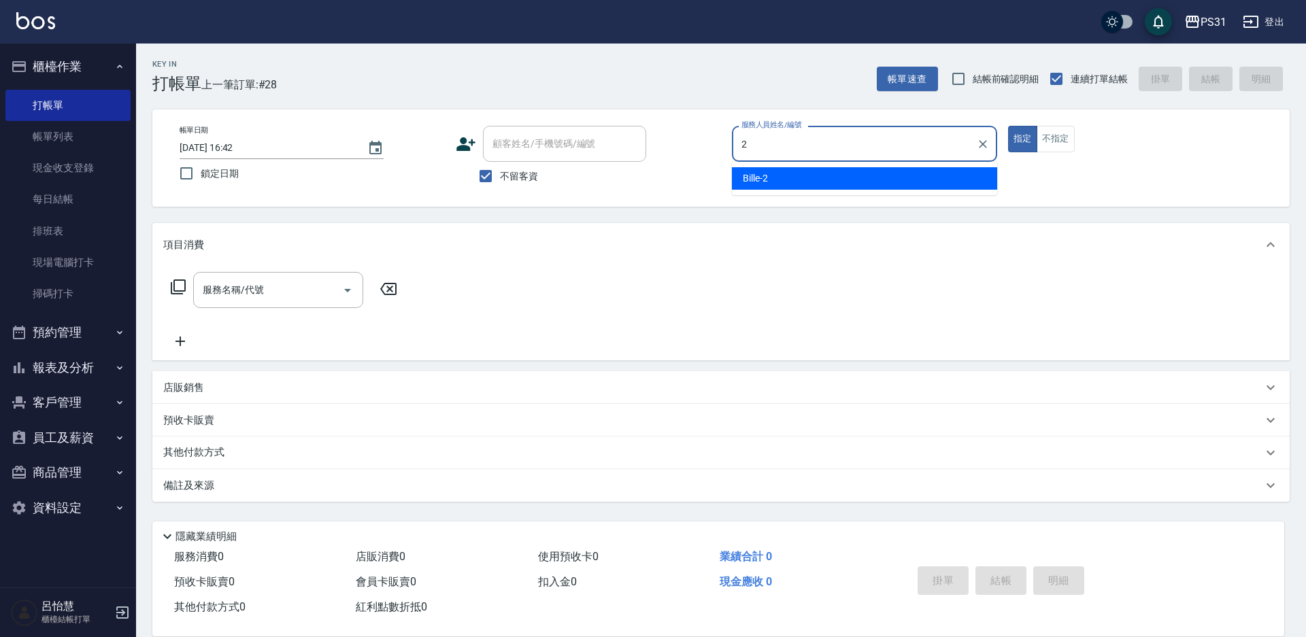
type input "Bille-2"
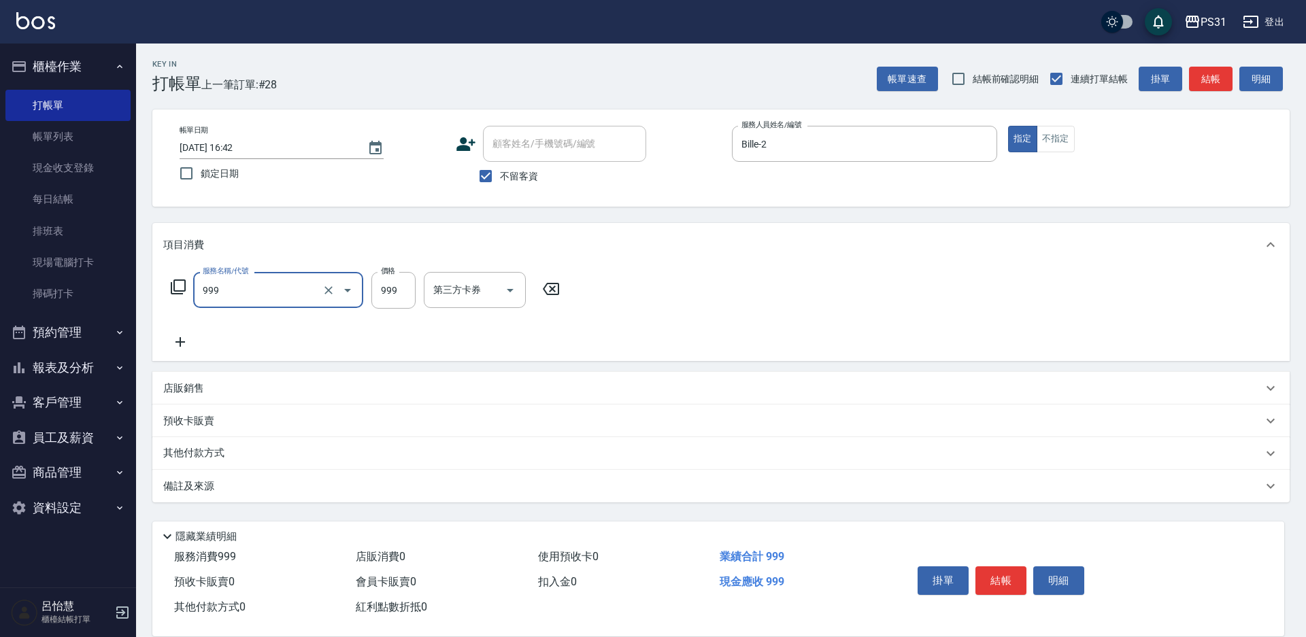
type input "精油套餐999(999)"
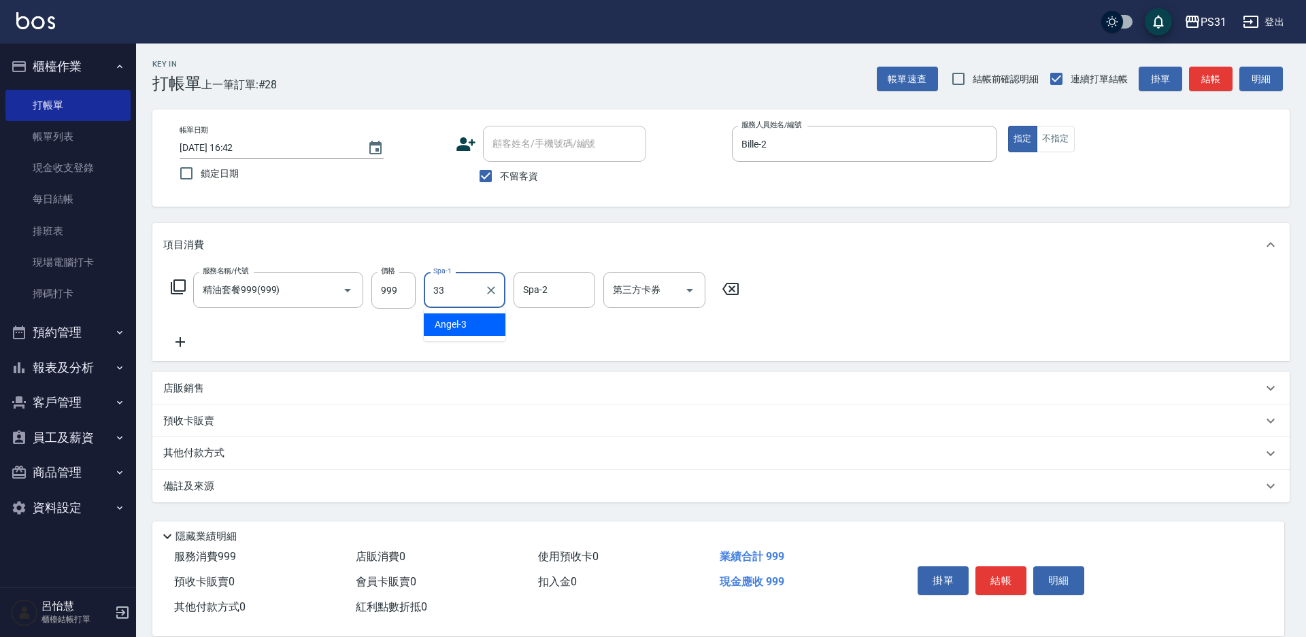
type input "高彗珊-33"
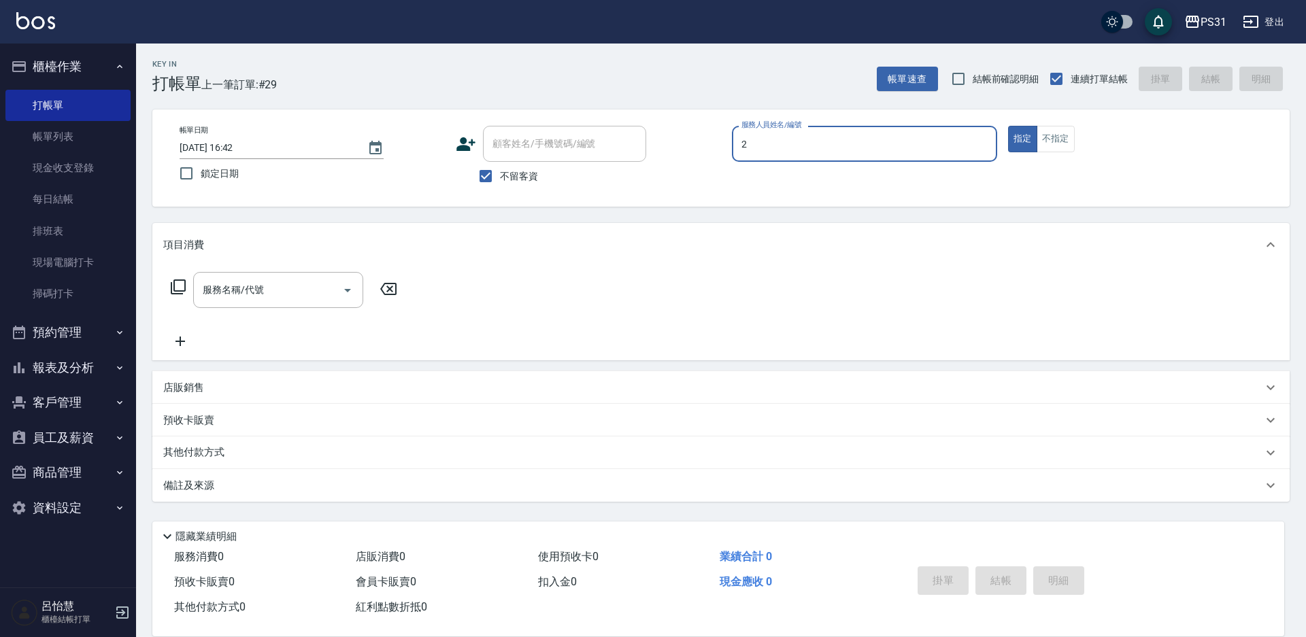
type input "Bille-2"
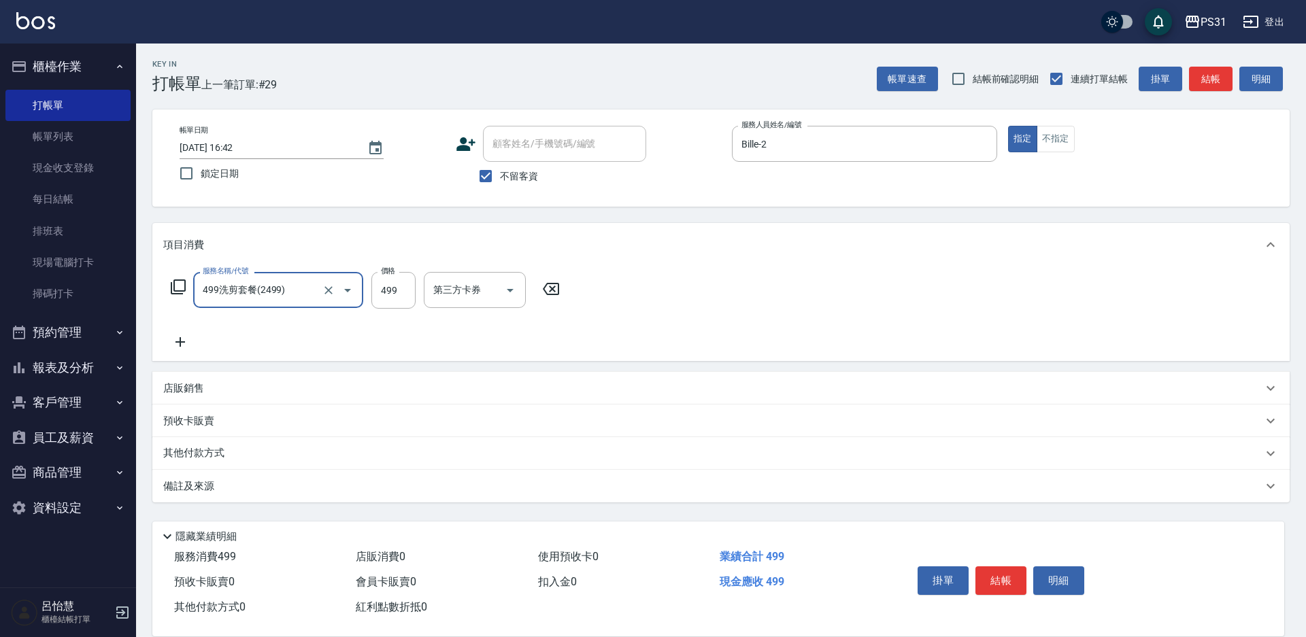
type input "499洗剪套餐(2499)"
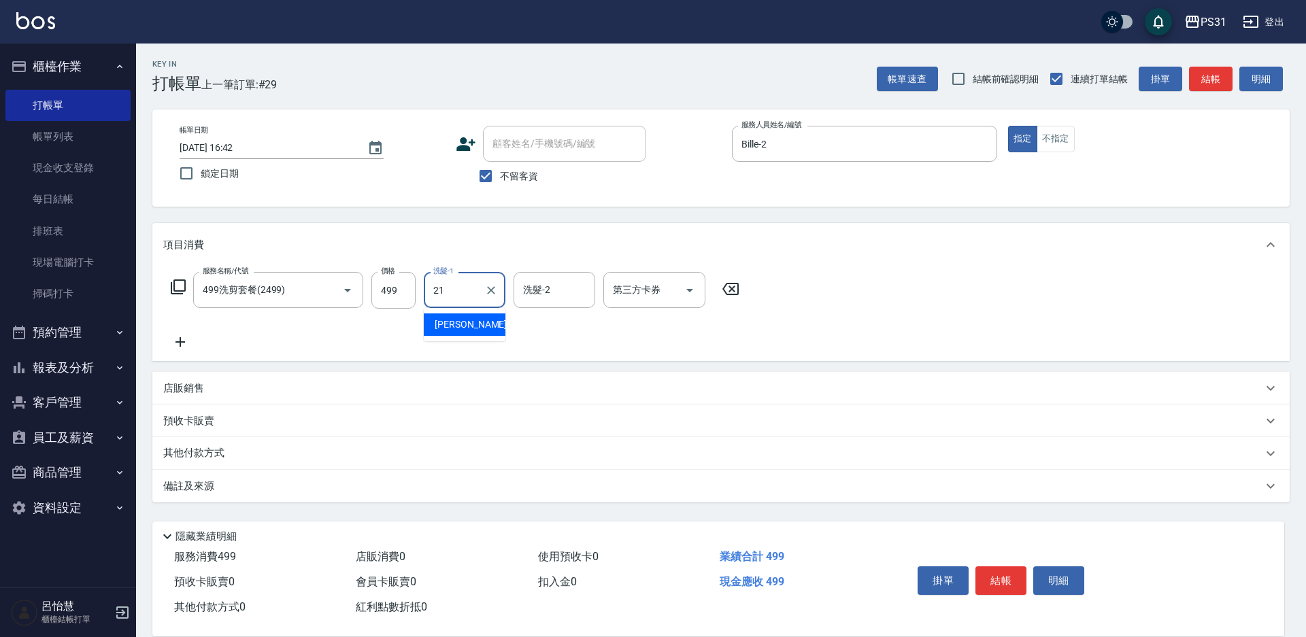
type input "王偉哲-21"
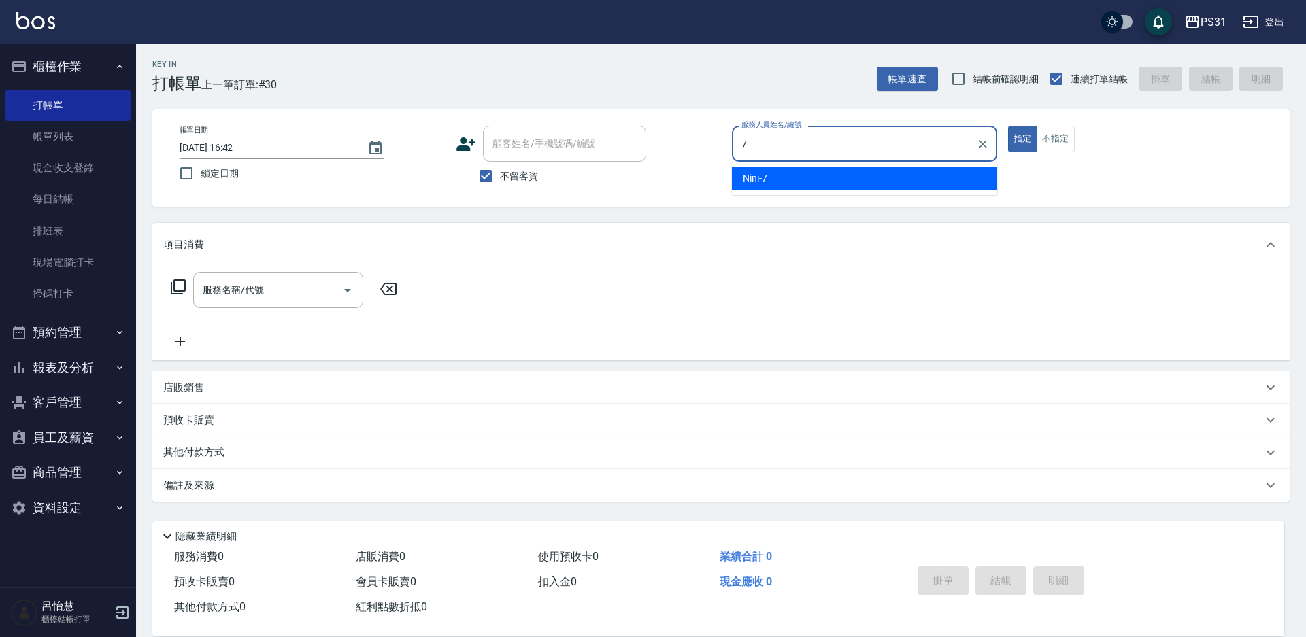
type input "Nini-7"
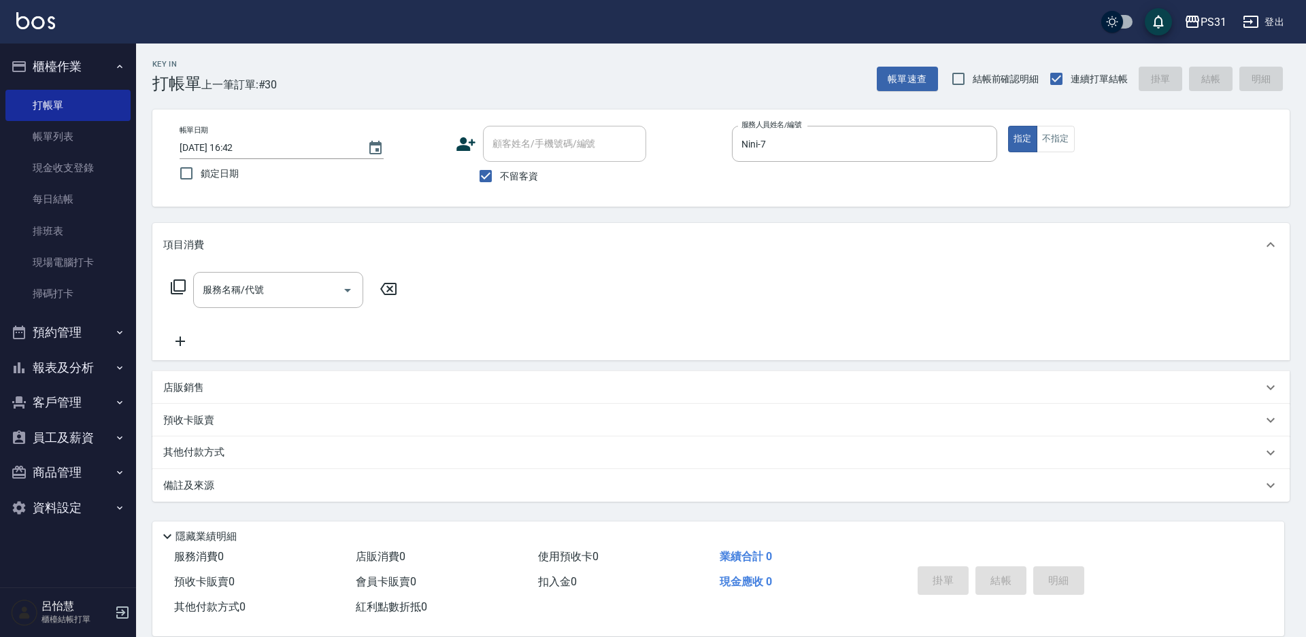
click at [184, 288] on div "服務名稱/代號 服務名稱/代號" at bounding box center [284, 290] width 242 height 36
click at [182, 287] on icon at bounding box center [178, 287] width 16 height 16
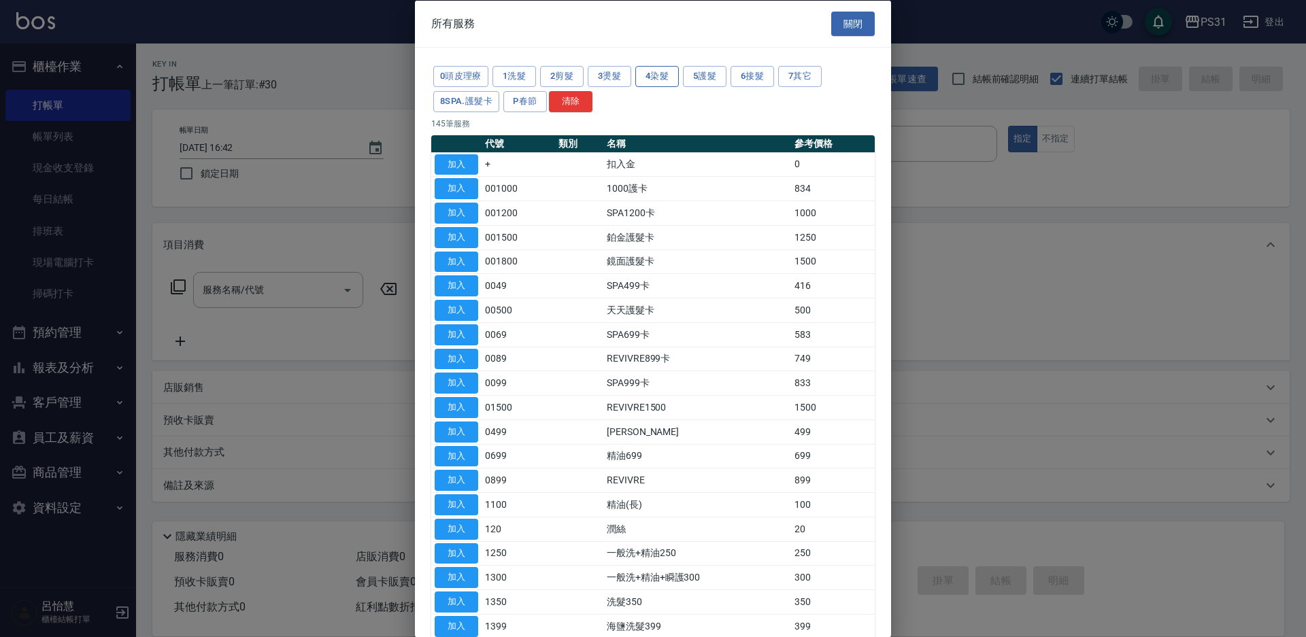
click at [651, 73] on button "4染髮" at bounding box center [657, 76] width 44 height 21
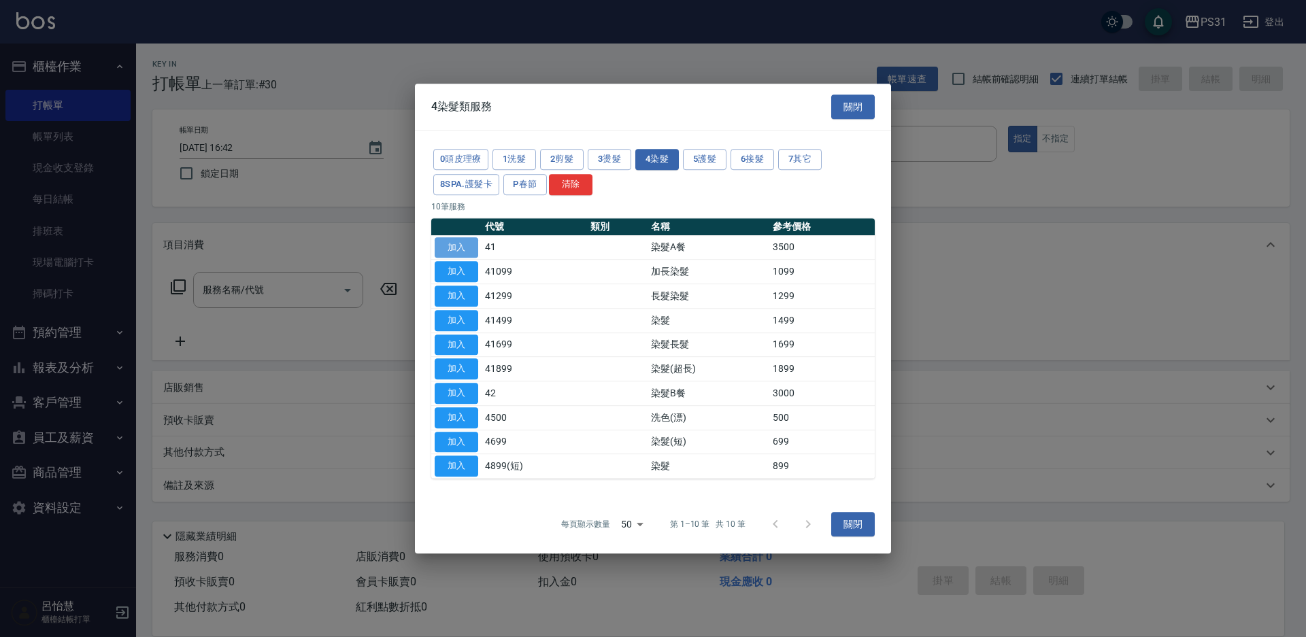
click at [458, 243] on button "加入" at bounding box center [457, 247] width 44 height 21
type input "染髮A餐(41)"
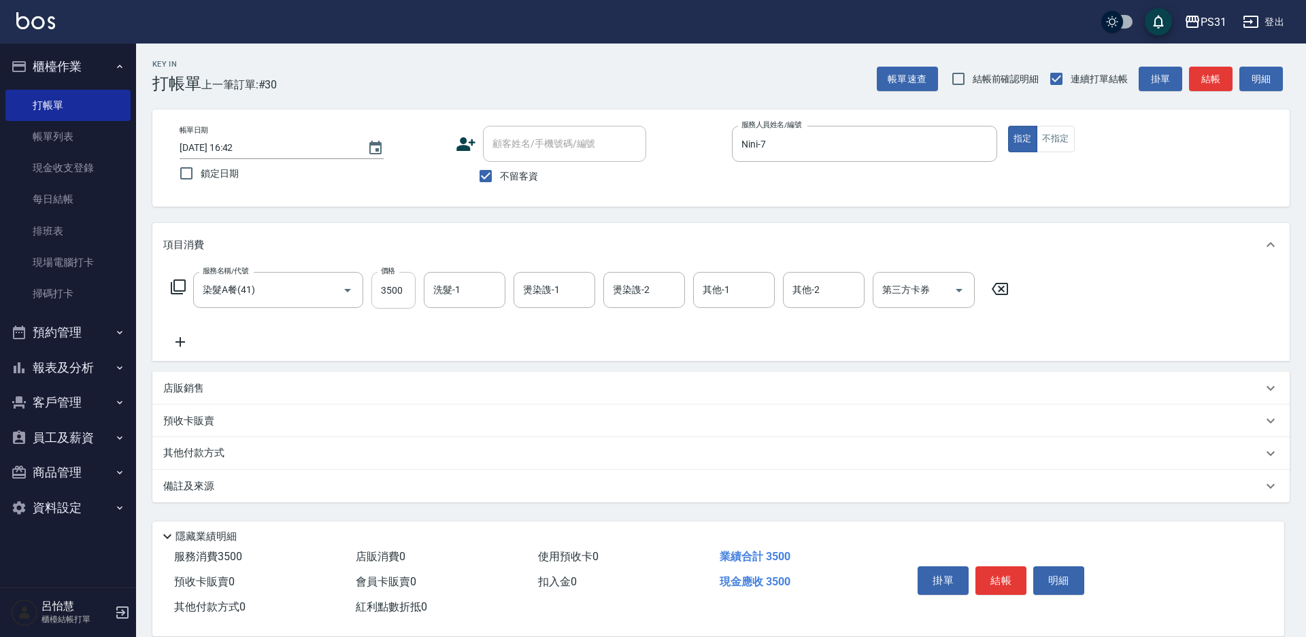
click at [393, 291] on input "3500" at bounding box center [393, 290] width 44 height 37
type input "4600"
type input "[PERSON_NAME]-20"
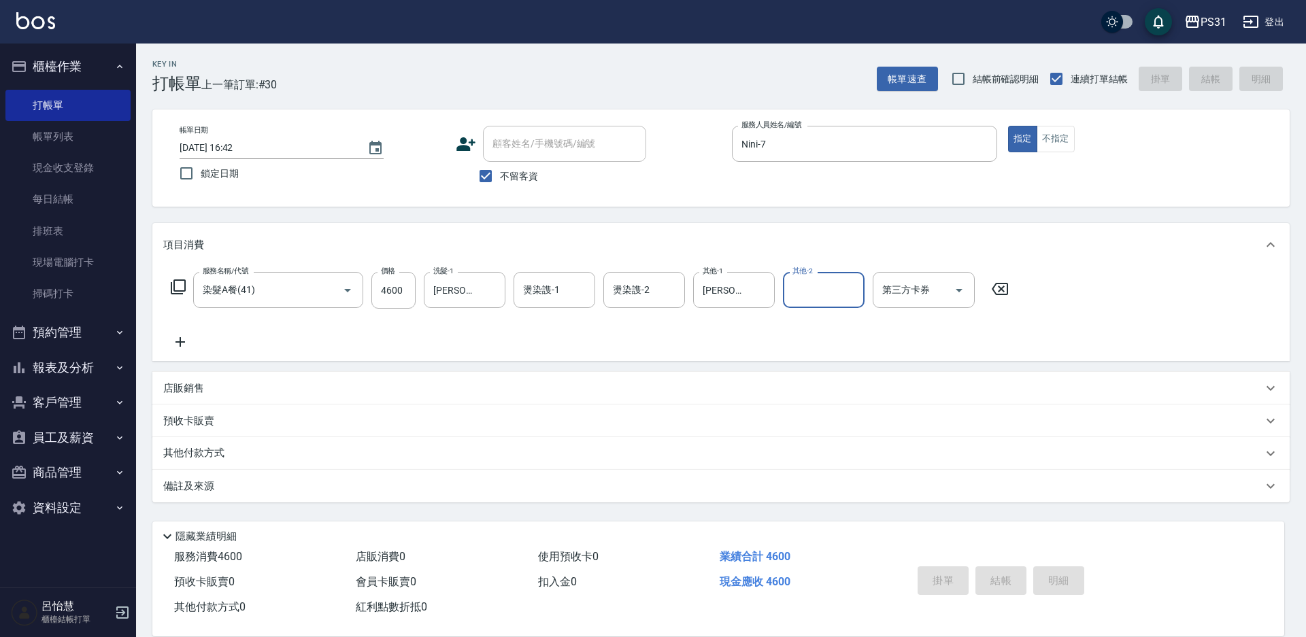
type input "2025/10/06 16:43"
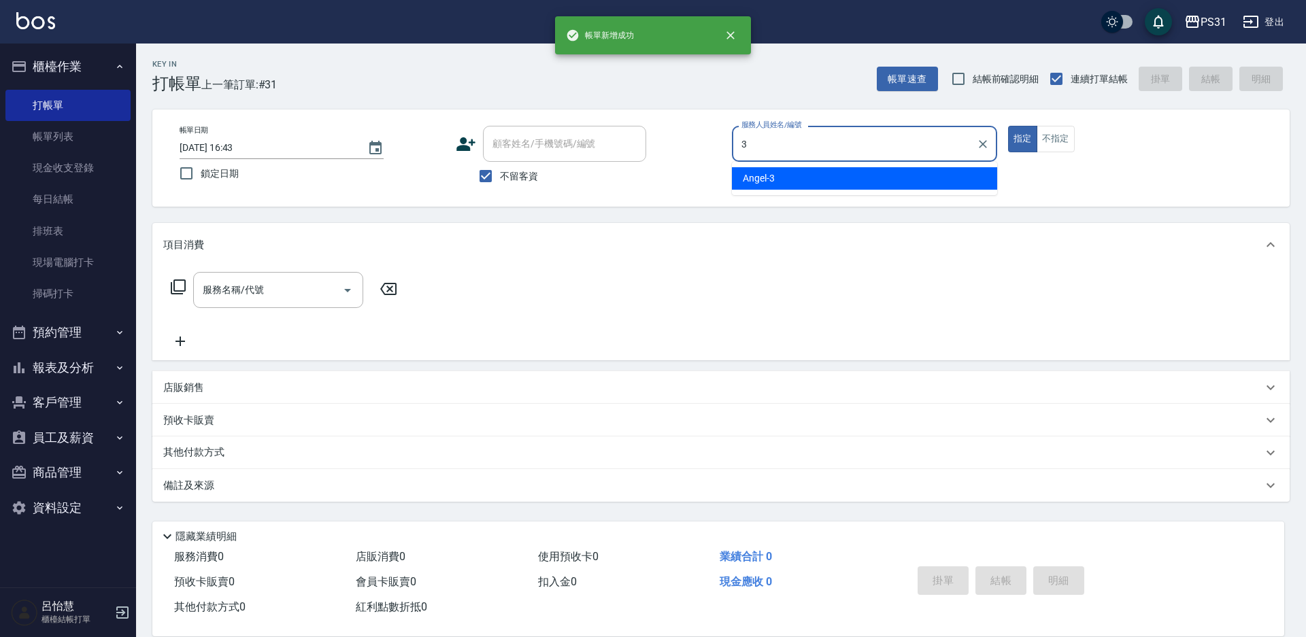
type input "Angel-3"
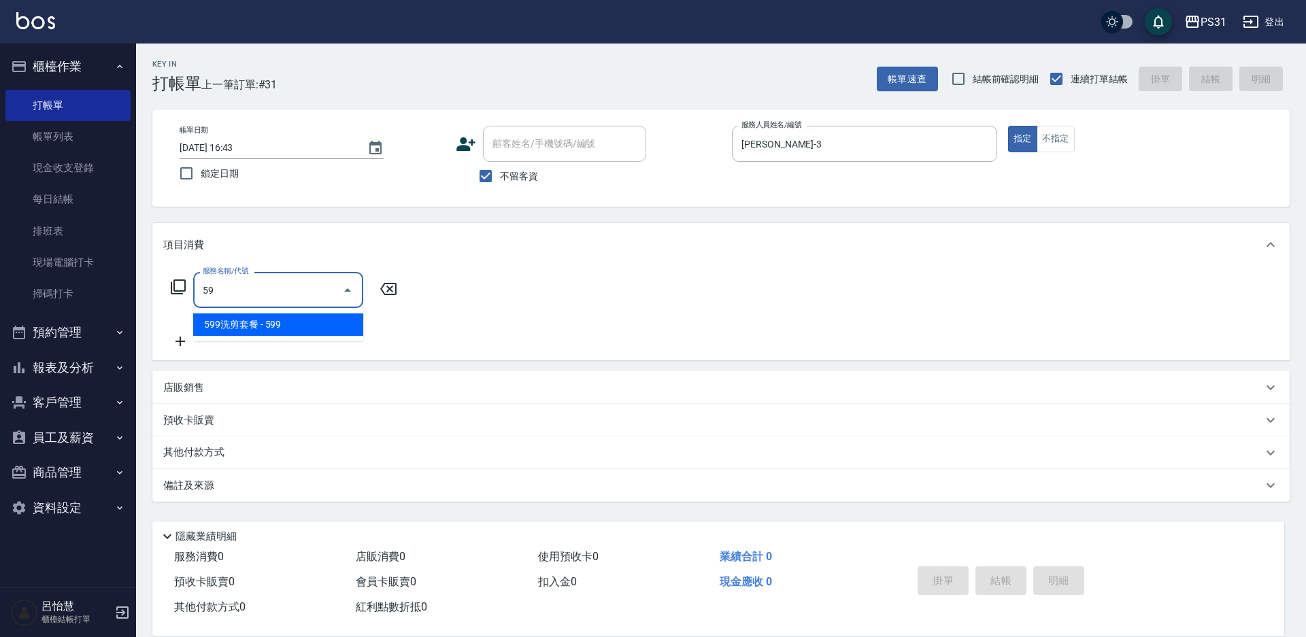
type input "5"
type input "0599"
click at [180, 296] on div "服務名稱/代號 服務名稱/代號" at bounding box center [284, 290] width 242 height 36
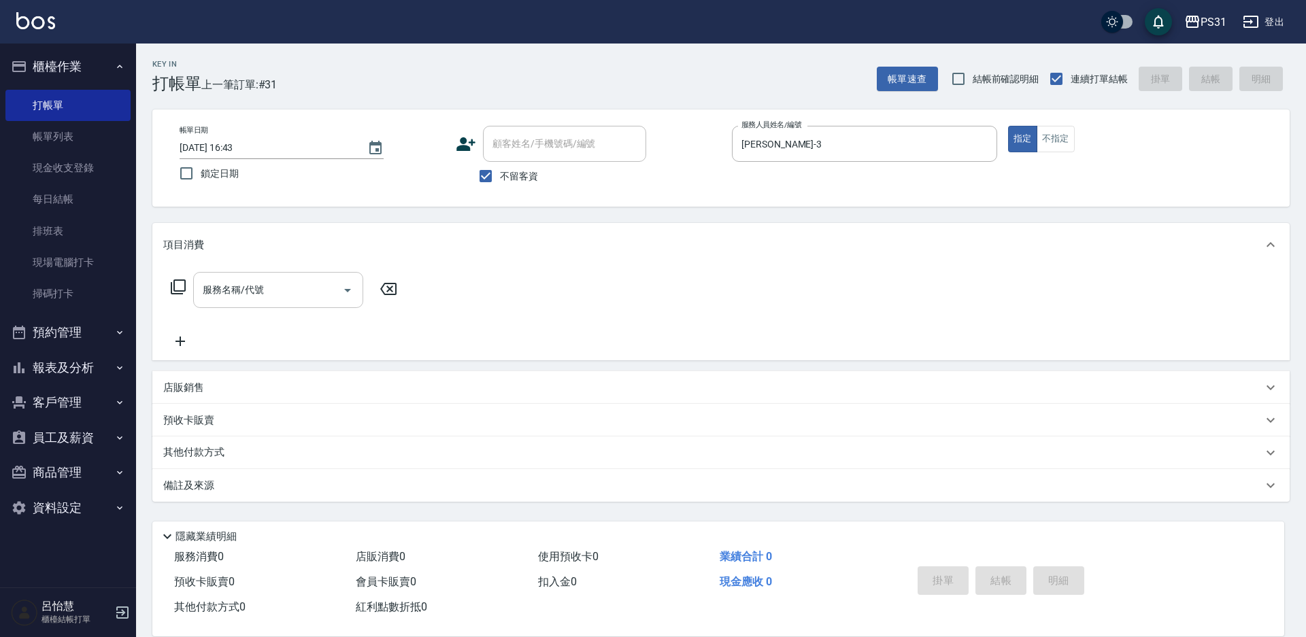
drag, startPoint x: 250, startPoint y: 292, endPoint x: 251, endPoint y: 301, distance: 9.5
click at [251, 301] on input "服務名稱/代號" at bounding box center [267, 290] width 137 height 24
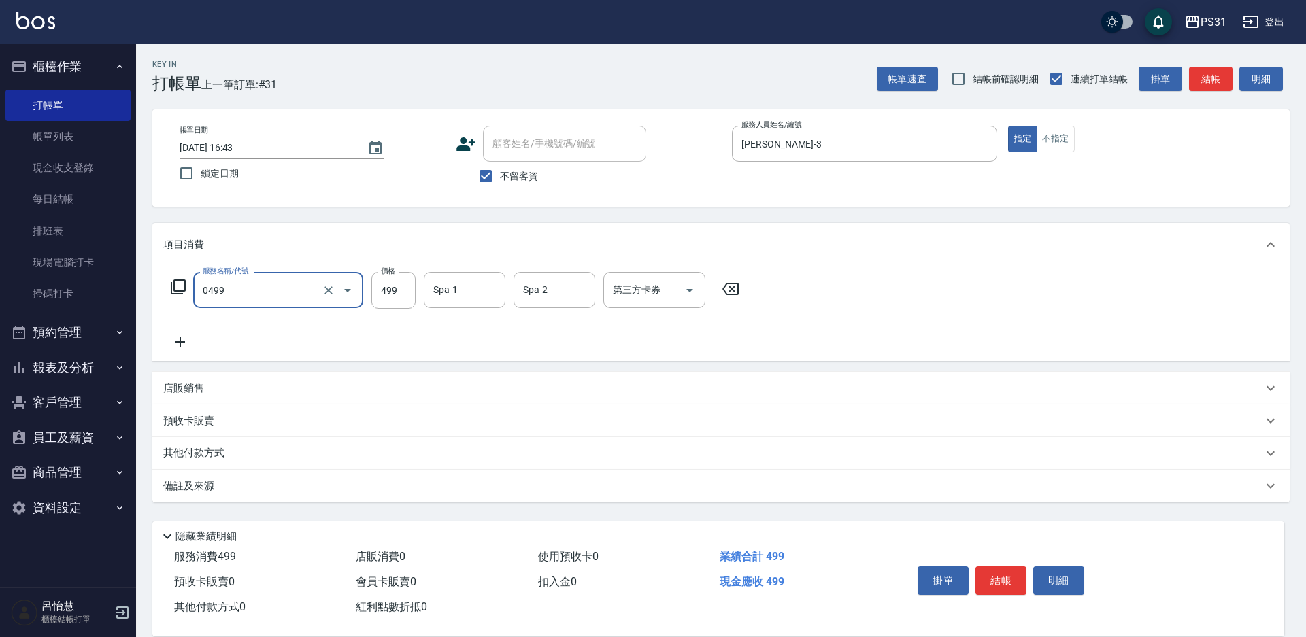
type input "伊黛莉spa(0499)"
click at [327, 292] on icon "Clear" at bounding box center [329, 291] width 14 height 14
type input "0"
type input "599洗剪套餐(2599)"
type input "600"
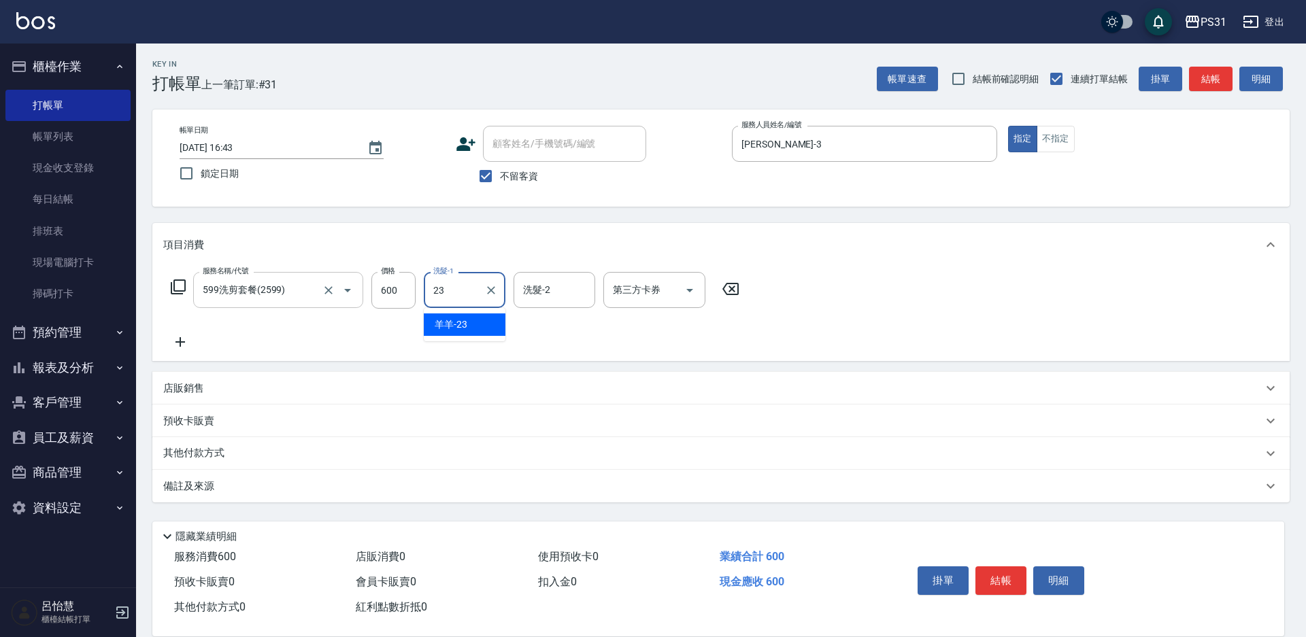
type input "羊羊-23"
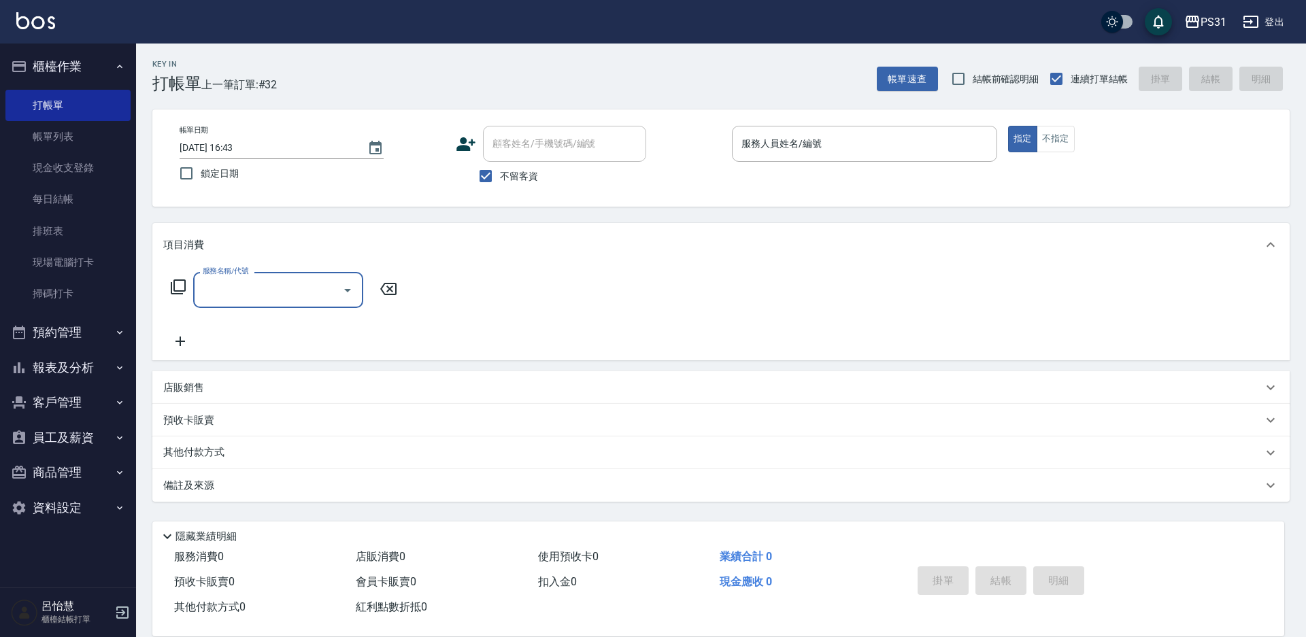
click at [328, 298] on input "服務名稱/代號" at bounding box center [267, 290] width 137 height 24
type input "9"
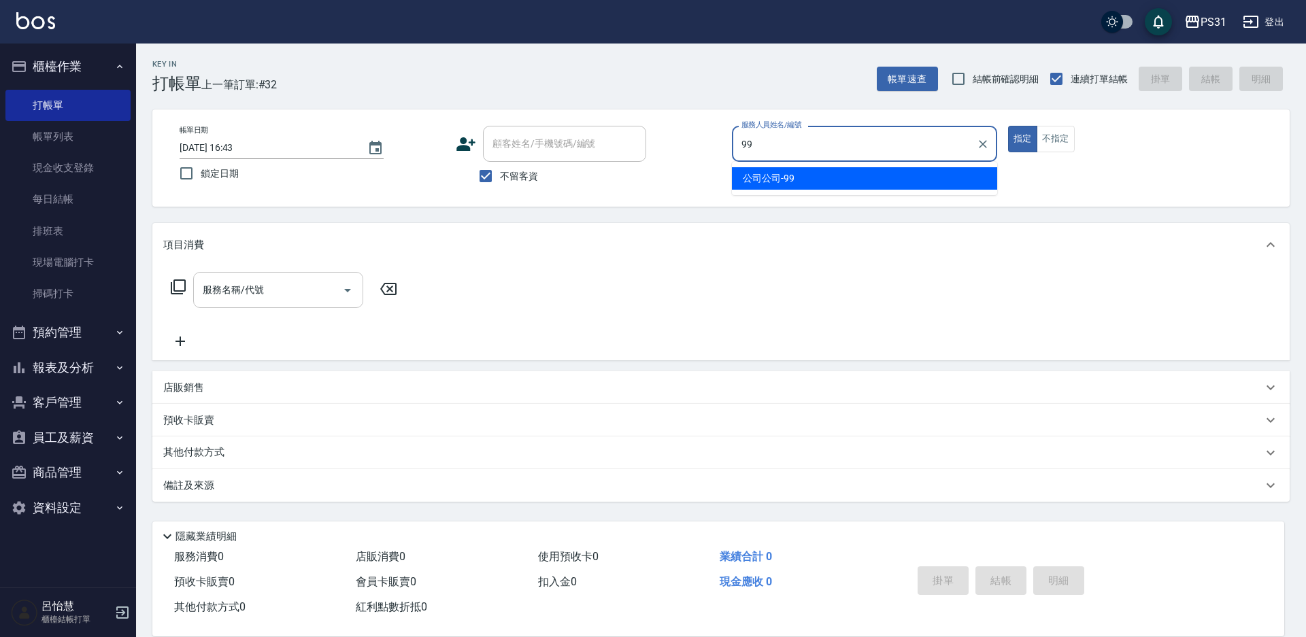
type input "9"
type input "Nico-11"
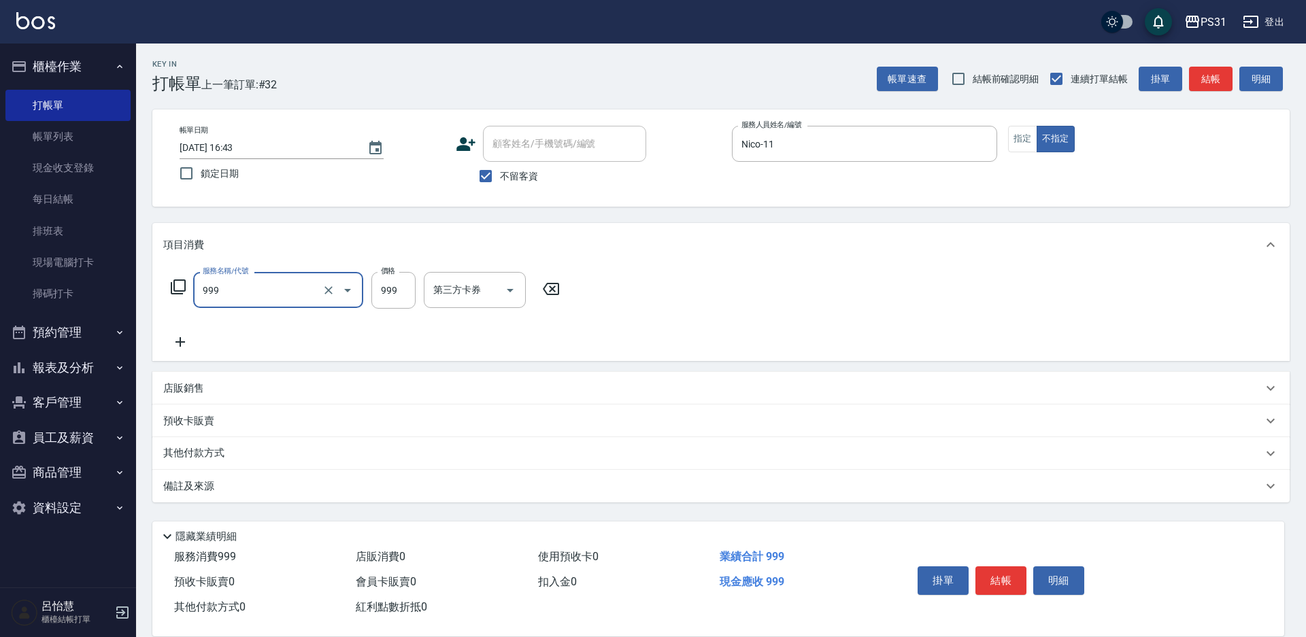
type input "精油套餐999(999)"
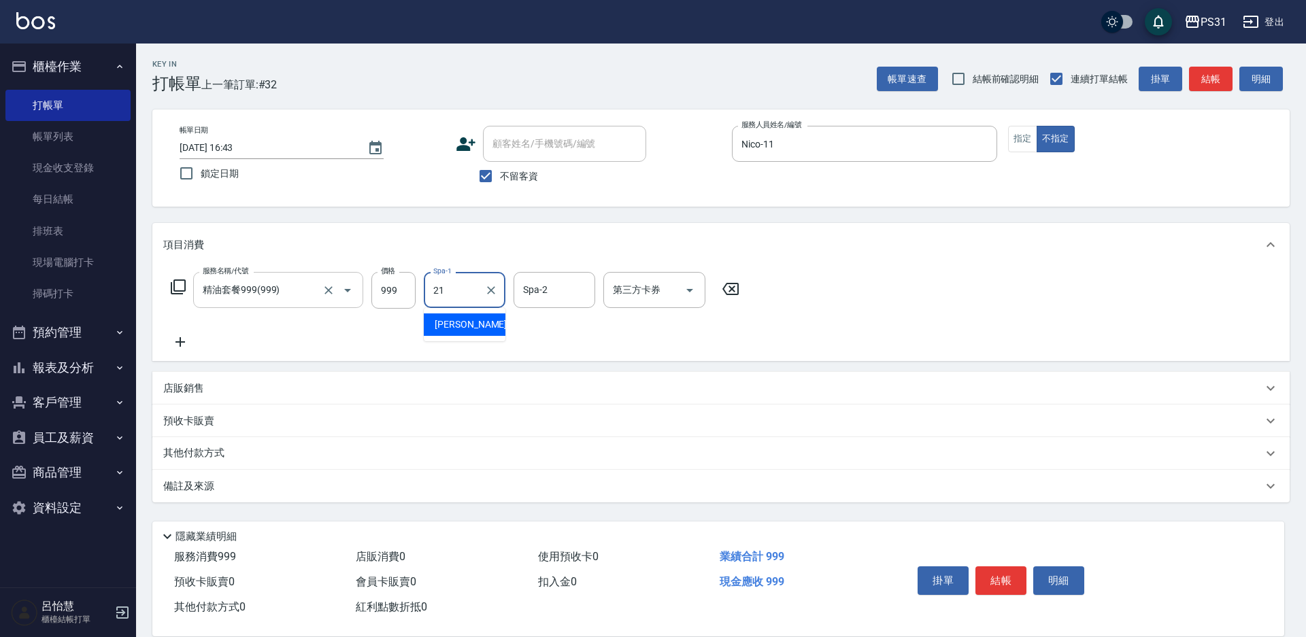
type input "王偉哲-21"
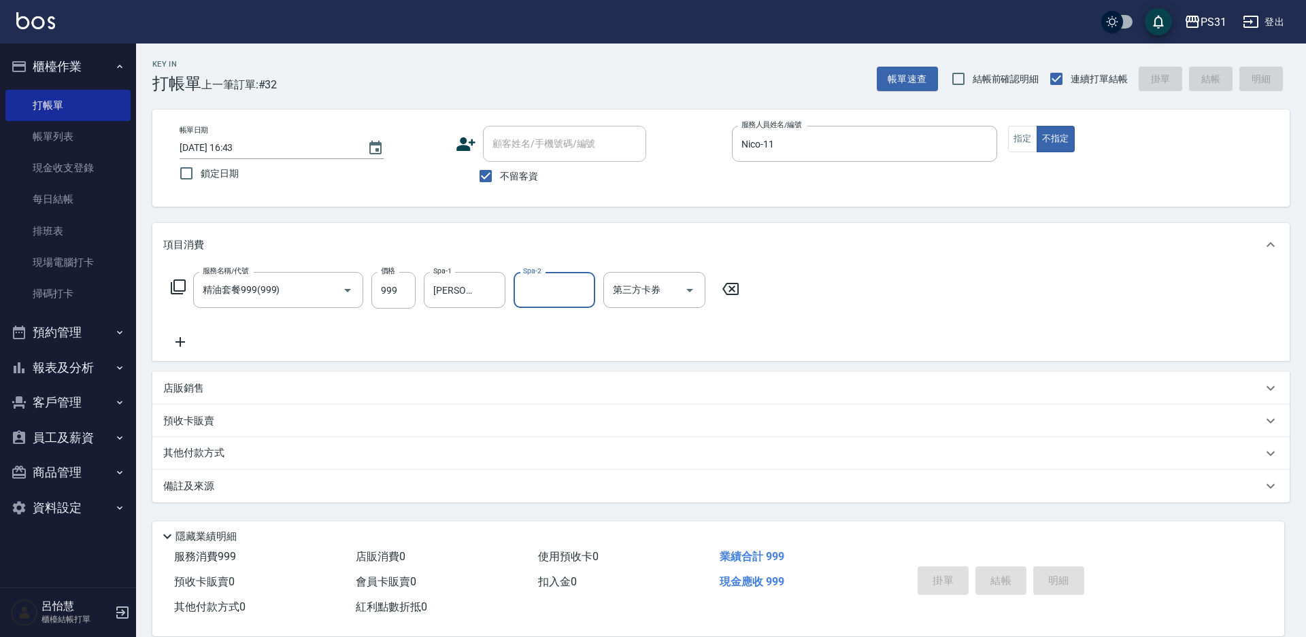
type input "2025/10/06 16:44"
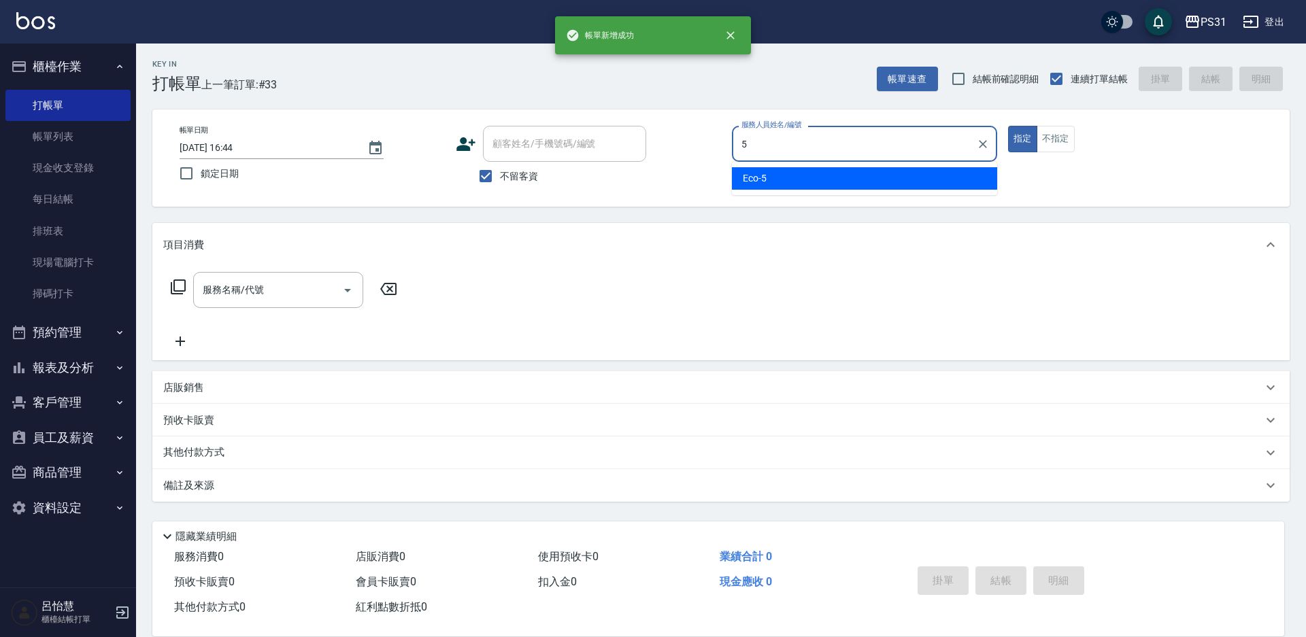
type input "Eco-5"
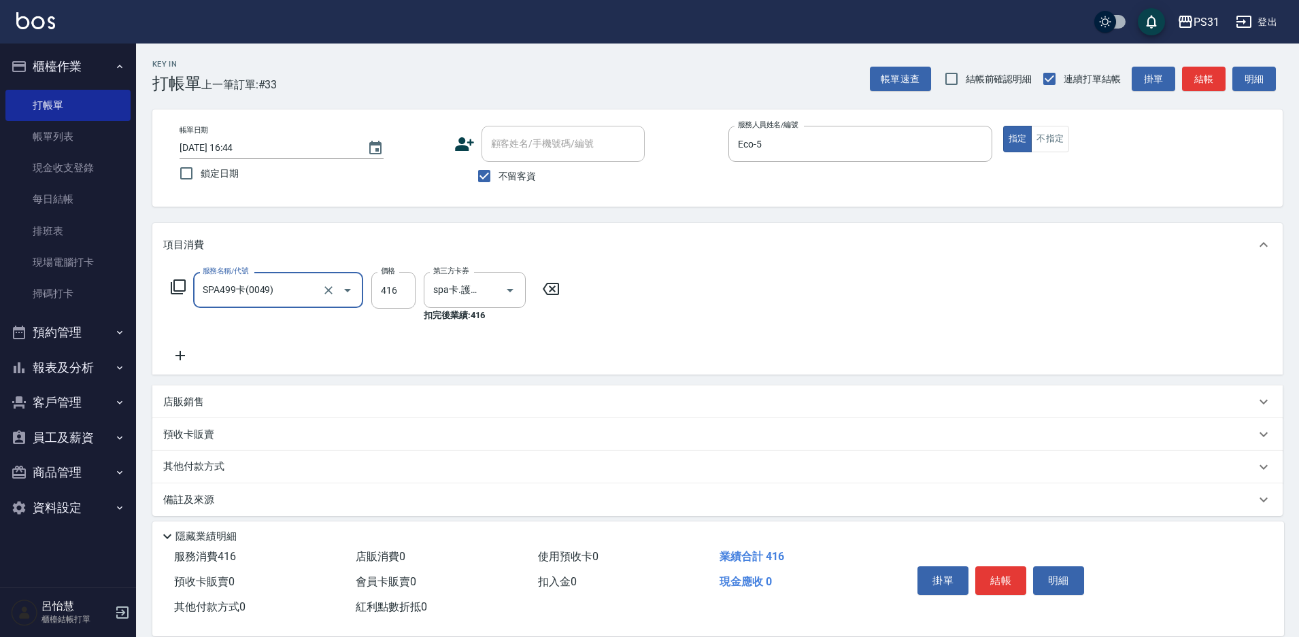
type input "SPA499卡(0049)"
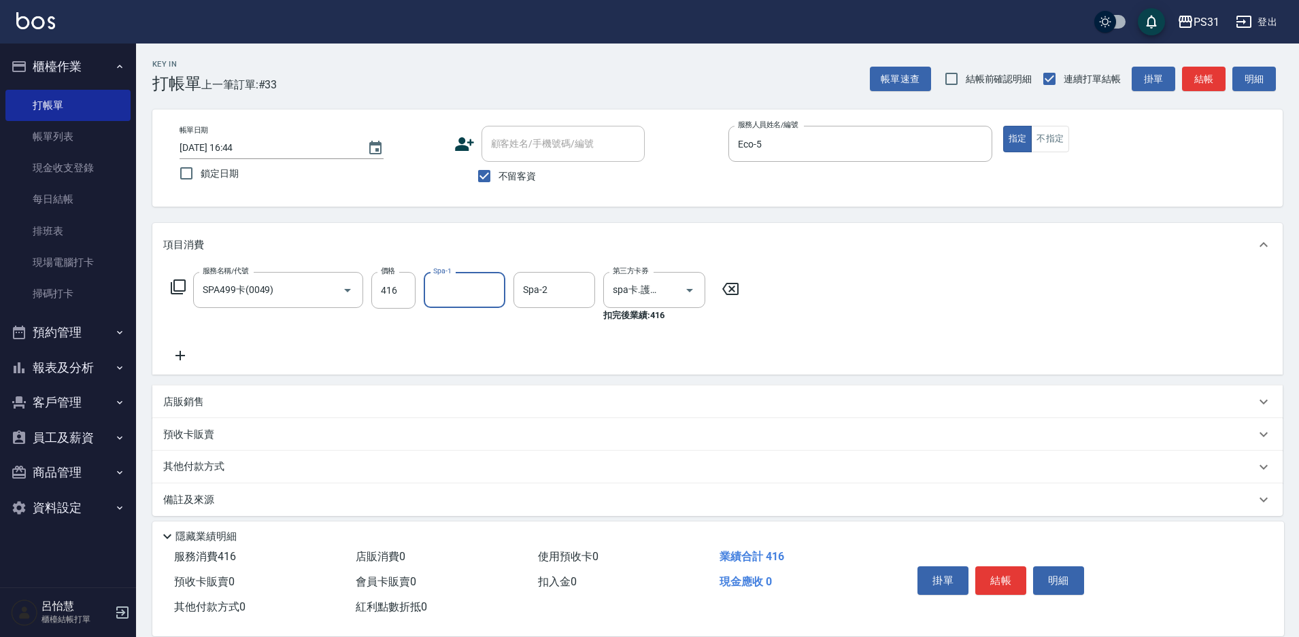
click at [328, 298] on button "Clear" at bounding box center [328, 290] width 19 height 19
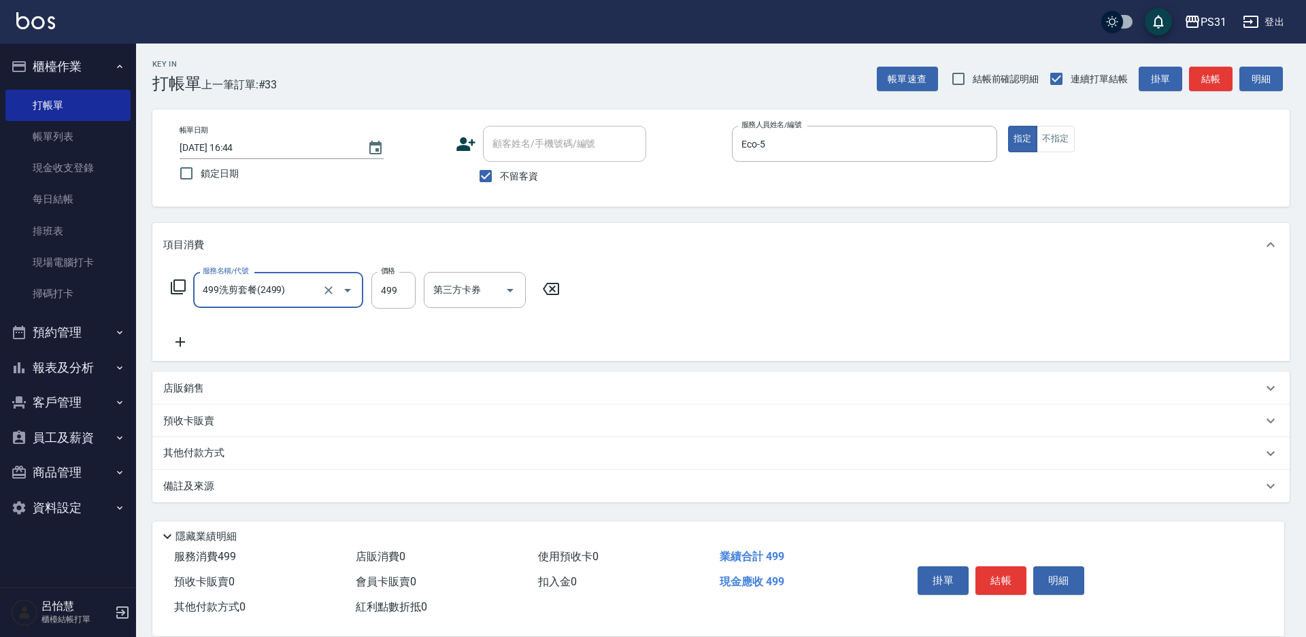
type input "499洗剪套餐(2499)"
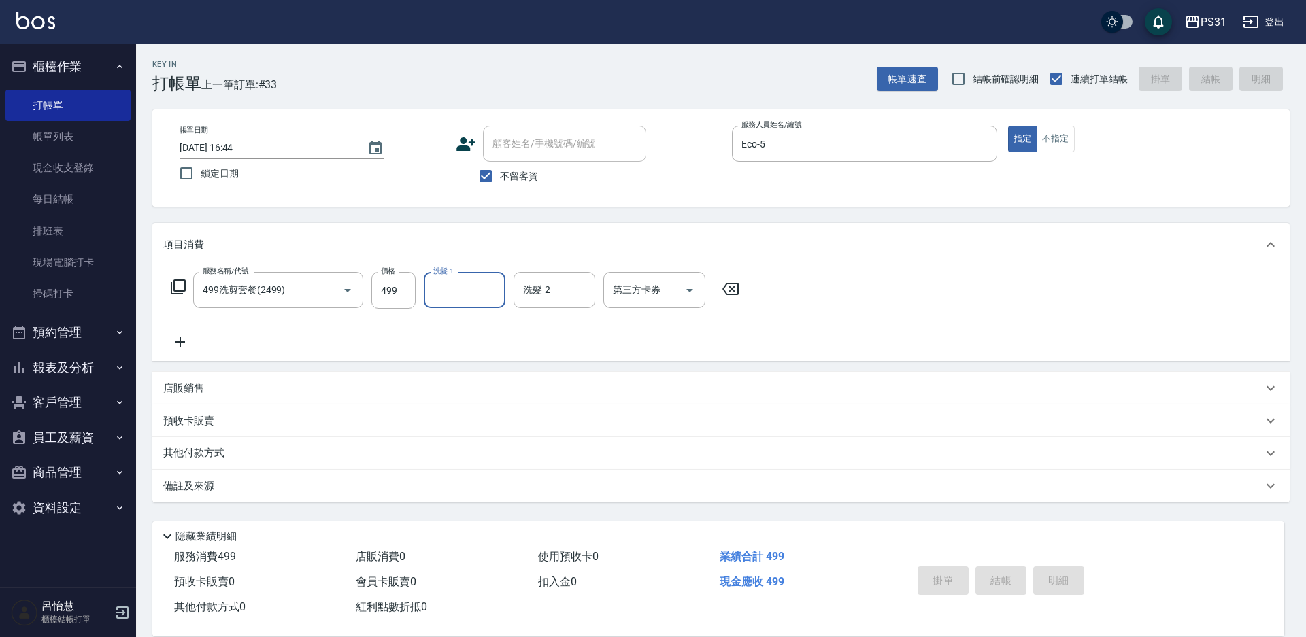
type input "2025/10/06 16:45"
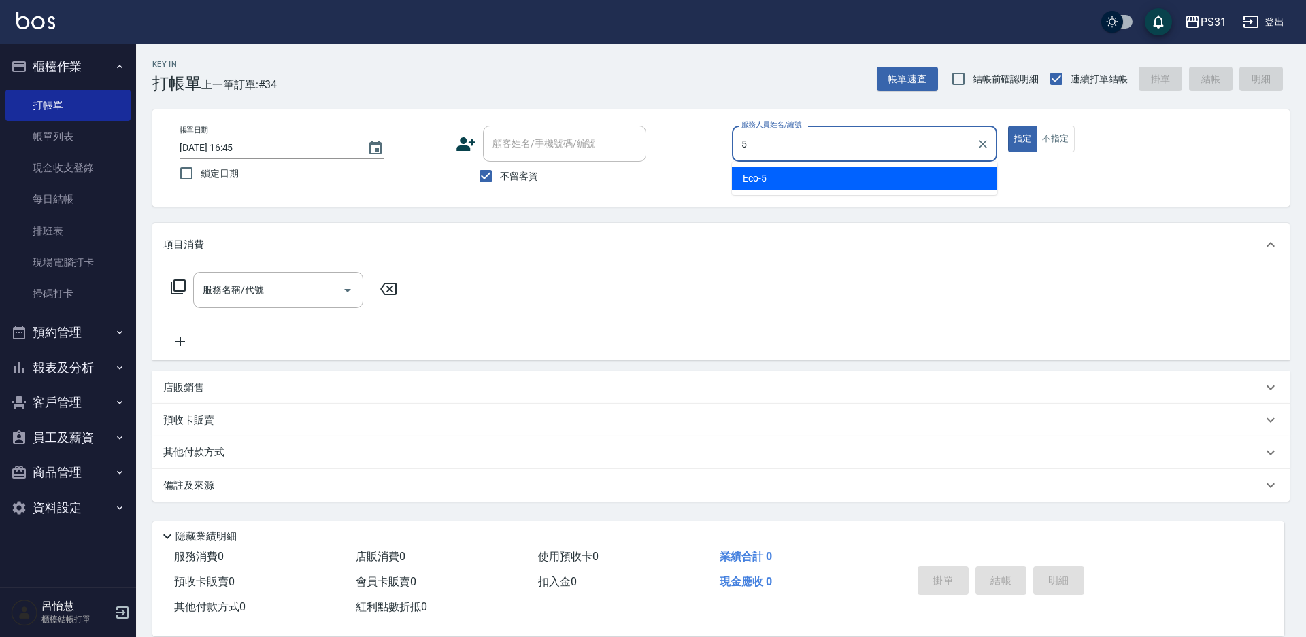
type input "Eco-5"
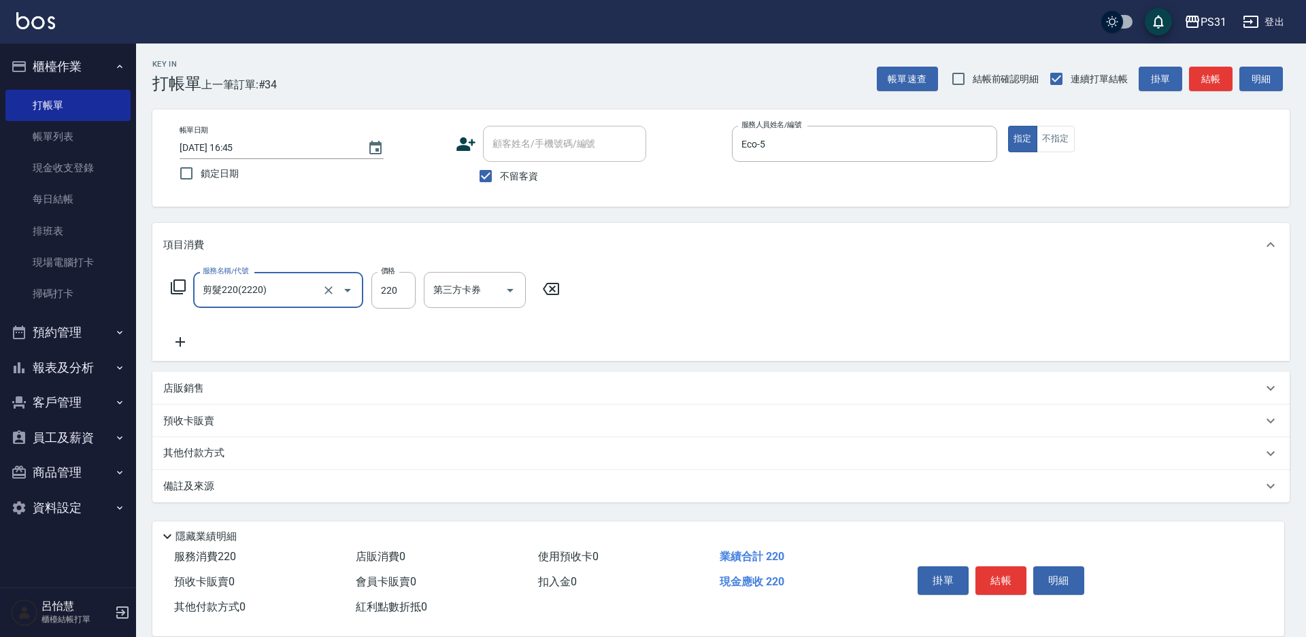
type input "剪髮220(2220)"
type input "450"
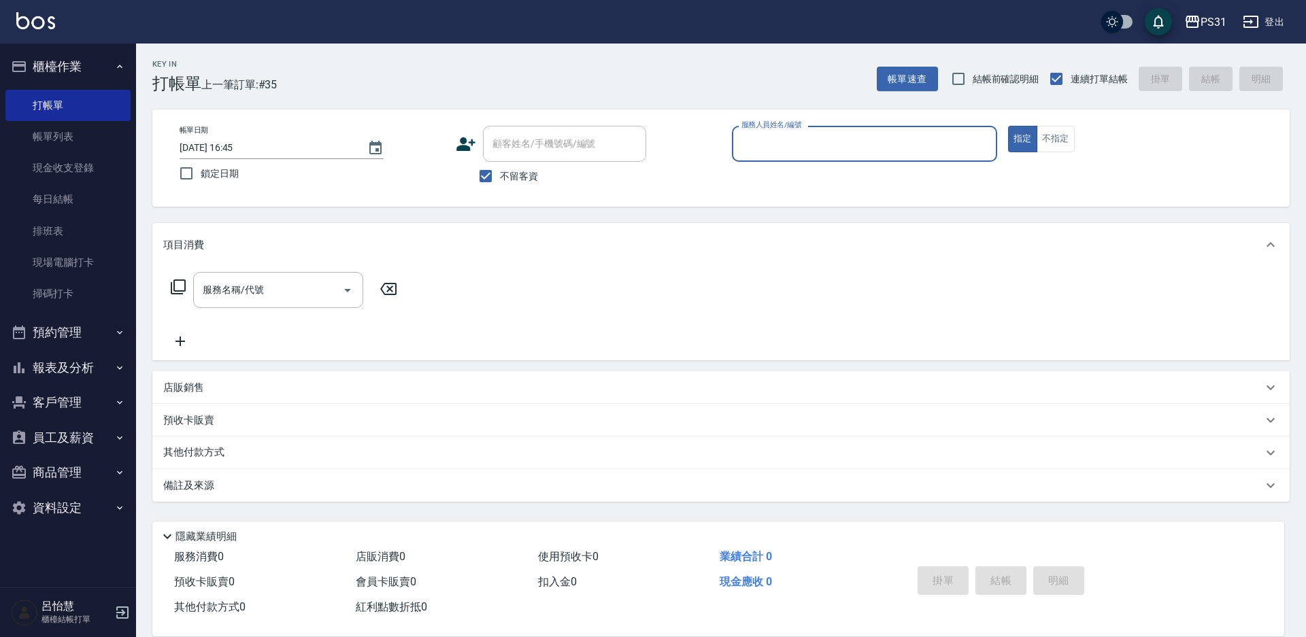
click at [818, 139] on div "服務人員姓名/編號 服務人員姓名/編號" at bounding box center [864, 144] width 265 height 36
type input "Bille-2"
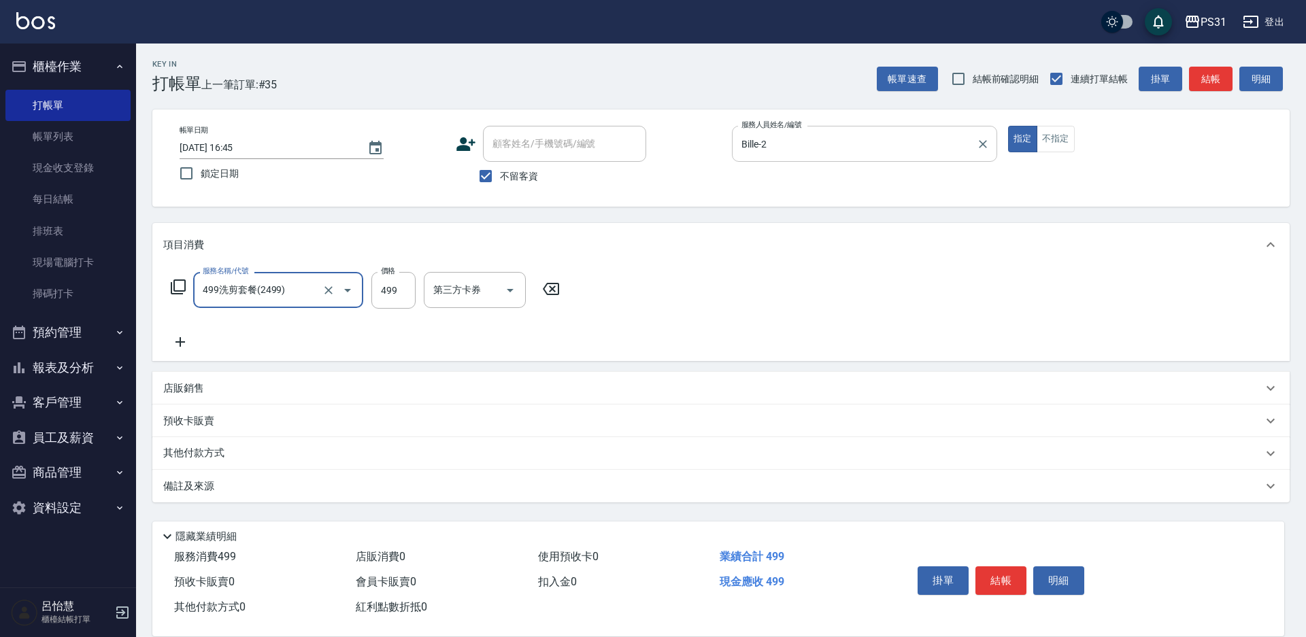
type input "499洗剪套餐(2499)"
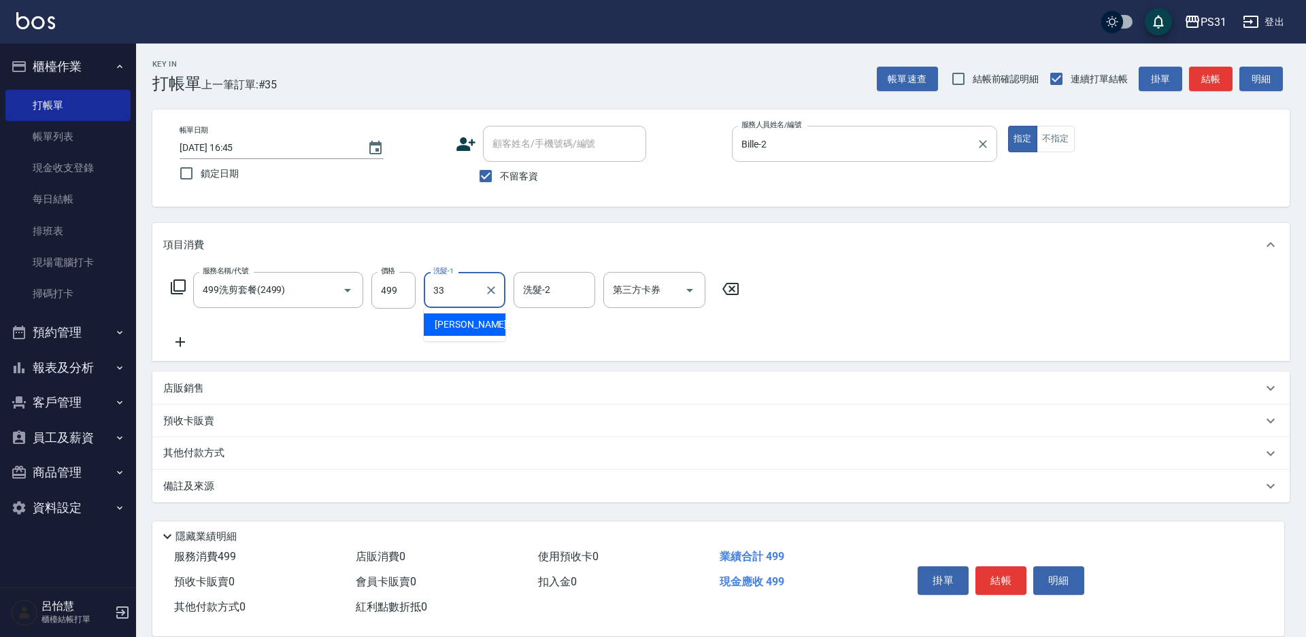
type input "高彗珊-33"
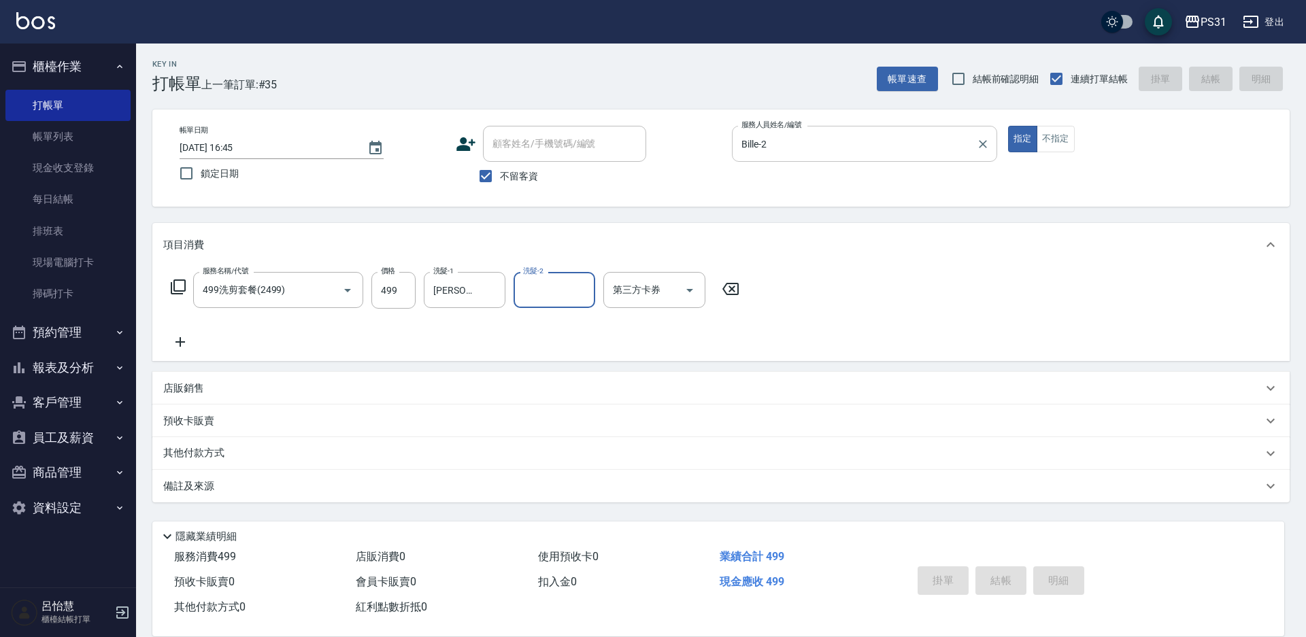
type input "2025/10/06 16:50"
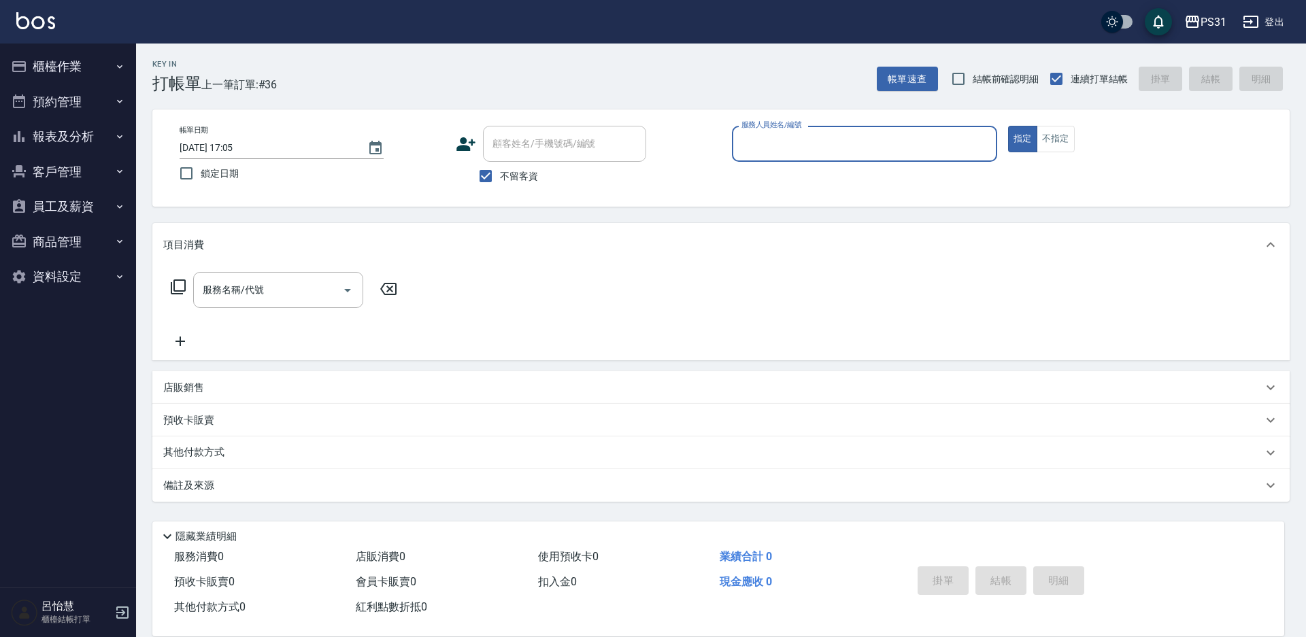
click at [757, 137] on input "服務人員姓名/編號" at bounding box center [864, 144] width 253 height 24
type input "Bille-2"
type button "true"
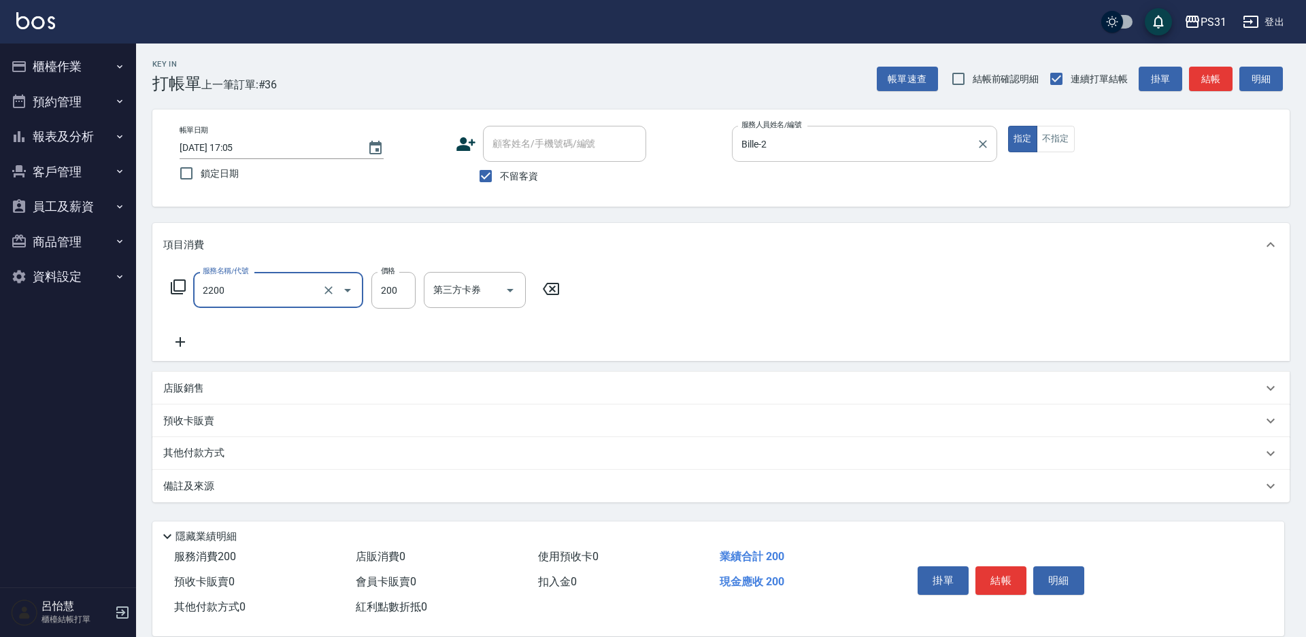
type input "剪髮200(2200)"
type input "350"
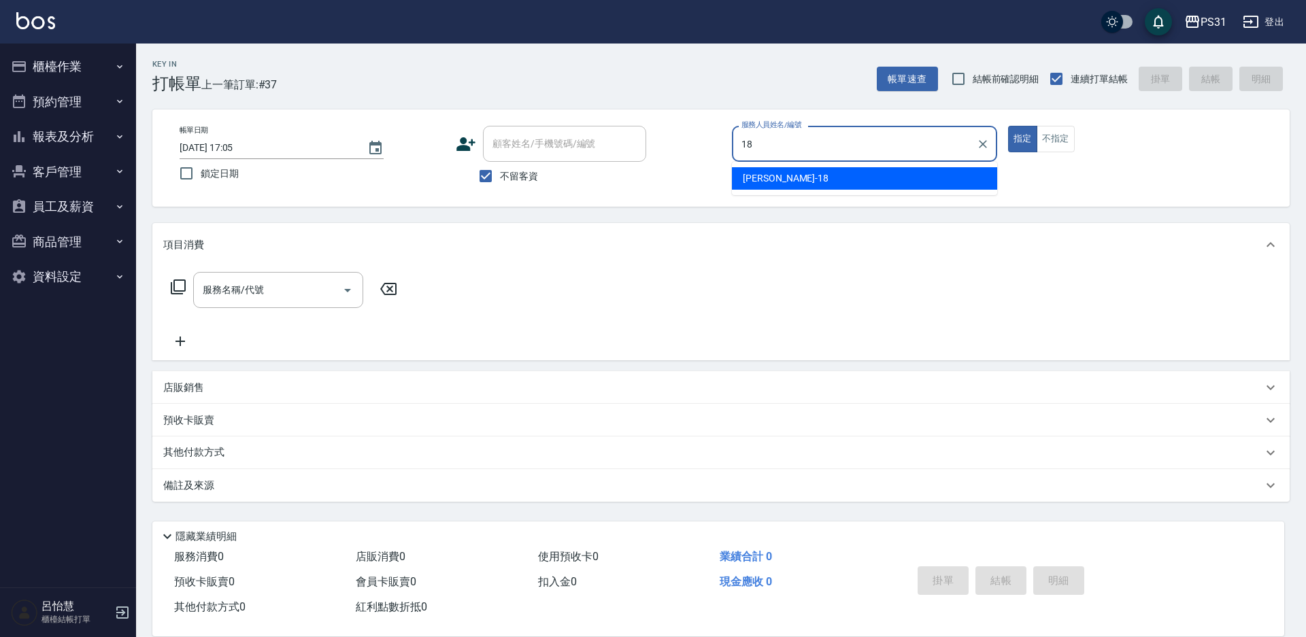
type input "[PERSON_NAME]-18"
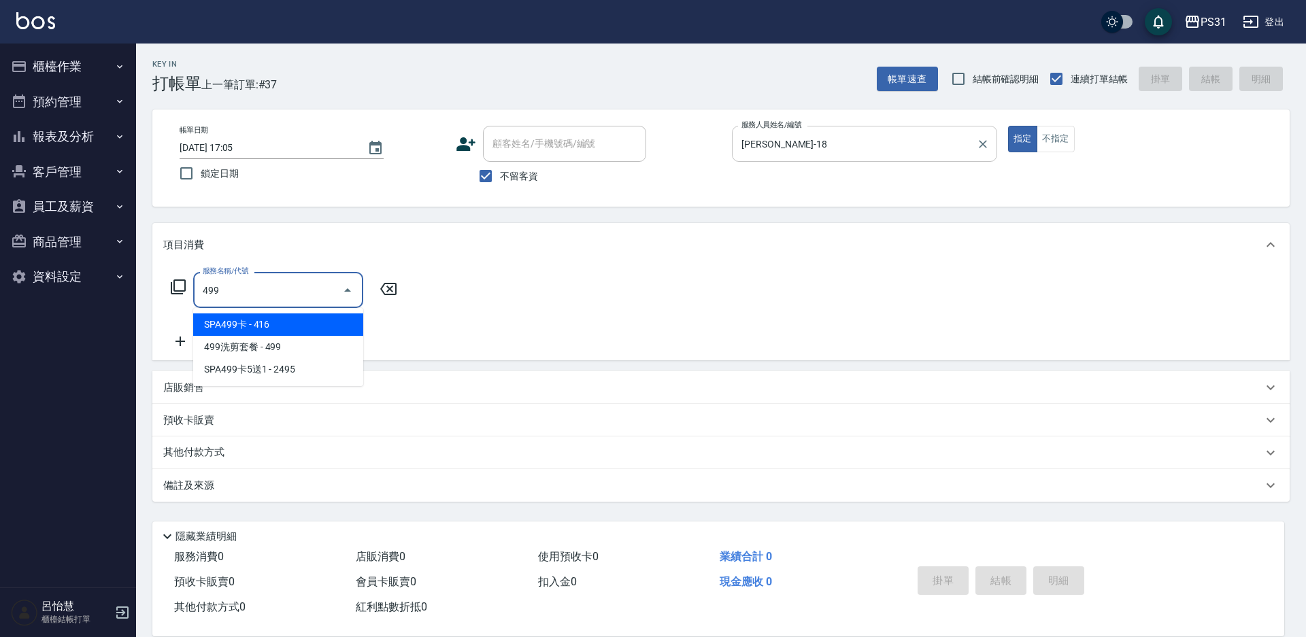
type input "SPA499卡(0049)"
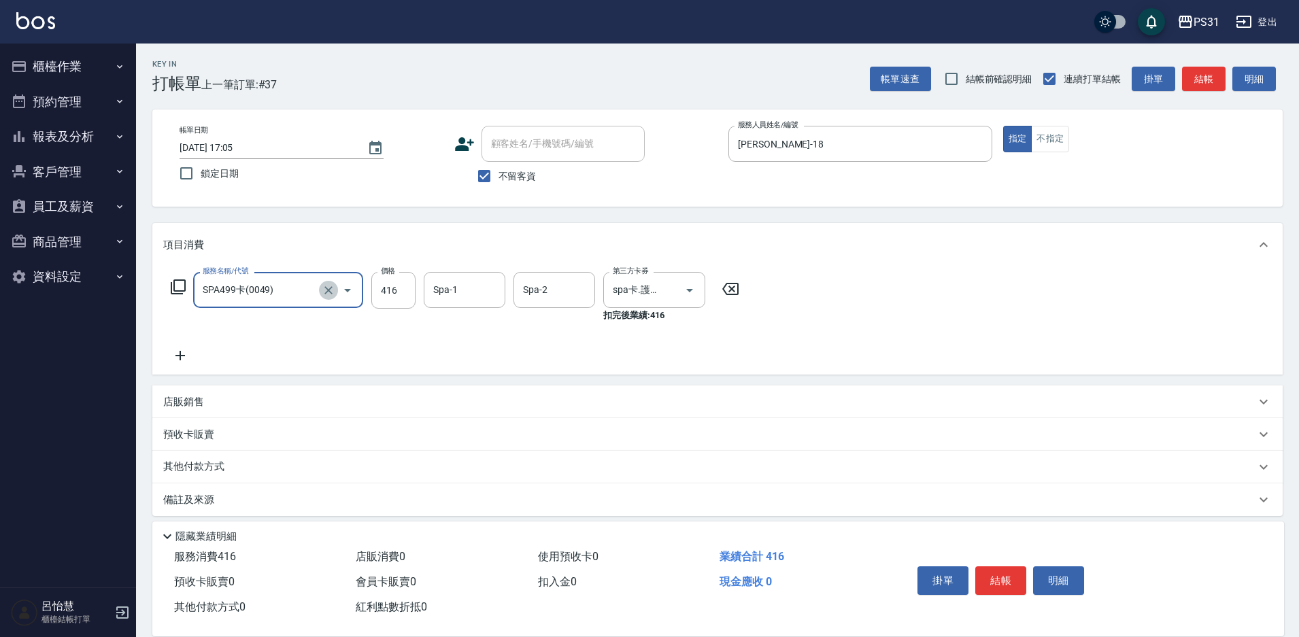
click at [335, 288] on icon "Clear" at bounding box center [329, 291] width 14 height 14
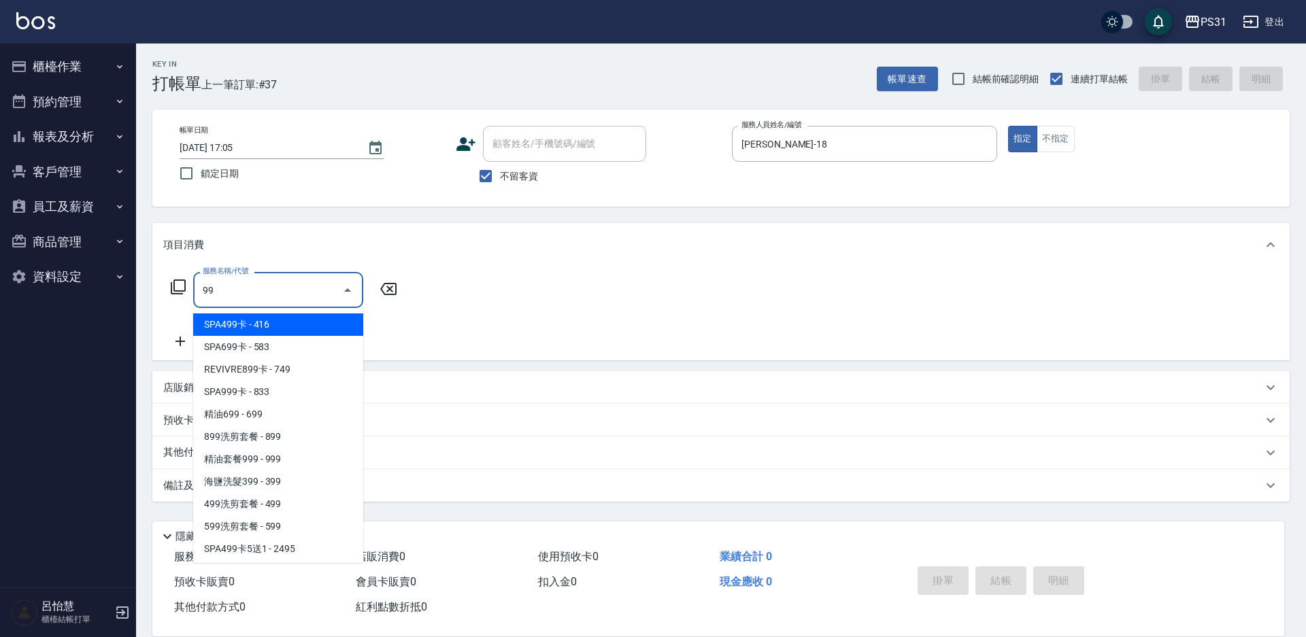
type input "9"
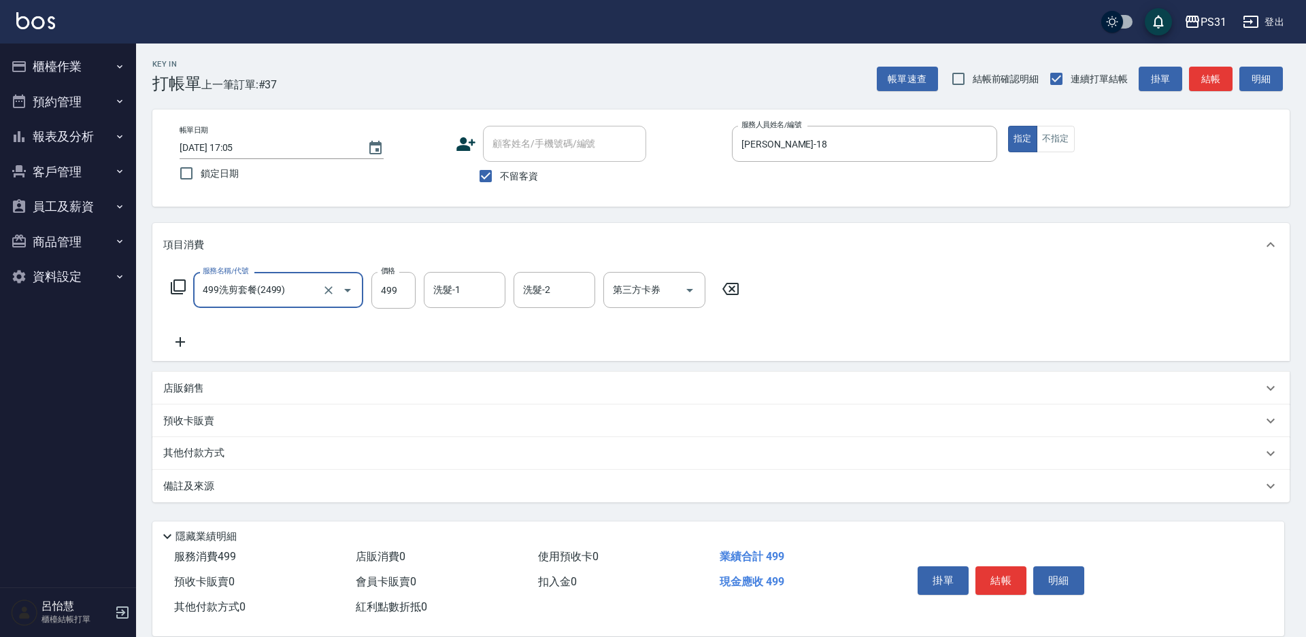
type input "499洗剪套餐(2499)"
type input "[PERSON_NAME]-20"
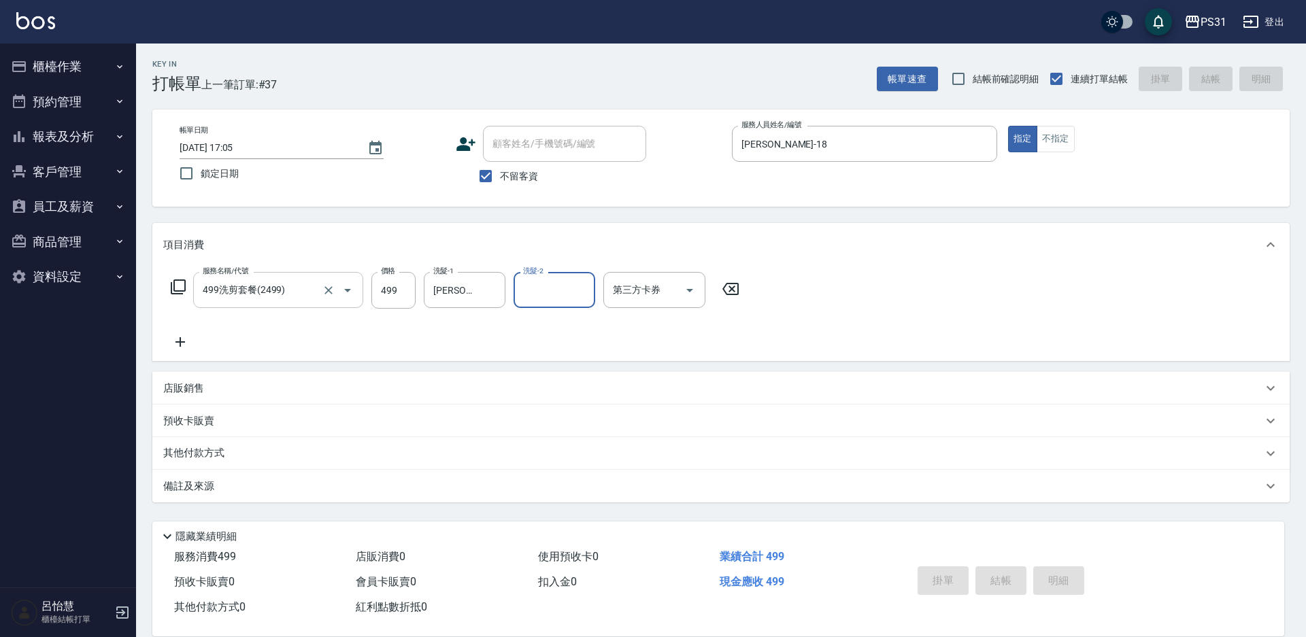
type input "[DATE] 17:13"
